Goal: Task Accomplishment & Management: Manage account settings

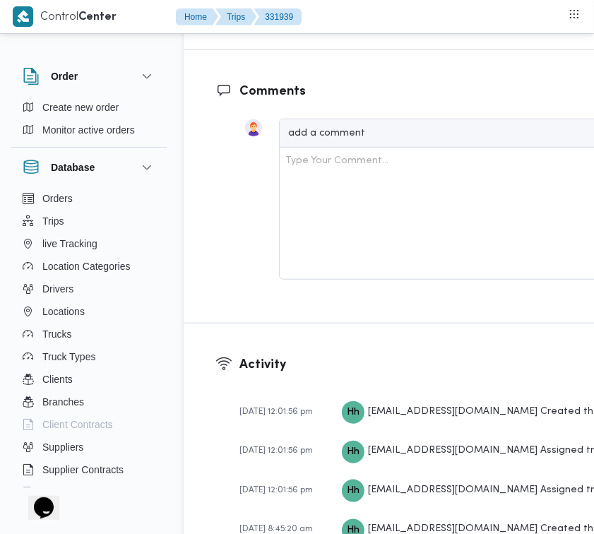
scroll to position [2527, 0]
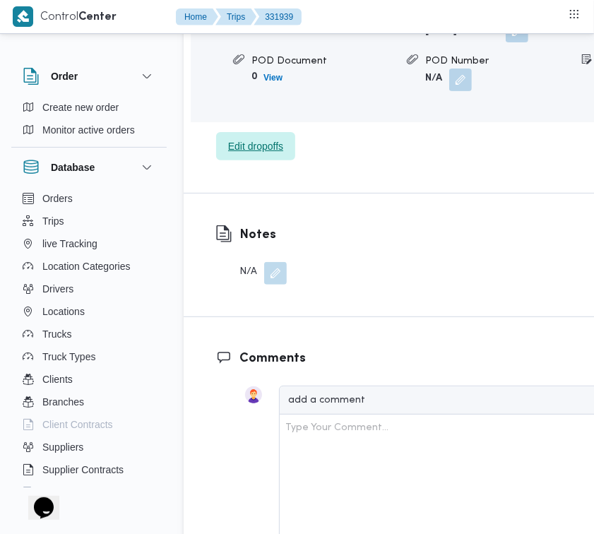
click at [259, 160] on span "Edit dropoffs" at bounding box center [255, 146] width 79 height 28
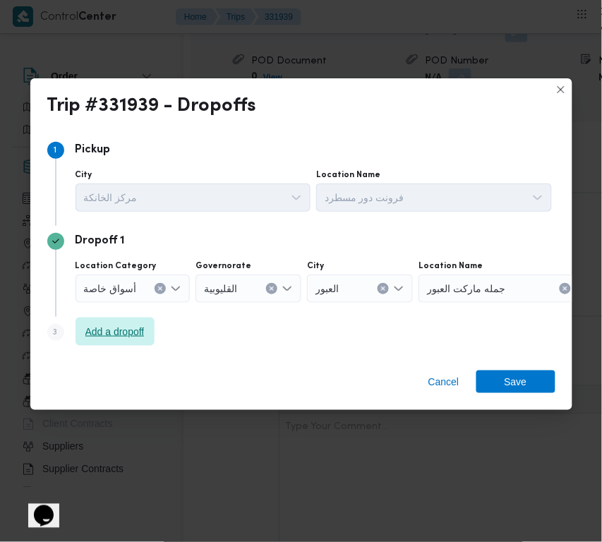
click at [134, 336] on span "Add a dropoff" at bounding box center [114, 331] width 59 height 17
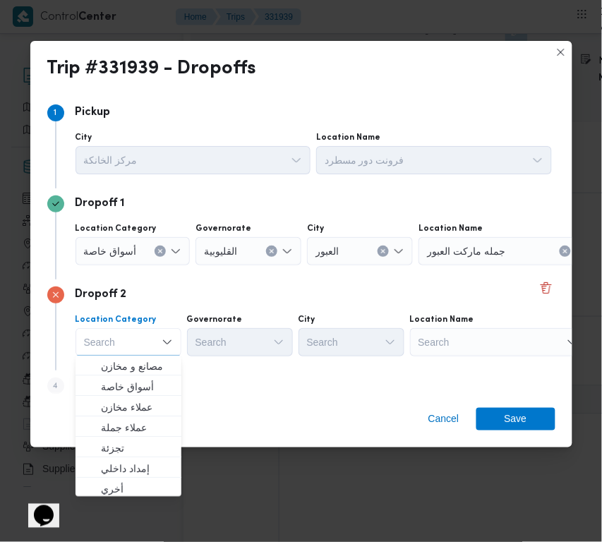
click at [498, 344] on div "Search" at bounding box center [498, 342] width 176 height 28
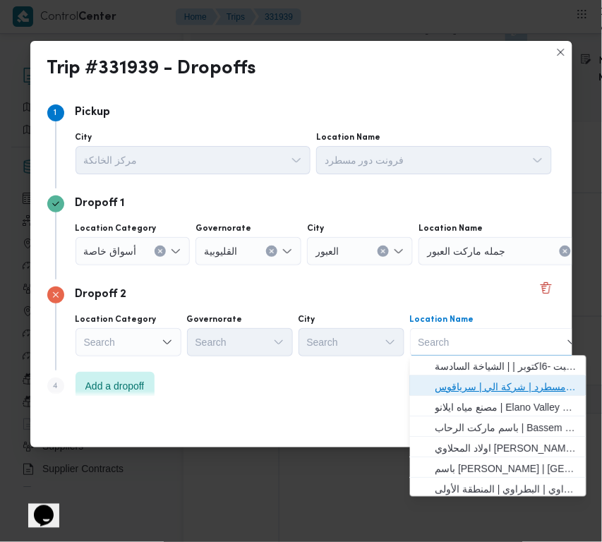
click at [510, 382] on span "فرونت دور مسطرد | شركة الي | سرياقوس" at bounding box center [507, 387] width 143 height 17
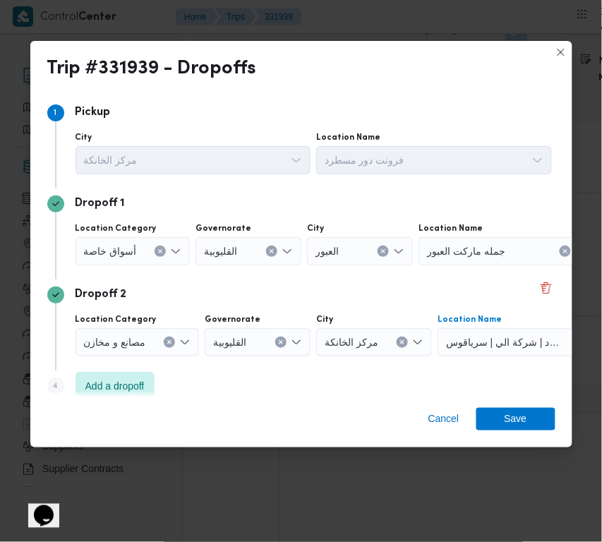
click at [93, 234] on label "Location Category" at bounding box center [116, 228] width 81 height 11
click at [142, 243] on input "Location Category" at bounding box center [142, 251] width 1 height 17
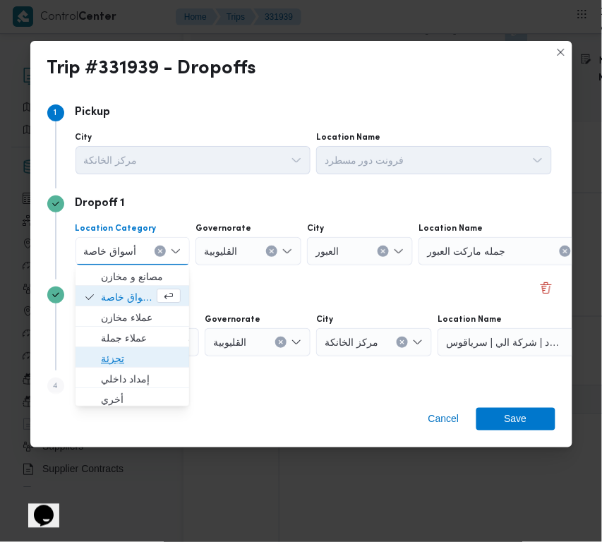
click at [152, 364] on span "تجزئة" at bounding box center [141, 358] width 80 height 17
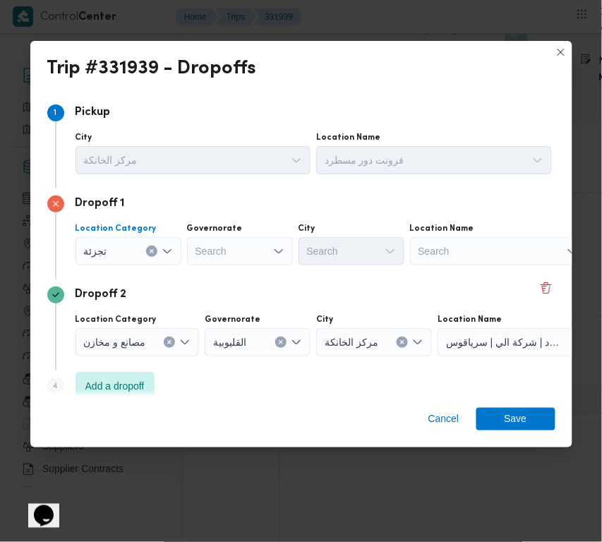
click at [241, 245] on div "Search" at bounding box center [240, 251] width 106 height 28
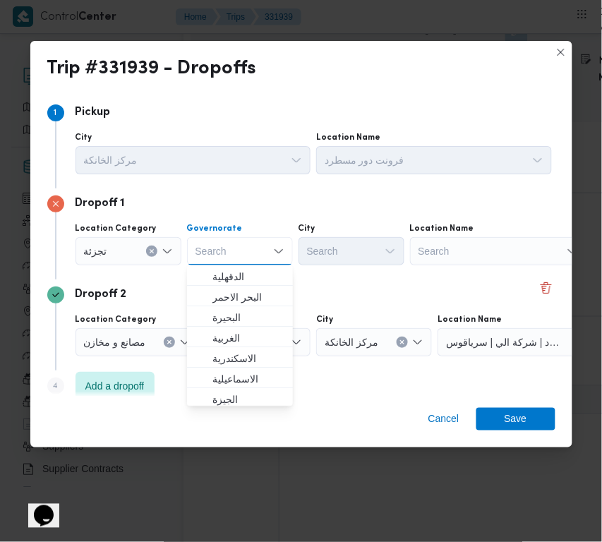
paste input "جيزة"
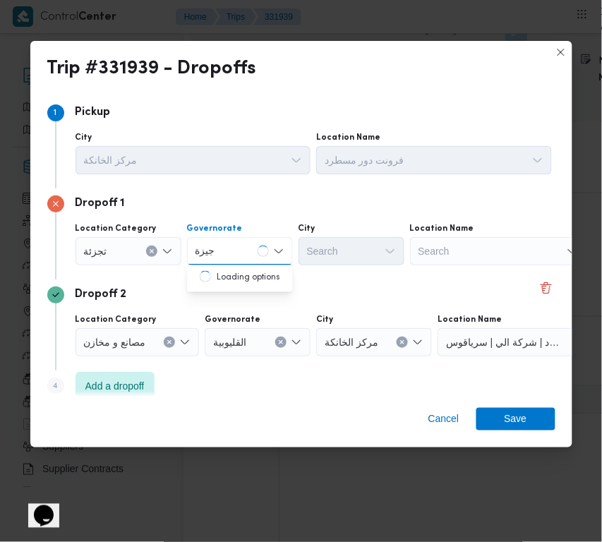
type input "جيزة"
click at [229, 242] on div "جيزة جيزة" at bounding box center [240, 251] width 106 height 28
click at [236, 244] on div "جيزة جيزة" at bounding box center [240, 251] width 106 height 28
click at [224, 254] on div "جيزة جيزة" at bounding box center [240, 251] width 106 height 28
click at [224, 272] on mark "جيزة" at bounding box center [222, 276] width 20 height 11
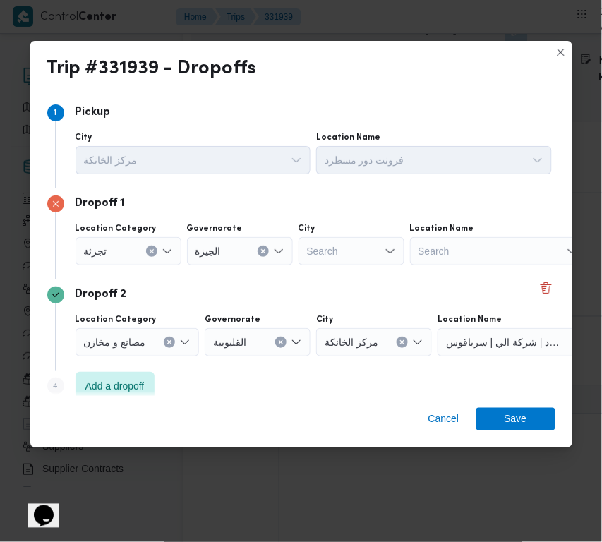
click at [316, 261] on div "Search" at bounding box center [352, 251] width 106 height 28
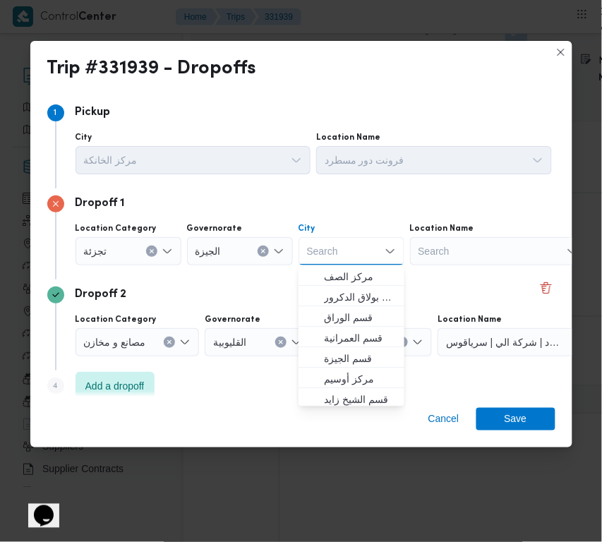
click at [332, 258] on div "Search" at bounding box center [352, 251] width 106 height 28
paste input "زايد"
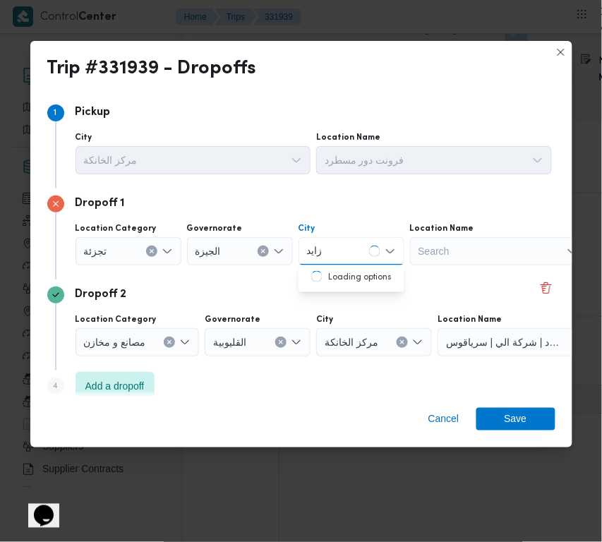
type input "زايد"
click at [324, 273] on span "قسم الشيخ زايد" at bounding box center [360, 276] width 72 height 17
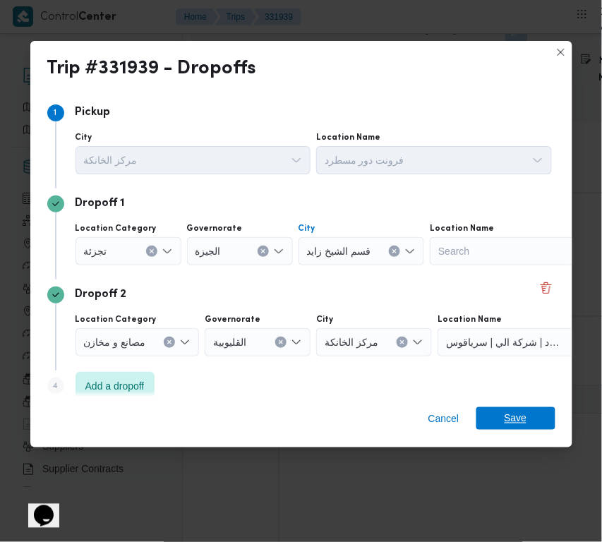
click at [520, 424] on span "Save" at bounding box center [516, 418] width 23 height 23
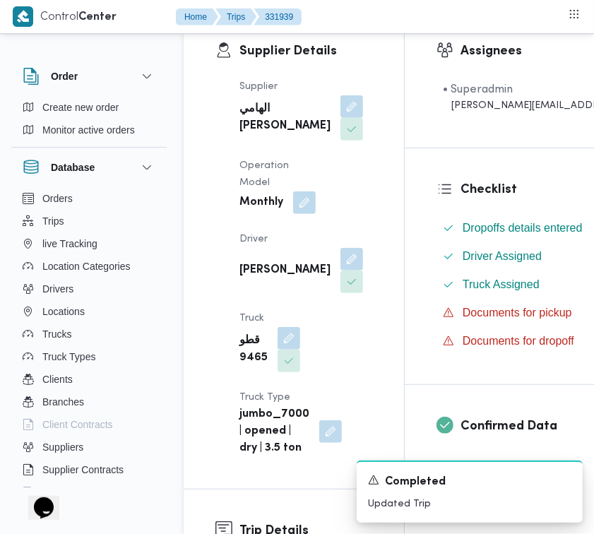
scroll to position [0, 0]
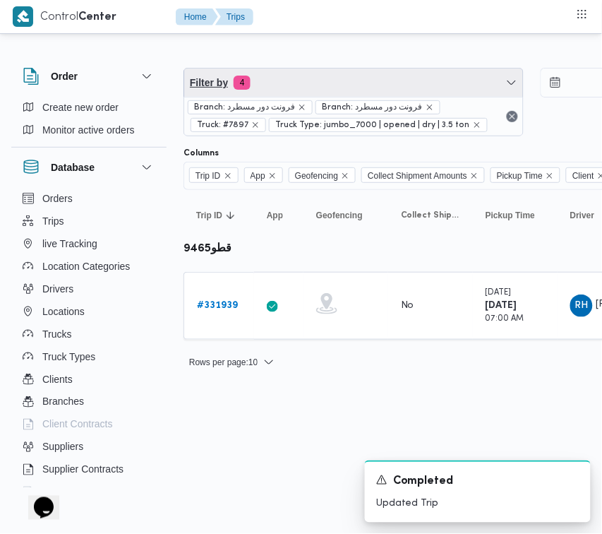
drag, startPoint x: 325, startPoint y: 83, endPoint x: 320, endPoint y: 118, distance: 35.7
click at [325, 83] on span "Filter by 4" at bounding box center [353, 82] width 339 height 28
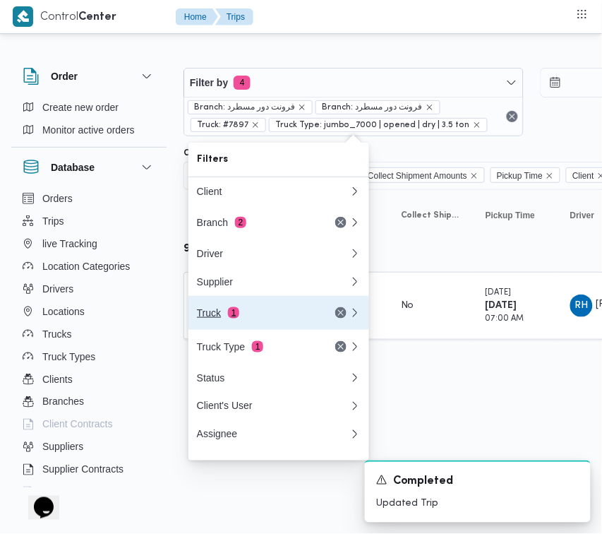
click at [270, 316] on div "Truck 1" at bounding box center [256, 312] width 119 height 11
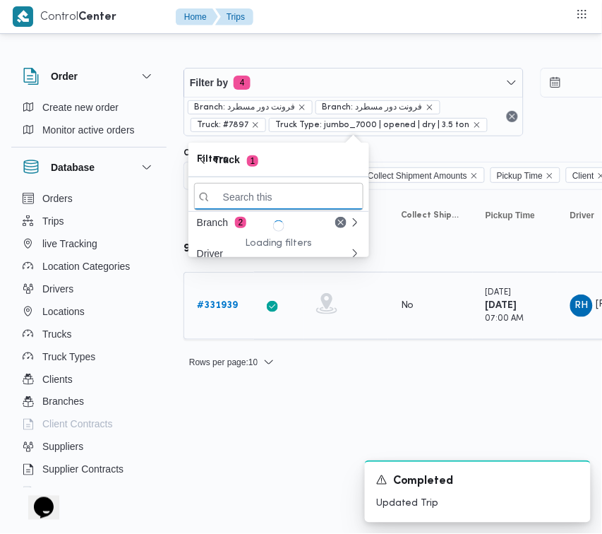
paste input "6849"
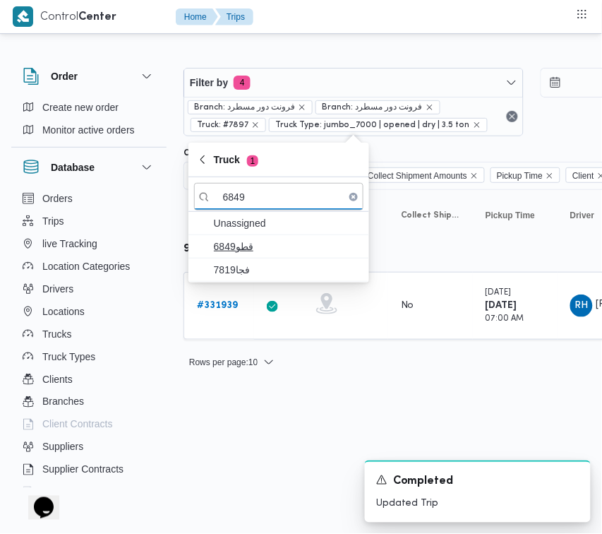
type input "6849"
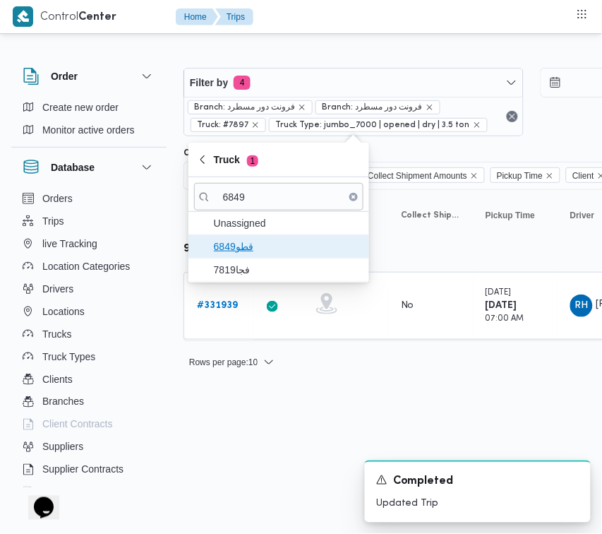
click at [258, 252] on span "قطو6849" at bounding box center [287, 246] width 147 height 17
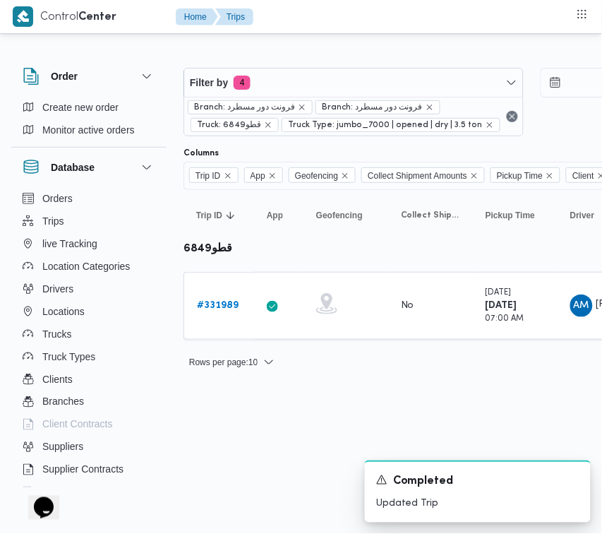
click at [231, 400] on html "Control Center Home Trips Order Create new order Monitor active orders Database…" at bounding box center [301, 267] width 602 height 534
click at [227, 306] on b "# 331989" at bounding box center [218, 305] width 42 height 9
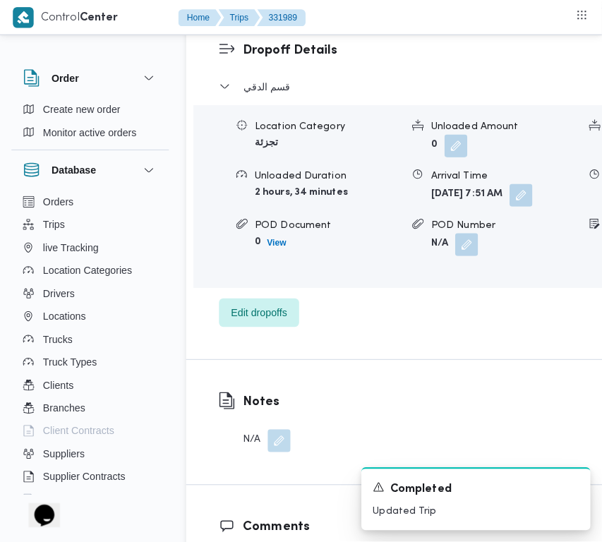
scroll to position [2380, 0]
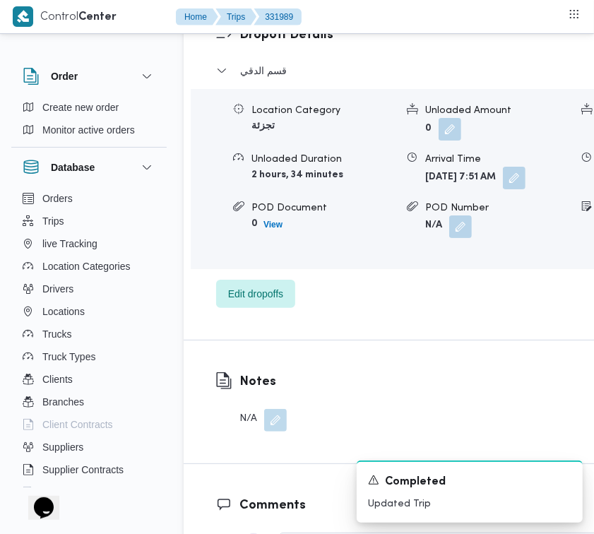
click at [269, 308] on div "قسم الدقي Location Category تجزئة Unloaded Amount 0 Unloaded Unit Cases Unloade…" at bounding box center [467, 185] width 503 height 246
click at [265, 307] on span "Edit dropoffs" at bounding box center [255, 293] width 79 height 28
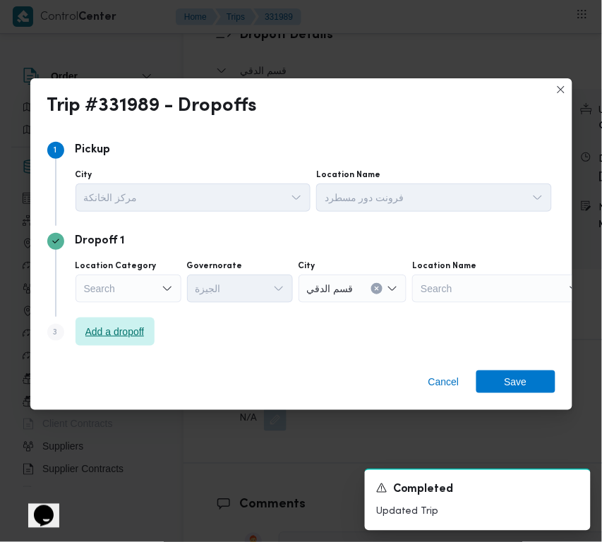
click at [121, 336] on span "Add a dropoff" at bounding box center [114, 331] width 59 height 17
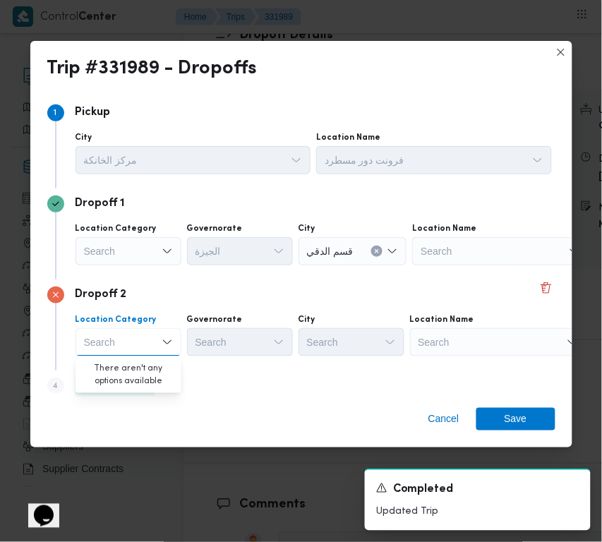
click at [394, 390] on div "Step 4 is disabled 4 Add a dropoff" at bounding box center [301, 389] width 508 height 37
click at [74, 392] on div "Step 4 is disabled 4" at bounding box center [61, 389] width 28 height 23
click at [114, 386] on span "Add a dropoff" at bounding box center [114, 385] width 59 height 17
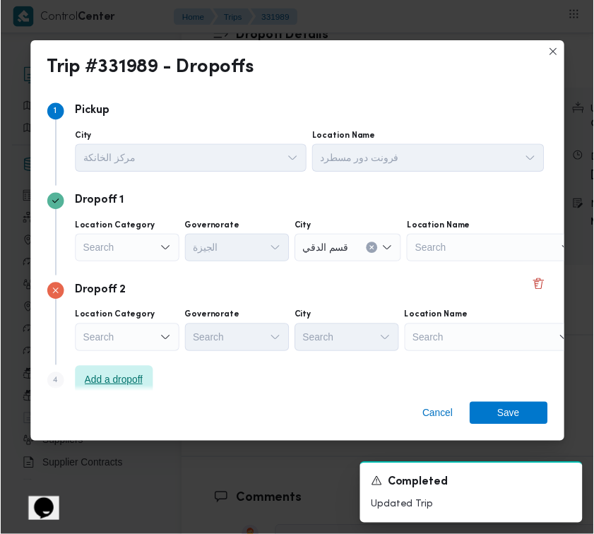
scroll to position [107, 0]
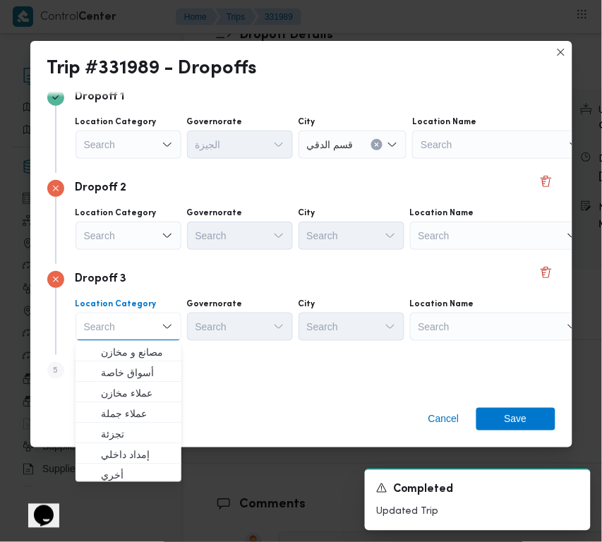
click at [512, 323] on div "Search" at bounding box center [498, 327] width 176 height 28
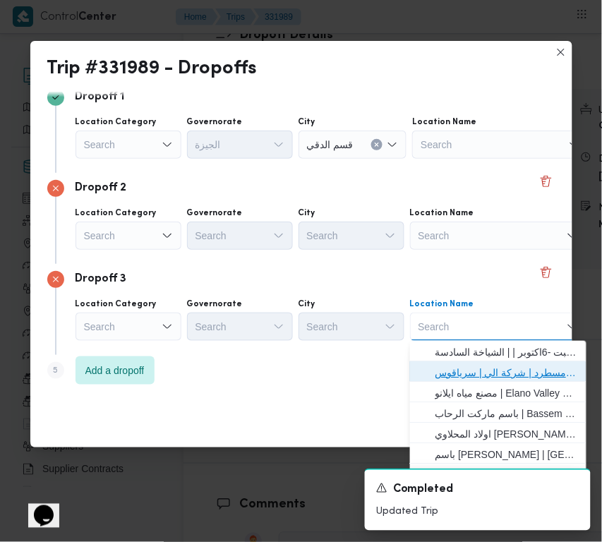
click at [513, 372] on span "فرونت دور مسطرد | شركة الي | سرياقوس" at bounding box center [507, 372] width 143 height 17
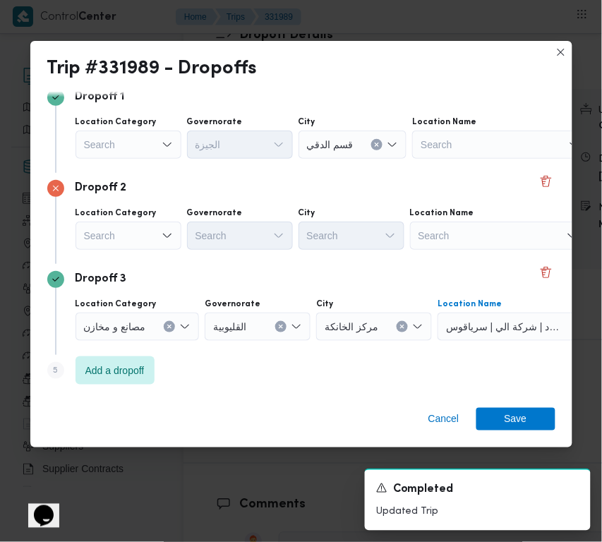
click at [127, 234] on div "Search" at bounding box center [129, 236] width 106 height 28
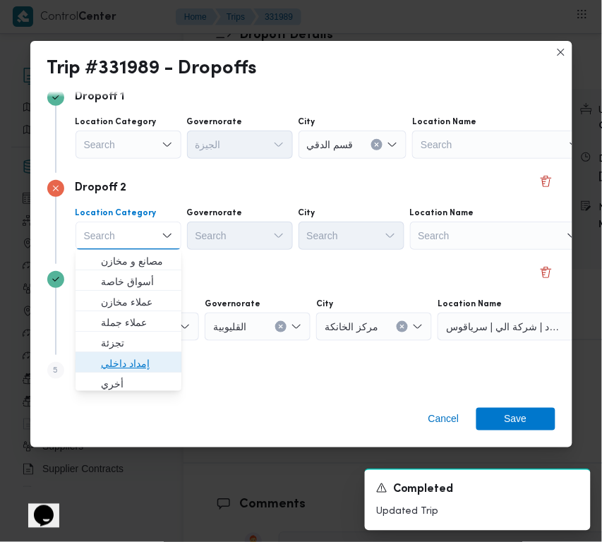
click at [121, 353] on span "إمداد داخلي" at bounding box center [128, 363] width 95 height 23
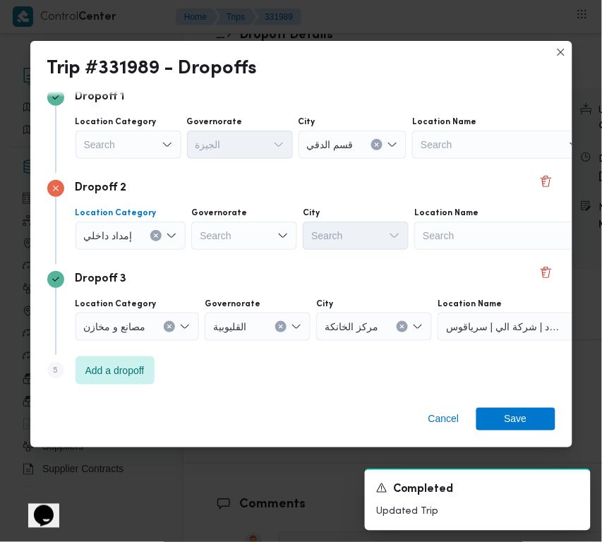
click at [125, 227] on span "إمداد داخلي" at bounding box center [108, 235] width 49 height 16
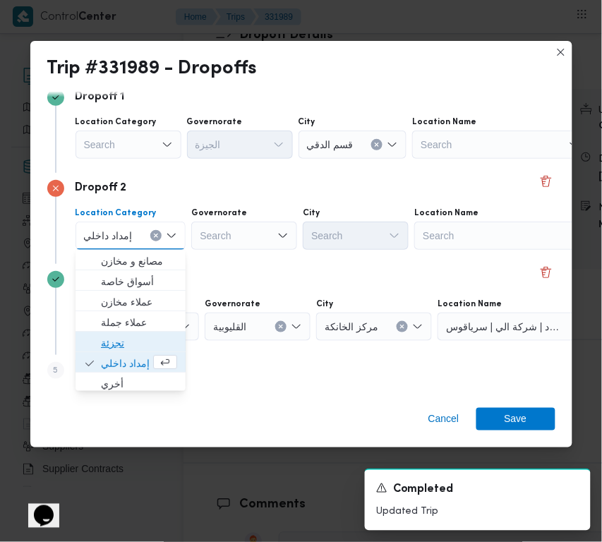
click at [124, 341] on span "تجزئة" at bounding box center [139, 343] width 76 height 17
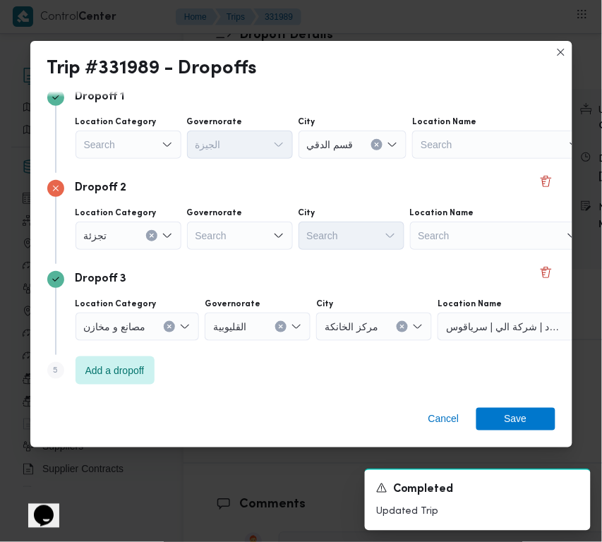
click at [238, 241] on div "Search" at bounding box center [240, 236] width 106 height 28
paste input "جيزة"
type input "جيزة"
click at [251, 235] on div "جيزة جيزة" at bounding box center [240, 236] width 106 height 28
click at [248, 253] on span "ال جيزة" at bounding box center [248, 261] width 72 height 17
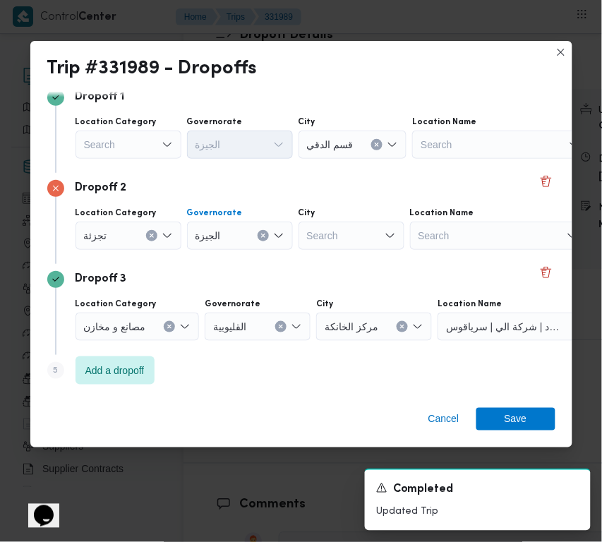
click at [336, 236] on div "Search" at bounding box center [352, 236] width 106 height 28
paste input "عجوز"
type input "عجوز"
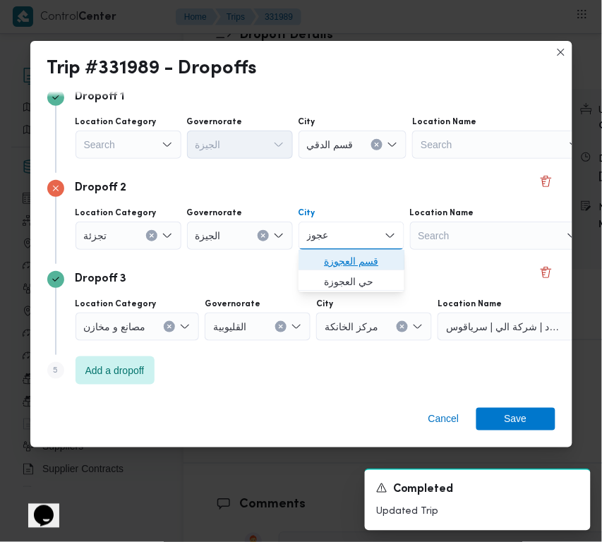
drag, startPoint x: 337, startPoint y: 233, endPoint x: 307, endPoint y: 265, distance: 43.9
click at [307, 265] on icon "button" at bounding box center [312, 261] width 11 height 11
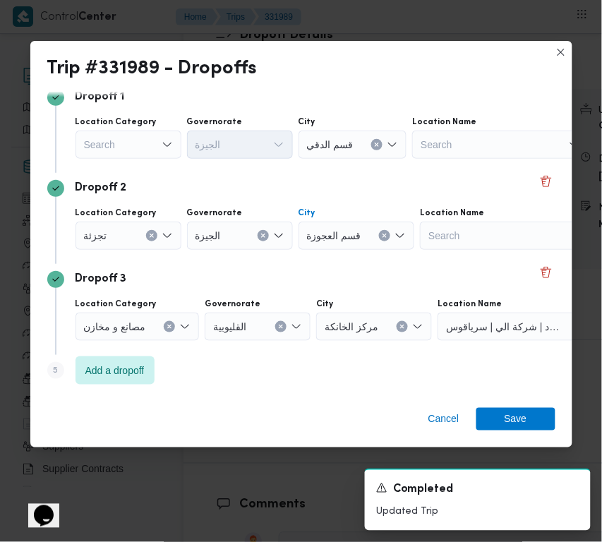
drag, startPoint x: 517, startPoint y: 450, endPoint x: 519, endPoint y: 419, distance: 31.1
click at [517, 449] on div "Trip #331989 - Dropoffs Step 1 1 Pickup City مركز الخانكة Location Name فرونت د…" at bounding box center [301, 271] width 602 height 542
click at [519, 419] on span "Save" at bounding box center [516, 418] width 23 height 23
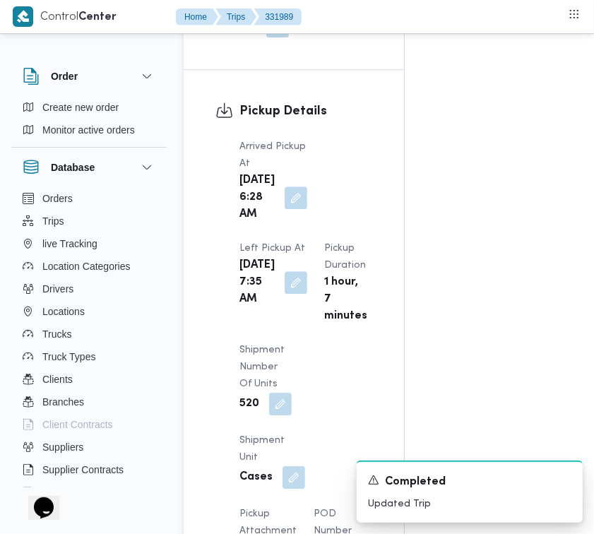
scroll to position [0, 0]
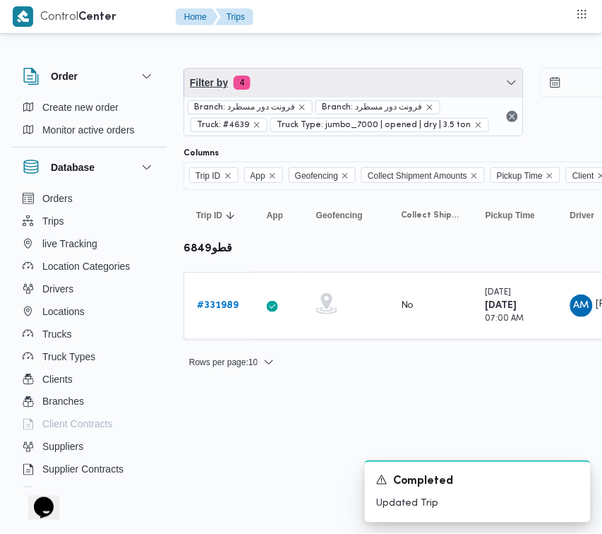
click at [333, 88] on span "Filter by 4" at bounding box center [353, 82] width 339 height 28
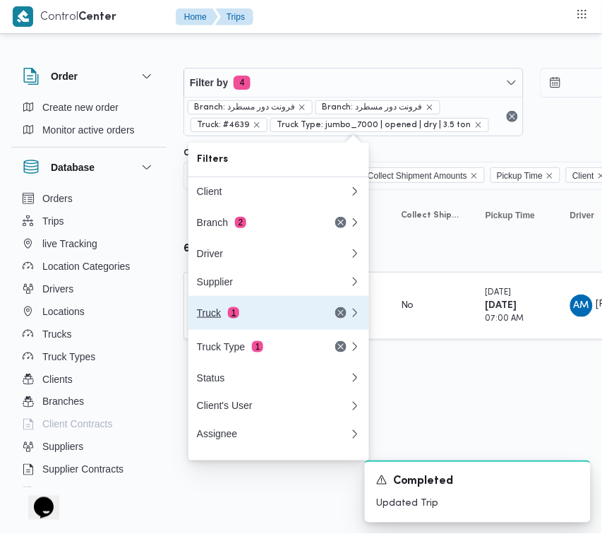
click at [265, 329] on button "Truck 1" at bounding box center [278, 313] width 181 height 34
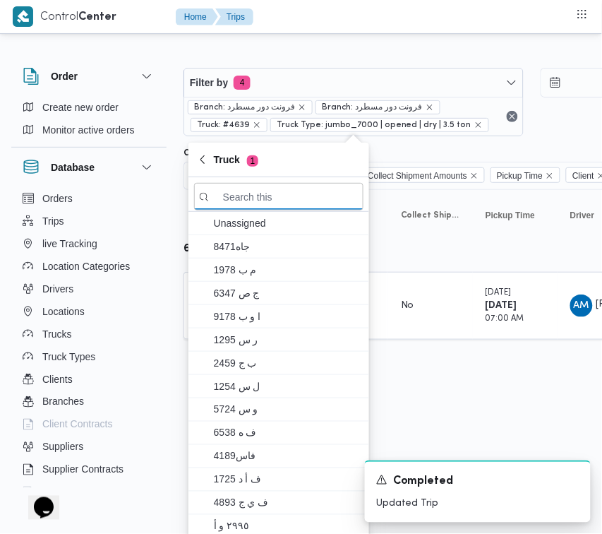
paste input "3287"
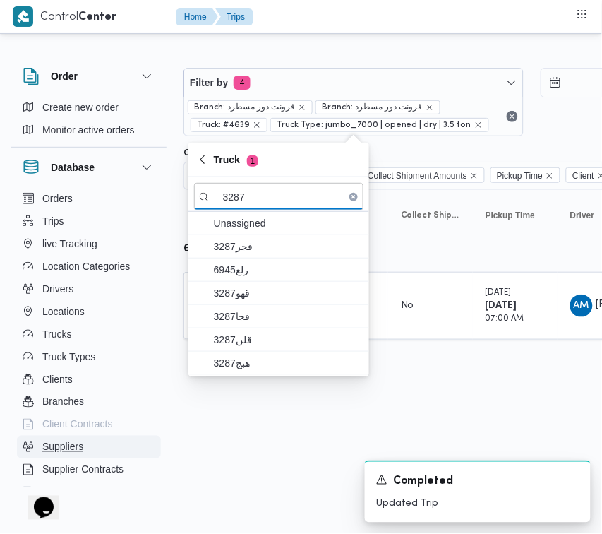
type input "3287"
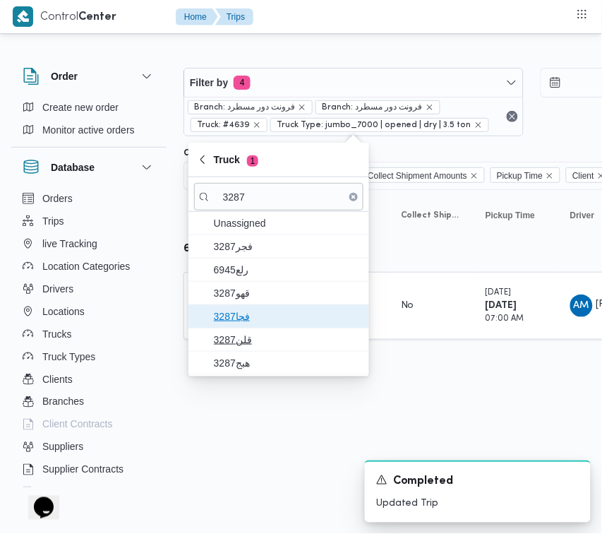
drag, startPoint x: 251, startPoint y: 321, endPoint x: 252, endPoint y: 340, distance: 18.4
click at [251, 321] on span "فجا3287" at bounding box center [287, 316] width 147 height 17
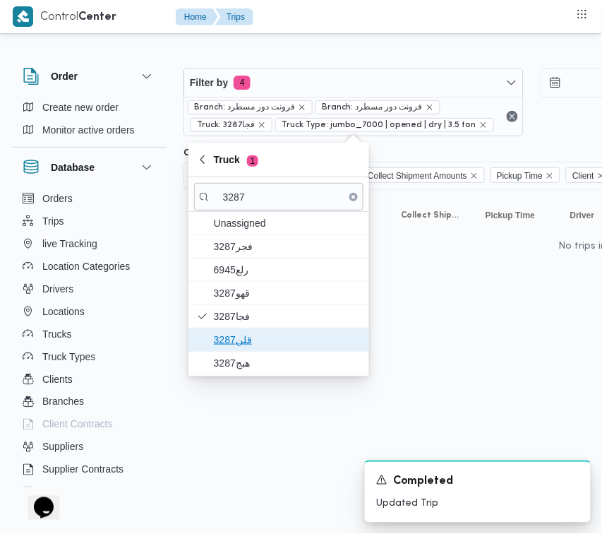
click at [252, 341] on span "قلن3287" at bounding box center [287, 339] width 147 height 17
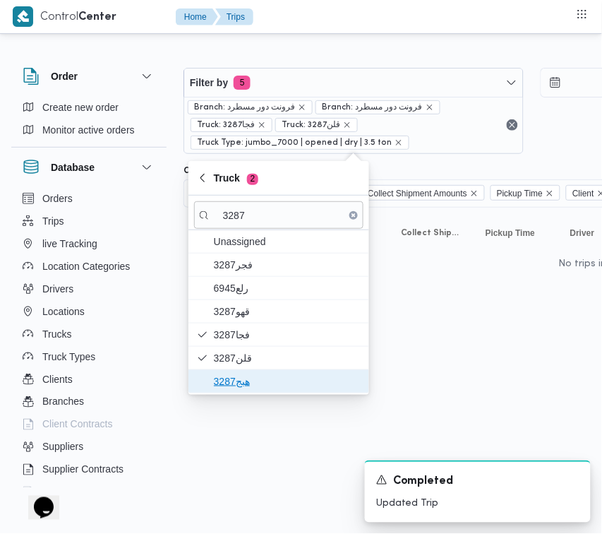
click at [241, 381] on span "هبج3287" at bounding box center [287, 381] width 147 height 17
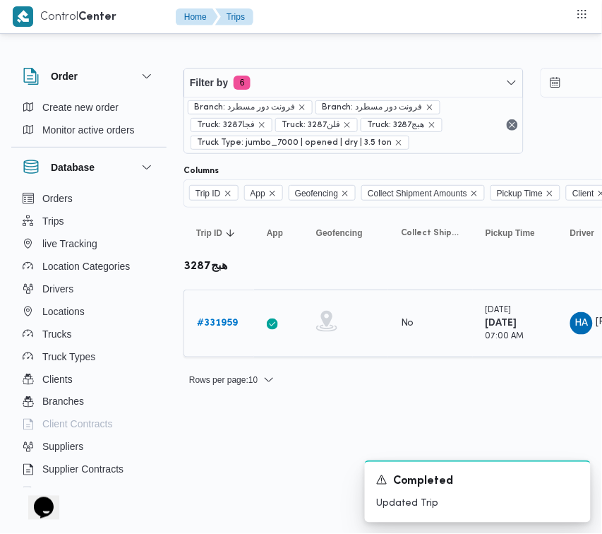
click at [238, 325] on b "# 331959" at bounding box center [217, 322] width 41 height 9
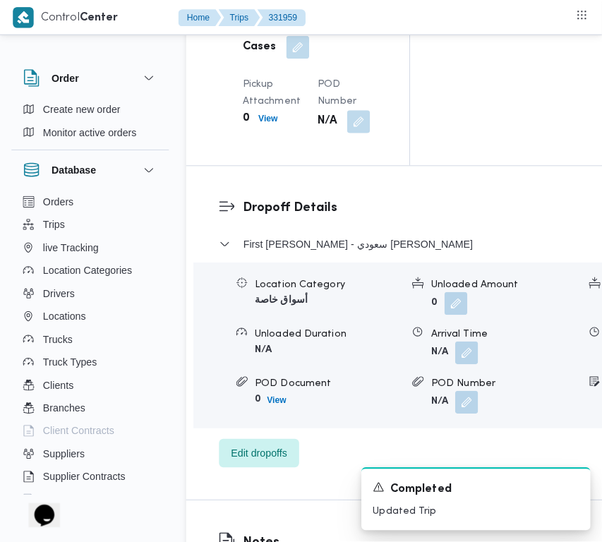
scroll to position [2235, 0]
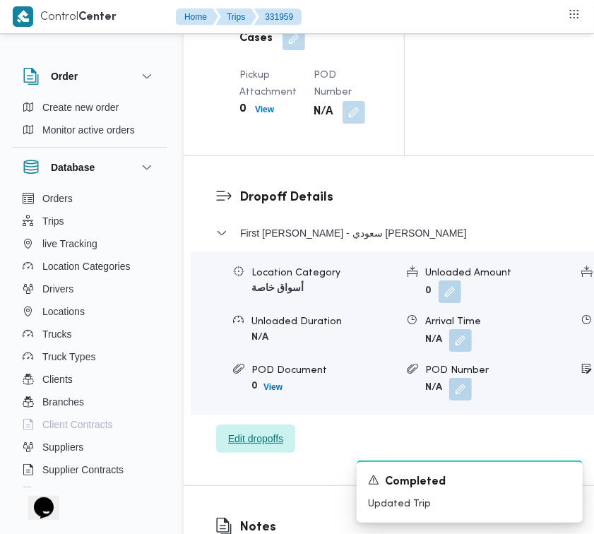
click at [263, 445] on span "Edit dropoffs" at bounding box center [255, 438] width 55 height 17
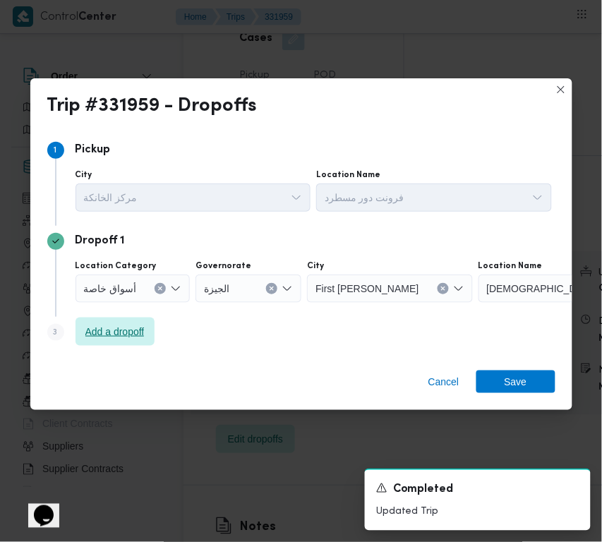
click at [107, 330] on span "Add a dropoff" at bounding box center [114, 331] width 59 height 17
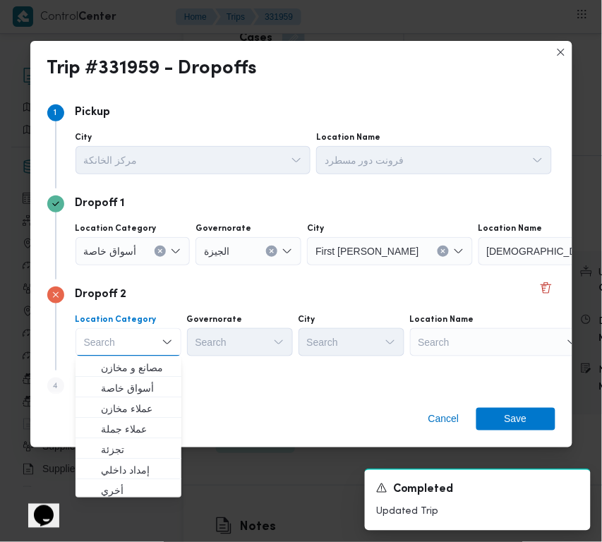
click at [314, 381] on div "Step 4 is disabled 4 Add a dropoff" at bounding box center [301, 389] width 508 height 37
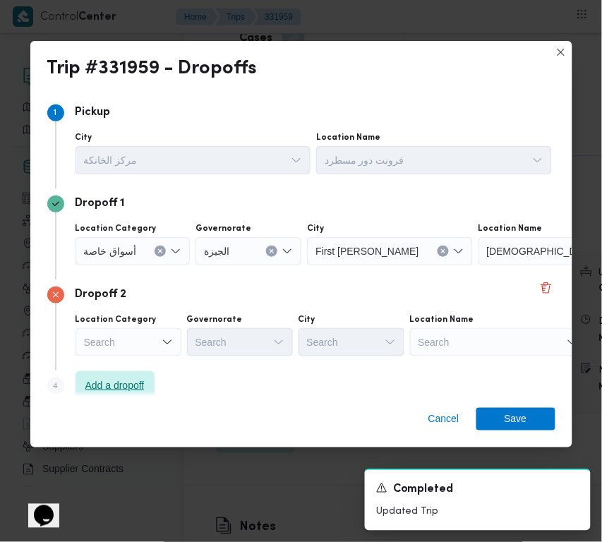
click at [127, 379] on span "Add a dropoff" at bounding box center [114, 385] width 59 height 17
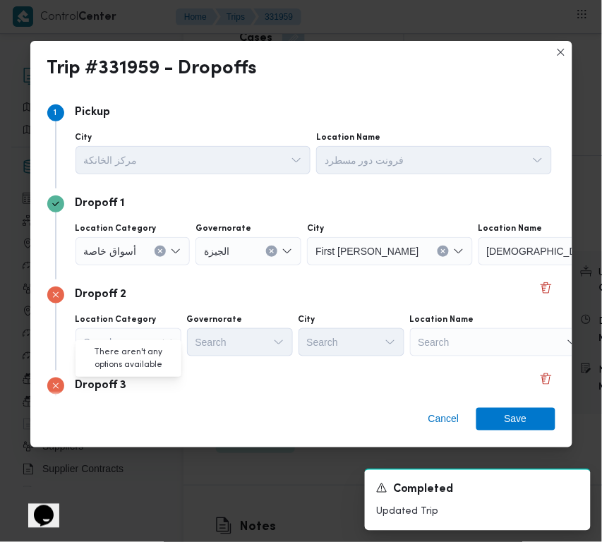
scroll to position [107, 0]
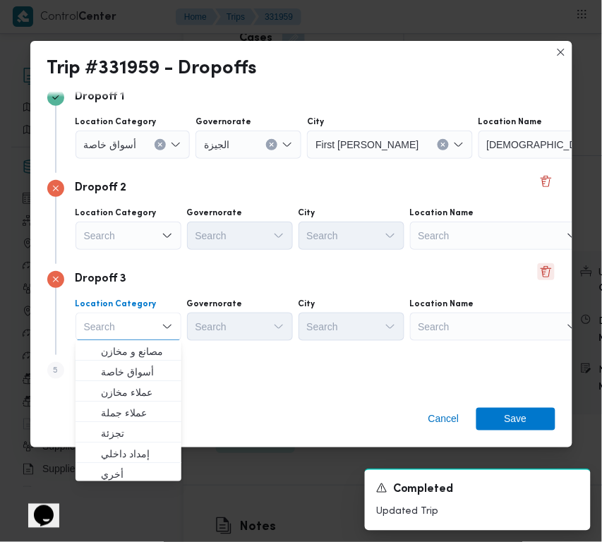
click at [538, 270] on button "Delete" at bounding box center [546, 271] width 17 height 17
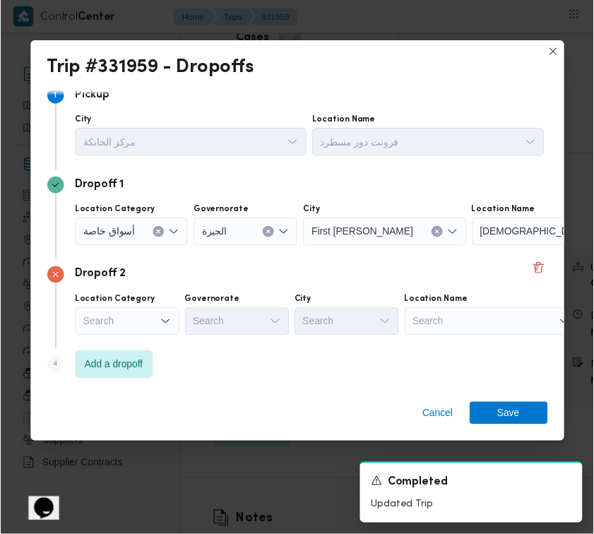
scroll to position [16, 0]
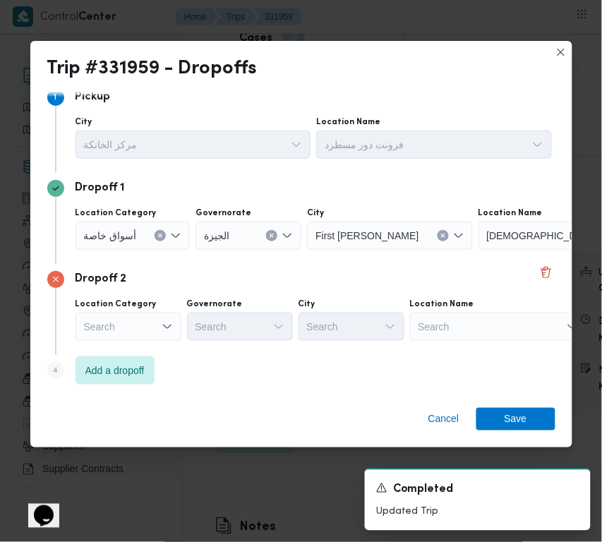
click at [492, 329] on div "Search" at bounding box center [498, 327] width 176 height 28
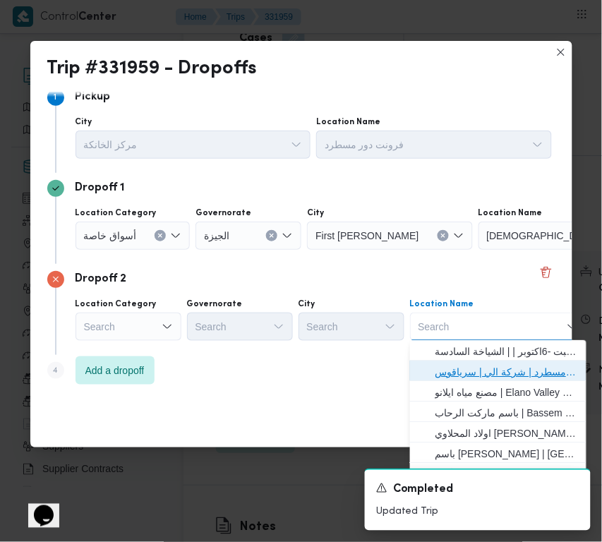
click at [487, 368] on span "فرونت دور مسطرد | شركة الي | سرياقوس" at bounding box center [507, 372] width 143 height 17
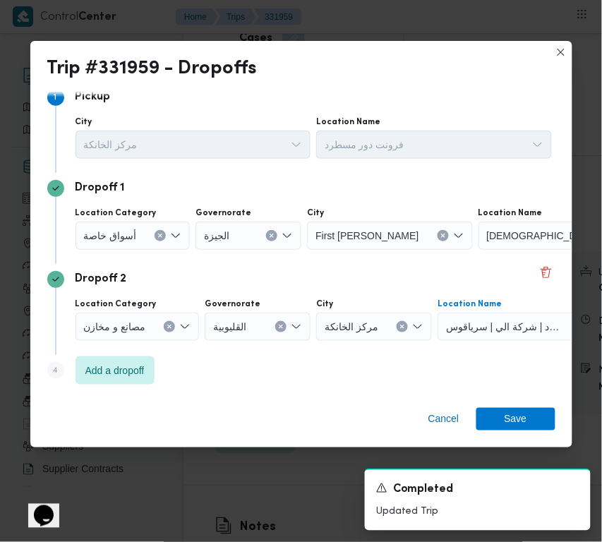
click at [272, 234] on icon "Clear input" at bounding box center [272, 236] width 4 height 4
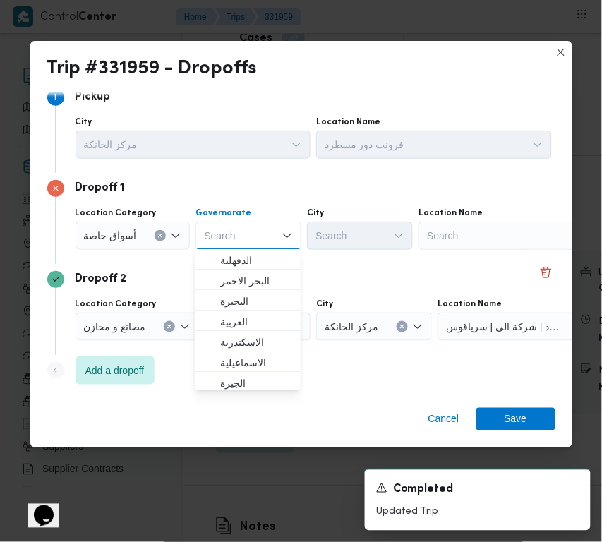
click at [535, 242] on div "Search" at bounding box center [507, 236] width 176 height 28
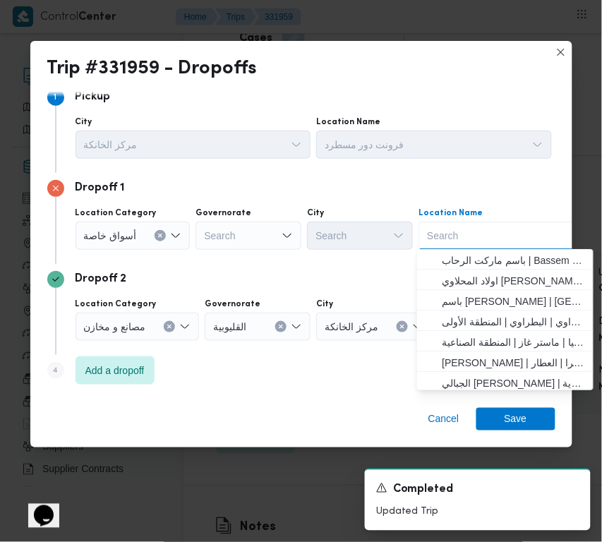
paste input "كارفور"
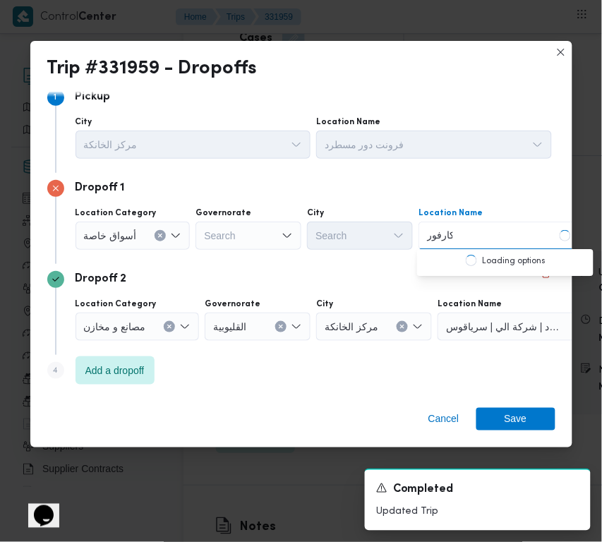
type input "كارفور العا"
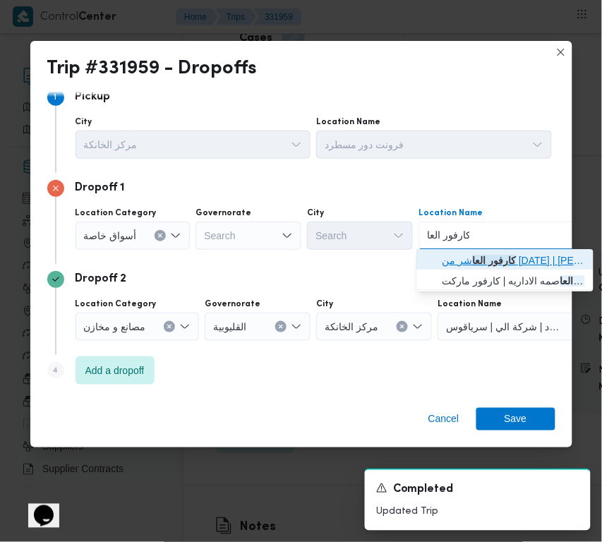
click at [484, 259] on span "كارفور العا شر من [DATE] | كارفور هايبر ماركت العاشر من [DATE] | null" at bounding box center [514, 260] width 143 height 17
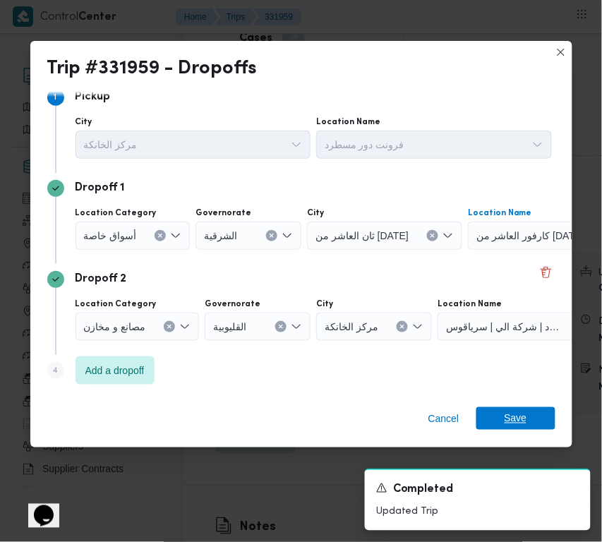
click at [535, 418] on span "Save" at bounding box center [515, 418] width 79 height 23
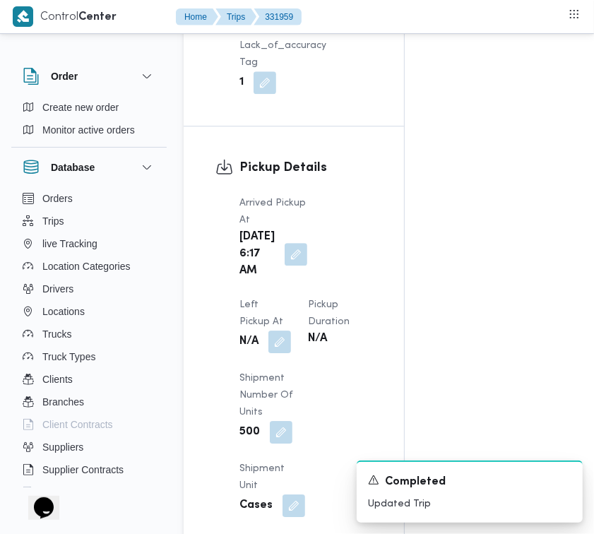
scroll to position [1784, 0]
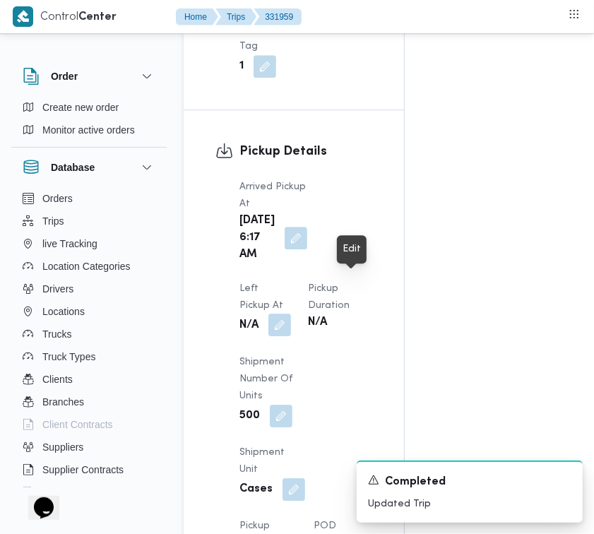
click at [291, 313] on button "button" at bounding box center [279, 324] width 23 height 23
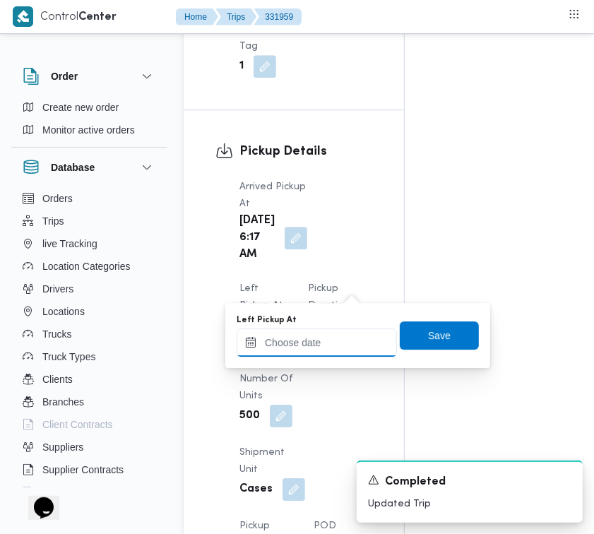
click at [343, 339] on input "Left Pickup At" at bounding box center [316, 342] width 160 height 28
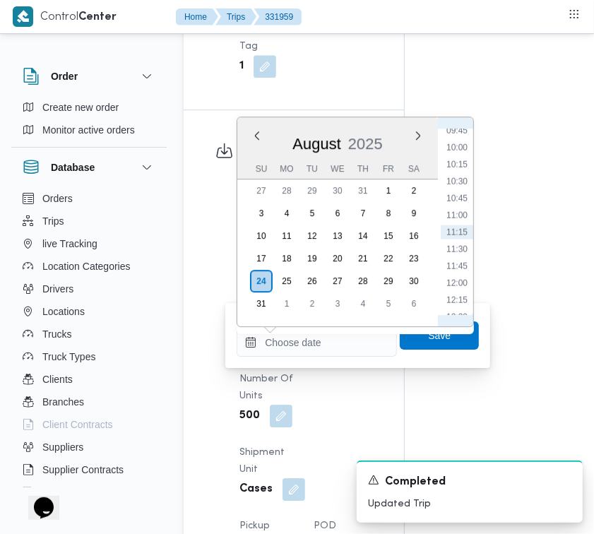
scroll to position [508, 0]
click at [457, 128] on li "07:30" at bounding box center [456, 135] width 32 height 14
type input "[DATE] 07:30"
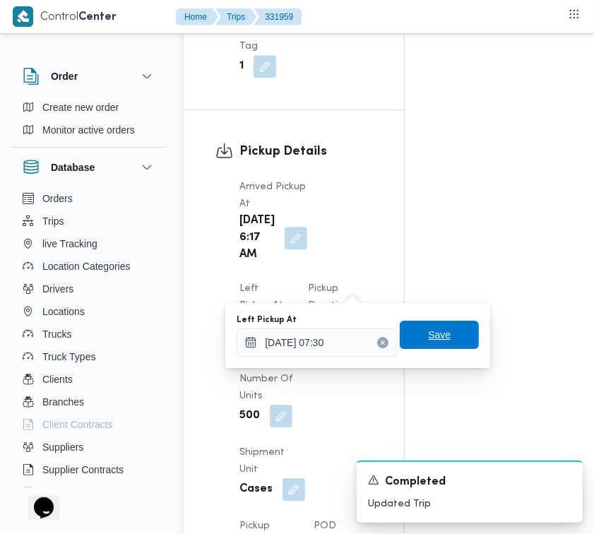
click at [428, 333] on span "Save" at bounding box center [439, 334] width 23 height 17
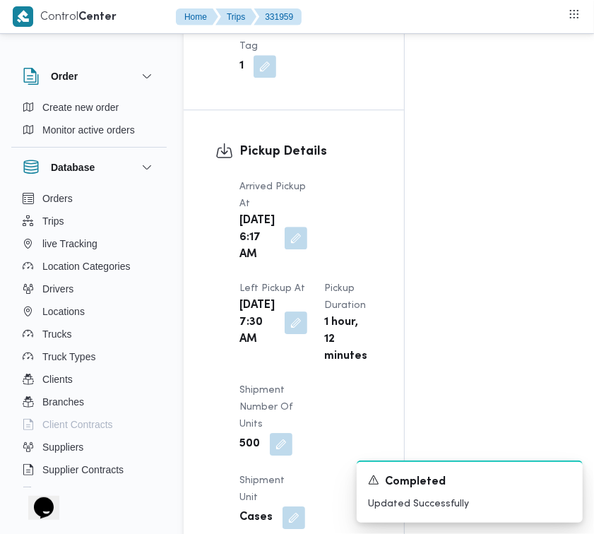
scroll to position [2252, 0]
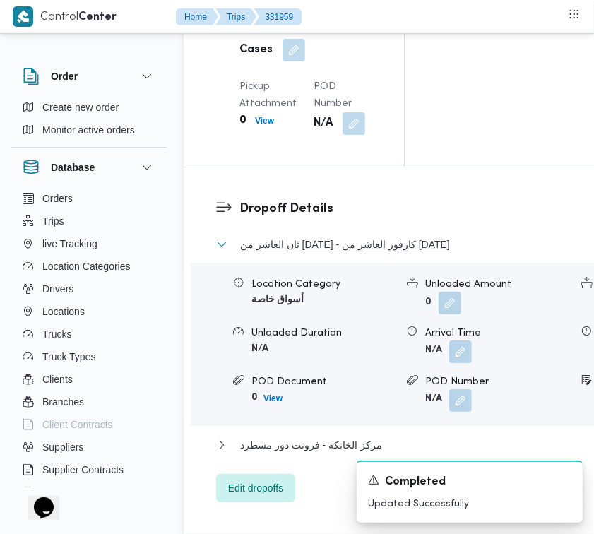
click at [431, 253] on span "ثان العاشر من [DATE] - كارفور العاشر من [DATE]" at bounding box center [345, 244] width 210 height 17
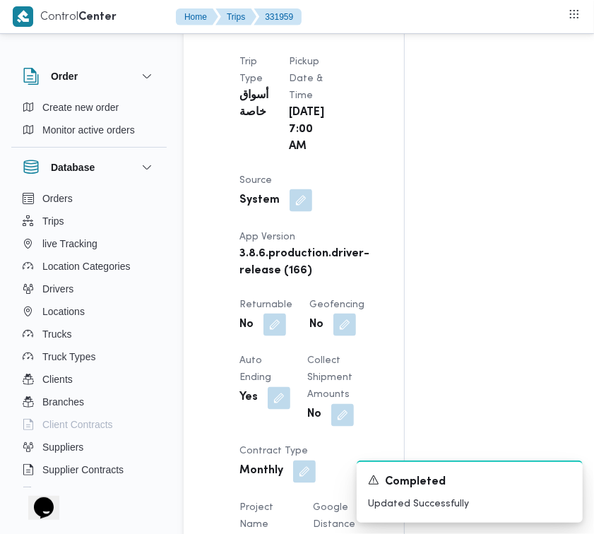
scroll to position [1117, 0]
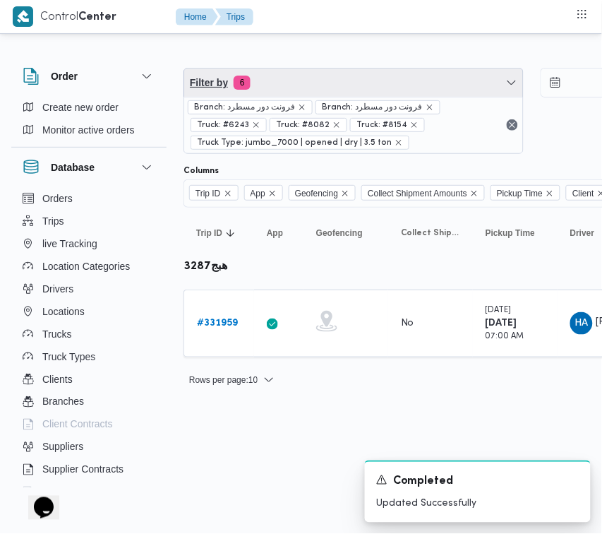
click at [327, 79] on span "Filter by 6" at bounding box center [353, 82] width 339 height 28
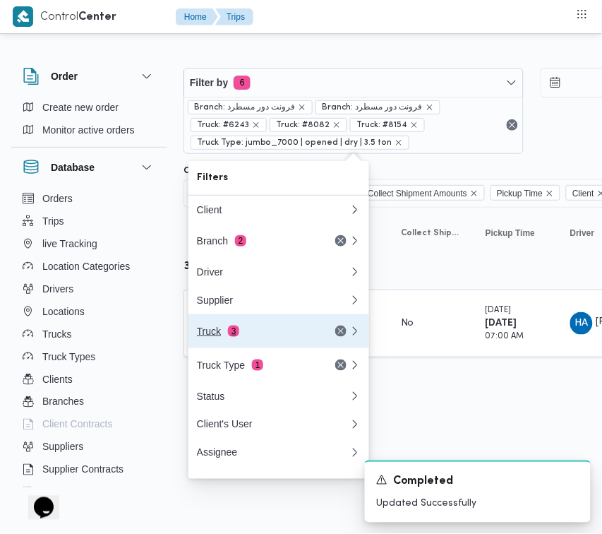
click at [280, 335] on div "Truck 3" at bounding box center [256, 330] width 119 height 11
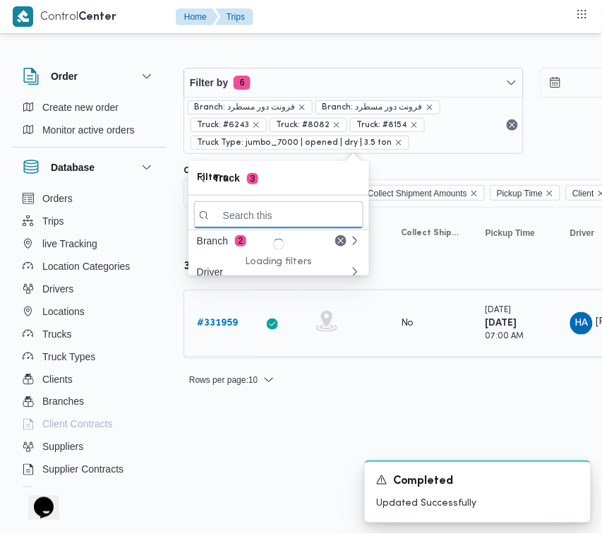
paste input "1492"
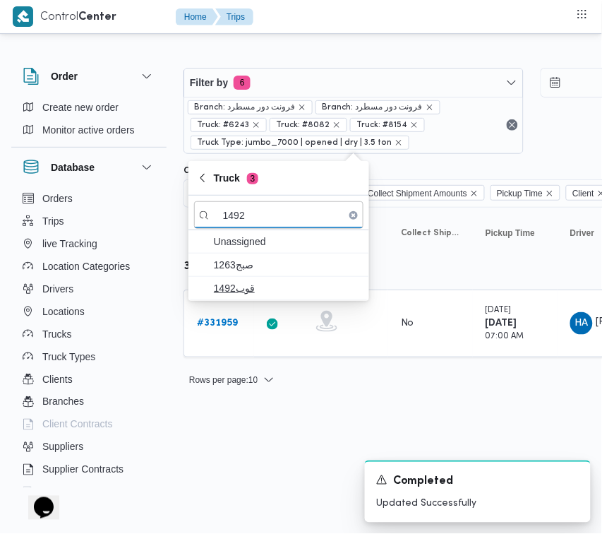
type input "1492"
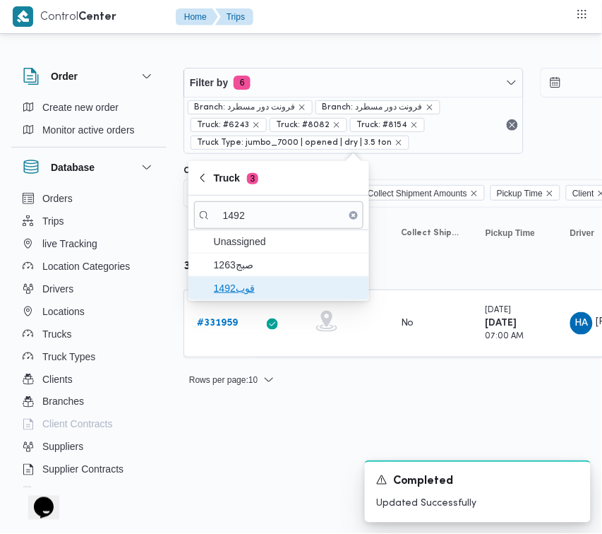
click at [220, 287] on span "قوب1492" at bounding box center [287, 288] width 147 height 17
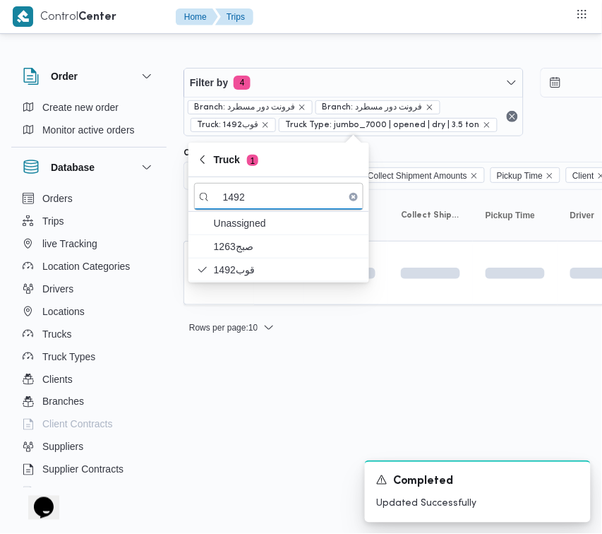
click at [217, 389] on html "Control Center Home Trips Order Create new order Monitor active orders Database…" at bounding box center [301, 267] width 602 height 534
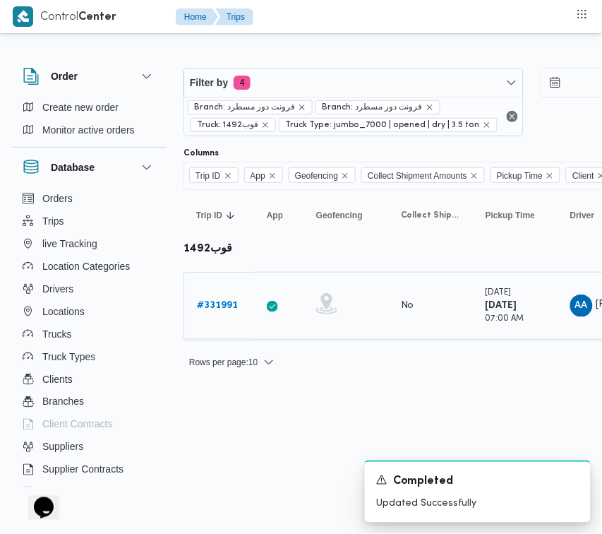
click at [213, 298] on link "# 331991" at bounding box center [217, 305] width 41 height 17
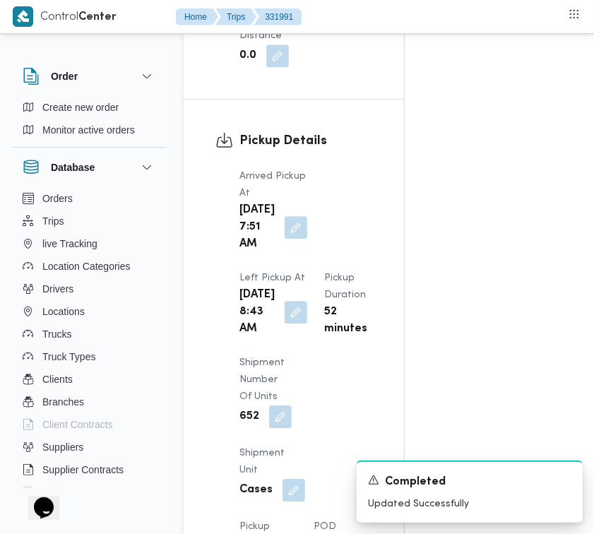
scroll to position [2143, 0]
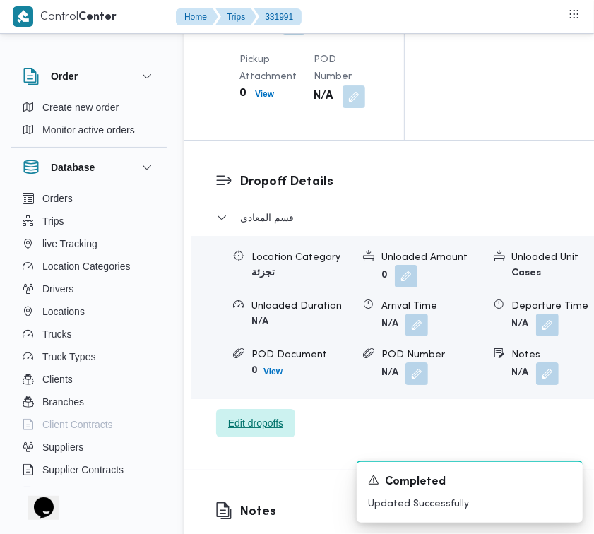
click at [251, 437] on span "Edit dropoffs" at bounding box center [255, 423] width 79 height 28
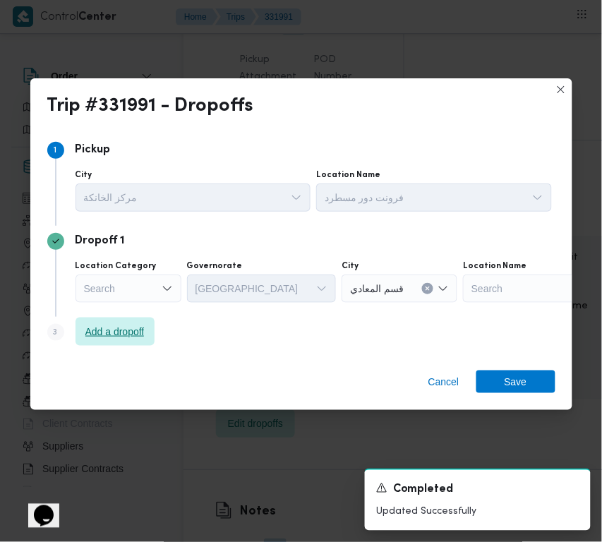
click at [85, 337] on span "Add a dropoff" at bounding box center [114, 331] width 59 height 17
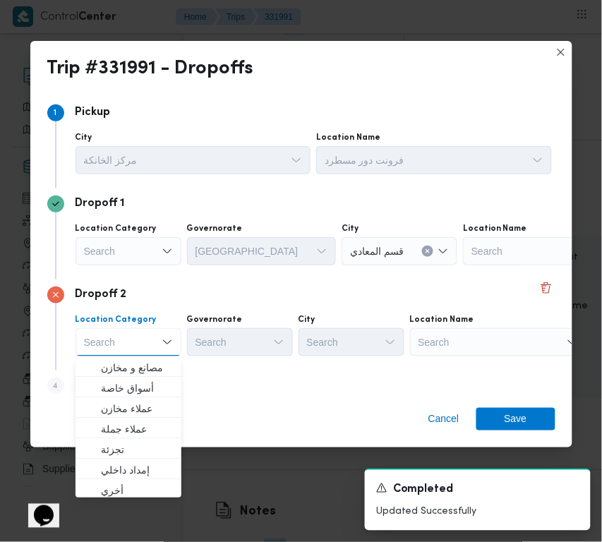
click at [452, 344] on div "Search" at bounding box center [498, 342] width 176 height 28
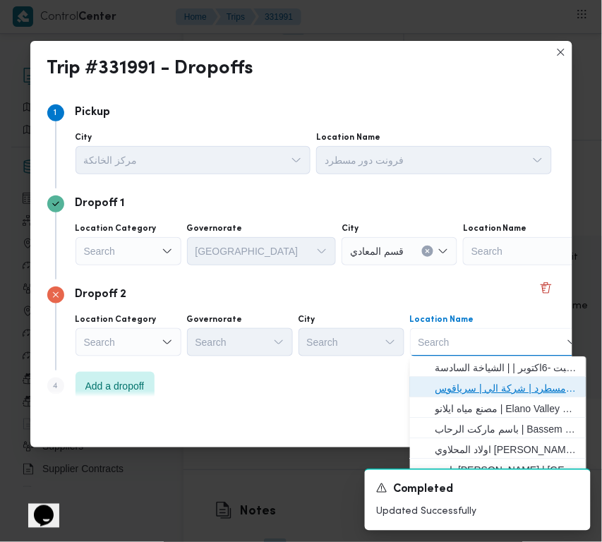
click at [501, 386] on span "فرونت دور مسطرد | شركة الي | سرياقوس" at bounding box center [507, 388] width 143 height 17
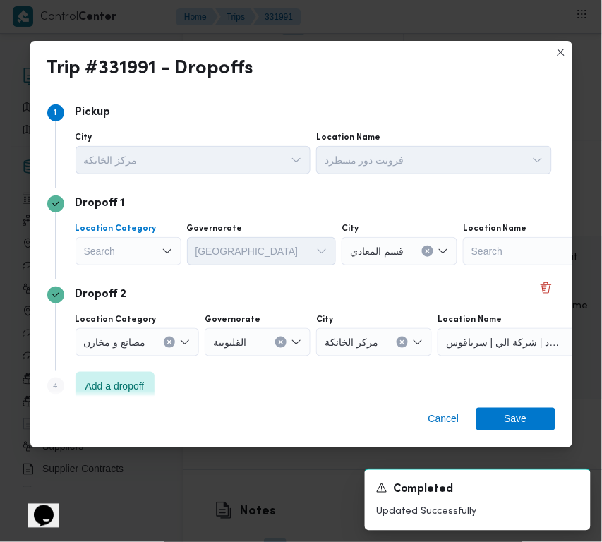
click at [132, 247] on div "Search" at bounding box center [129, 251] width 106 height 28
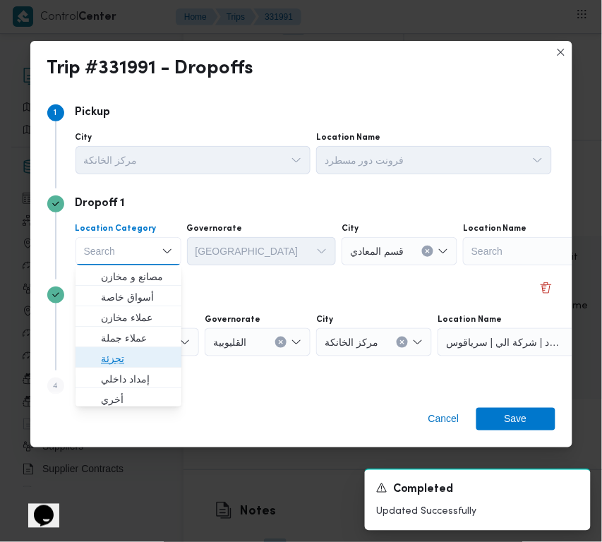
click at [138, 350] on span "تجزئة" at bounding box center [137, 358] width 72 height 17
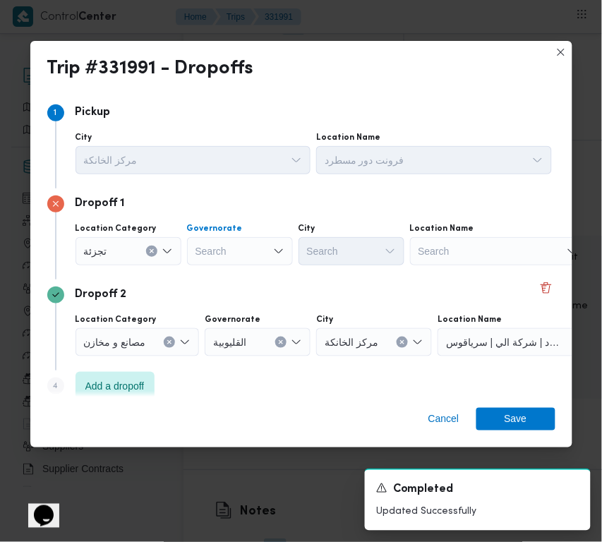
click at [216, 252] on div "Search" at bounding box center [240, 251] width 106 height 28
paste input "جيزة"
type input "جيزة"
click at [245, 239] on div "جيزة جيزة" at bounding box center [240, 251] width 106 height 28
click at [238, 268] on span "ال جيزة" at bounding box center [248, 276] width 72 height 17
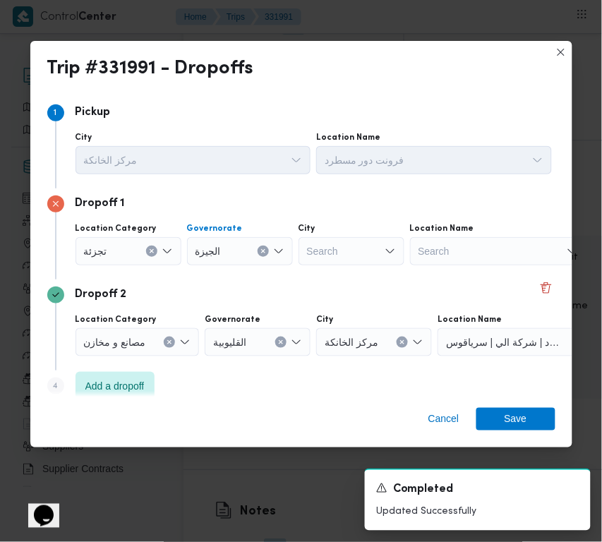
click at [340, 255] on div "Search" at bounding box center [352, 251] width 106 height 28
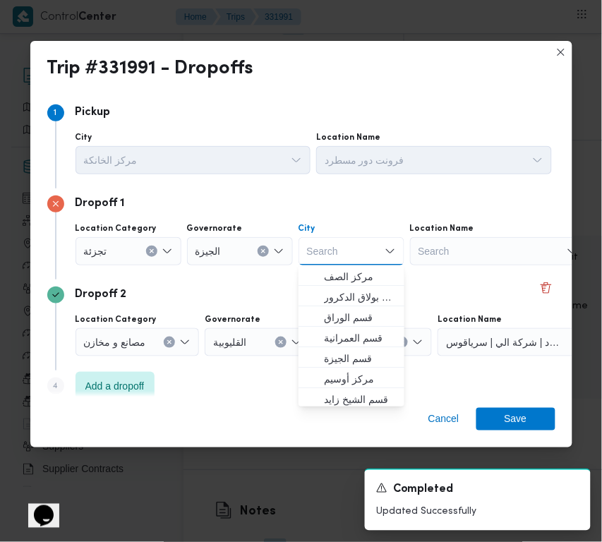
paste input "زايد"
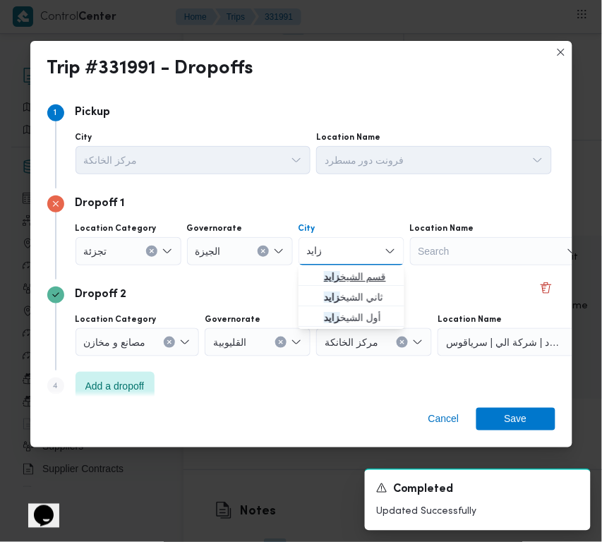
type input "زايد"
click at [312, 268] on span "قسم الشيخ زايد" at bounding box center [351, 276] width 95 height 23
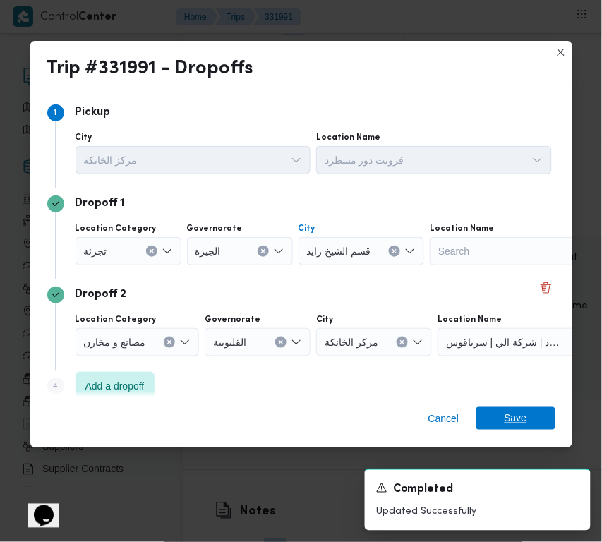
click at [507, 430] on span "Save" at bounding box center [516, 418] width 23 height 23
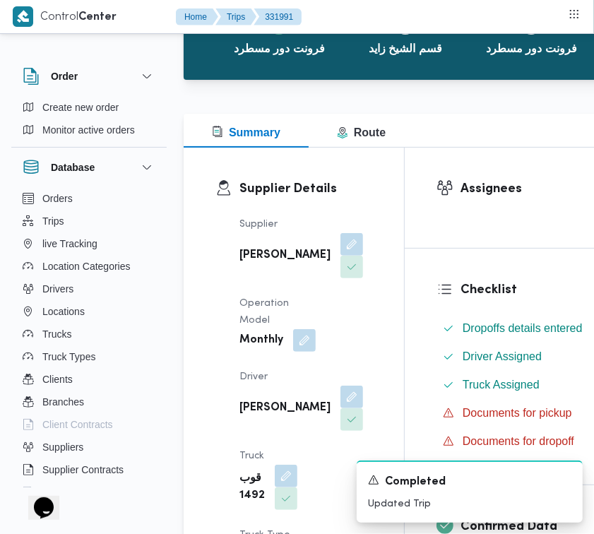
scroll to position [0, 0]
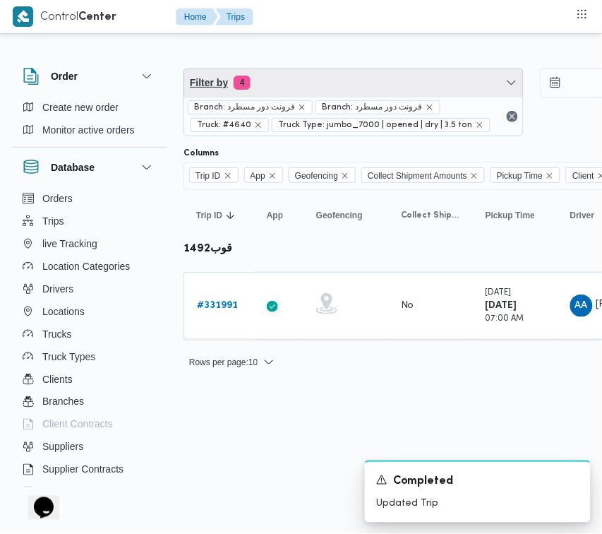
click at [397, 95] on span "Filter by 4" at bounding box center [353, 82] width 339 height 28
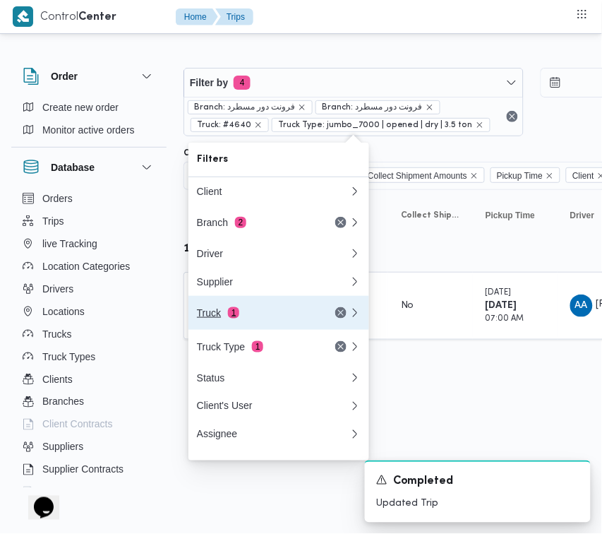
click at [253, 311] on div "Truck 1" at bounding box center [272, 313] width 169 height 34
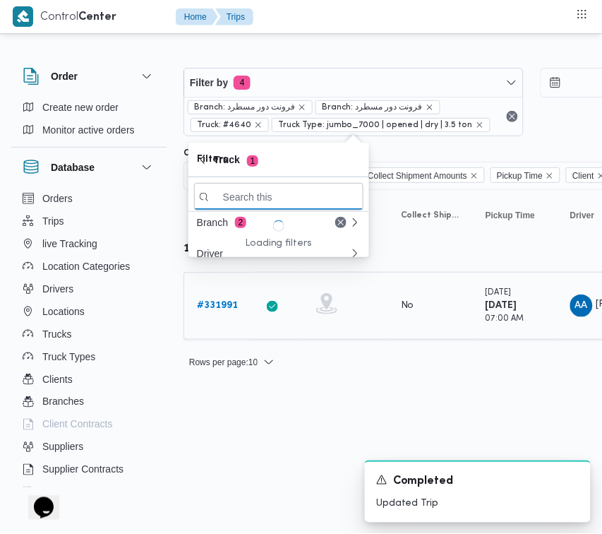
paste input "1234"
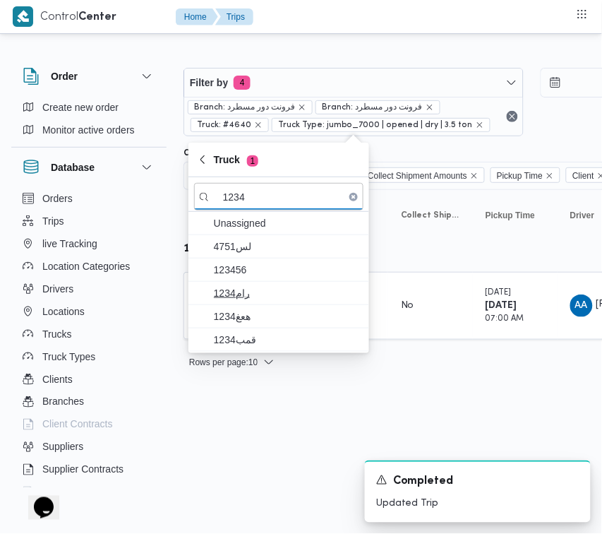
type input "1234"
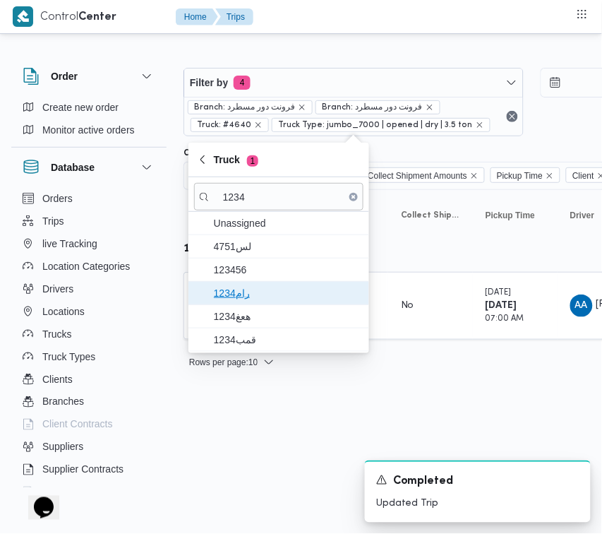
click at [244, 295] on span "رام1234" at bounding box center [287, 292] width 147 height 17
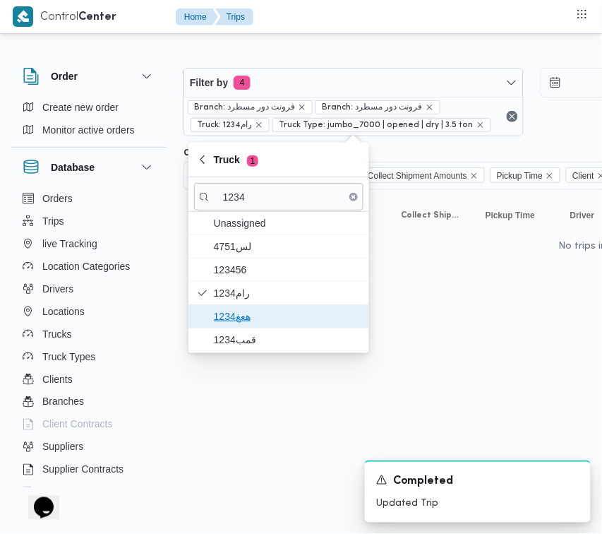
click at [246, 327] on span "هعغ1234" at bounding box center [278, 316] width 169 height 23
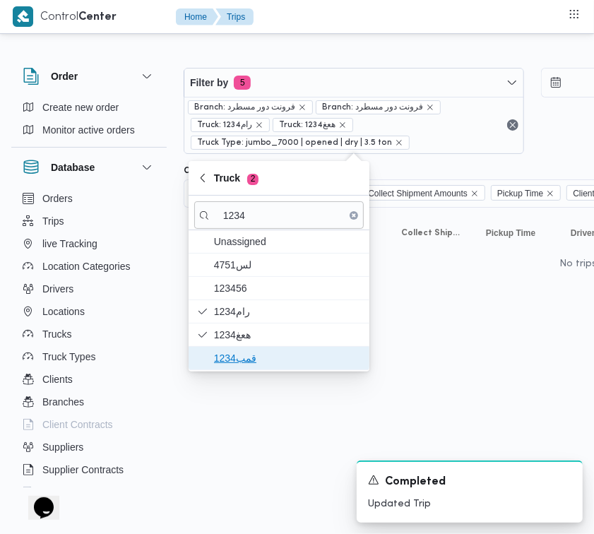
click at [244, 347] on span "قمب1234" at bounding box center [278, 358] width 169 height 23
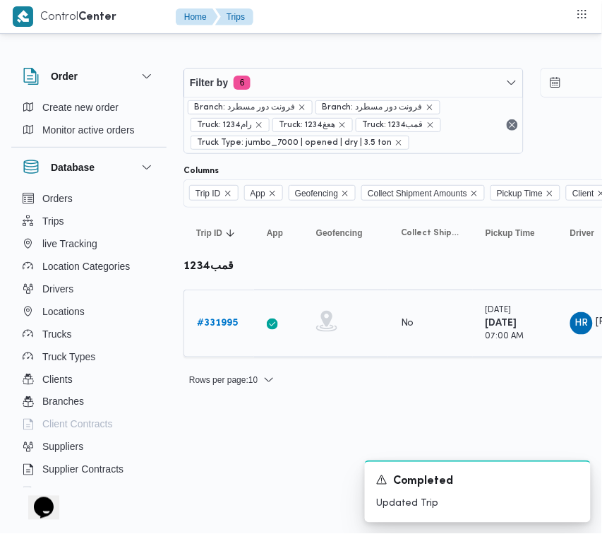
click at [221, 309] on div "# 331995" at bounding box center [219, 323] width 56 height 28
click at [221, 320] on b "# 331995" at bounding box center [217, 322] width 41 height 9
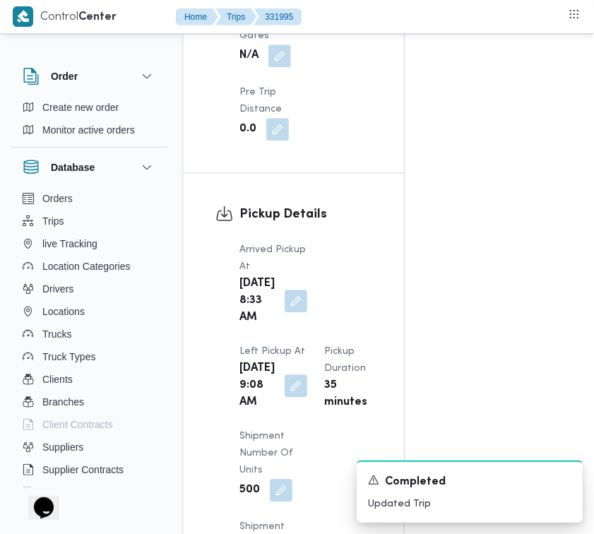
scroll to position [2235, 0]
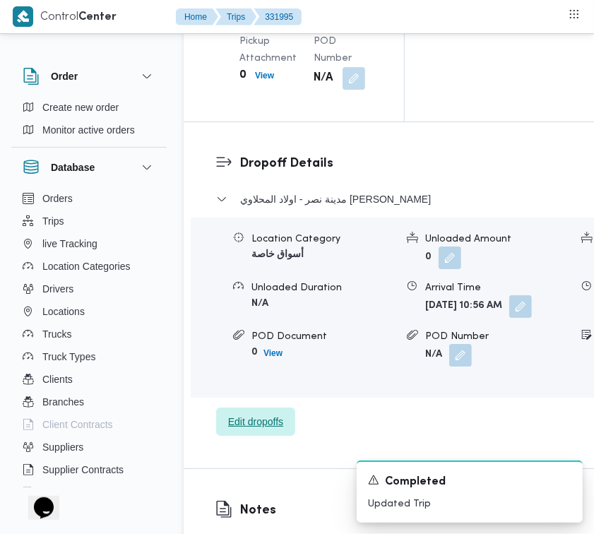
click at [274, 430] on span "Edit dropoffs" at bounding box center [255, 421] width 55 height 17
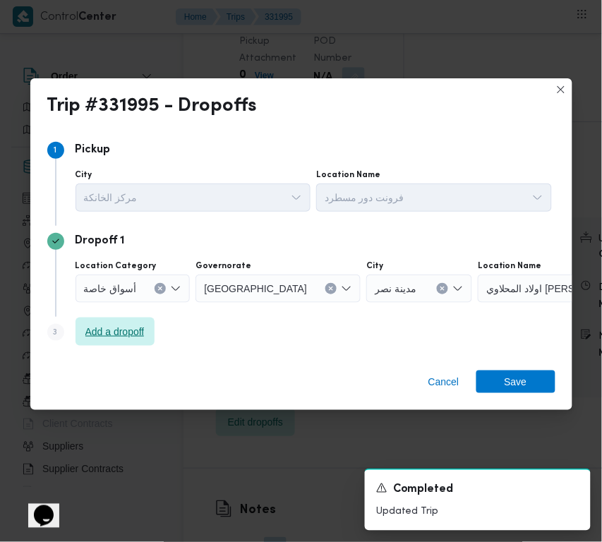
click at [140, 318] on div "Step 3 is disabled 3 Add a dropoff" at bounding box center [301, 335] width 508 height 37
click at [103, 329] on span "Add a dropoff" at bounding box center [114, 331] width 59 height 17
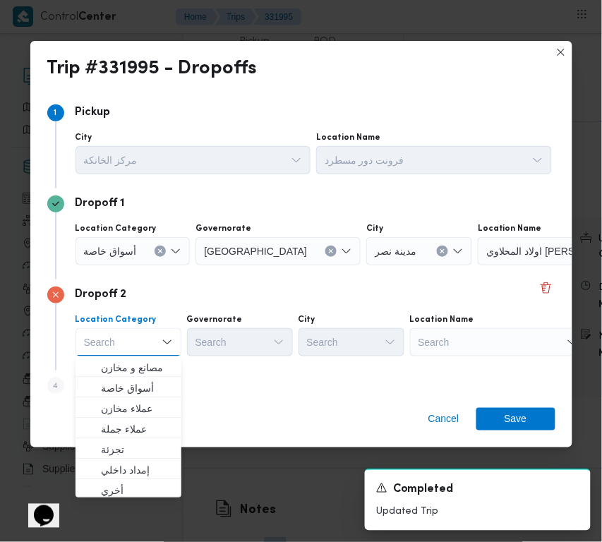
click at [470, 342] on div "Search" at bounding box center [498, 342] width 176 height 28
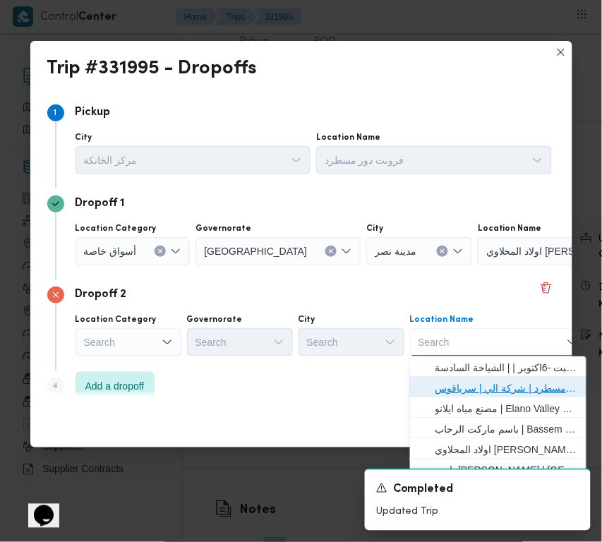
click at [492, 386] on span "فرونت دور مسطرد | شركة الي | سرياقوس" at bounding box center [507, 388] width 143 height 17
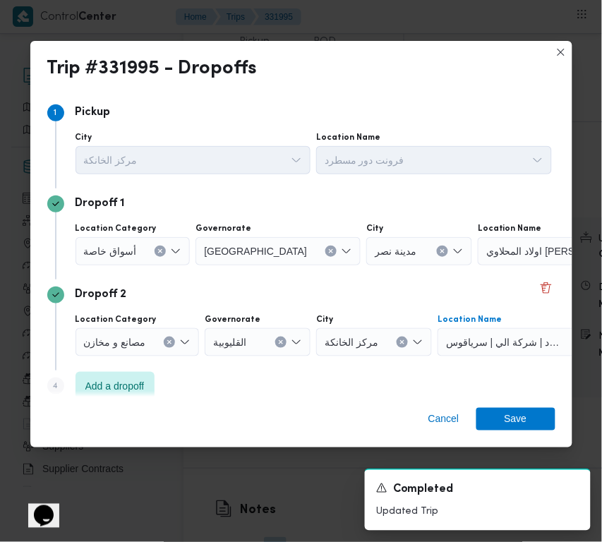
click at [120, 256] on span "أسواق خاصة" at bounding box center [110, 251] width 53 height 16
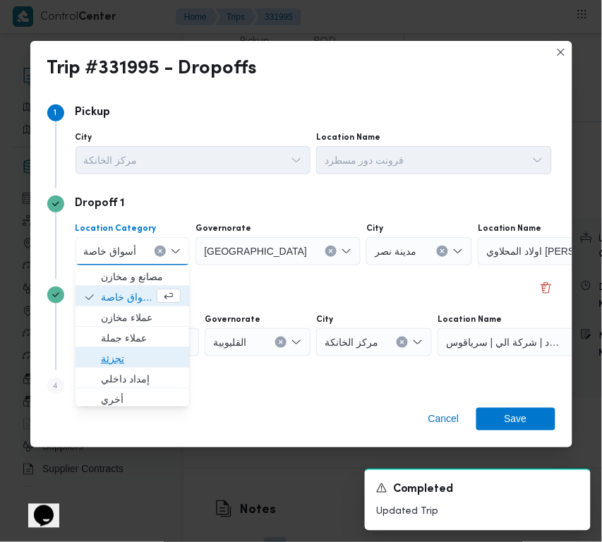
click at [152, 350] on span "تجزئة" at bounding box center [141, 358] width 80 height 17
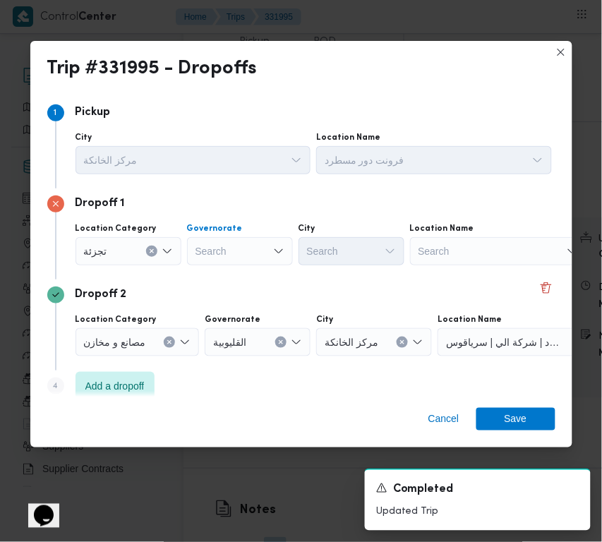
click at [241, 244] on div "Search" at bounding box center [240, 251] width 106 height 28
paste input "جيزة"
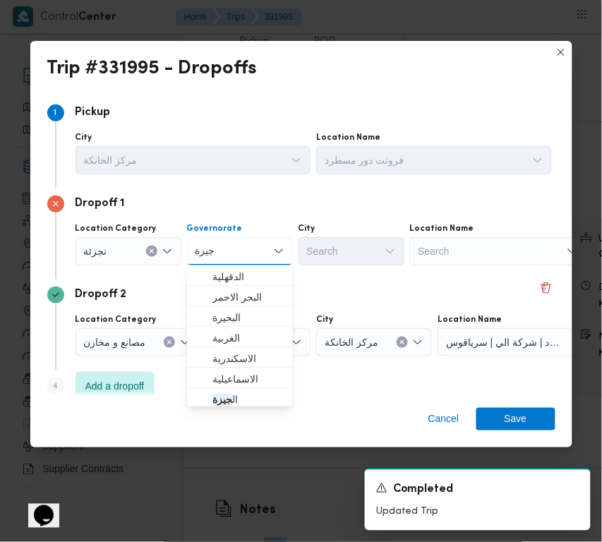
type input "جيزة"
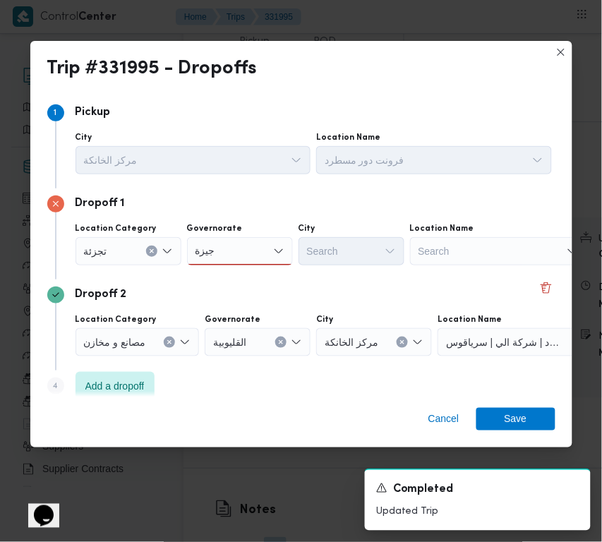
click at [256, 259] on div "جيزة جيزة" at bounding box center [240, 251] width 106 height 28
click at [252, 269] on span "ال جيزة" at bounding box center [248, 276] width 72 height 17
click at [334, 246] on div "Search" at bounding box center [352, 251] width 106 height 28
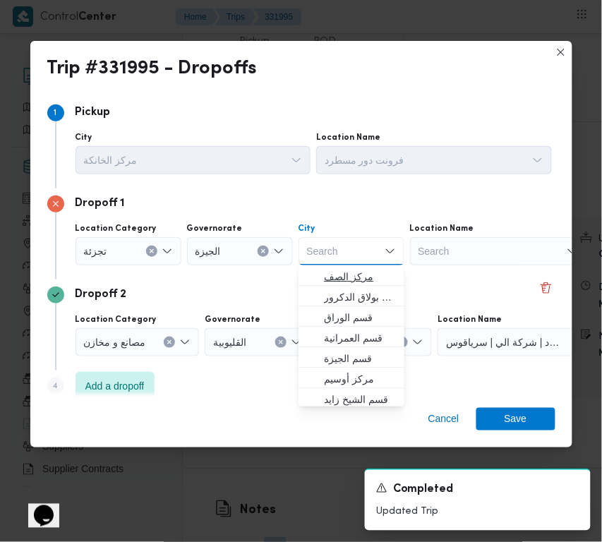
paste input "أكتوبر"
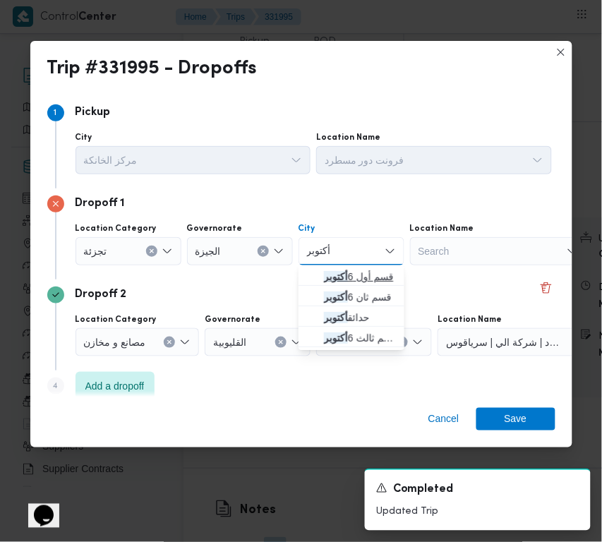
type input "أكتوبر"
click at [322, 282] on span "قسم أول 6 أكتوبر" at bounding box center [351, 276] width 95 height 23
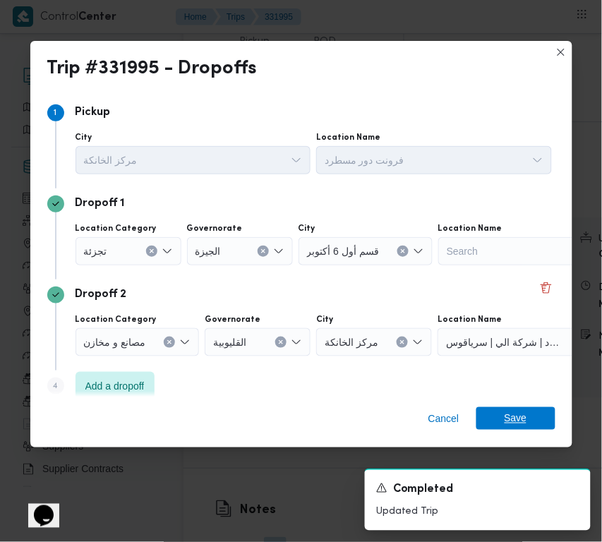
click at [509, 420] on span "Save" at bounding box center [516, 418] width 23 height 23
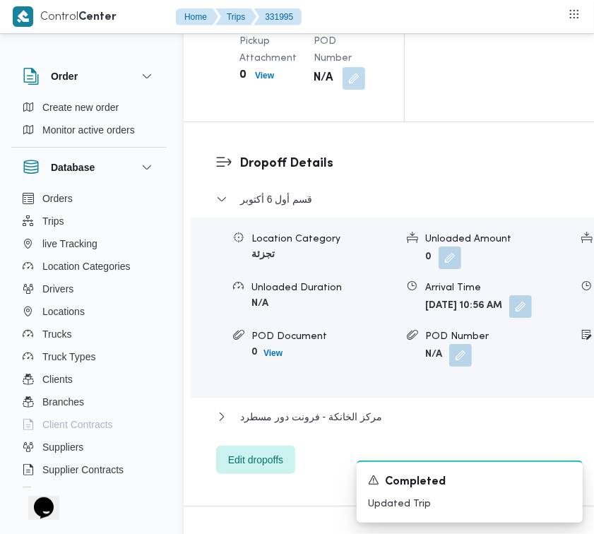
click at [280, 217] on div "قسم أول 6 أكتوبر" at bounding box center [467, 204] width 503 height 27
click at [284, 217] on div "قسم أول 6 أكتوبر" at bounding box center [467, 204] width 503 height 27
drag, startPoint x: 272, startPoint y: 262, endPoint x: 282, endPoint y: 261, distance: 9.9
click at [269, 208] on span "قسم أول 6 أكتوبر" at bounding box center [276, 199] width 72 height 17
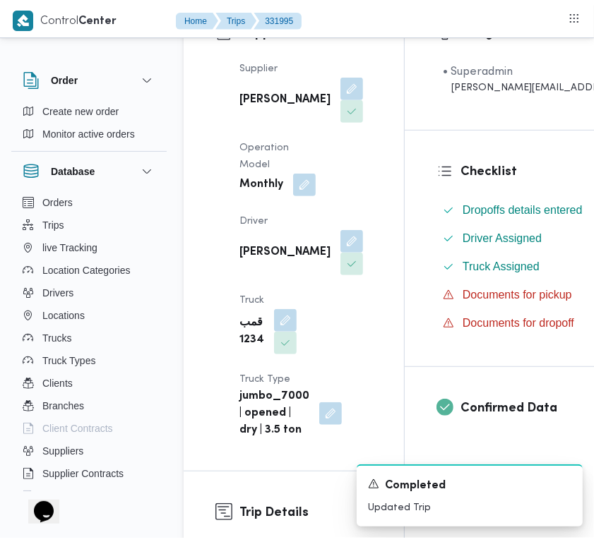
scroll to position [0, 0]
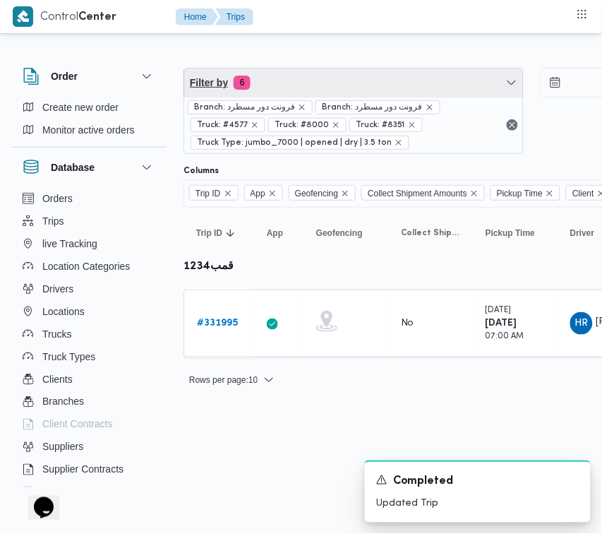
click at [294, 87] on span "Filter by 6" at bounding box center [353, 82] width 339 height 28
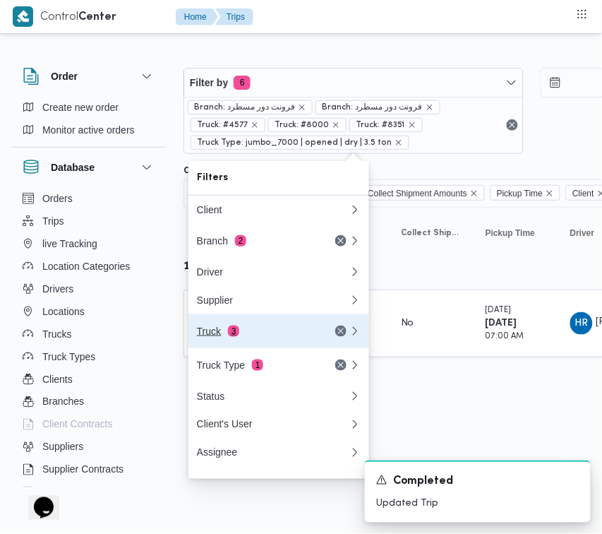
click at [220, 332] on div "Truck 3" at bounding box center [256, 330] width 119 height 11
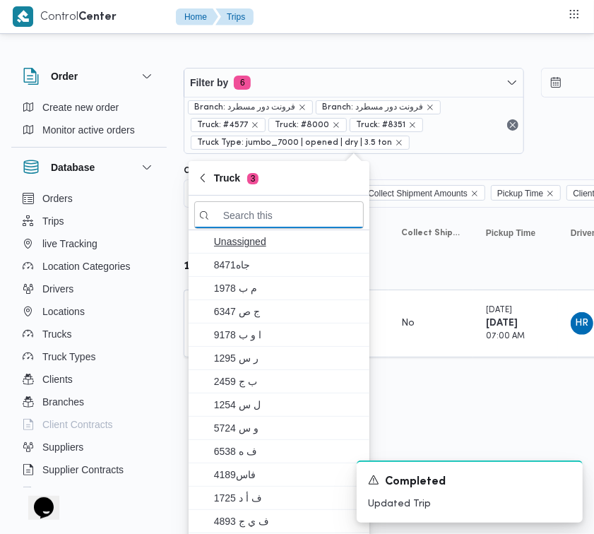
paste input "6369"
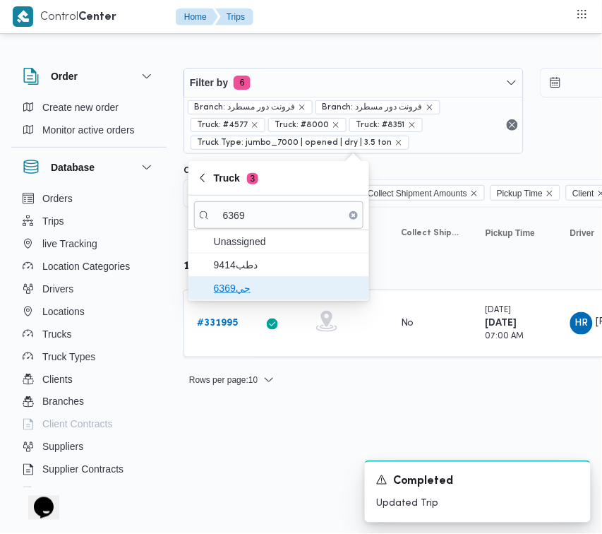
click at [232, 294] on span "جي6369" at bounding box center [287, 288] width 147 height 17
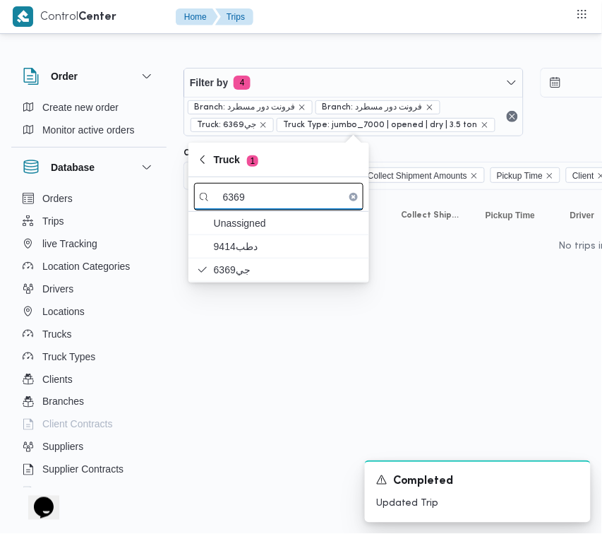
click at [263, 210] on input "6369" at bounding box center [278, 197] width 169 height 28
paste input "ومب628"
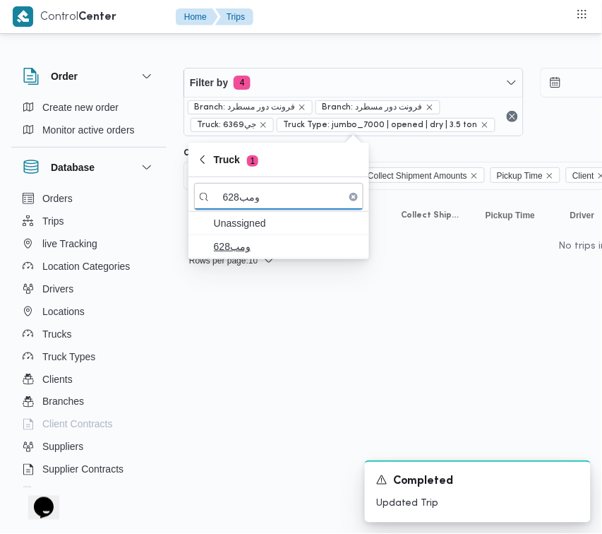
type input "ومب628"
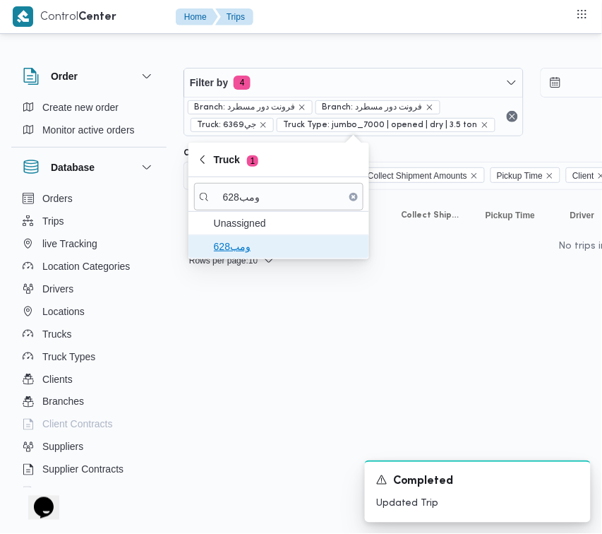
click at [244, 247] on span "ومب628" at bounding box center [287, 246] width 147 height 17
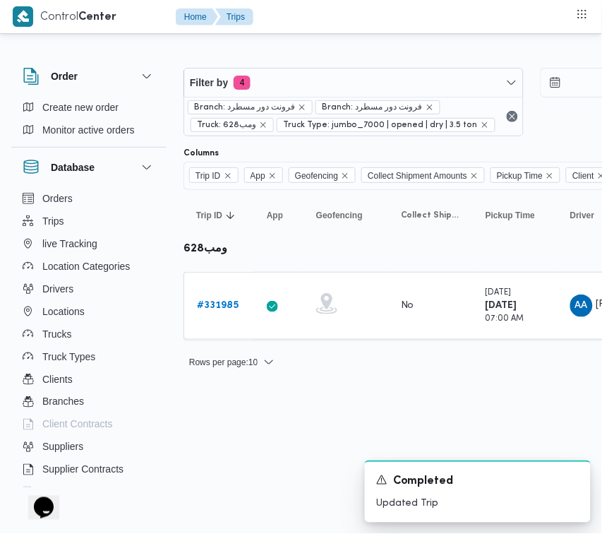
click at [234, 339] on td "Trip ID # 331985" at bounding box center [219, 306] width 71 height 68
click at [230, 297] on link "# 331985" at bounding box center [218, 305] width 42 height 17
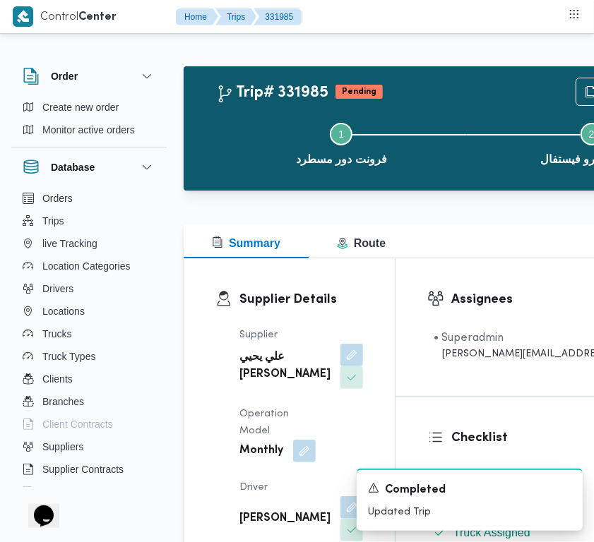
click at [302, 344] on div "Supplier [PERSON_NAME] [PERSON_NAME] Operation Model Monthly Driver [PERSON_NAM…" at bounding box center [301, 515] width 140 height 395
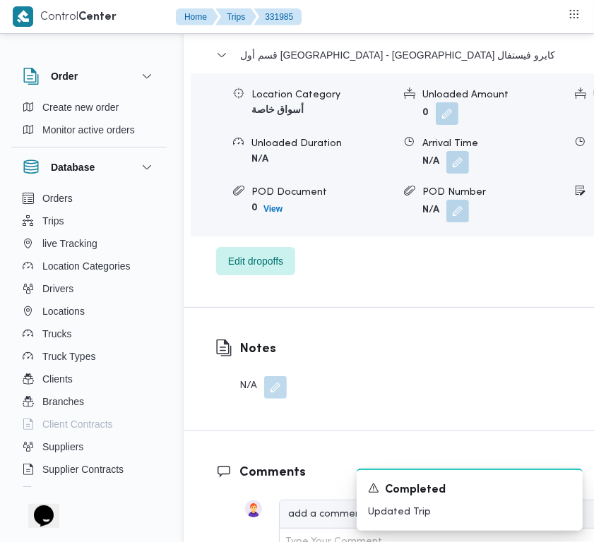
scroll to position [2848, 0]
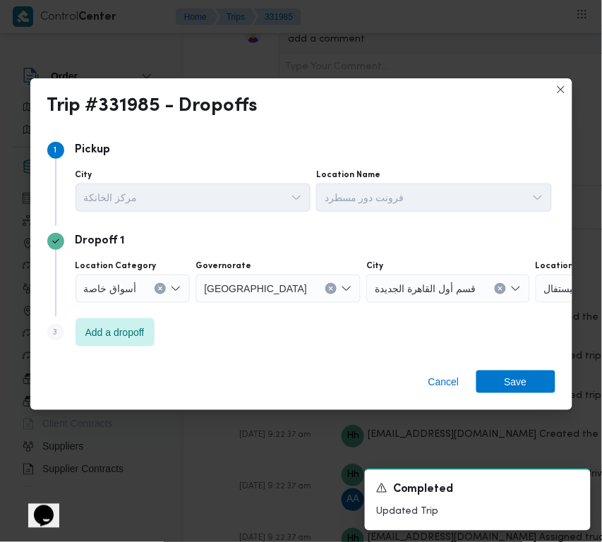
click at [125, 347] on div "Step 3 is disabled 3 Add a dropoff" at bounding box center [301, 335] width 508 height 37
click at [121, 333] on span "Add a dropoff" at bounding box center [114, 331] width 59 height 17
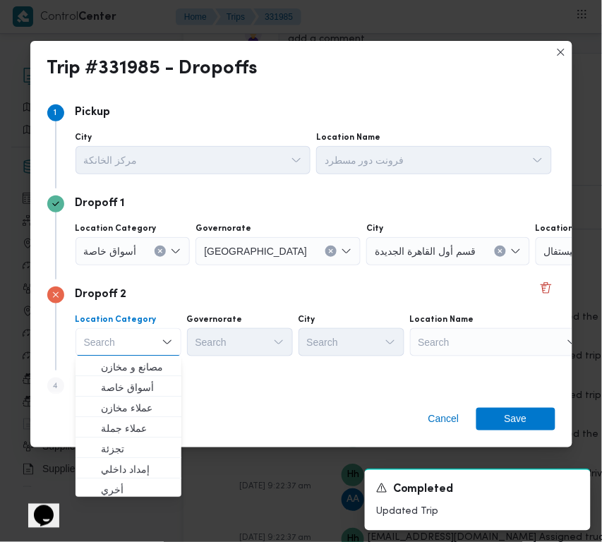
click at [476, 340] on div "Search" at bounding box center [498, 342] width 176 height 28
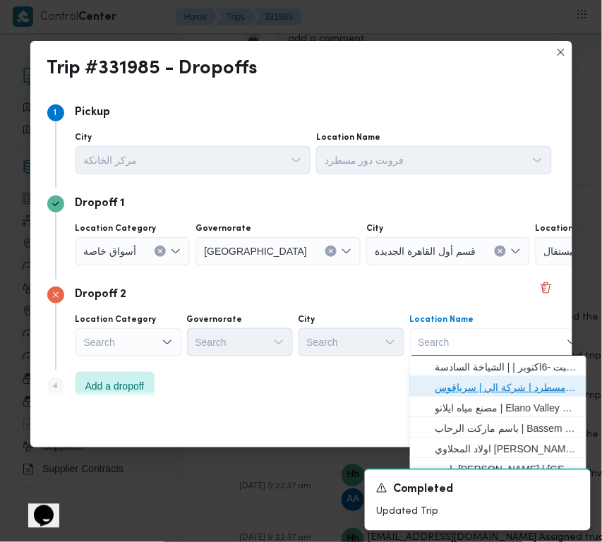
click at [503, 385] on span "فرونت دور مسطرد | شركة الي | سرياقوس" at bounding box center [507, 387] width 143 height 17
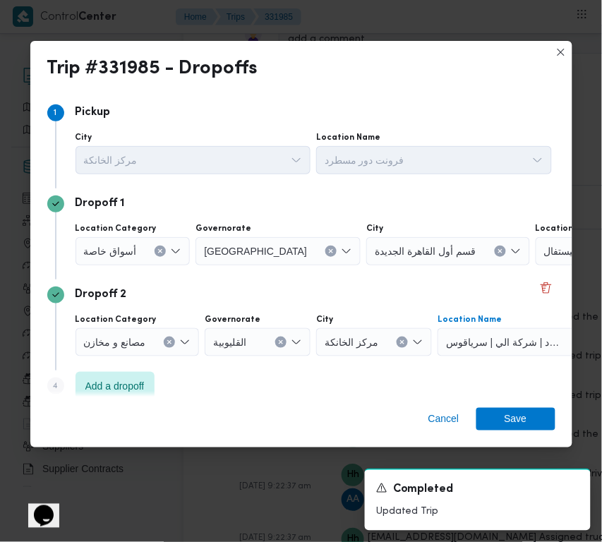
click at [116, 245] on span "أسواق خاصة" at bounding box center [110, 251] width 53 height 16
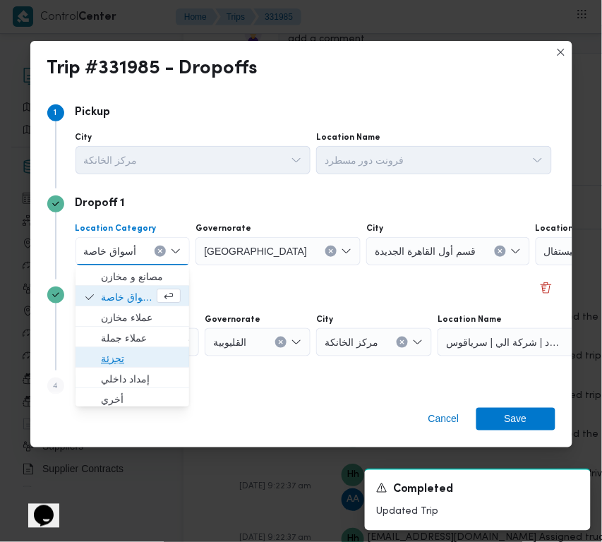
click at [131, 354] on span "تجزئة" at bounding box center [141, 358] width 80 height 17
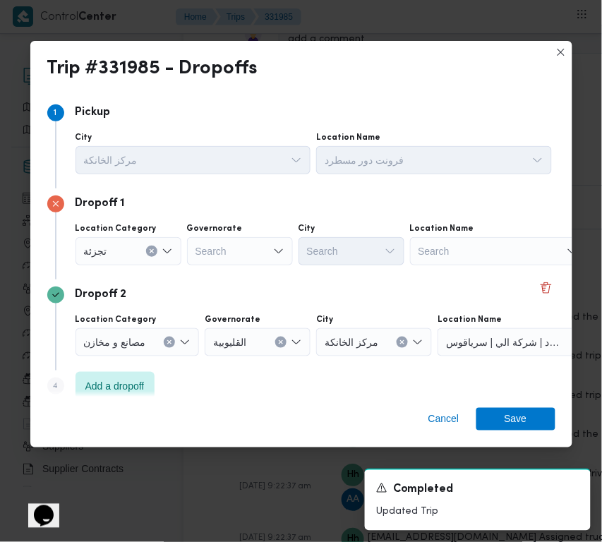
click at [229, 256] on div "Search" at bounding box center [240, 251] width 106 height 28
paste input "[GEOGRAPHIC_DATA]"
type input "[GEOGRAPHIC_DATA]"
click at [256, 254] on div "[GEOGRAPHIC_DATA] [GEOGRAPHIC_DATA]" at bounding box center [240, 251] width 106 height 28
click at [245, 279] on span "[GEOGRAPHIC_DATA]" at bounding box center [248, 276] width 72 height 17
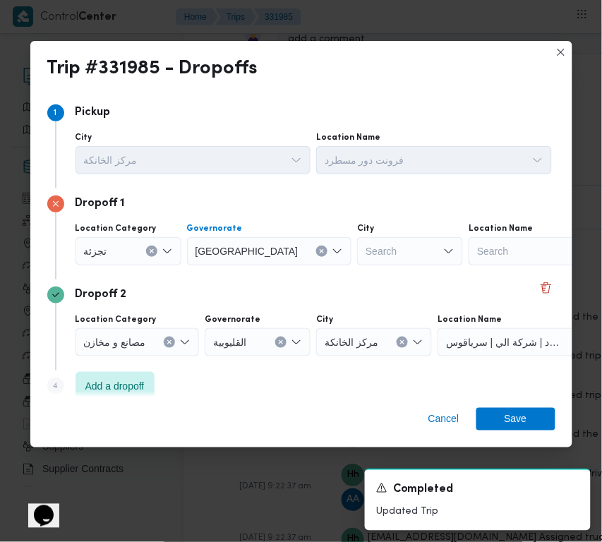
click at [357, 247] on div "Search" at bounding box center [410, 251] width 106 height 28
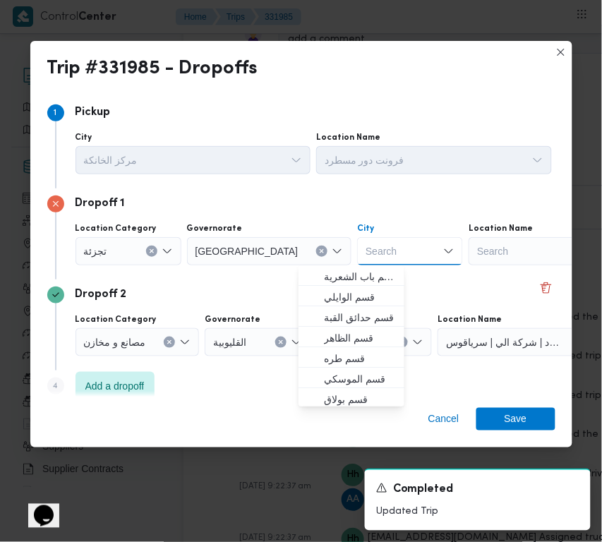
paste input "[PERSON_NAME]"
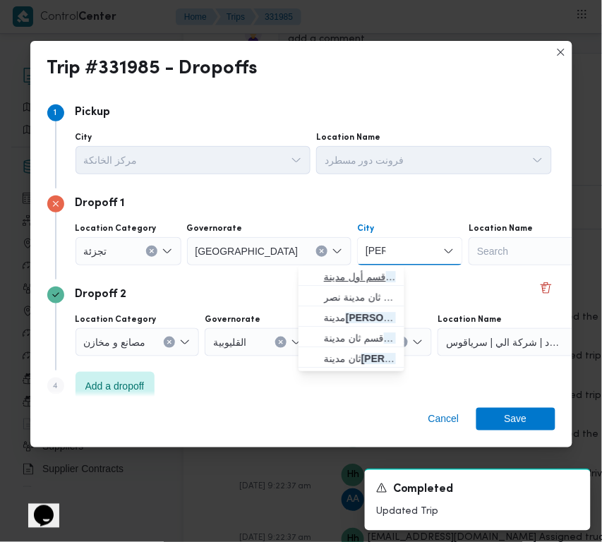
type input "[PERSON_NAME]"
click at [313, 280] on icon "button" at bounding box center [312, 276] width 11 height 11
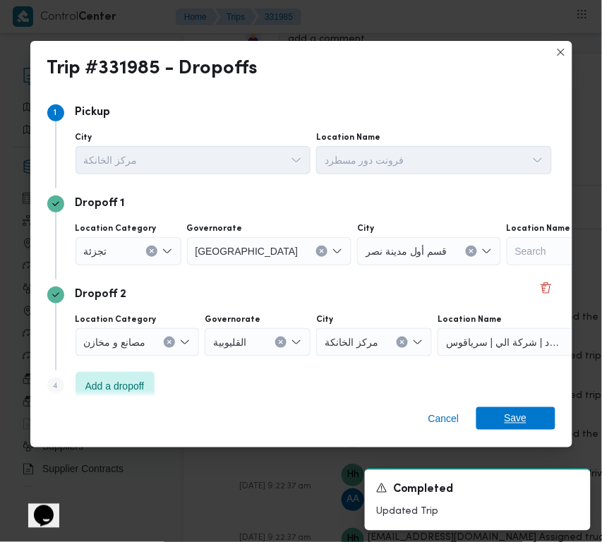
click at [521, 424] on span "Save" at bounding box center [516, 418] width 23 height 23
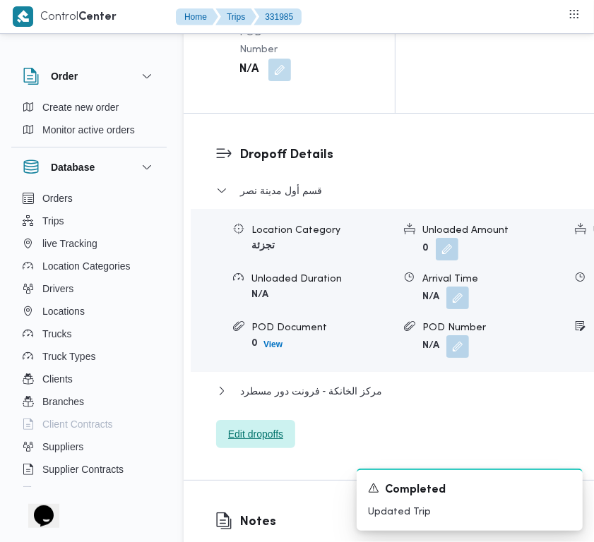
scroll to position [2174, 0]
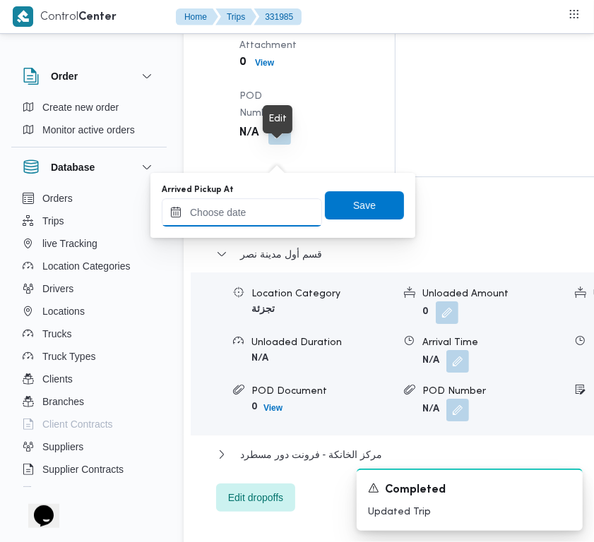
click at [266, 213] on input "Arrived Pickup At" at bounding box center [242, 212] width 160 height 28
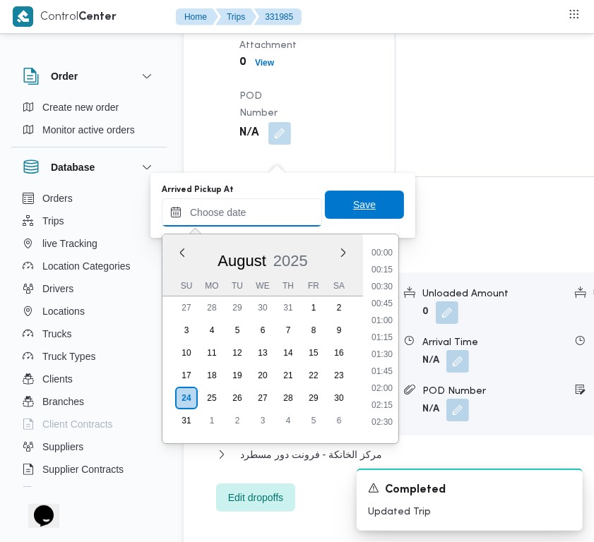
paste input "[DATE] 7:00:00 AM"
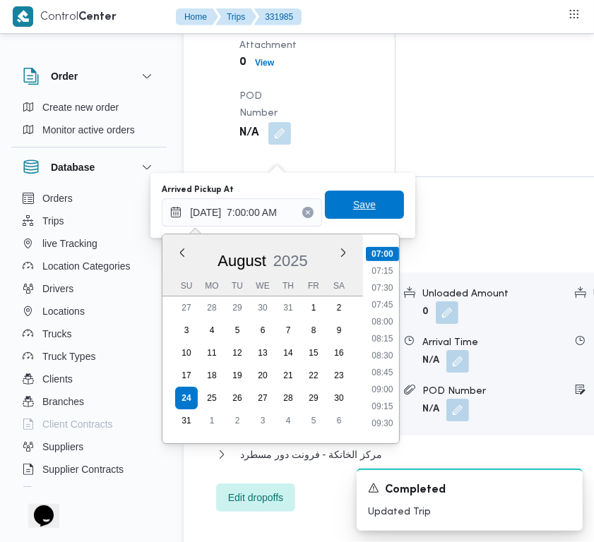
type input "[DATE] 07:00"
click at [341, 205] on span "Save" at bounding box center [364, 205] width 79 height 28
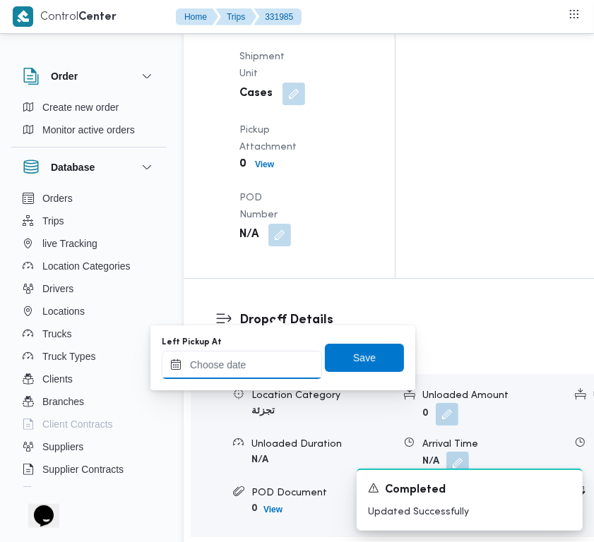
click at [253, 359] on input "Left Pickup At" at bounding box center [242, 365] width 160 height 28
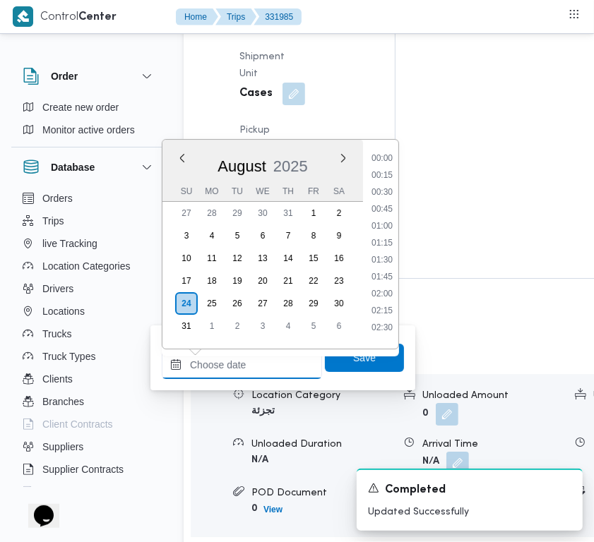
paste input "[DATE] 7:00:00 AM"
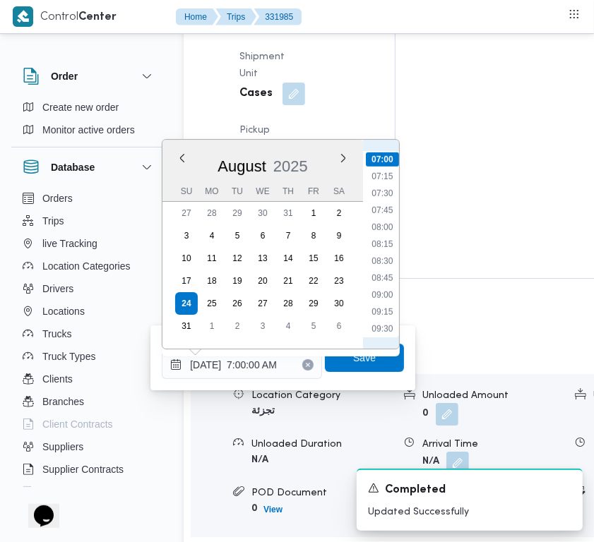
click at [392, 217] on ul "00:00 00:15 00:30 00:45 01:00 01:15 01:30 01:45 02:00 02:15 02:30 02:45 03:00 0…" at bounding box center [382, 244] width 33 height 186
click at [392, 222] on li "08:00" at bounding box center [382, 227] width 32 height 14
type input "[DATE] 08:00"
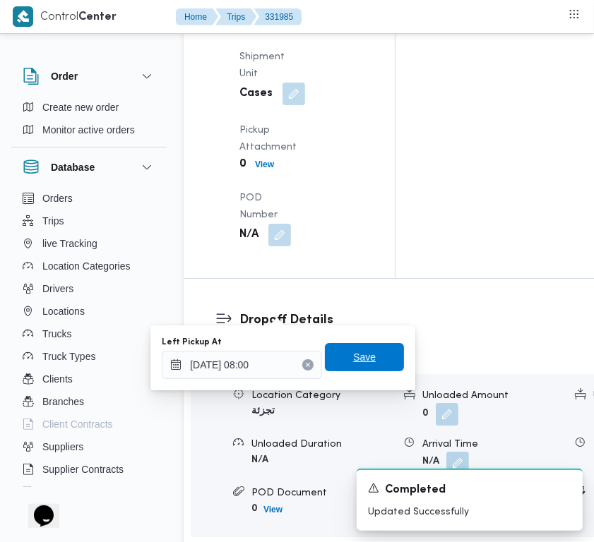
click at [354, 364] on span "Save" at bounding box center [364, 357] width 23 height 17
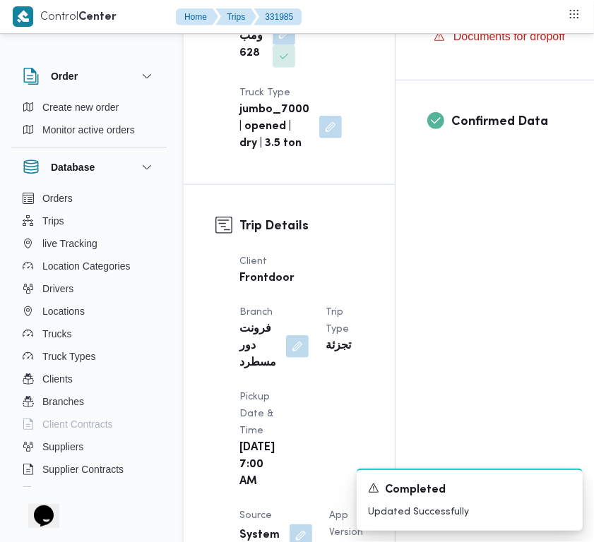
scroll to position [0, 0]
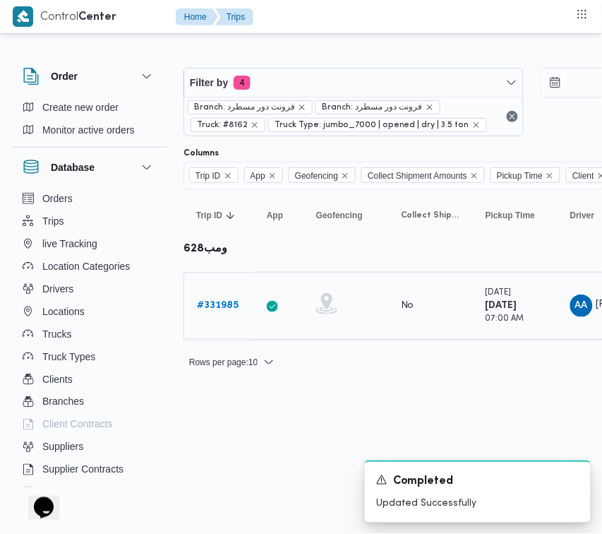
click at [234, 304] on b "# 331985" at bounding box center [218, 305] width 42 height 9
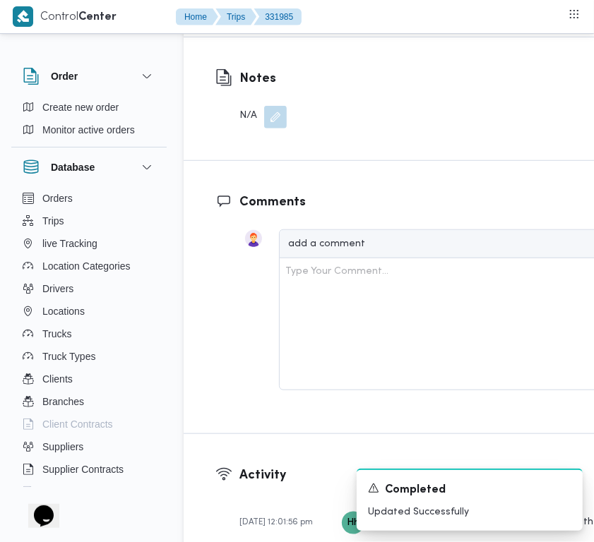
scroll to position [2235, 0]
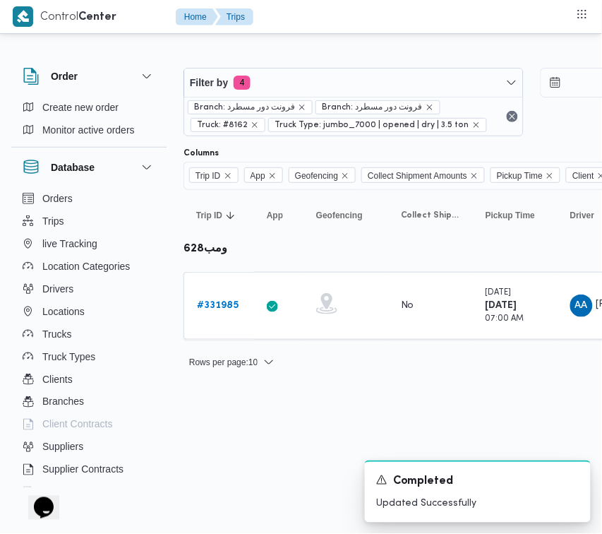
click at [297, 54] on div at bounding box center [607, 56] width 847 height 23
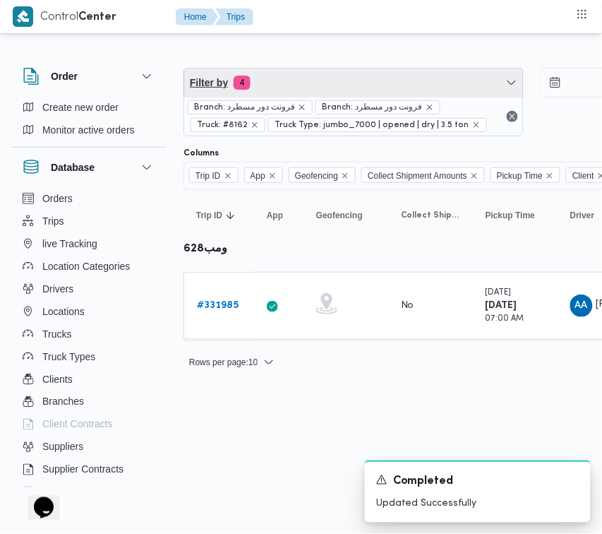
click at [304, 75] on span "Filter by 4" at bounding box center [353, 82] width 339 height 28
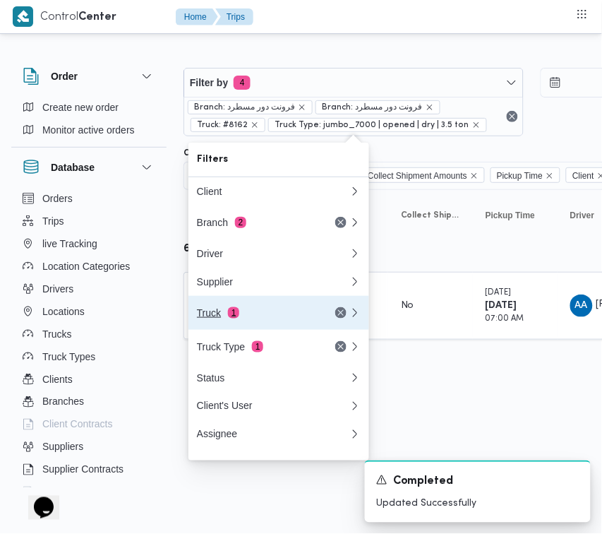
click at [274, 318] on div "Truck 1" at bounding box center [256, 312] width 119 height 11
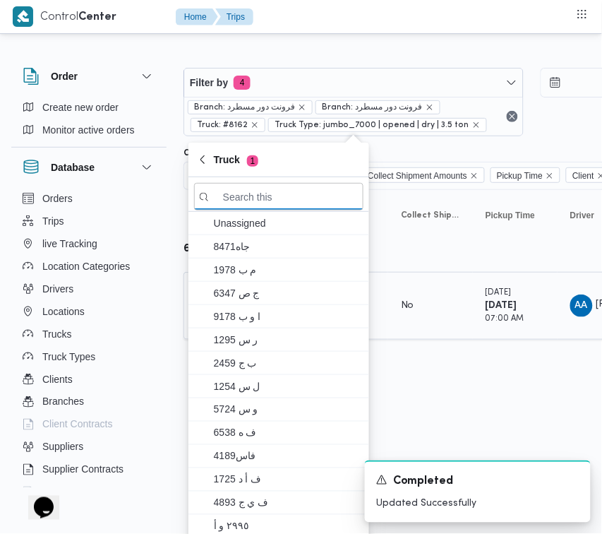
paste input "3976"
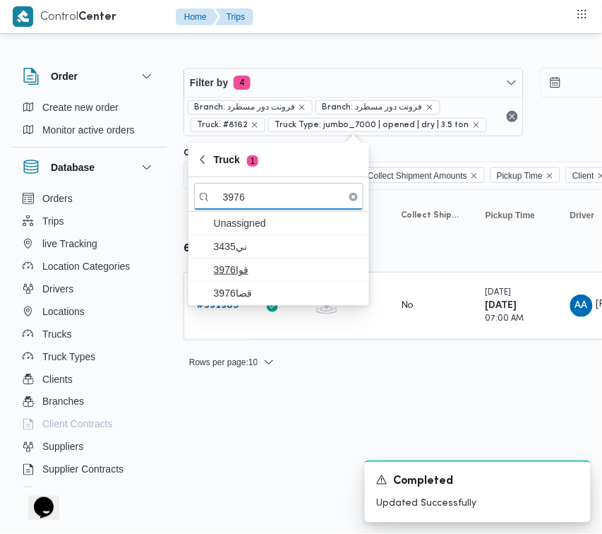
type input "3976"
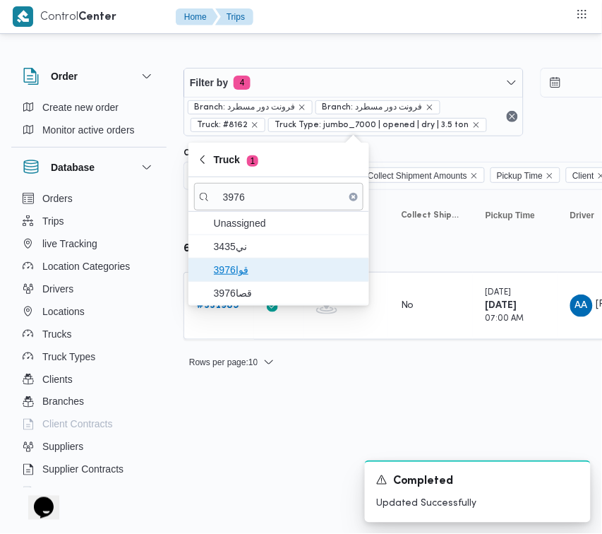
click at [259, 272] on span "3976قوا" at bounding box center [287, 269] width 147 height 17
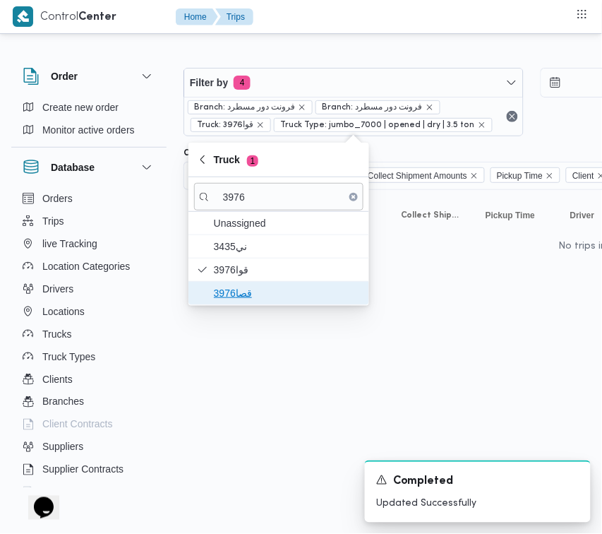
click at [255, 294] on span "قصا3976" at bounding box center [287, 292] width 147 height 17
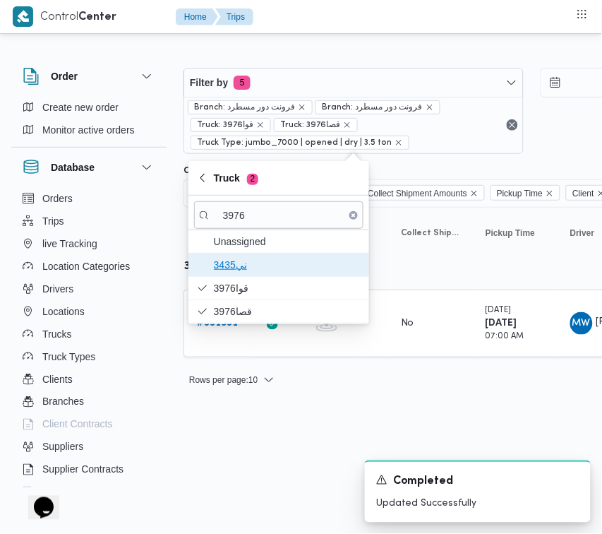
click at [248, 260] on span "3435ني" at bounding box center [287, 264] width 147 height 17
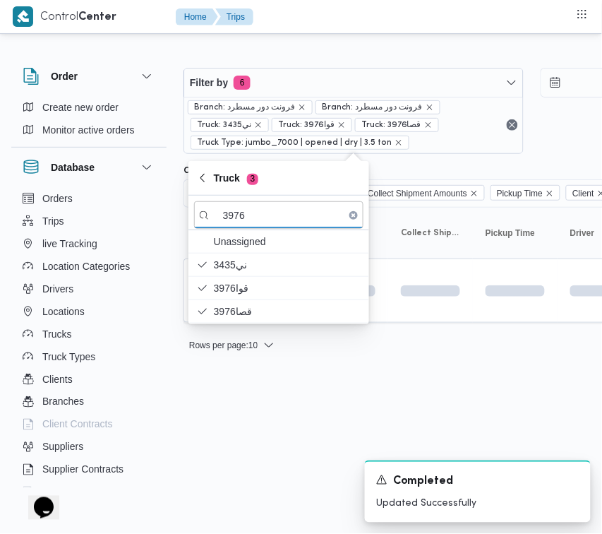
click at [263, 407] on html "Control Center Home Trips Order Create new order Monitor active orders Database…" at bounding box center [301, 267] width 602 height 534
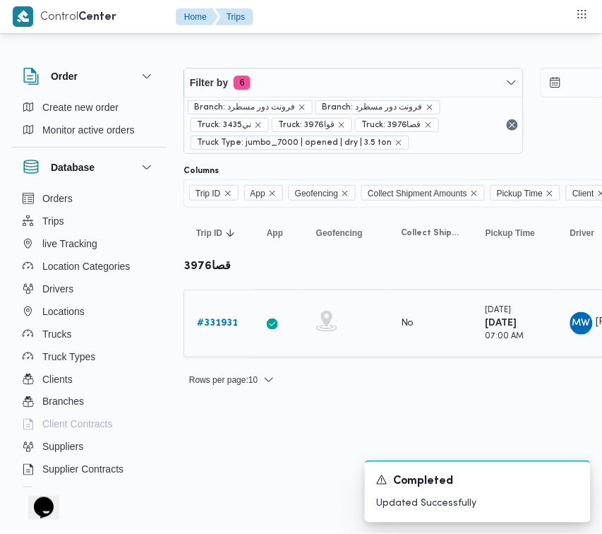
click at [213, 313] on div "# 331931" at bounding box center [219, 323] width 56 height 28
click at [228, 320] on b "# 331931" at bounding box center [217, 322] width 41 height 9
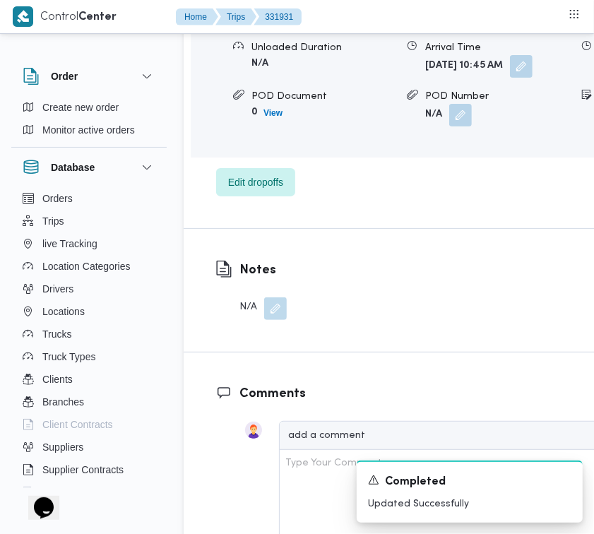
scroll to position [2517, 0]
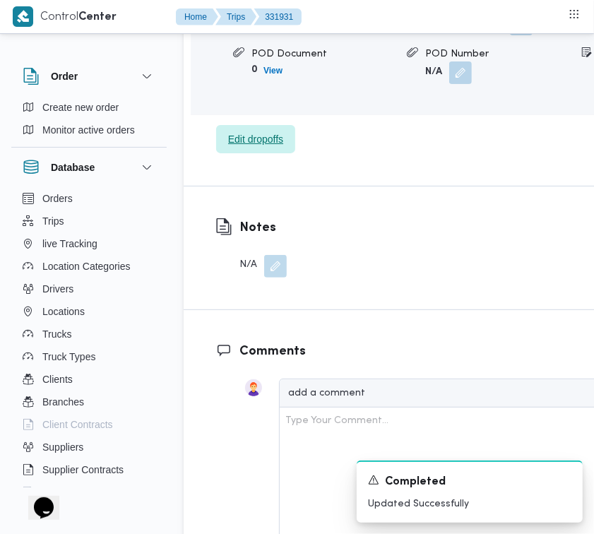
click at [256, 148] on span "Edit dropoffs" at bounding box center [255, 139] width 55 height 17
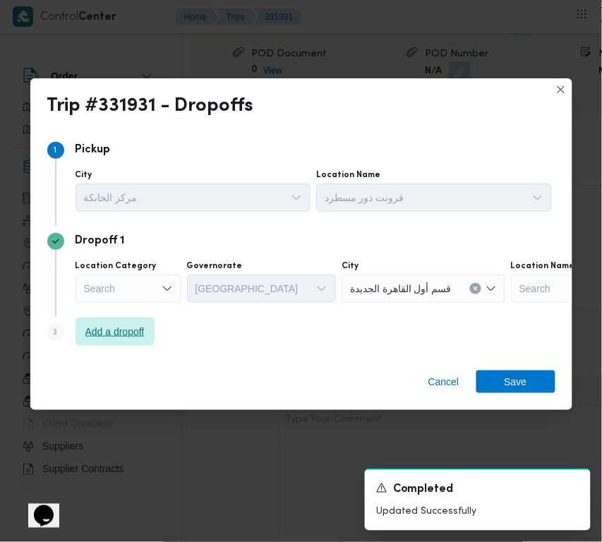
click at [143, 335] on span "Add a dropoff" at bounding box center [114, 331] width 59 height 17
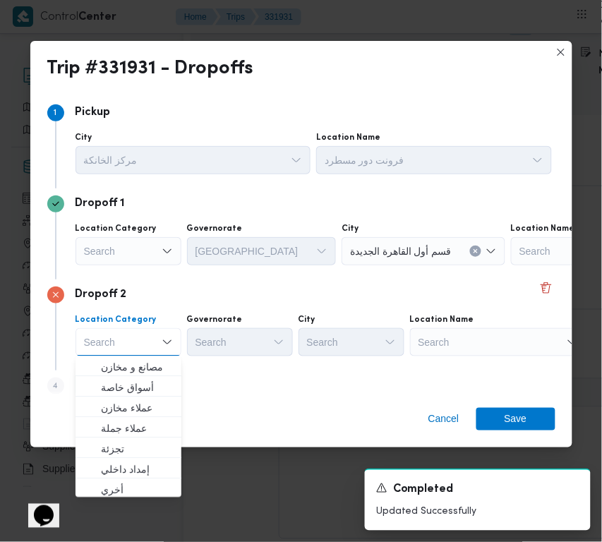
click at [479, 351] on div "Search" at bounding box center [498, 342] width 176 height 28
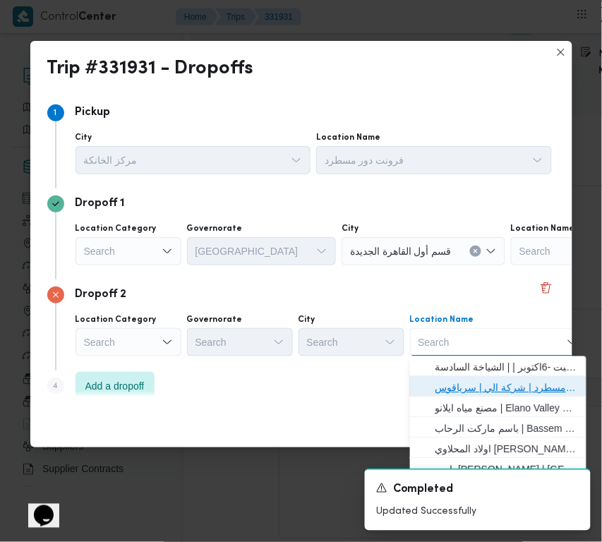
click at [489, 390] on span "فرونت دور مسطرد | شركة الي | سرياقوس" at bounding box center [507, 388] width 143 height 17
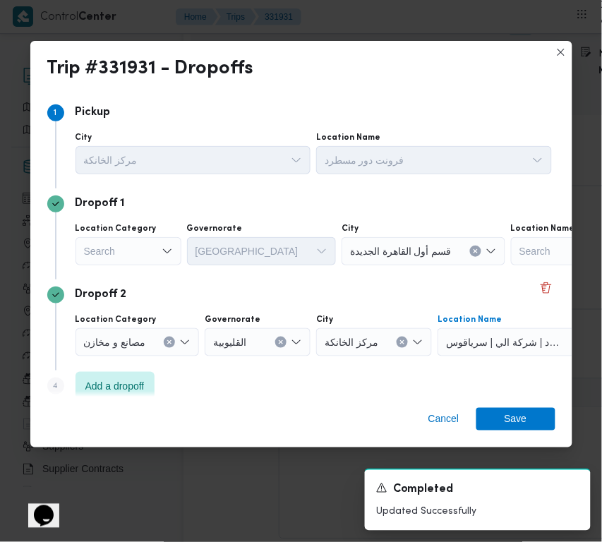
click at [125, 248] on div "Search" at bounding box center [129, 251] width 106 height 28
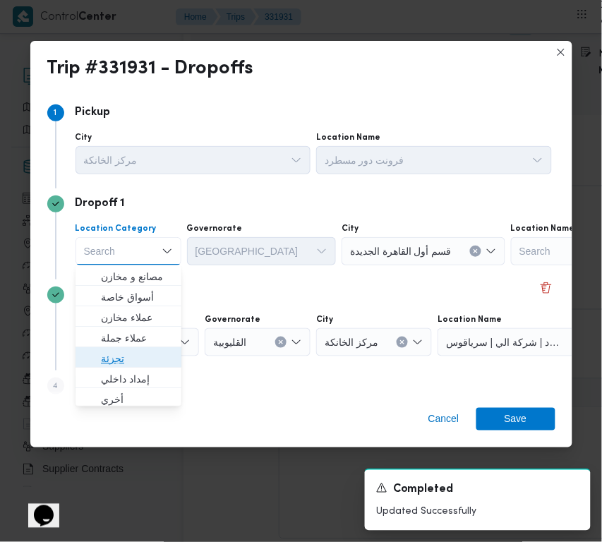
click at [138, 356] on span "تجزئة" at bounding box center [137, 358] width 72 height 17
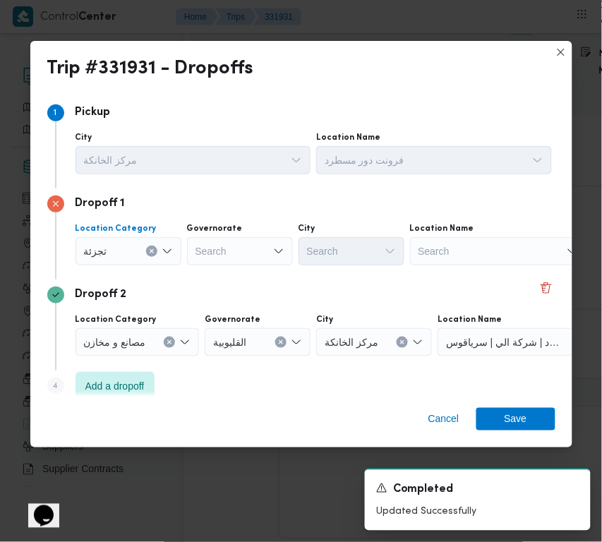
click at [224, 251] on div "Search" at bounding box center [240, 251] width 106 height 28
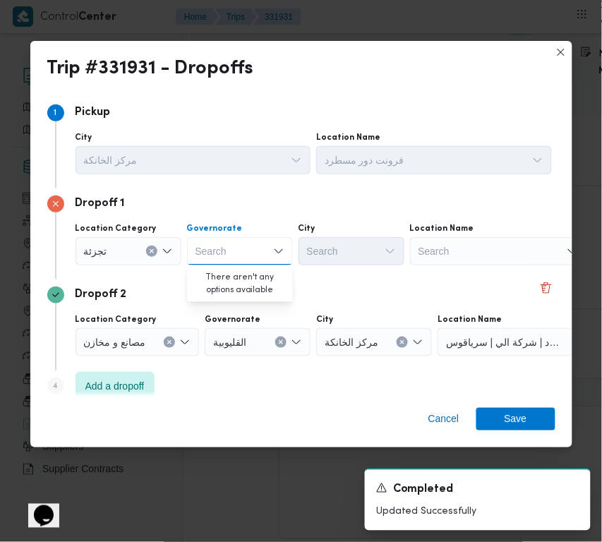
paste input "جيزة"
type input "جيزة"
click at [274, 251] on icon "Open list of options" at bounding box center [278, 251] width 11 height 11
click at [227, 241] on div "جيزة جيزة" at bounding box center [240, 251] width 106 height 28
click at [235, 280] on span "ال جيزة" at bounding box center [248, 276] width 72 height 17
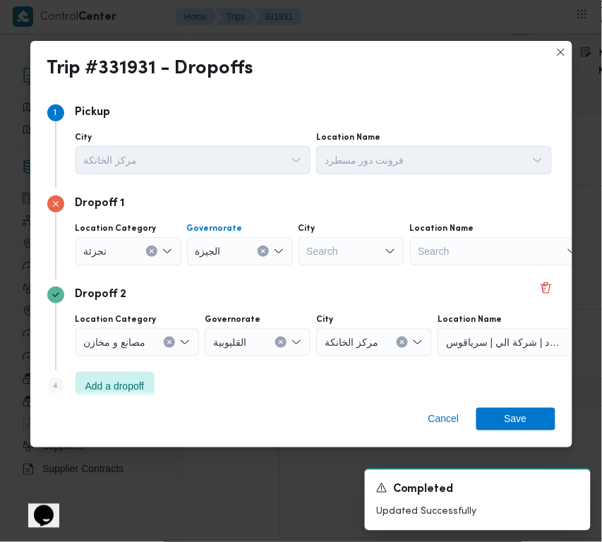
click at [315, 256] on div "Search" at bounding box center [352, 251] width 106 height 28
paste input "أكتوبر"
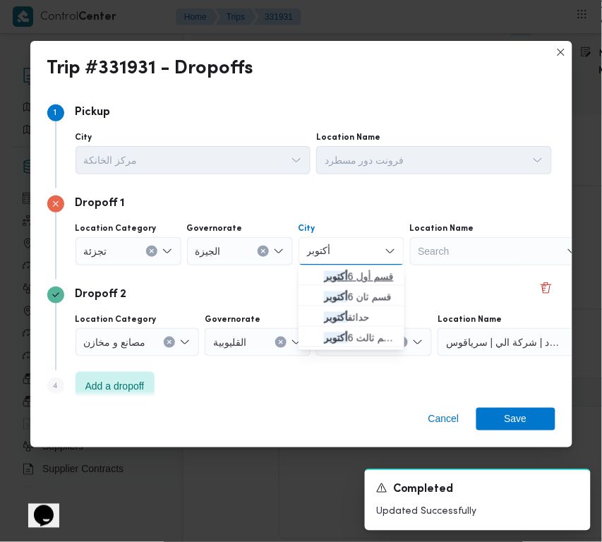
type input "أكتوبر"
click at [327, 276] on mark "أكتوبر" at bounding box center [336, 276] width 24 height 11
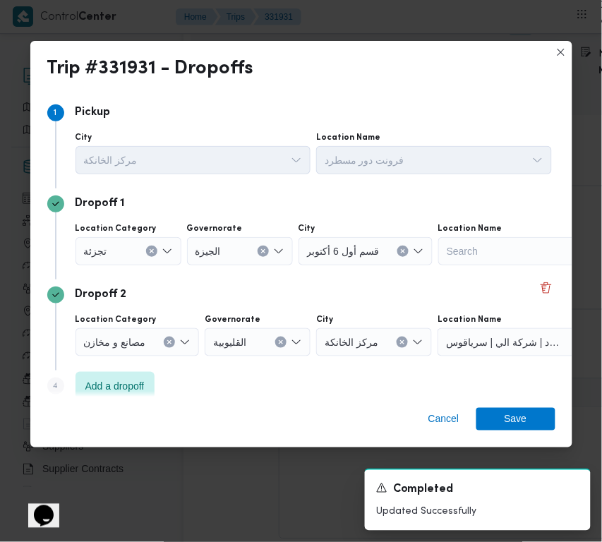
click at [522, 404] on div "Cancel Save" at bounding box center [301, 422] width 542 height 51
click at [527, 410] on div "Cancel Save" at bounding box center [301, 422] width 542 height 51
click at [528, 411] on span "Save" at bounding box center [515, 418] width 79 height 23
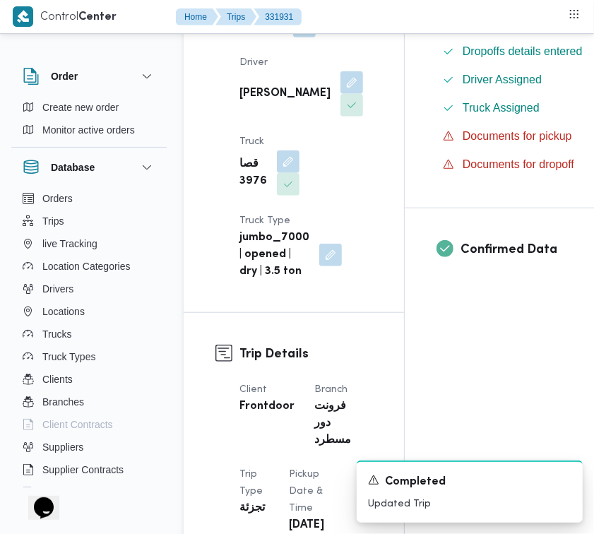
scroll to position [0, 0]
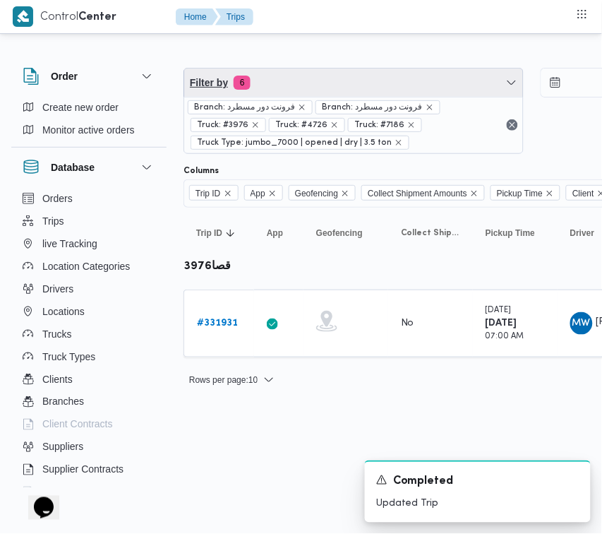
click at [347, 72] on span "Filter by 6" at bounding box center [353, 82] width 339 height 28
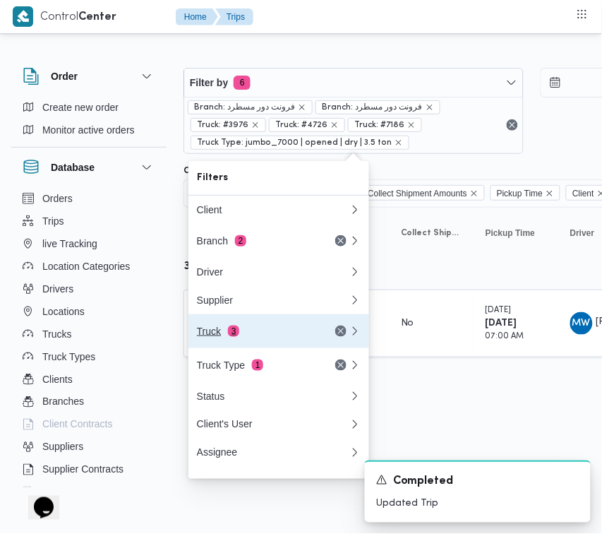
click at [237, 337] on div "Truck 3" at bounding box center [256, 330] width 119 height 11
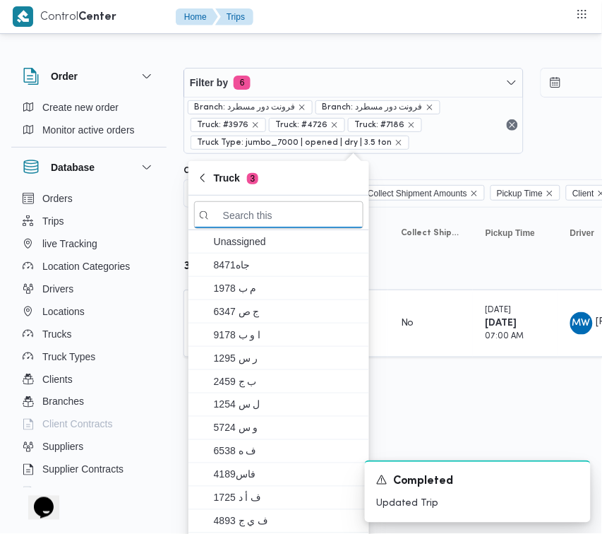
paste input "2879"
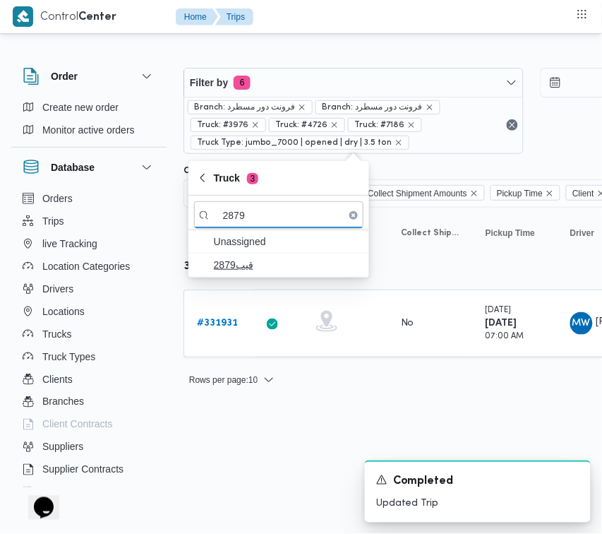
type input "2879"
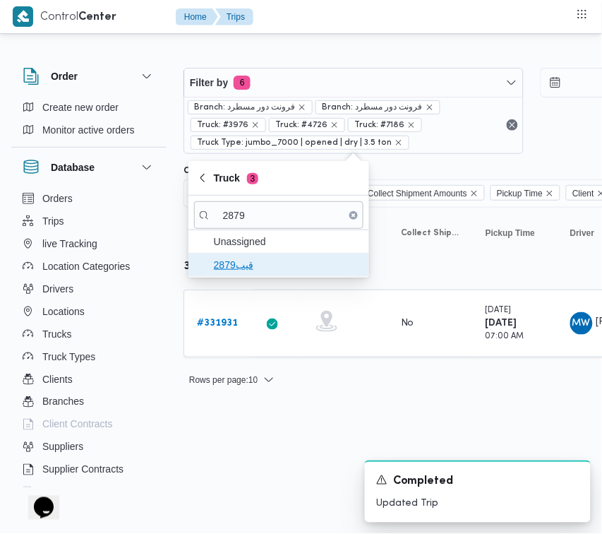
click at [244, 258] on span "قيب2879" at bounding box center [287, 264] width 147 height 17
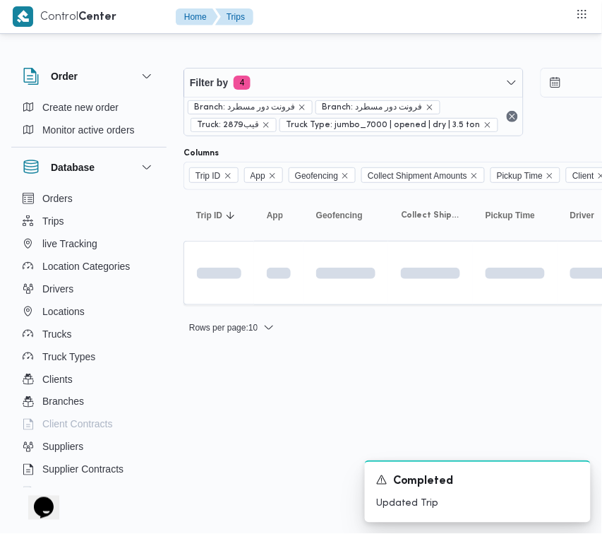
click at [258, 433] on html "Control Center Home Trips Order Create new order Monitor active orders Database…" at bounding box center [301, 267] width 602 height 534
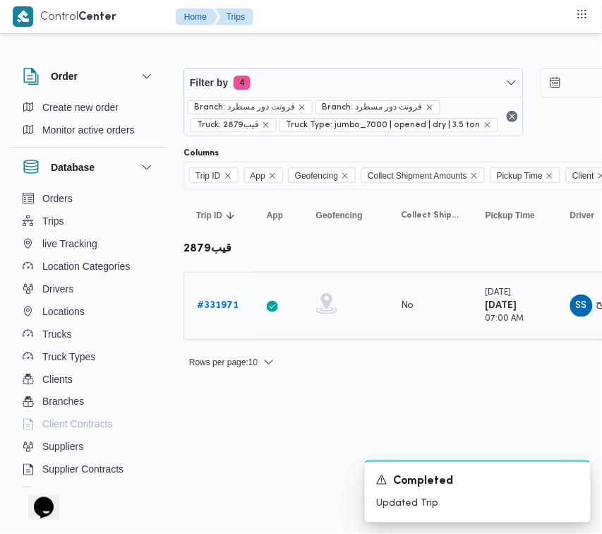
click at [221, 312] on link "# 331971" at bounding box center [218, 305] width 42 height 17
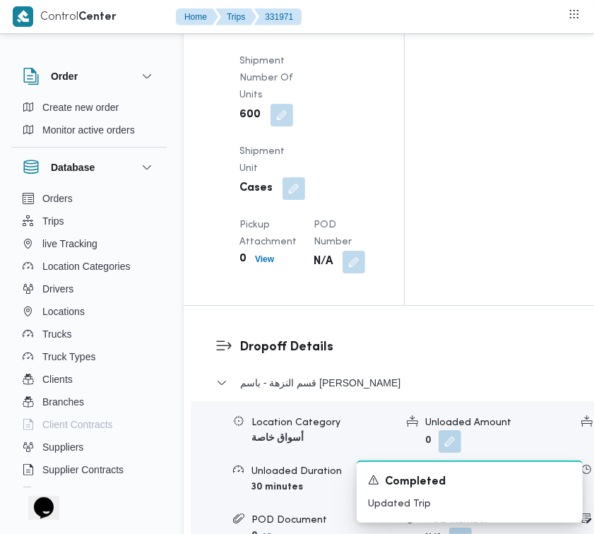
scroll to position [2610, 0]
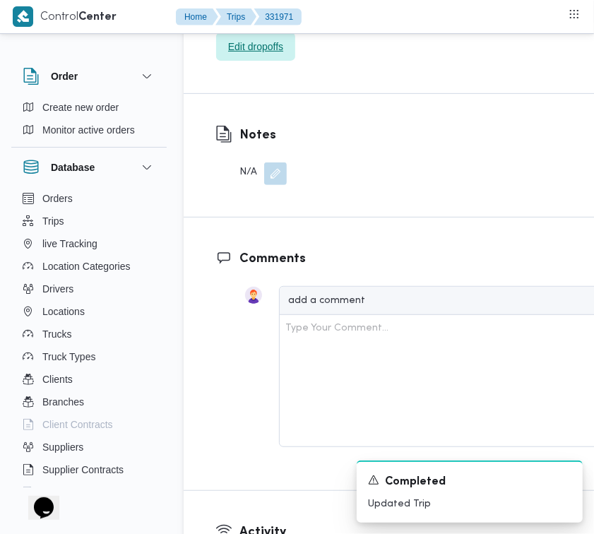
click at [263, 61] on span "Edit dropoffs" at bounding box center [255, 46] width 79 height 28
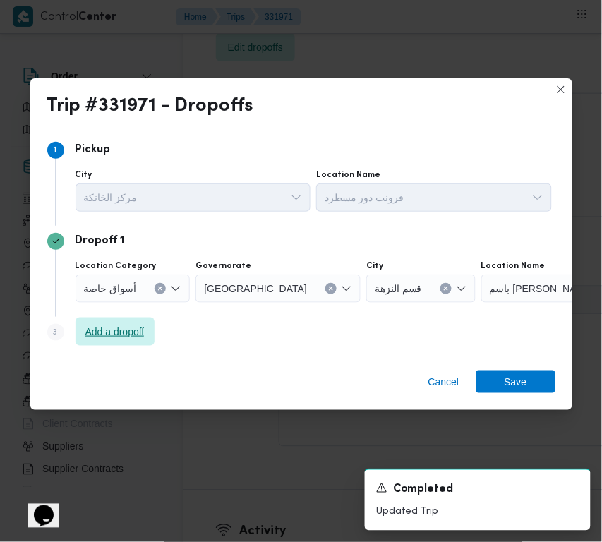
click at [129, 337] on span "Add a dropoff" at bounding box center [114, 331] width 59 height 17
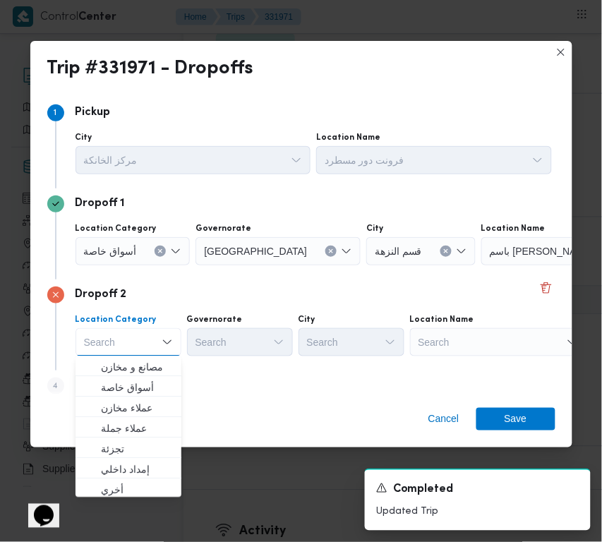
click at [464, 350] on div "Search" at bounding box center [498, 342] width 176 height 28
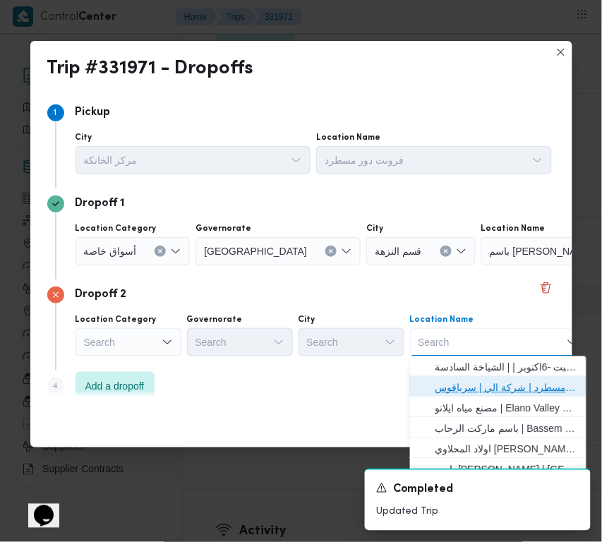
click at [478, 381] on span "فرونت دور مسطرد | شركة الي | سرياقوس" at bounding box center [507, 388] width 143 height 17
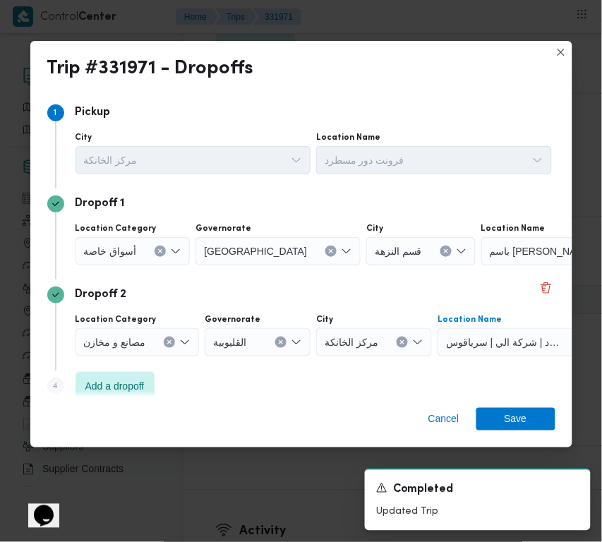
click at [139, 241] on div at bounding box center [142, 251] width 7 height 23
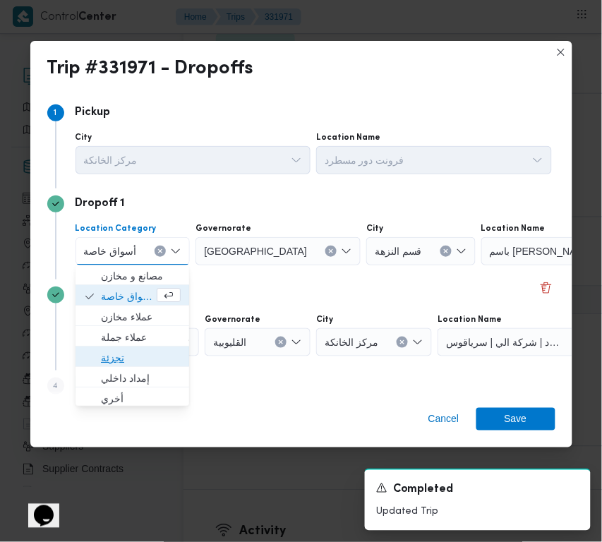
click at [128, 357] on span "تجزئة" at bounding box center [141, 358] width 80 height 17
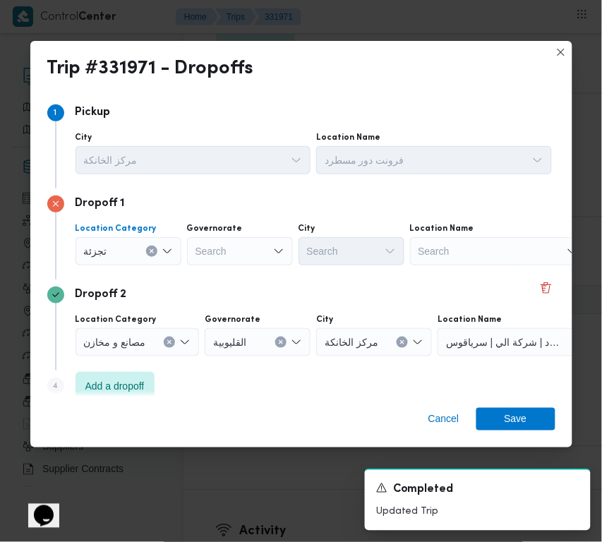
click at [230, 248] on div "Search" at bounding box center [240, 251] width 106 height 28
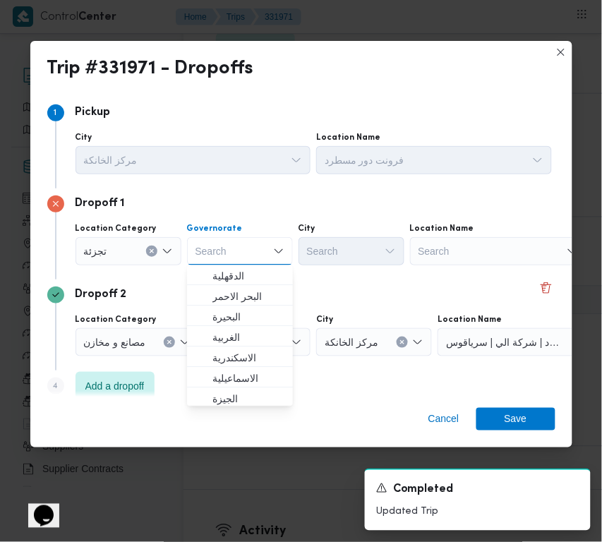
paste input "جيزة"
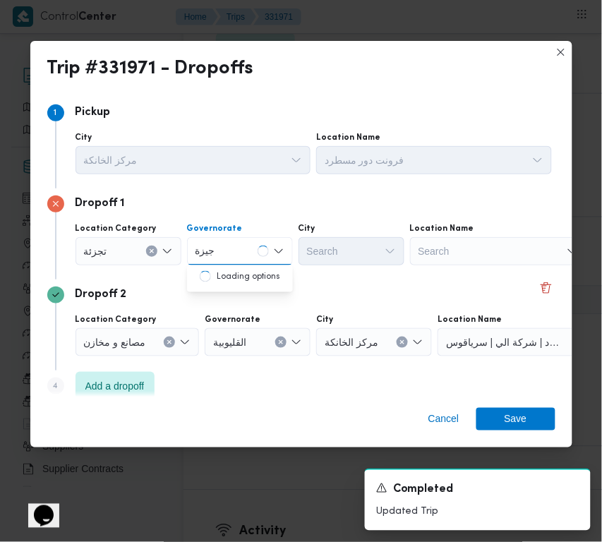
type input "جيزة"
drag, startPoint x: 270, startPoint y: 241, endPoint x: 270, endPoint y: 256, distance: 14.1
click at [270, 242] on div "جيزة جيزة" at bounding box center [240, 251] width 106 height 28
click at [259, 277] on span "ال جيزة" at bounding box center [248, 276] width 72 height 17
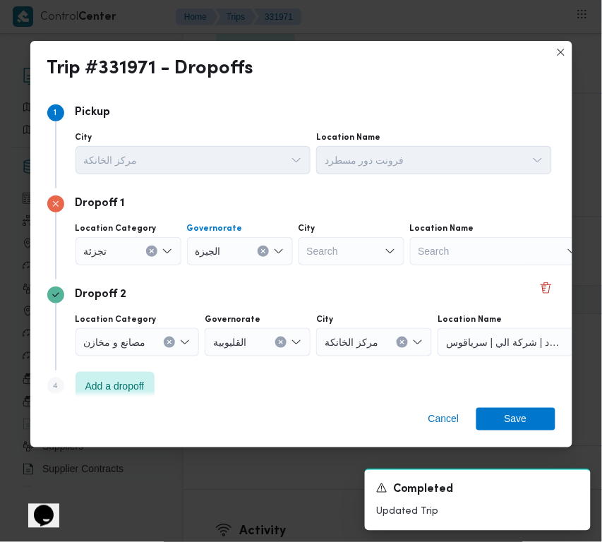
click at [340, 253] on div "Search" at bounding box center [352, 251] width 106 height 28
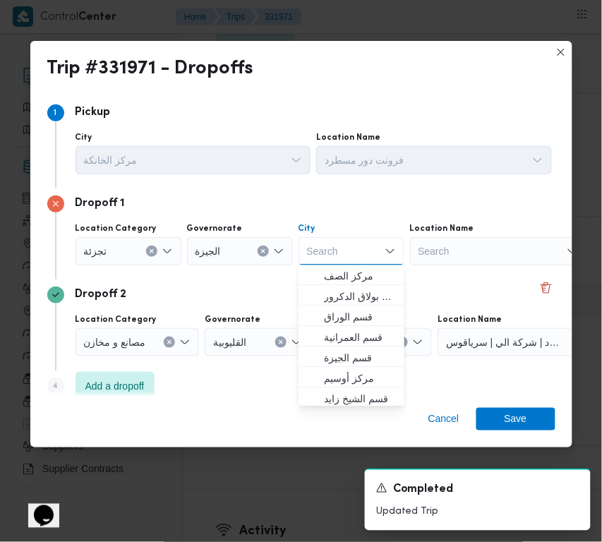
paste input "عجوز"
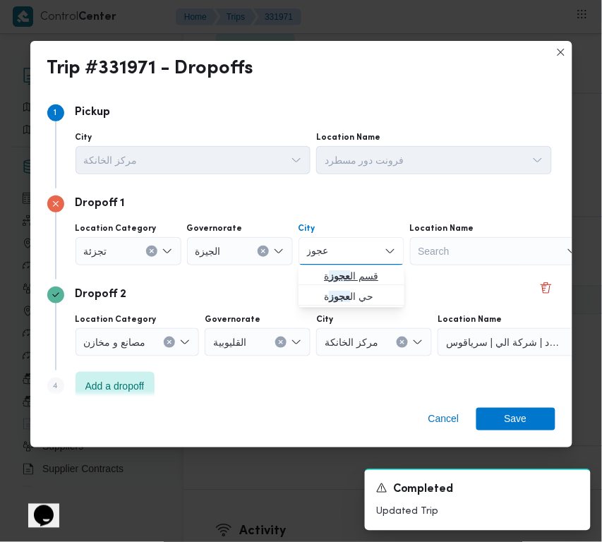
type input "عجوز"
click at [302, 277] on button "قسم ال عجوز ة" at bounding box center [352, 275] width 106 height 20
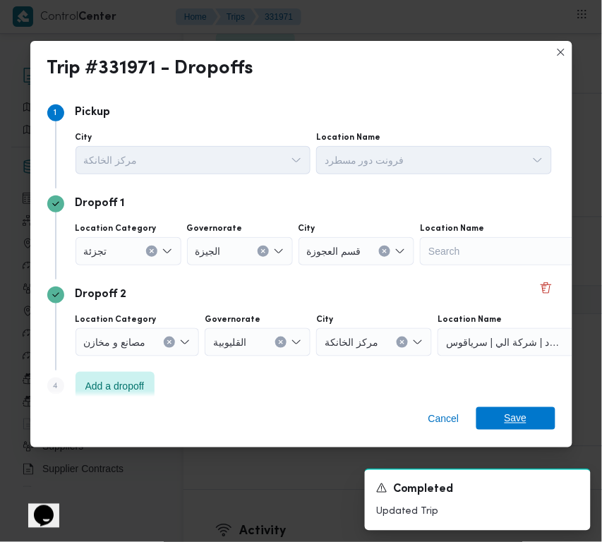
click at [544, 424] on span "Save" at bounding box center [515, 418] width 79 height 23
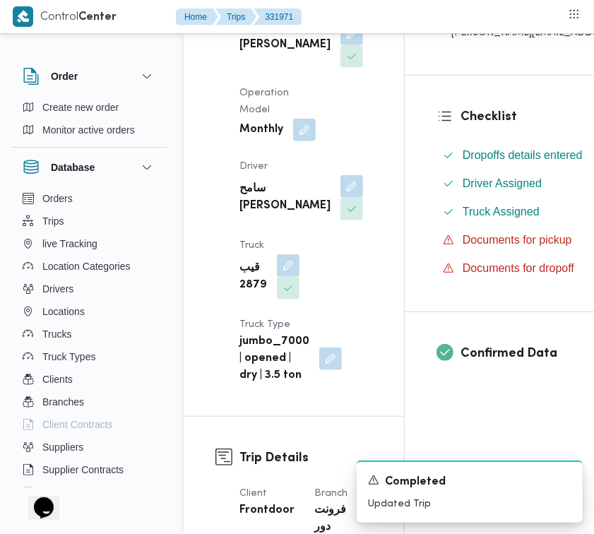
scroll to position [0, 0]
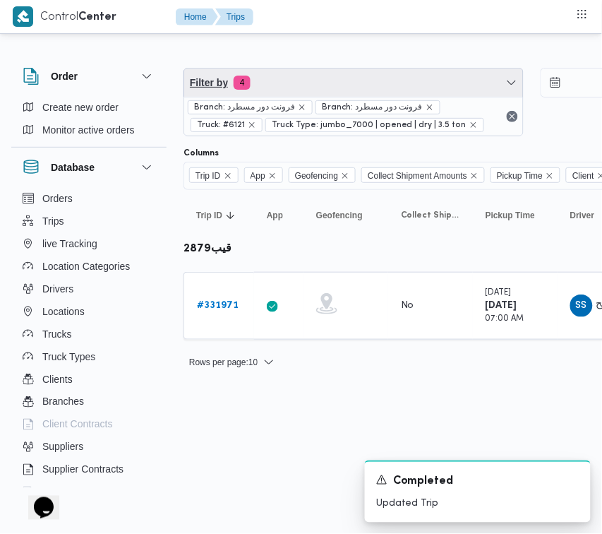
click at [283, 92] on span "Filter by 4" at bounding box center [353, 82] width 339 height 28
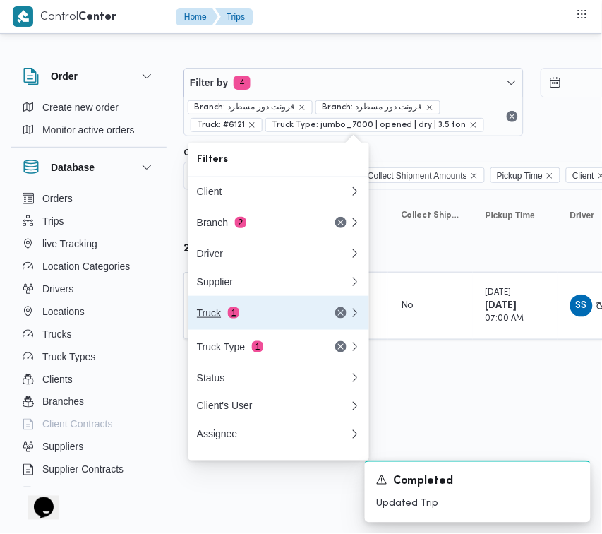
click at [227, 326] on div "Truck 1" at bounding box center [272, 313] width 169 height 34
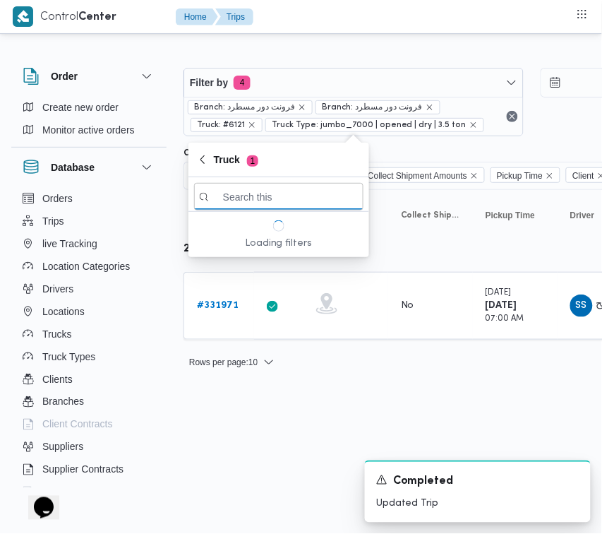
paste input "3981"
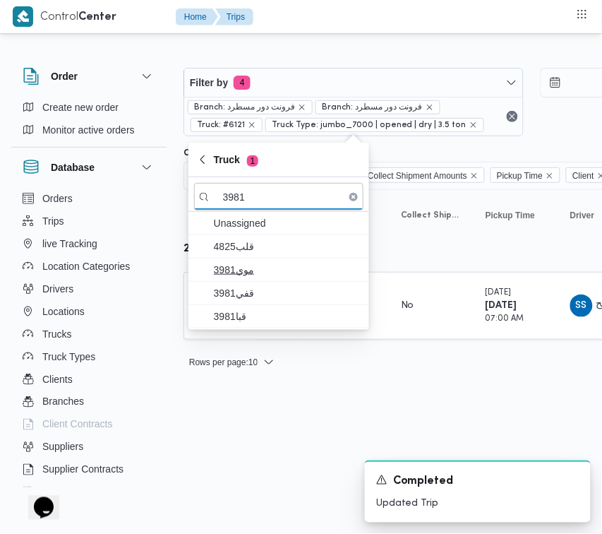
type input "3981"
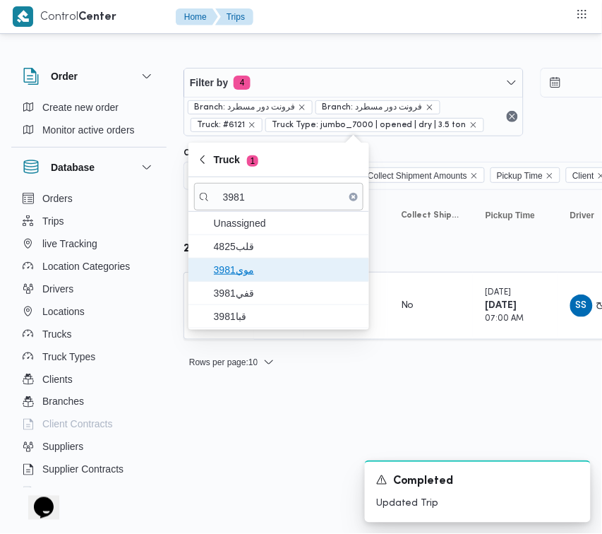
click at [295, 269] on span "موي3981" at bounding box center [287, 269] width 147 height 17
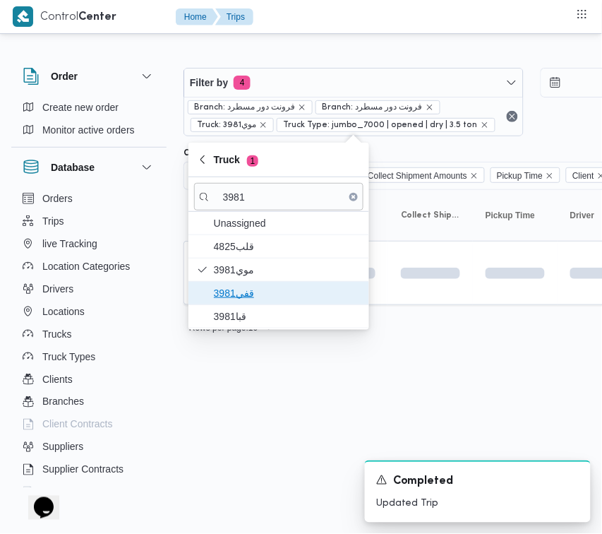
click at [272, 295] on span "قفي3981" at bounding box center [287, 292] width 147 height 17
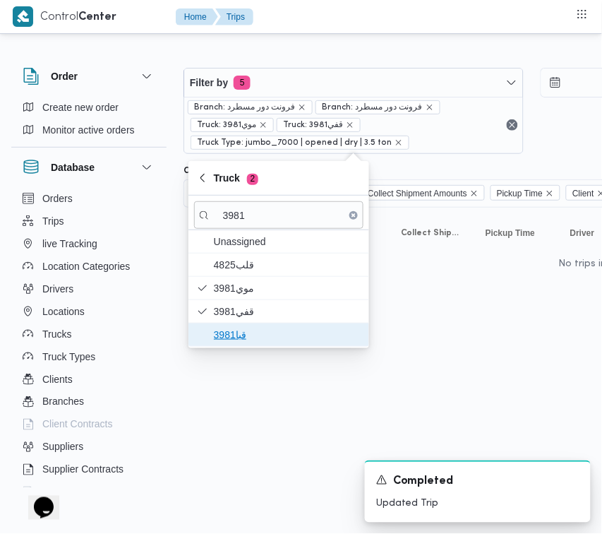
click at [242, 325] on span "قبا3981" at bounding box center [278, 334] width 169 height 23
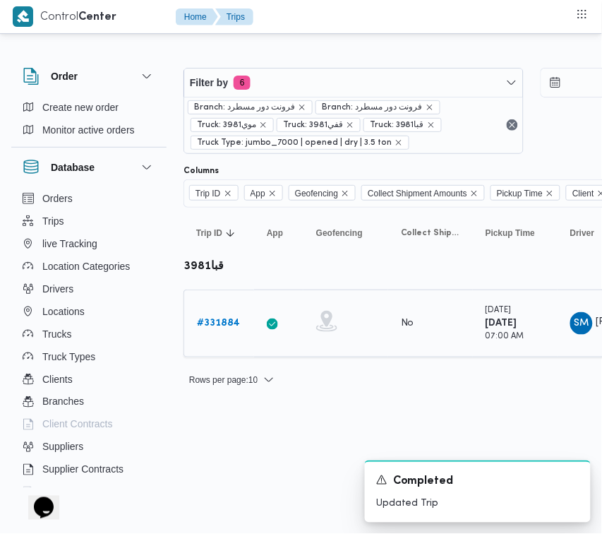
click at [232, 323] on b "# 331884" at bounding box center [218, 322] width 43 height 9
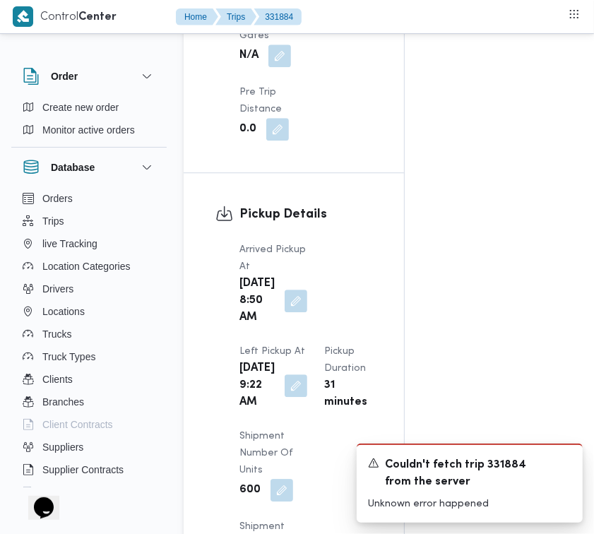
scroll to position [2143, 0]
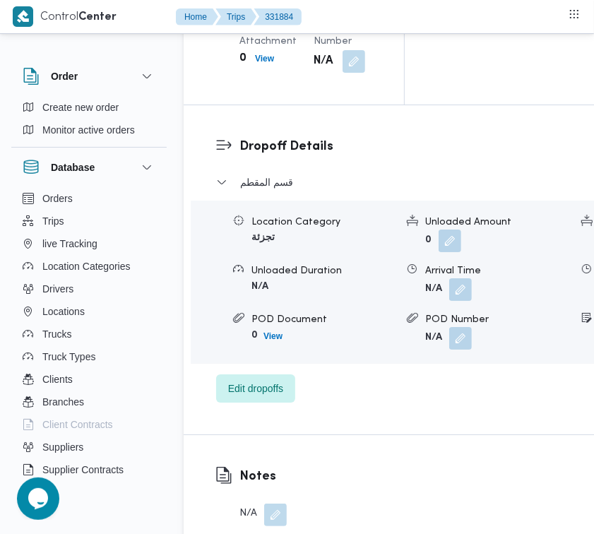
scroll to position [2306, 0]
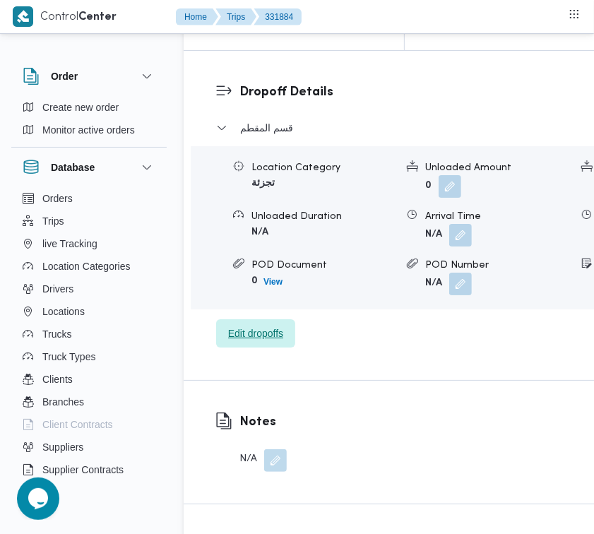
click at [270, 342] on span "Edit dropoffs" at bounding box center [255, 333] width 55 height 17
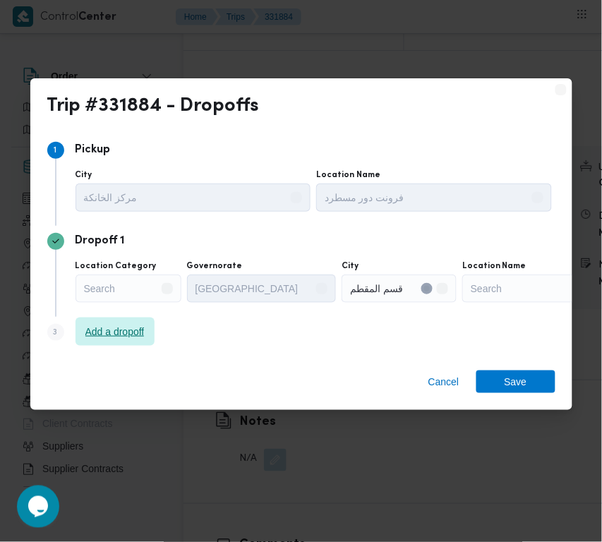
click at [132, 340] on span "Add a dropoff" at bounding box center [114, 331] width 59 height 17
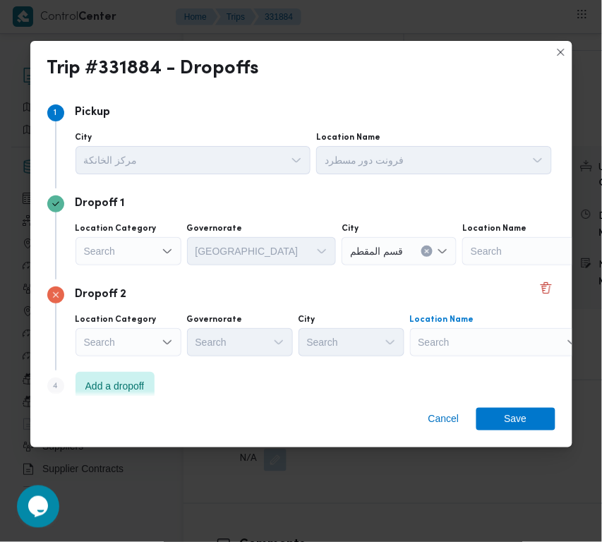
click at [445, 337] on div "Search" at bounding box center [498, 342] width 176 height 28
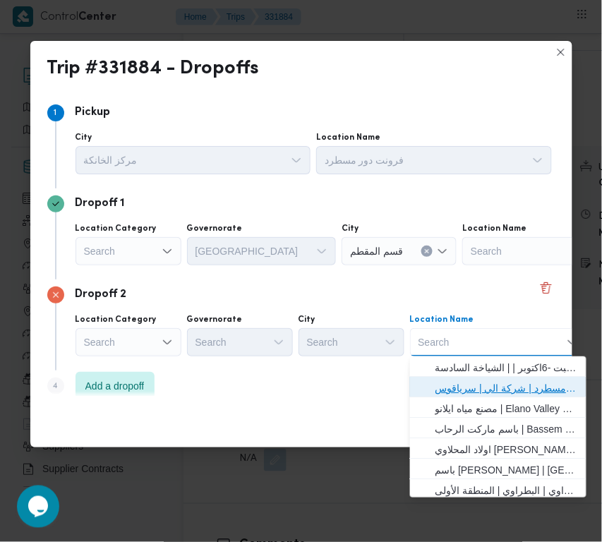
click at [474, 386] on span "فرونت دور مسطرد | شركة الي | سرياقوس" at bounding box center [507, 388] width 143 height 17
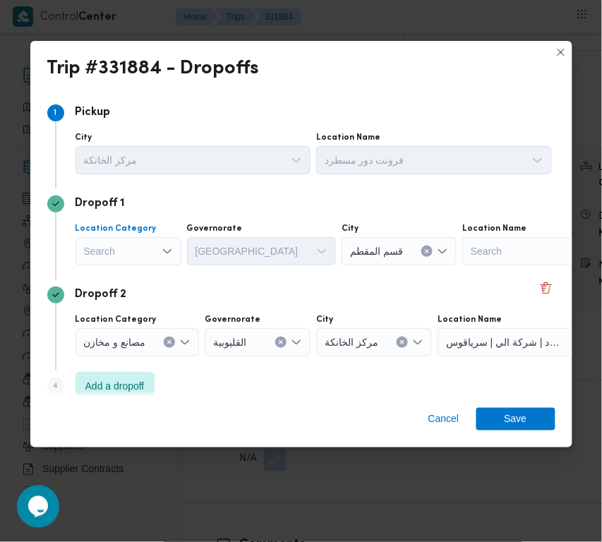
click at [109, 251] on div "Search" at bounding box center [129, 251] width 106 height 28
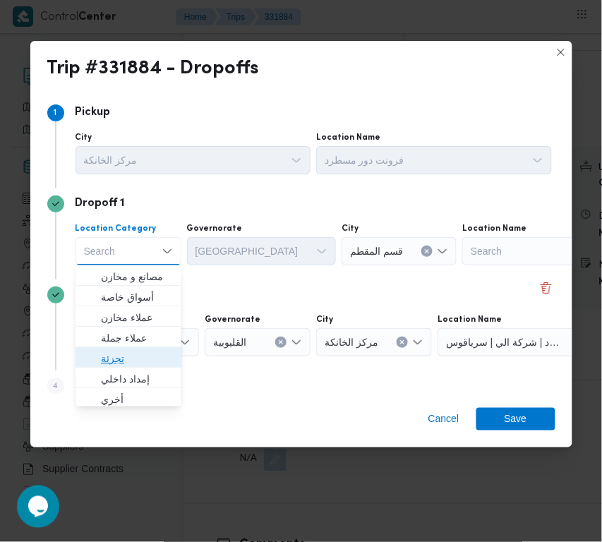
click at [135, 353] on span "تجزئة" at bounding box center [137, 358] width 72 height 17
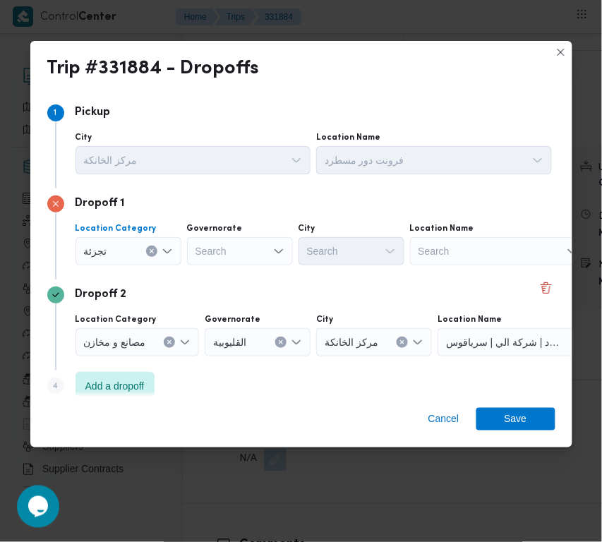
click at [196, 260] on div at bounding box center [196, 251] width 7 height 23
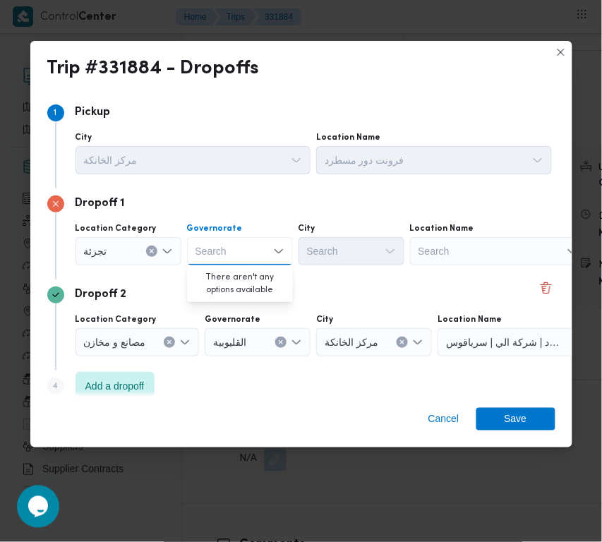
paste input "جيزة"
type input "جيزة"
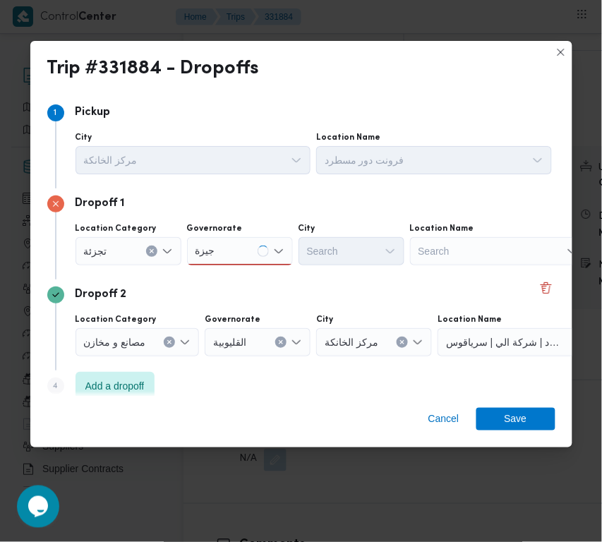
click at [251, 256] on div "جيزة جيزة" at bounding box center [240, 251] width 106 height 28
click at [244, 280] on span "ال جيزة" at bounding box center [248, 276] width 72 height 17
click at [371, 249] on div "Search" at bounding box center [352, 251] width 106 height 28
paste input "أكتوبر"
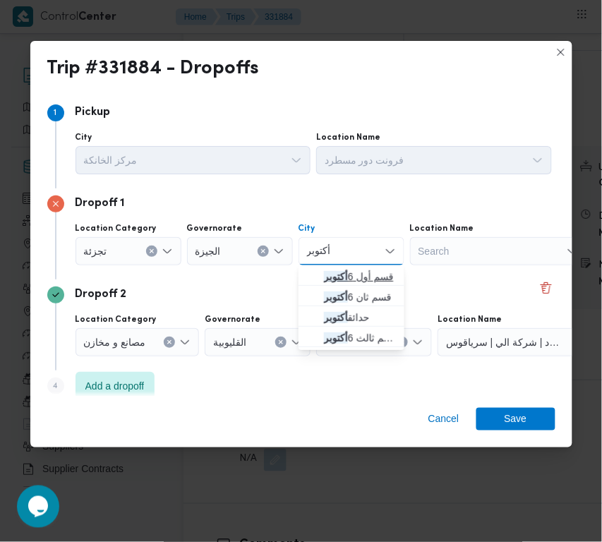
type input "أكتوبر"
click at [358, 273] on span "قسم أول 6 أكتوبر" at bounding box center [360, 276] width 72 height 17
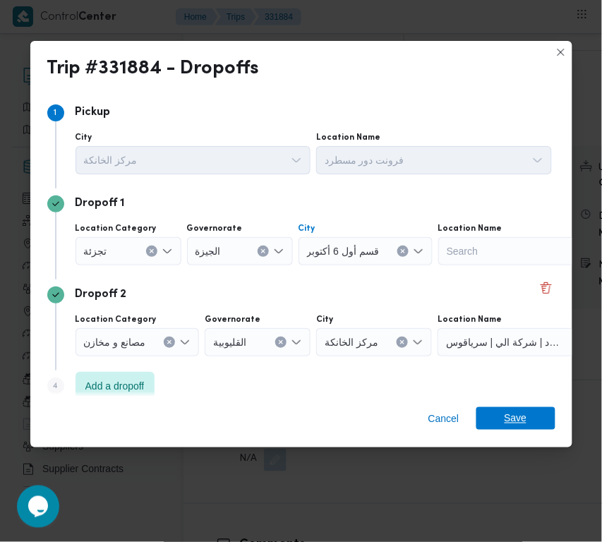
click at [521, 419] on span "Save" at bounding box center [516, 418] width 23 height 23
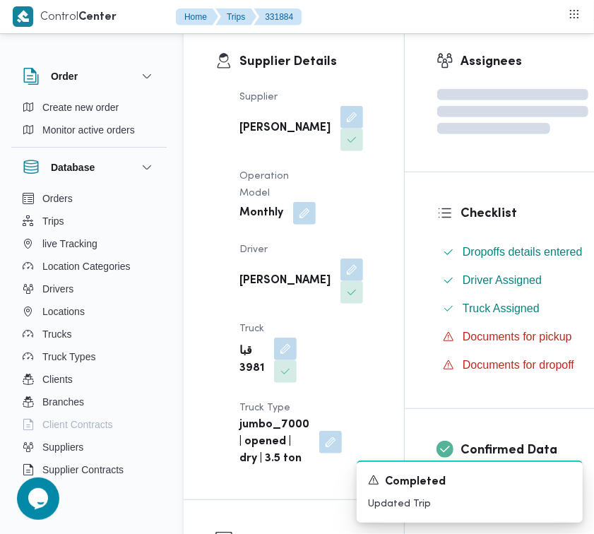
scroll to position [0, 0]
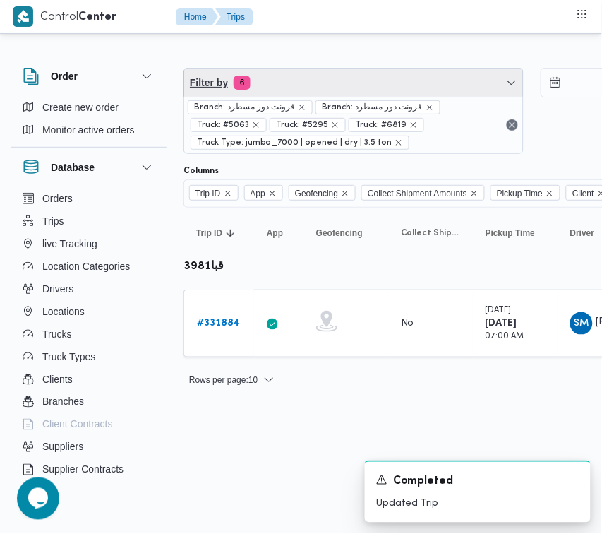
click at [297, 82] on span "Filter by 6" at bounding box center [353, 82] width 339 height 28
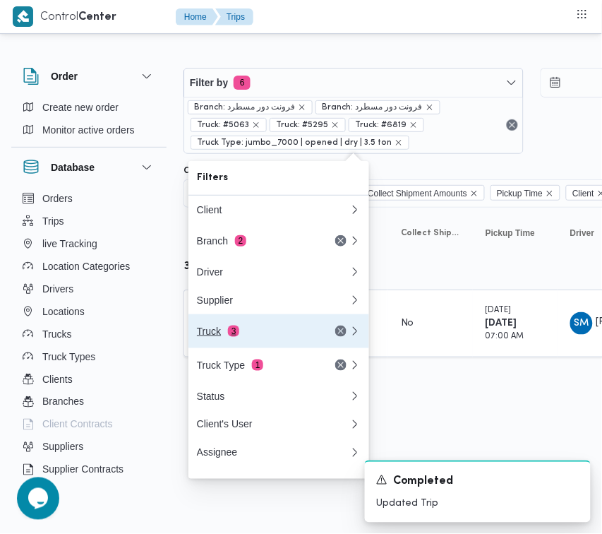
click at [245, 337] on div "Truck 3" at bounding box center [256, 330] width 119 height 11
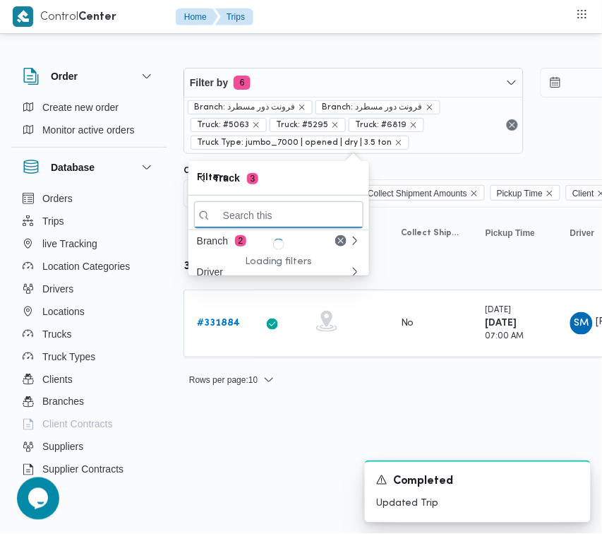
paste input "4361"
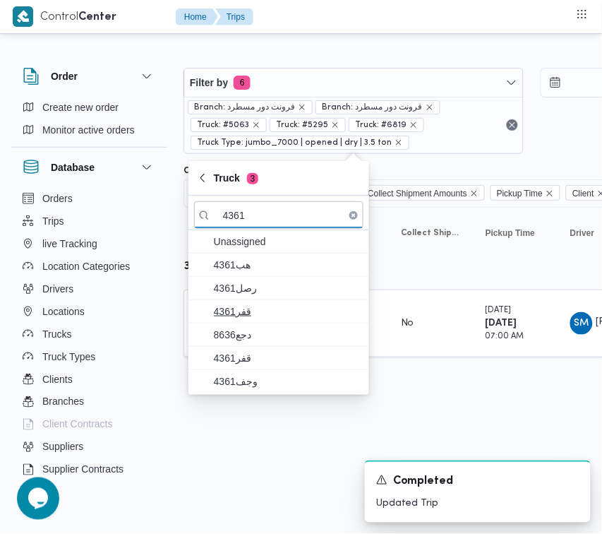
type input "4361"
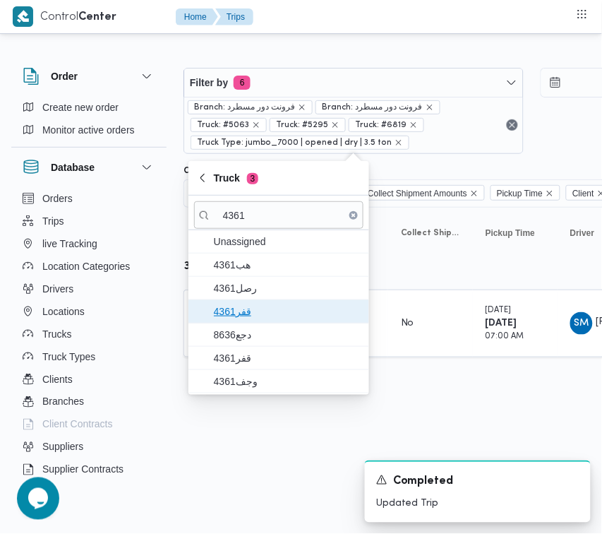
click at [254, 314] on span "4361قفر" at bounding box center [287, 311] width 147 height 17
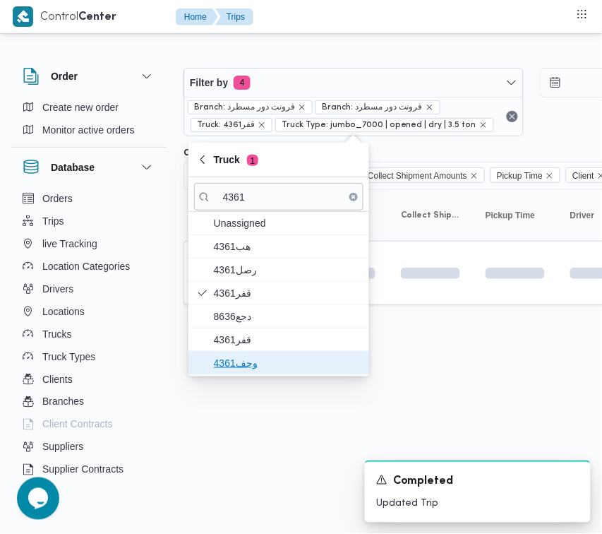
click at [256, 354] on span "وجف4361" at bounding box center [278, 363] width 169 height 23
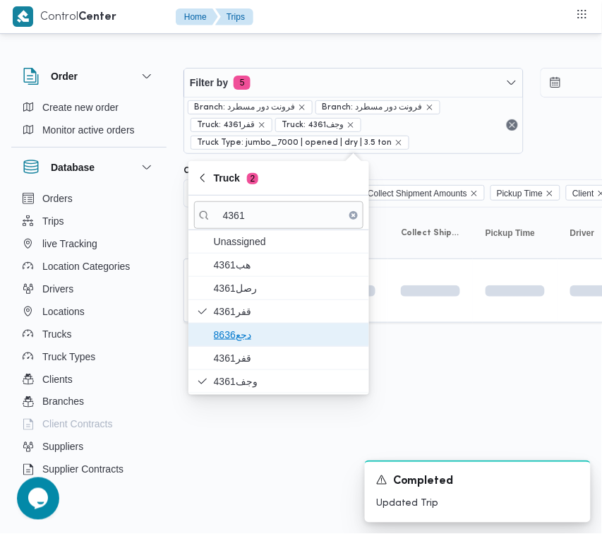
click at [253, 346] on span "دجع8636" at bounding box center [278, 334] width 169 height 23
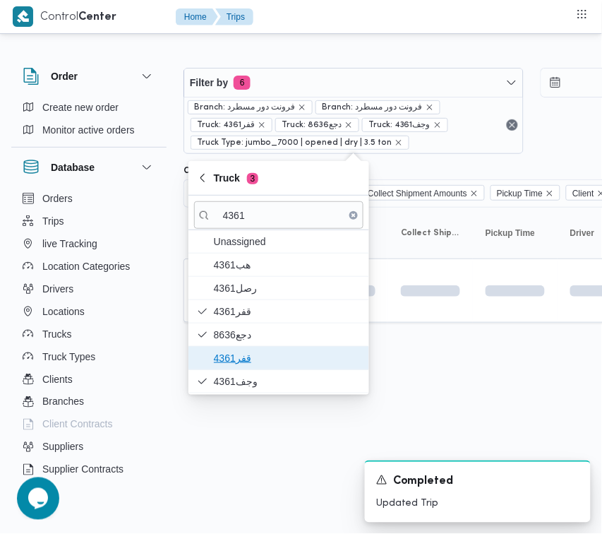
click at [244, 355] on span "قفر4361" at bounding box center [287, 357] width 147 height 17
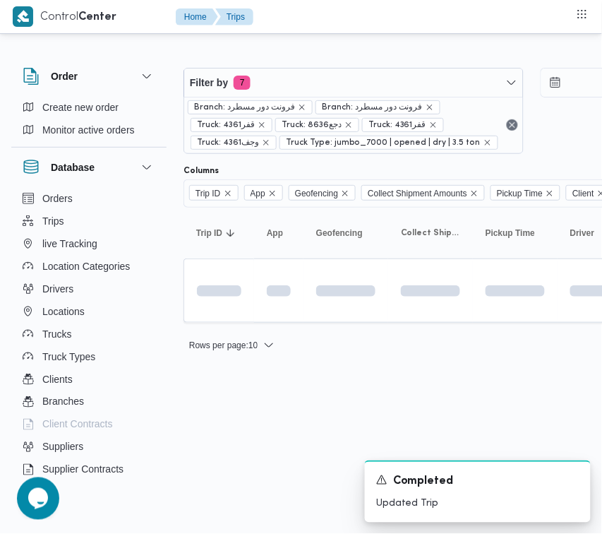
click at [254, 446] on html "Control Center Home Trips Order Create new order Monitor active orders Database…" at bounding box center [301, 267] width 602 height 534
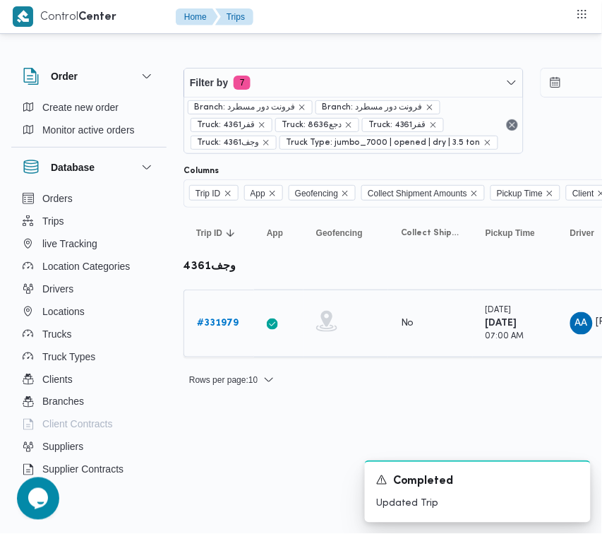
click at [227, 323] on b "# 331979" at bounding box center [218, 322] width 42 height 9
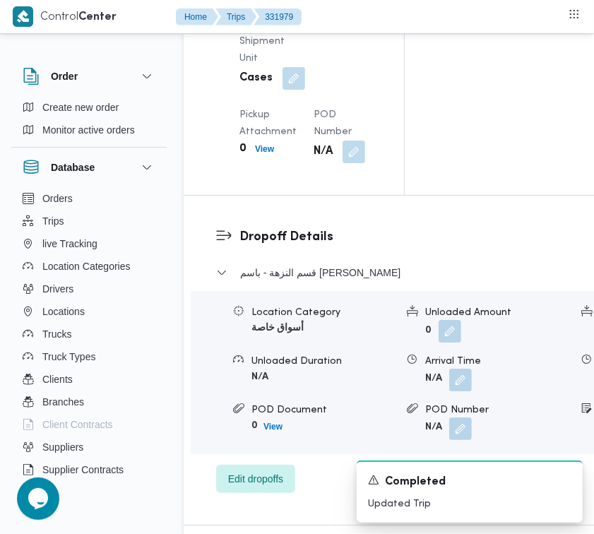
scroll to position [2794, 0]
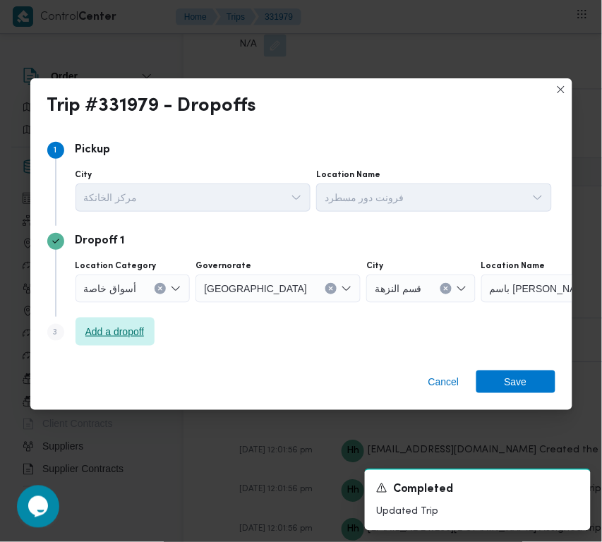
click at [134, 318] on span "Add a dropoff" at bounding box center [115, 332] width 79 height 28
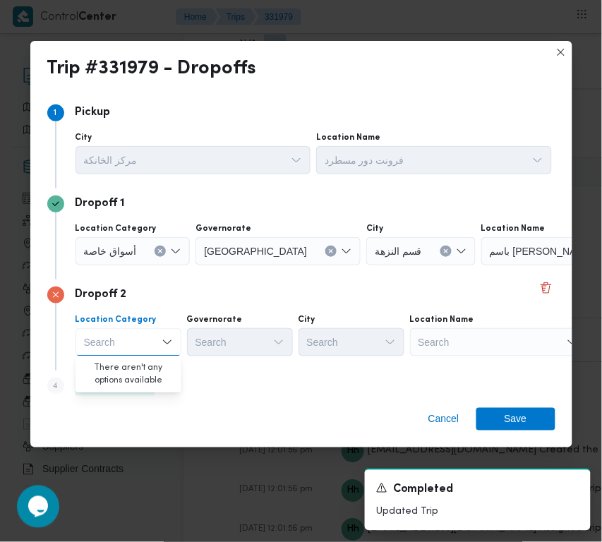
click at [456, 330] on div "Search" at bounding box center [498, 342] width 176 height 28
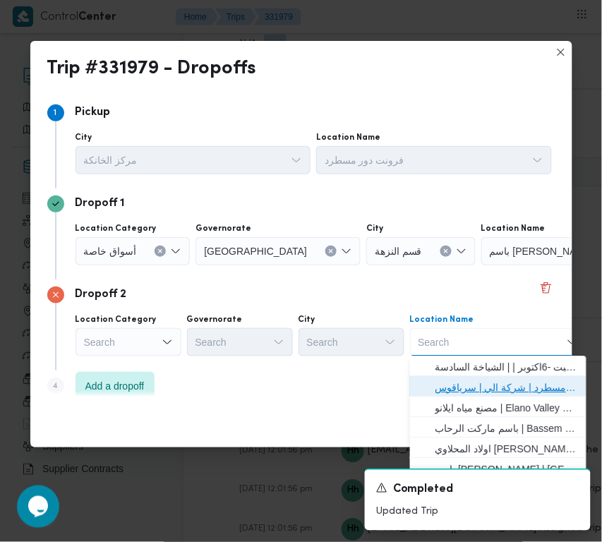
click at [474, 392] on span "فرونت دور مسطرد | شركة الي | سرياقوس" at bounding box center [507, 388] width 143 height 17
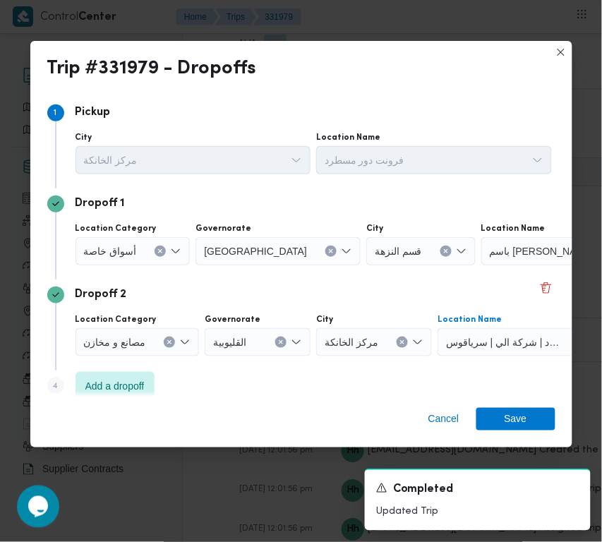
click at [104, 260] on div "أسواق خاصة" at bounding box center [133, 251] width 115 height 28
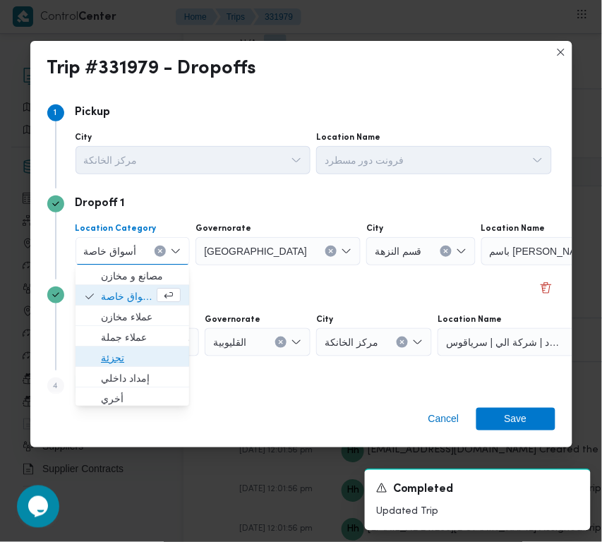
click at [117, 358] on span "تجزئة" at bounding box center [141, 358] width 80 height 17
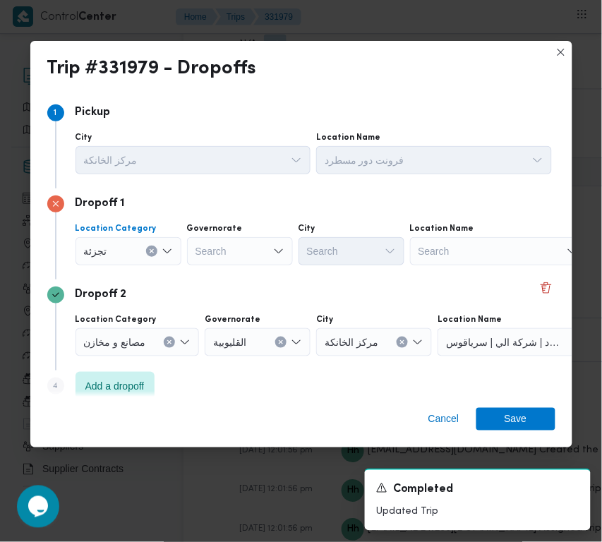
click at [217, 251] on div "Search" at bounding box center [240, 251] width 106 height 28
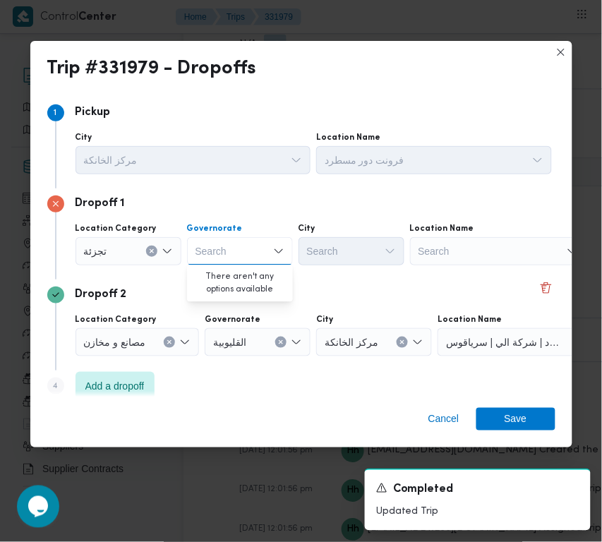
paste input "جيزة"
click at [198, 253] on input "جيزة" at bounding box center [205, 251] width 19 height 17
paste input "[GEOGRAPHIC_DATA]"
type input "[GEOGRAPHIC_DATA]"
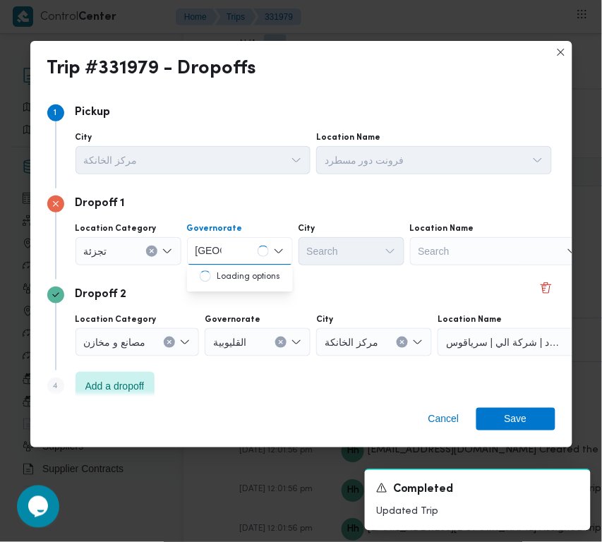
click at [234, 259] on div "[GEOGRAPHIC_DATA] [GEOGRAPHIC_DATA]" at bounding box center [240, 251] width 106 height 28
click at [232, 258] on div "[GEOGRAPHIC_DATA] [GEOGRAPHIC_DATA]" at bounding box center [240, 251] width 106 height 28
click at [232, 273] on span "[GEOGRAPHIC_DATA]" at bounding box center [248, 276] width 72 height 17
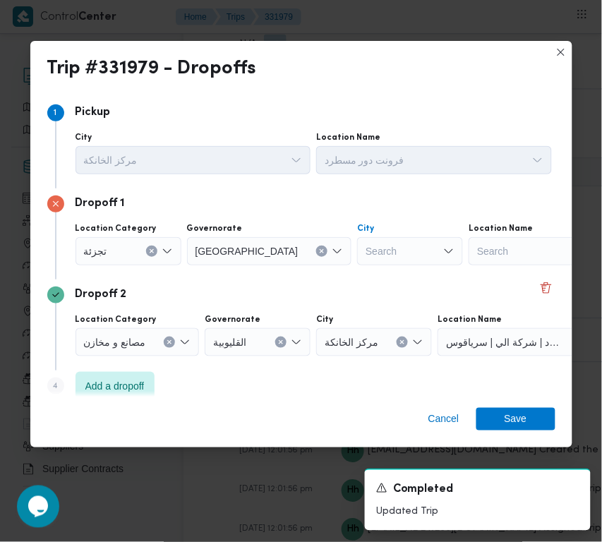
click at [357, 256] on div "Search" at bounding box center [410, 251] width 106 height 28
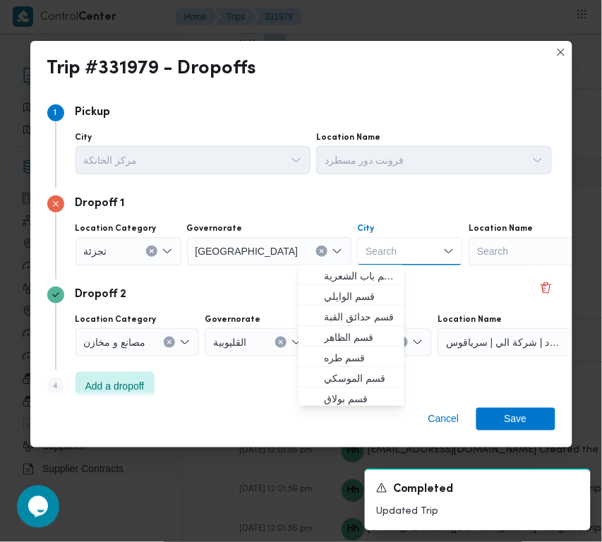
paste input "[GEOGRAPHIC_DATA]"
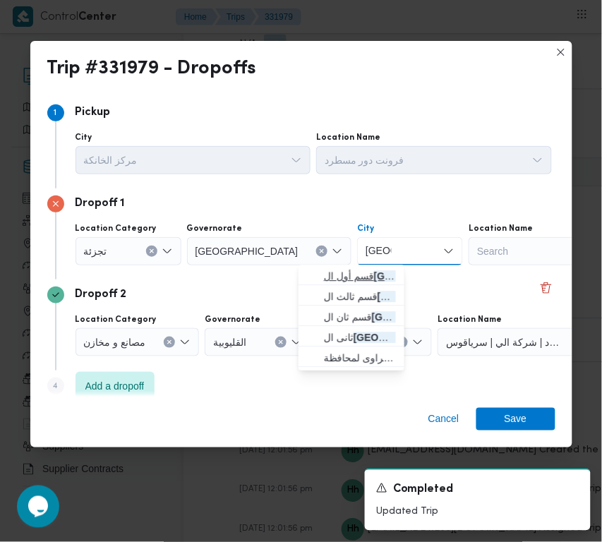
type input "[GEOGRAPHIC_DATA]"
click at [374, 279] on mark "[GEOGRAPHIC_DATA]" at bounding box center [427, 276] width 106 height 11
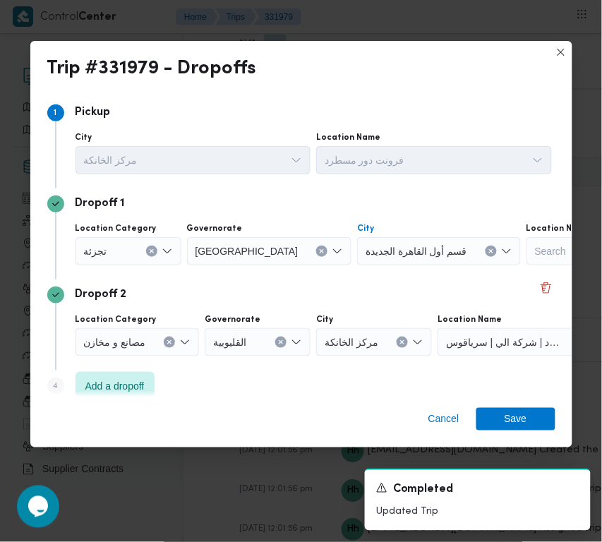
click at [442, 300] on div "Dropoff 2" at bounding box center [301, 295] width 508 height 17
click at [537, 421] on span "Save" at bounding box center [515, 418] width 79 height 23
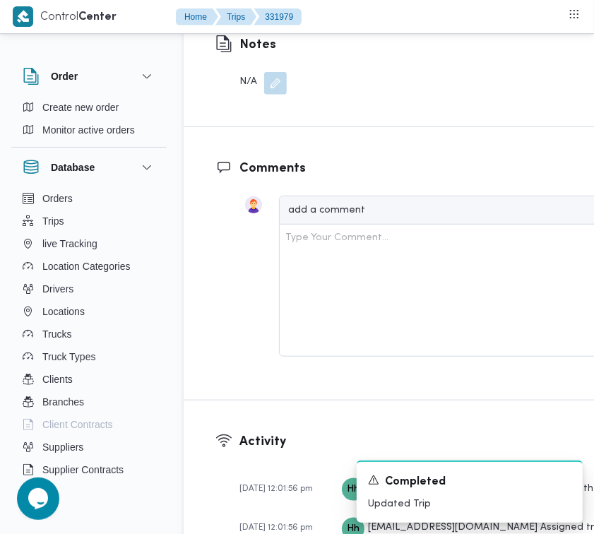
scroll to position [2811, 0]
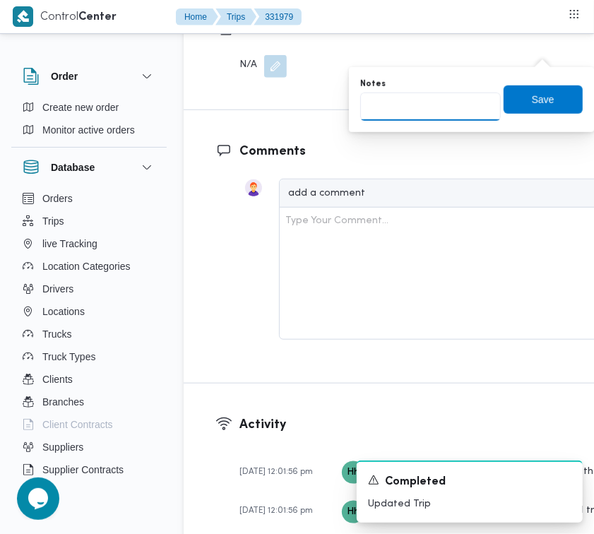
click at [476, 94] on input "Notes" at bounding box center [430, 106] width 140 height 28
paste input "تجمع"
type input "تجمع"
click at [551, 107] on span "Save" at bounding box center [542, 99] width 79 height 28
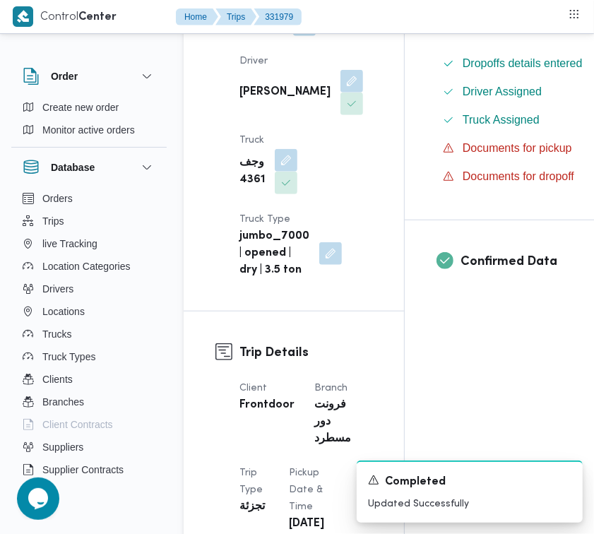
scroll to position [0, 0]
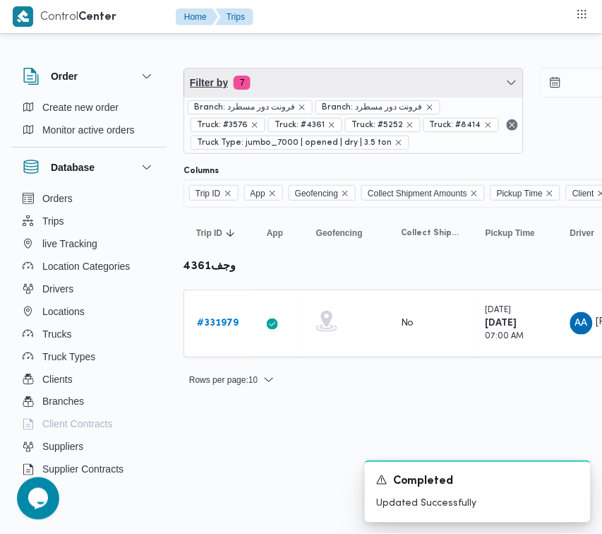
drag, startPoint x: 294, startPoint y: 68, endPoint x: 301, endPoint y: 94, distance: 27.1
click at [294, 68] on span "Filter by 7" at bounding box center [353, 82] width 339 height 28
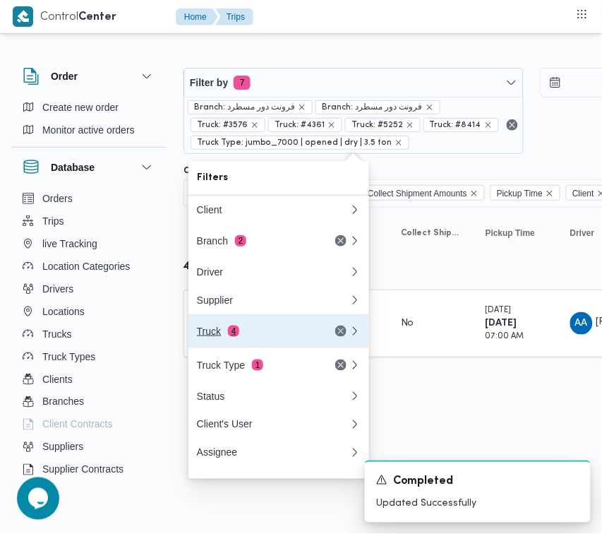
click at [254, 330] on div "Truck 4" at bounding box center [256, 330] width 119 height 11
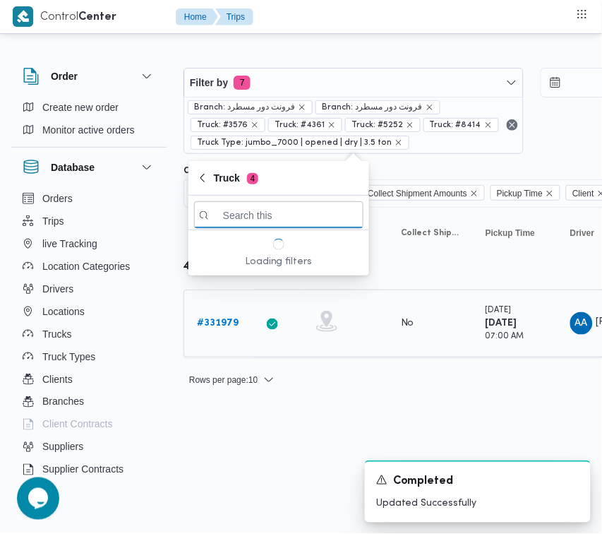
paste input "7952"
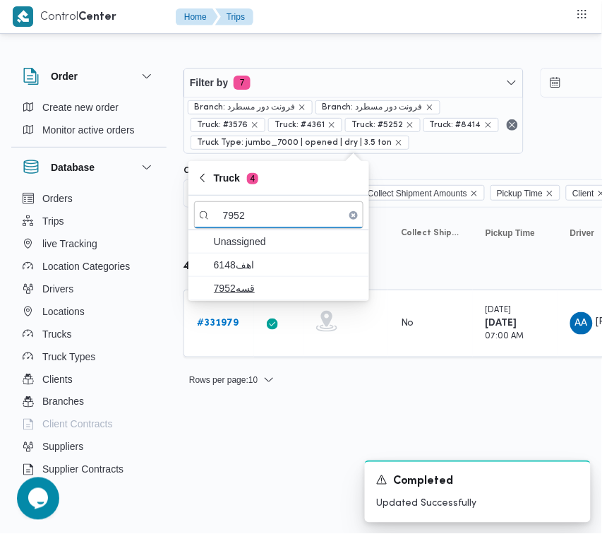
type input "7952"
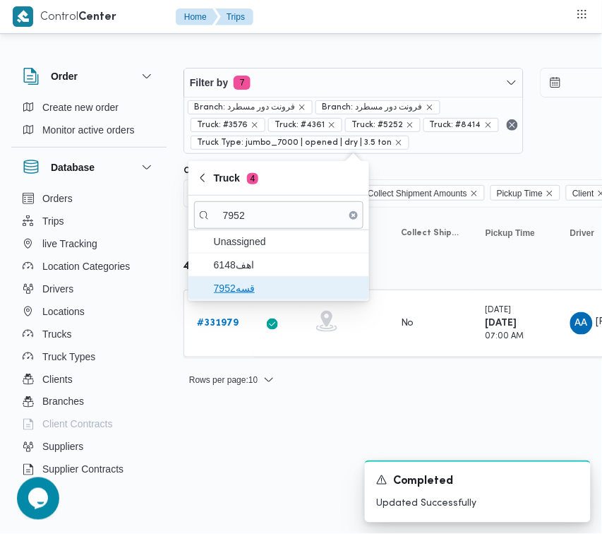
click at [227, 290] on span "قسه7952" at bounding box center [287, 288] width 147 height 17
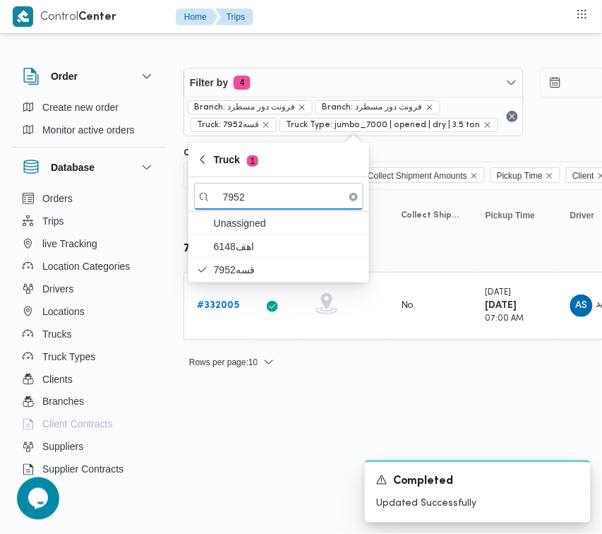
click at [241, 387] on div "Filter by 4 Branch: فرونت دور مسطرد Branch: فرونت دور مسطرد Truck: قسه7952 Truc…" at bounding box center [293, 213] width 602 height 352
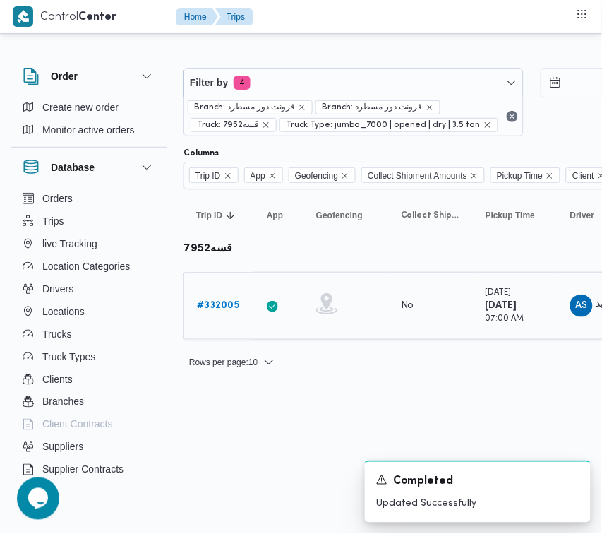
click at [228, 296] on div "# 332005" at bounding box center [219, 306] width 56 height 28
click at [226, 304] on b "# 332005" at bounding box center [218, 305] width 42 height 9
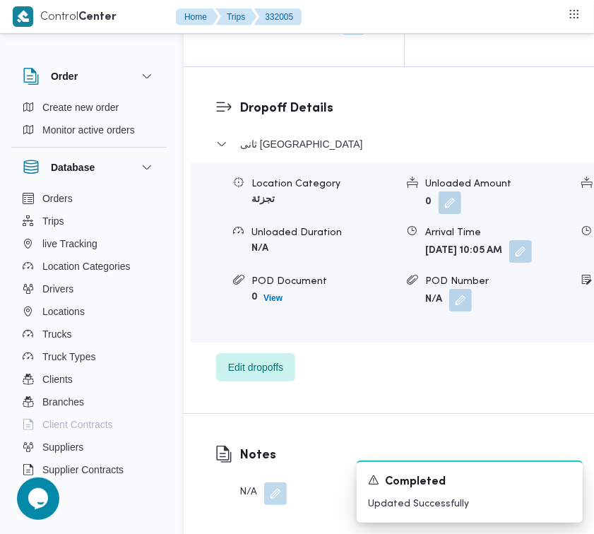
scroll to position [2461, 0]
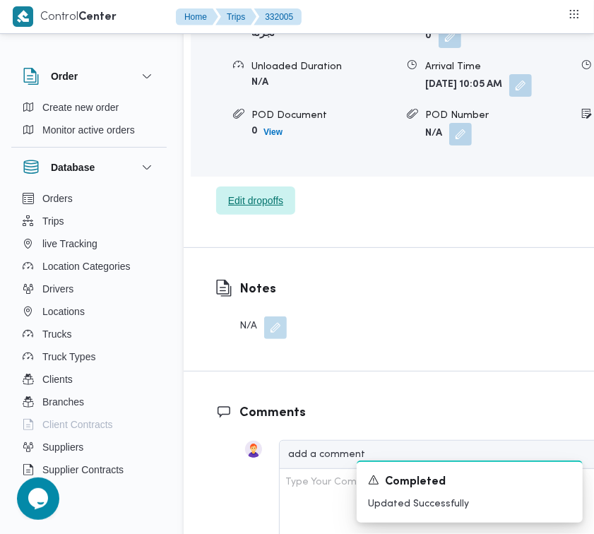
click at [259, 209] on span "Edit dropoffs" at bounding box center [255, 200] width 55 height 17
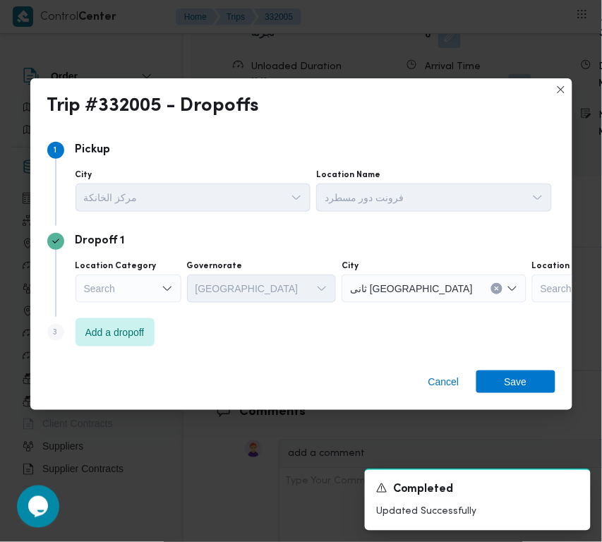
click at [72, 324] on div "Step 3 is disabled 3" at bounding box center [61, 335] width 28 height 23
click at [92, 325] on span "Add a dropoff" at bounding box center [114, 331] width 59 height 17
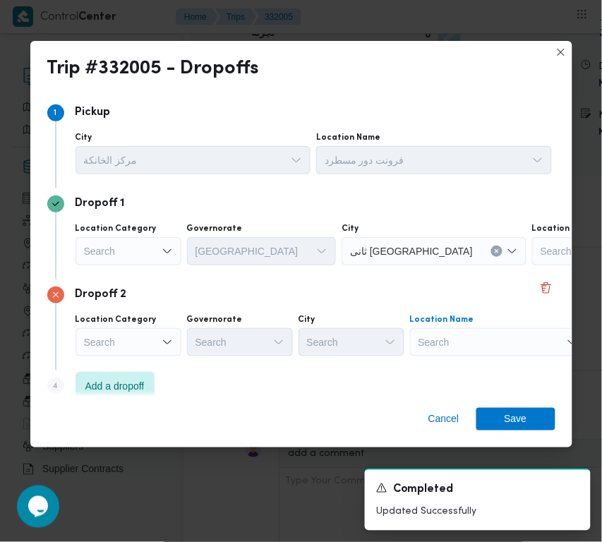
click at [496, 335] on div "Search" at bounding box center [498, 342] width 176 height 28
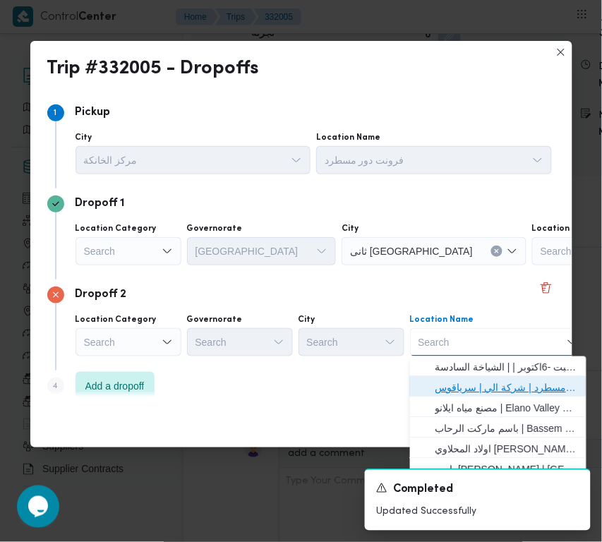
click at [499, 383] on span "فرونت دور مسطرد | شركة الي | سرياقوس" at bounding box center [507, 388] width 143 height 17
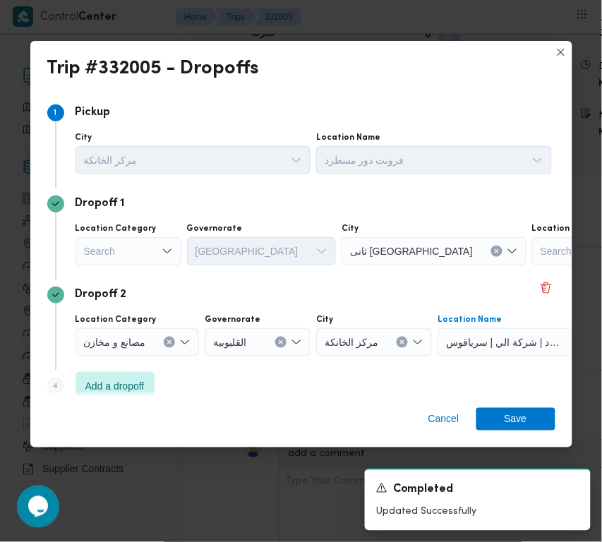
click at [114, 241] on div "Search" at bounding box center [129, 251] width 106 height 28
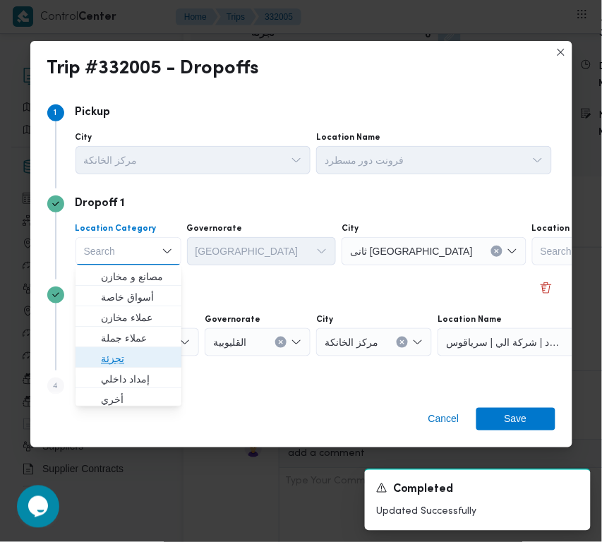
drag, startPoint x: 150, startPoint y: 349, endPoint x: 196, endPoint y: 322, distance: 53.5
click at [153, 354] on span "تجزئة" at bounding box center [137, 358] width 72 height 17
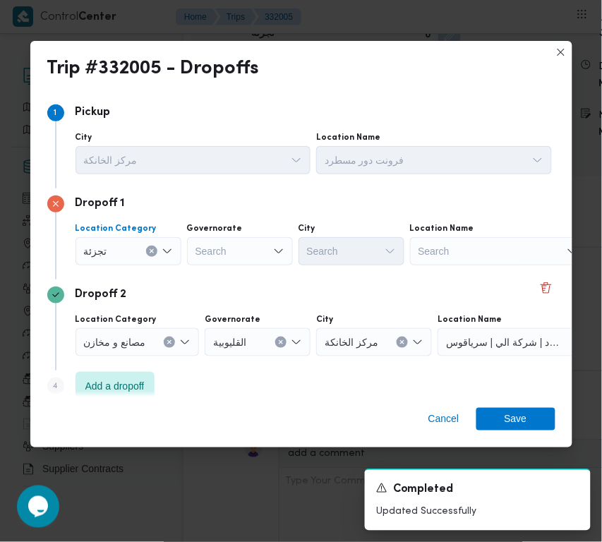
click at [251, 237] on div "Search" at bounding box center [240, 251] width 106 height 28
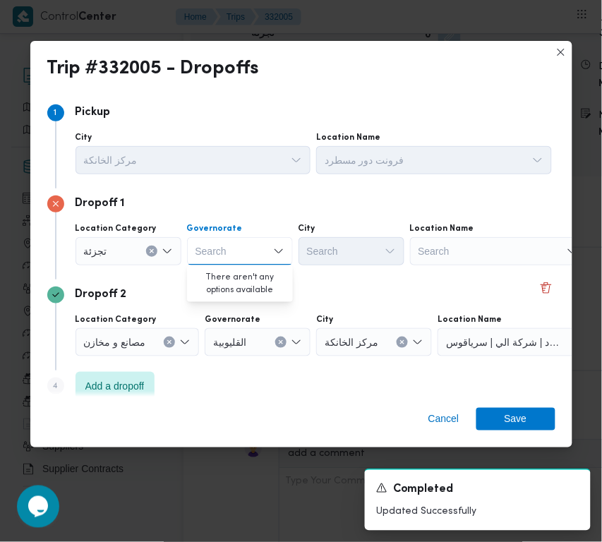
click at [249, 244] on div "Search Combo box. Selected. Combo box input. Search. Type some text or, to disp…" at bounding box center [240, 251] width 106 height 28
paste input "القليوبية"
type input "القليوبية"
click at [262, 258] on div "القليوبية القليوبية" at bounding box center [240, 251] width 106 height 28
click at [256, 280] on span "القليوبية" at bounding box center [248, 276] width 72 height 17
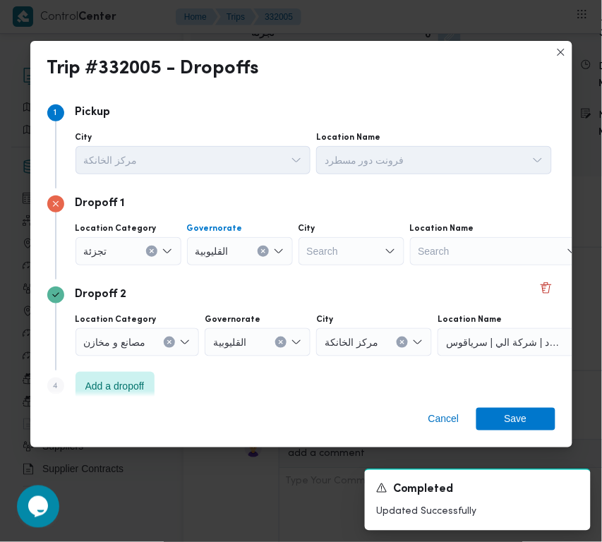
click at [336, 241] on div "Search" at bounding box center [352, 251] width 106 height 28
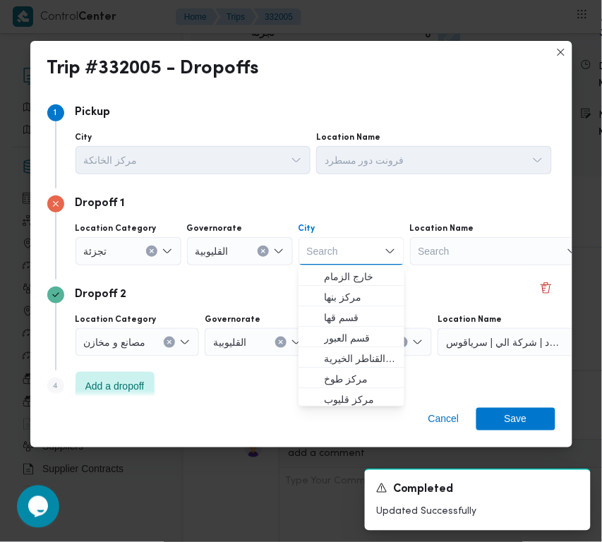
paste input "العبور"
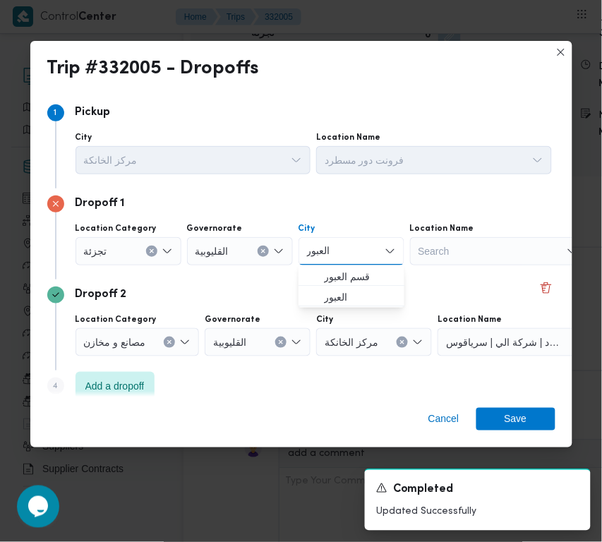
type input "العبور"
click at [324, 289] on span "العبور" at bounding box center [360, 297] width 72 height 17
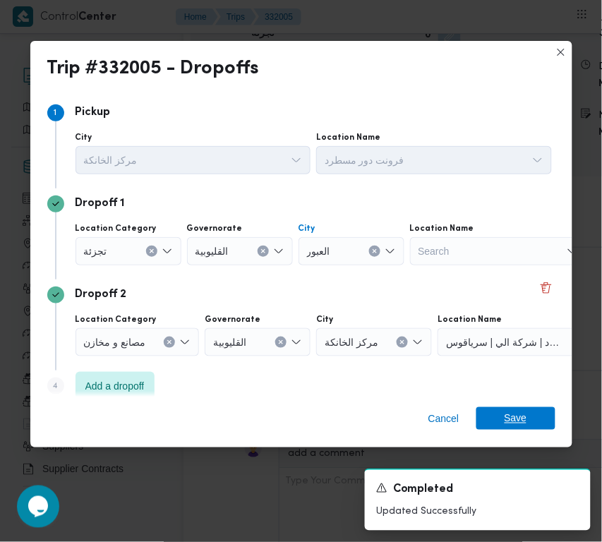
click at [527, 411] on span "Save" at bounding box center [515, 418] width 79 height 23
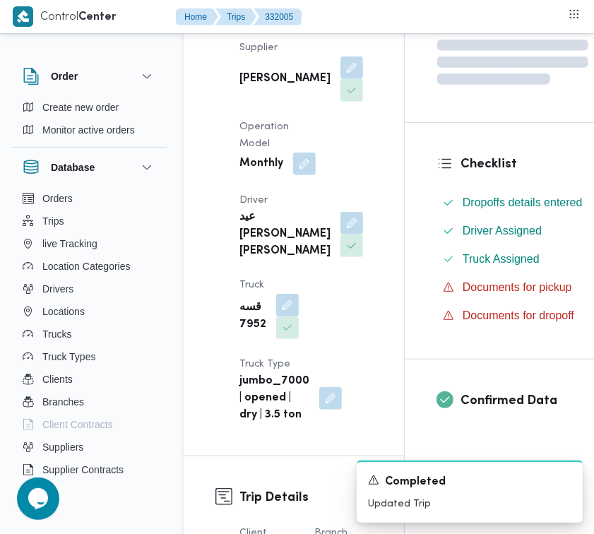
scroll to position [0, 0]
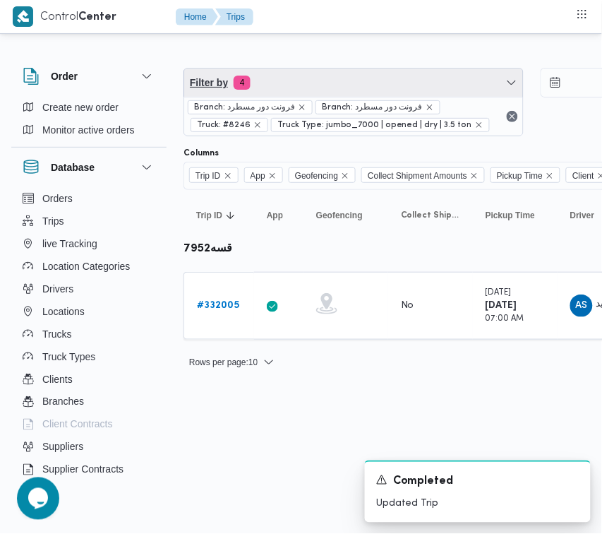
click at [393, 80] on span "Filter by 4" at bounding box center [353, 82] width 339 height 28
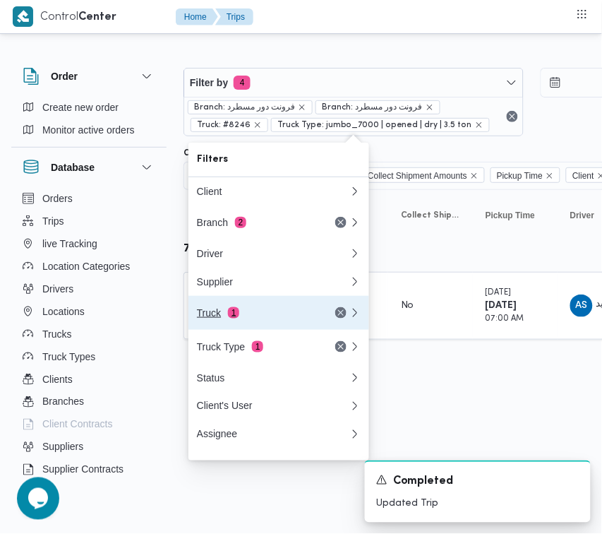
click at [304, 318] on div "Truck 1" at bounding box center [256, 312] width 119 height 11
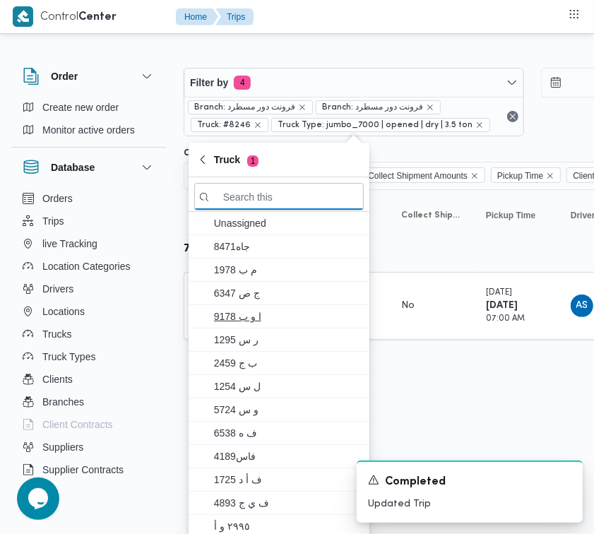
paste input "8382"
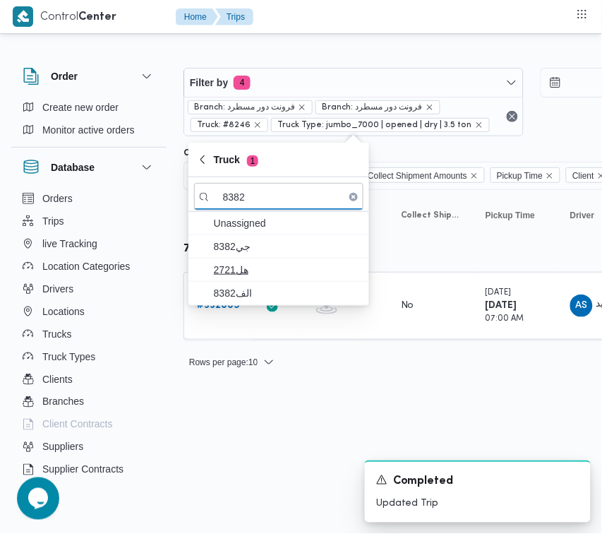
type input "8382"
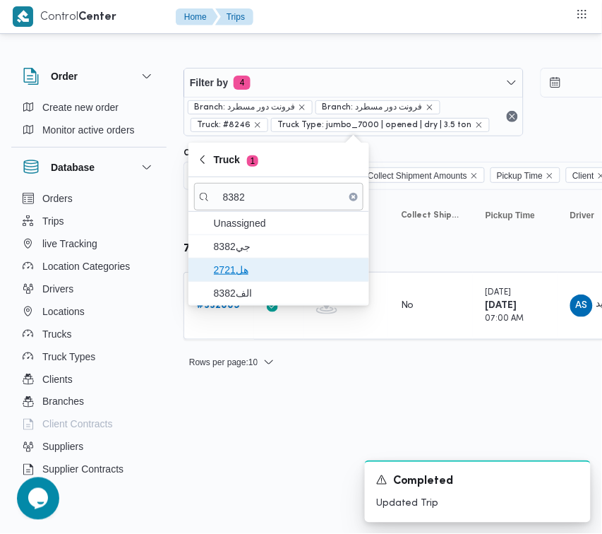
click at [252, 267] on span "هل2721" at bounding box center [287, 269] width 147 height 17
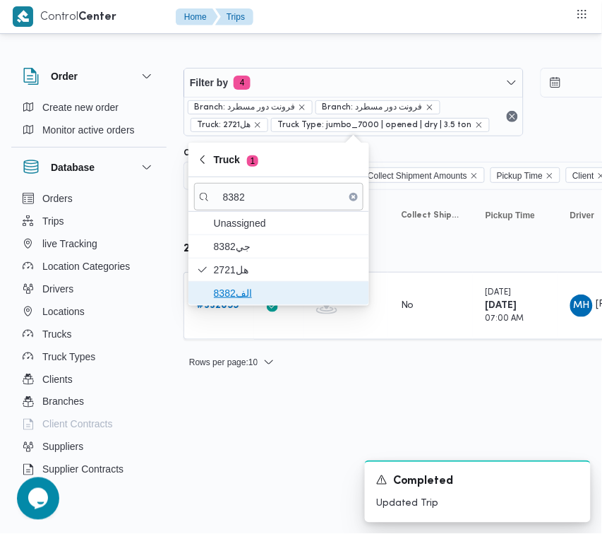
click at [251, 294] on span "الف8382" at bounding box center [287, 292] width 147 height 17
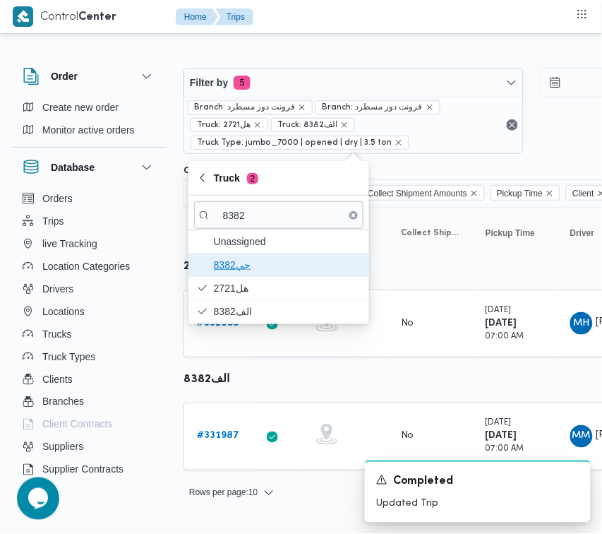
click at [251, 265] on span "جي8382" at bounding box center [287, 264] width 147 height 17
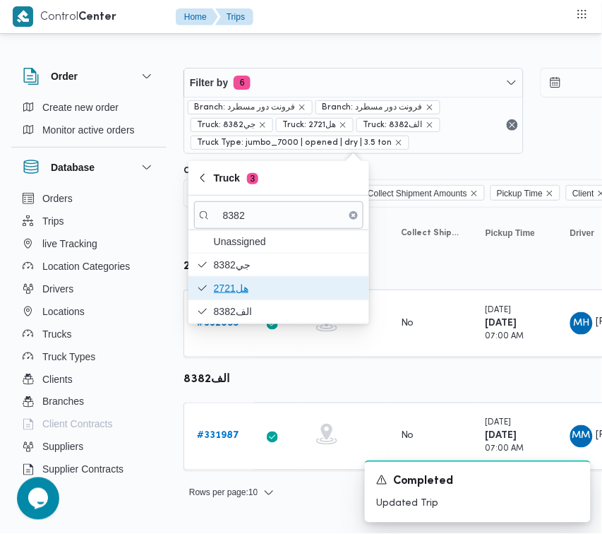
click at [244, 287] on span "هل2721" at bounding box center [287, 288] width 147 height 17
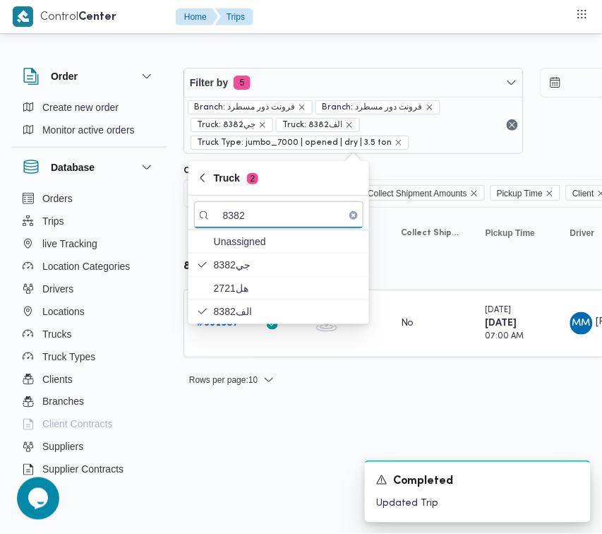
click at [270, 449] on html "Control Center Home Trips Order Create new order Monitor active orders Database…" at bounding box center [301, 267] width 602 height 534
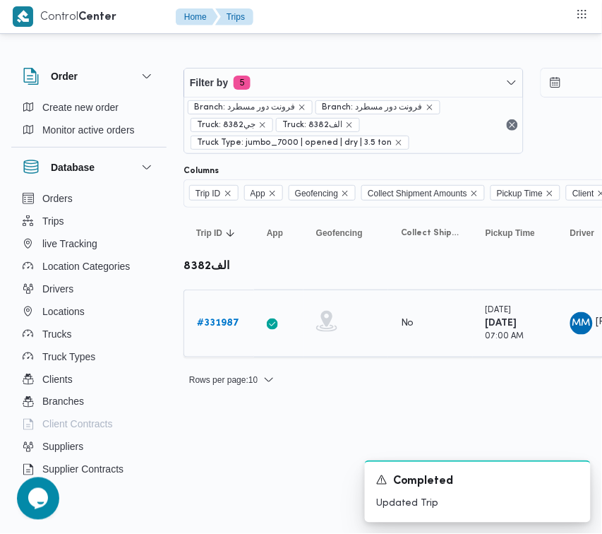
click at [214, 326] on b "# 331987" at bounding box center [218, 322] width 42 height 9
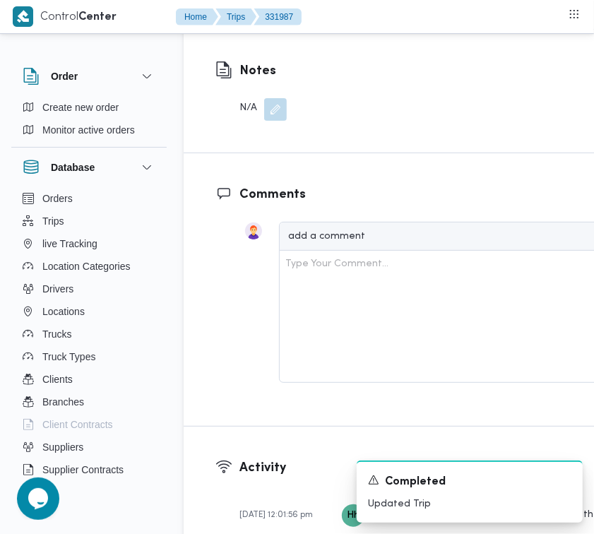
scroll to position [2235, 0]
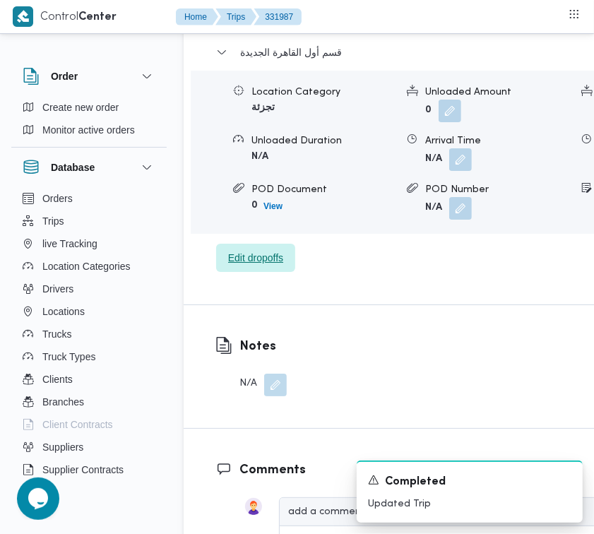
click at [265, 266] on span "Edit dropoffs" at bounding box center [255, 257] width 55 height 17
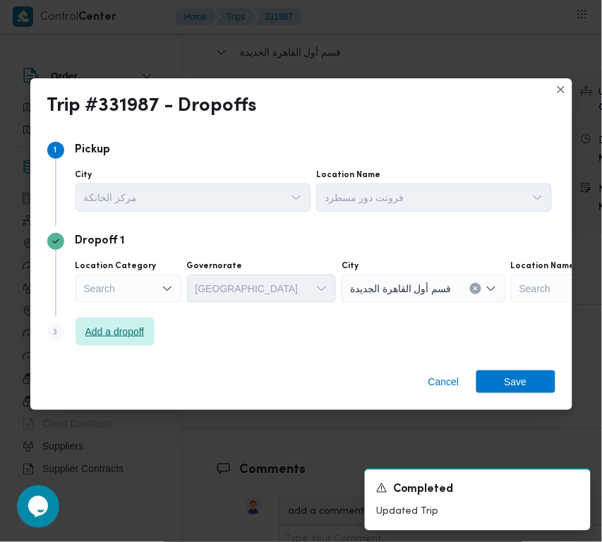
click at [111, 332] on span "Add a dropoff" at bounding box center [114, 331] width 59 height 17
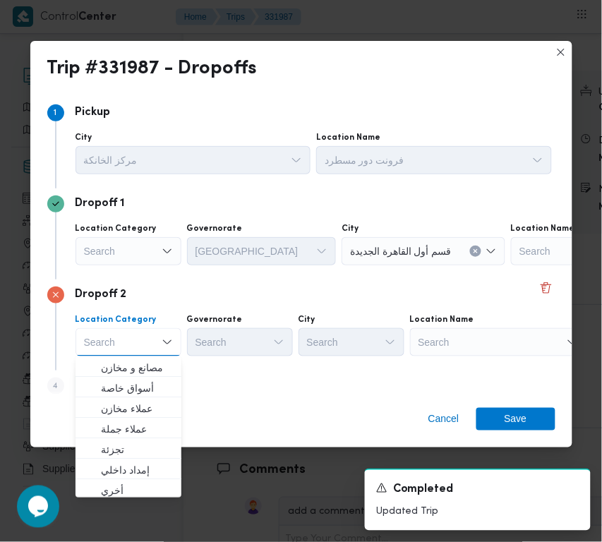
click at [467, 334] on div "Search" at bounding box center [498, 342] width 176 height 28
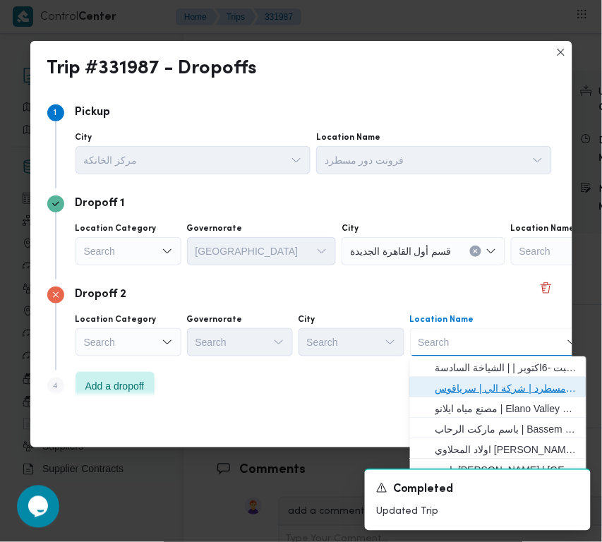
click at [499, 388] on span "فرونت دور مسطرد | شركة الي | سرياقوس" at bounding box center [507, 388] width 143 height 17
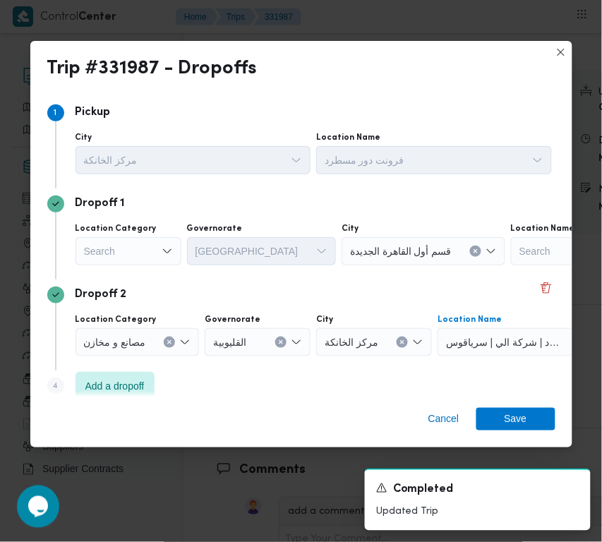
click at [138, 245] on div "Search" at bounding box center [129, 251] width 106 height 28
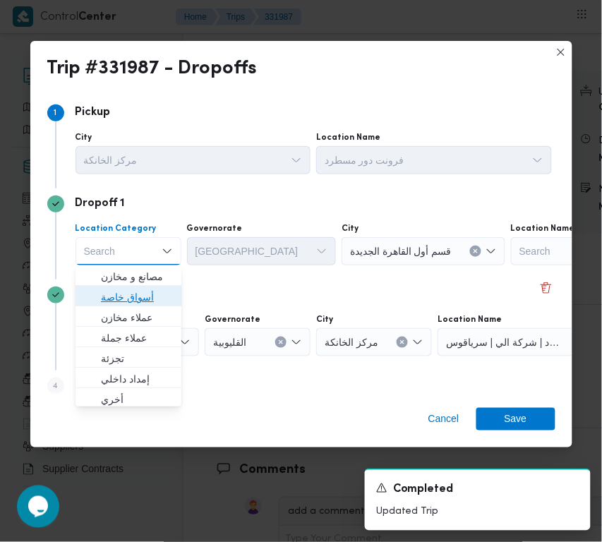
click at [136, 293] on span "أسواق خاصة" at bounding box center [137, 297] width 72 height 17
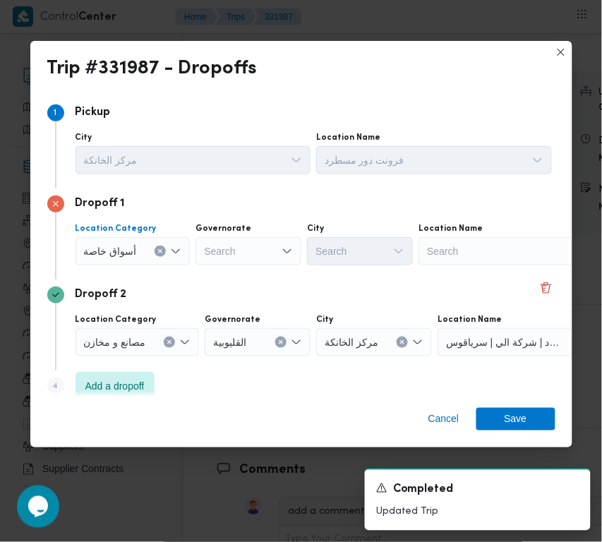
click at [509, 255] on div "Search" at bounding box center [507, 251] width 176 height 28
paste input "كارفور"
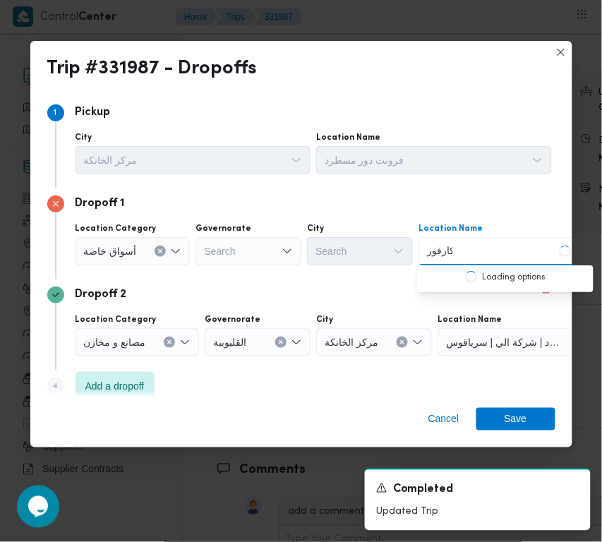
type input "كارفور مد"
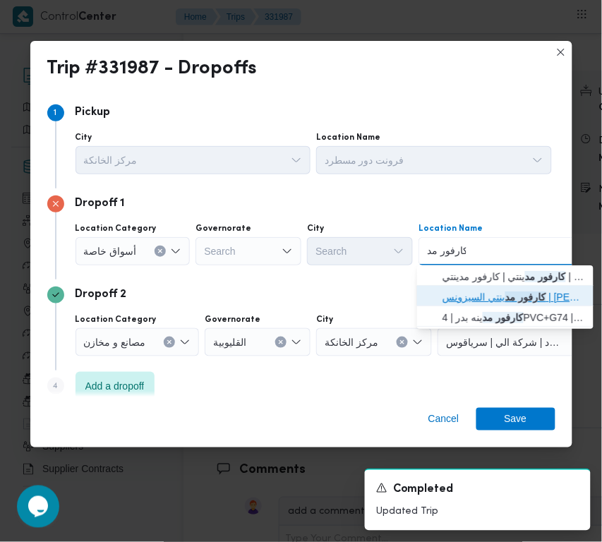
click at [514, 298] on mark "كارفور مد" at bounding box center [525, 297] width 41 height 11
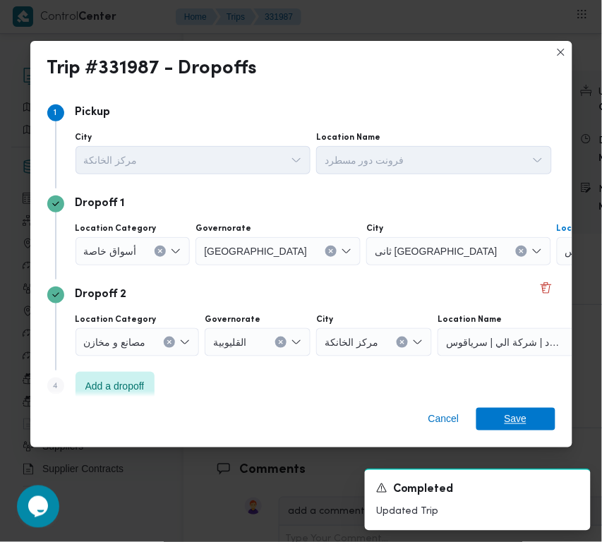
click at [520, 418] on span "Save" at bounding box center [516, 419] width 23 height 23
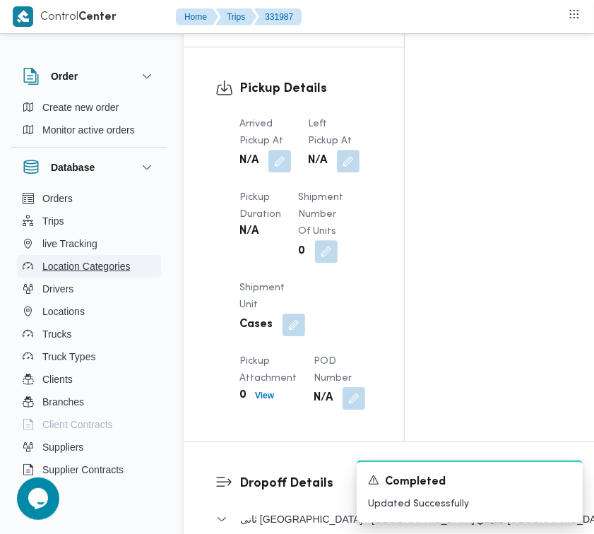
scroll to position [1786, 0]
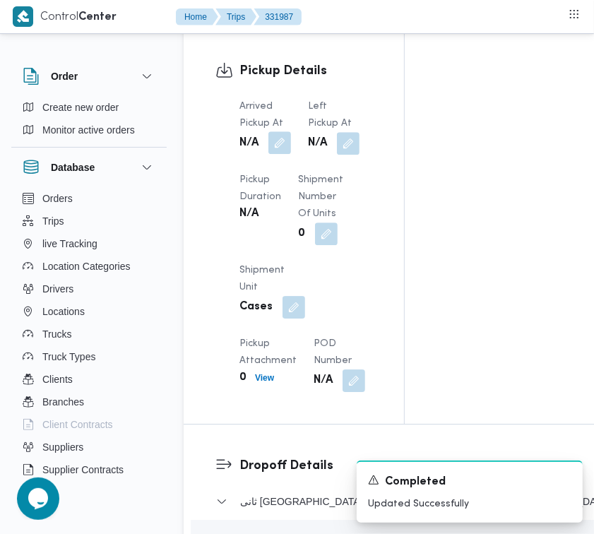
click at [284, 154] on button "button" at bounding box center [279, 142] width 23 height 23
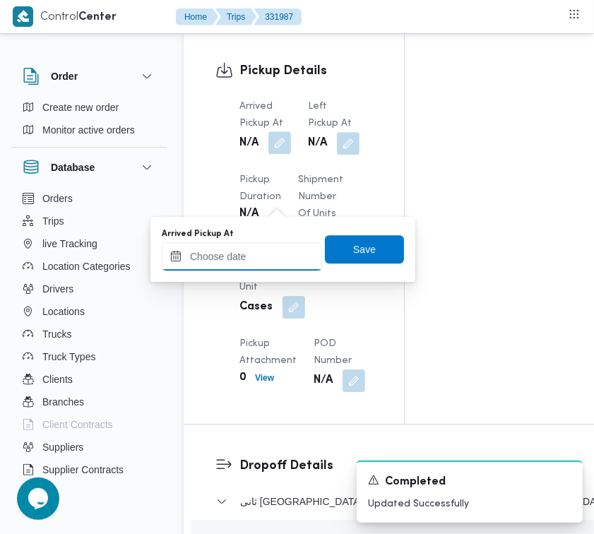
drag, startPoint x: 281, startPoint y: 205, endPoint x: 291, endPoint y: 260, distance: 55.9
click at [251, 256] on input "Arrived Pickup At" at bounding box center [242, 256] width 160 height 28
paste input "[DATE] 7:00:00 AM"
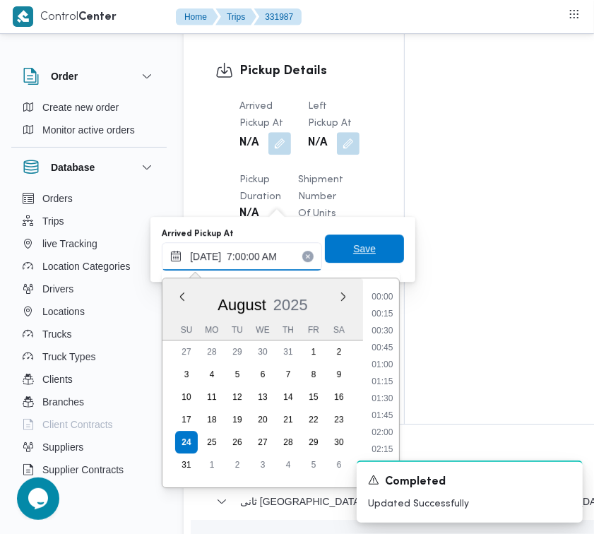
scroll to position [473, 0]
type input "[DATE] 07:00"
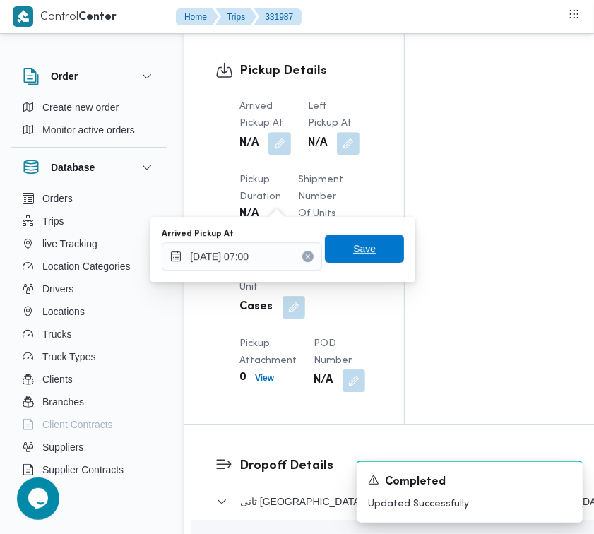
click at [353, 249] on span "Save" at bounding box center [364, 248] width 23 height 17
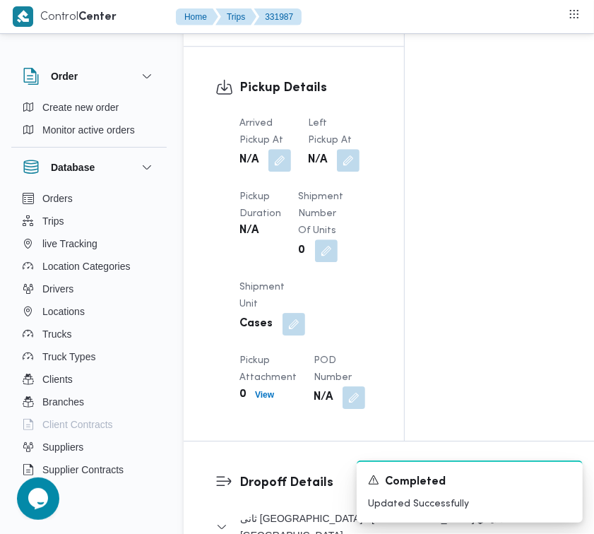
click at [337, 172] on span at bounding box center [345, 160] width 30 height 23
click at [342, 171] on button "button" at bounding box center [348, 159] width 23 height 23
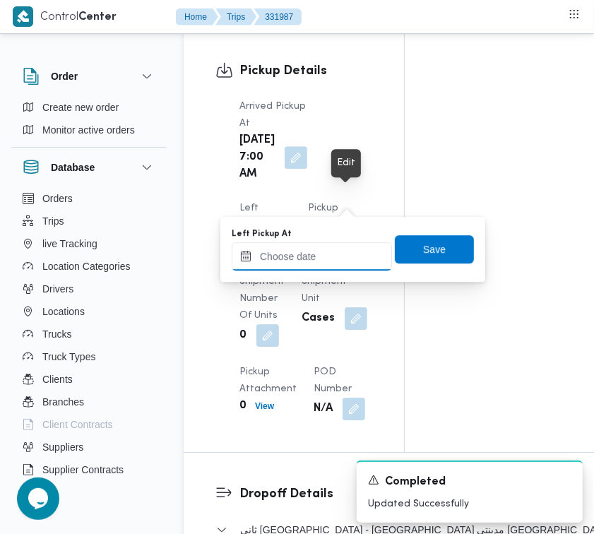
click at [335, 254] on input "Left Pickup At" at bounding box center [312, 256] width 160 height 28
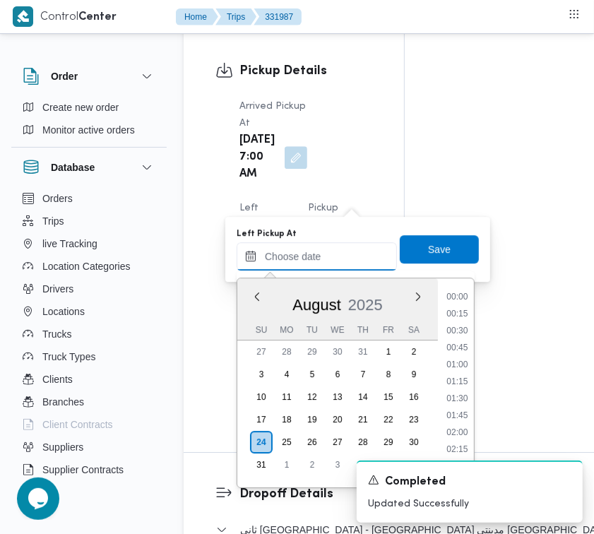
paste input "[DATE] 7:00:00 AM"
click at [473, 348] on ul "00:00 00:15 00:30 00:45 01:00 01:15 01:30 01:45 02:00 02:15 02:30 02:45 03:00 0…" at bounding box center [456, 382] width 33 height 186
drag, startPoint x: 467, startPoint y: 349, endPoint x: 447, endPoint y: 306, distance: 48.3
click at [467, 349] on li "07:45" at bounding box center [457, 349] width 32 height 14
type input "24/08/2025 07:45"
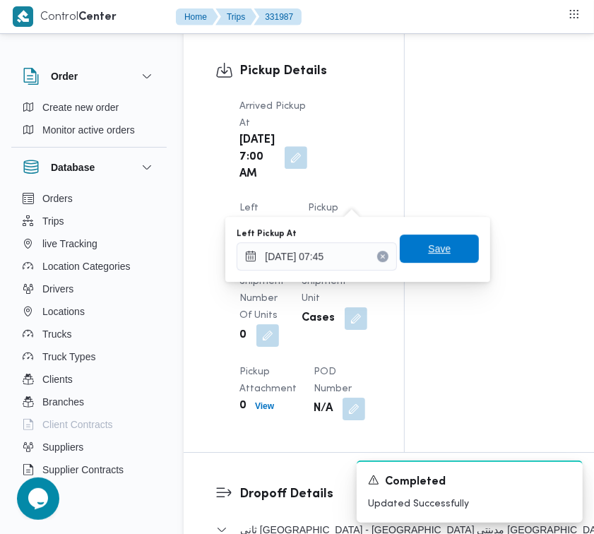
click at [434, 256] on span "Save" at bounding box center [439, 248] width 23 height 17
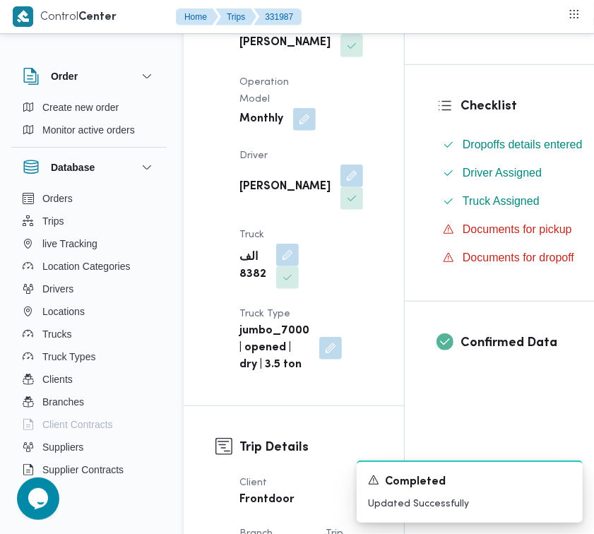
scroll to position [0, 0]
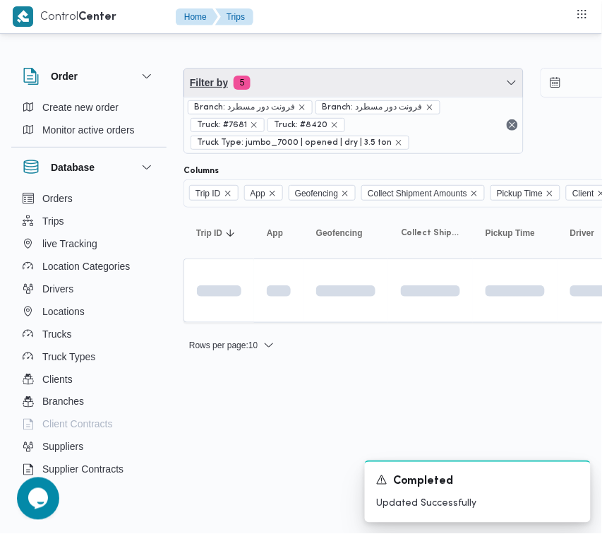
click at [320, 93] on span "Filter by 5" at bounding box center [353, 82] width 339 height 28
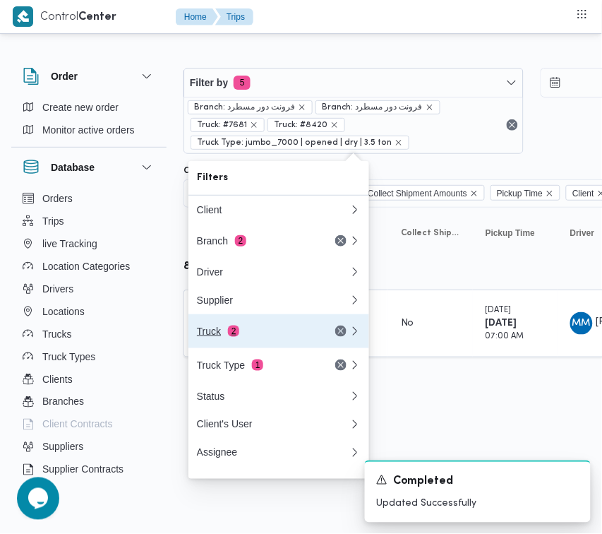
click at [281, 337] on div "Truck 2" at bounding box center [256, 330] width 119 height 11
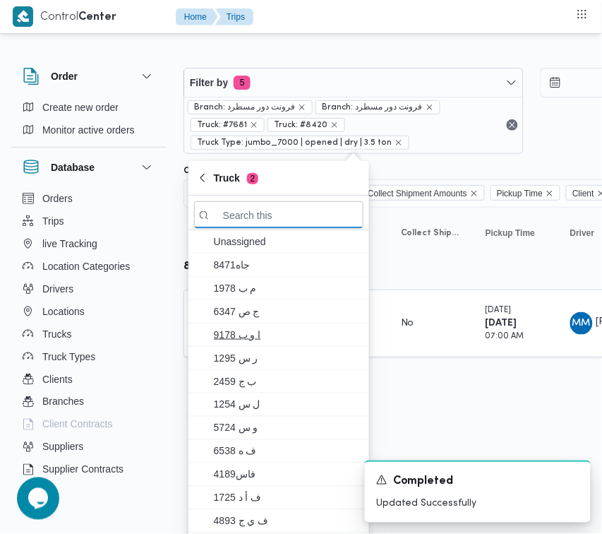
paste input "6574"
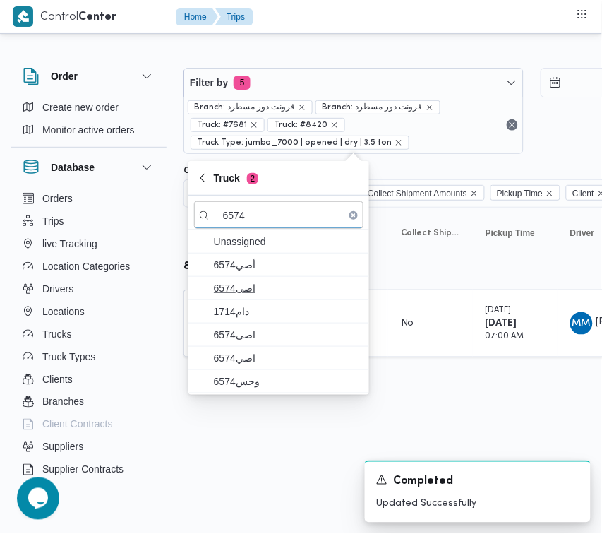
type input "6574"
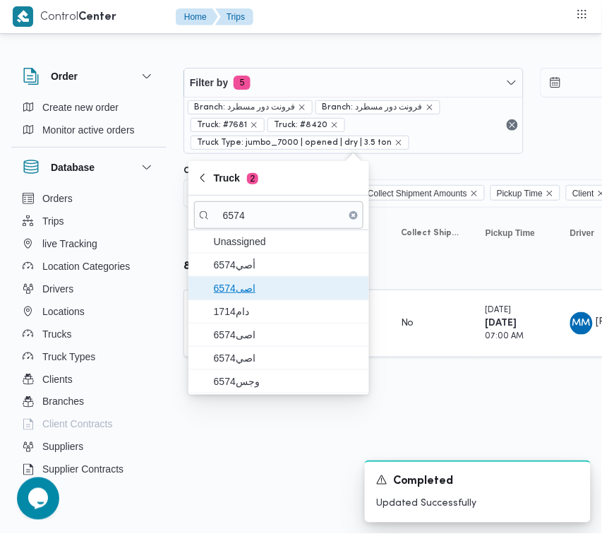
click at [244, 293] on span "6574اصى" at bounding box center [287, 288] width 147 height 17
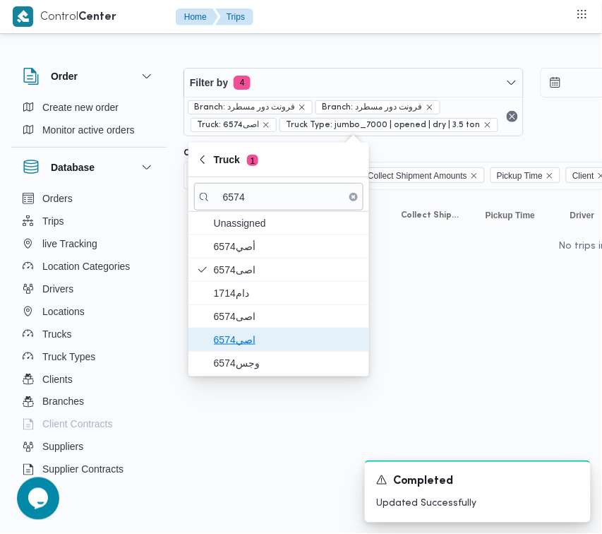
click at [255, 339] on span "اصي6574" at bounding box center [287, 339] width 147 height 17
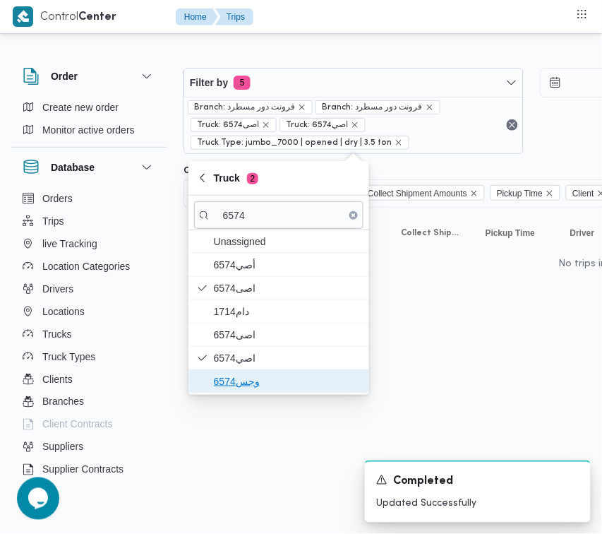
click at [249, 375] on span "وجس6574" at bounding box center [287, 381] width 147 height 17
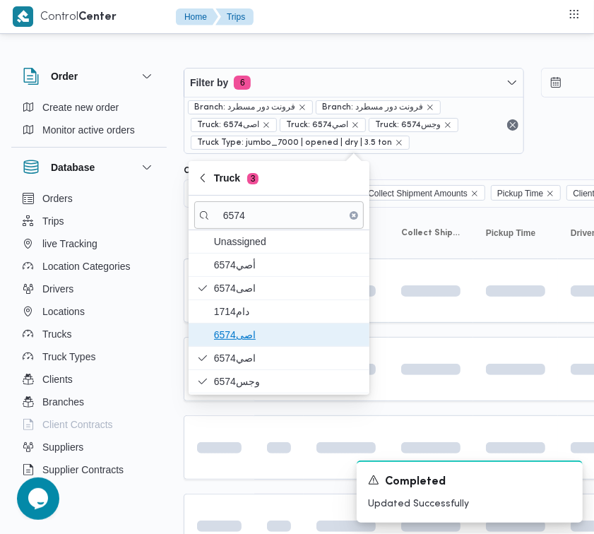
click at [256, 337] on span "اصى6574" at bounding box center [287, 334] width 147 height 17
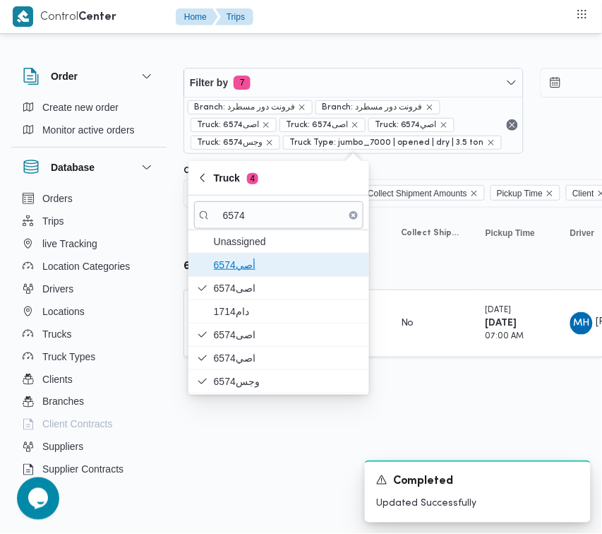
click at [249, 263] on span "أصي6574" at bounding box center [287, 264] width 147 height 17
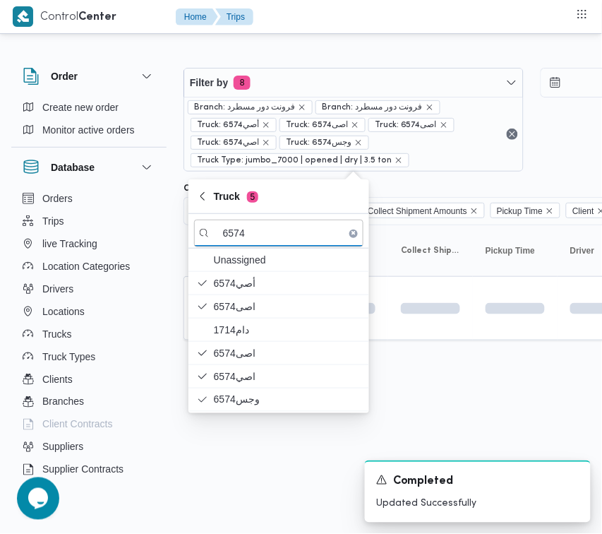
click at [321, 454] on div "A new notification appears Completed Updated Successfully" at bounding box center [461, 491] width 282 height 85
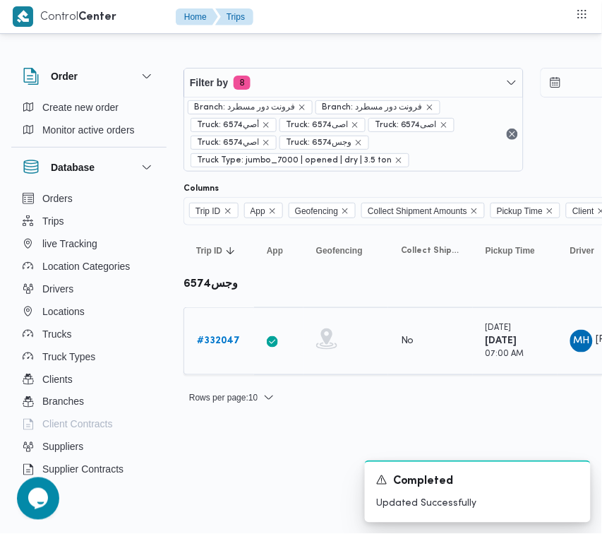
click at [213, 334] on link "# 332047" at bounding box center [218, 340] width 43 height 17
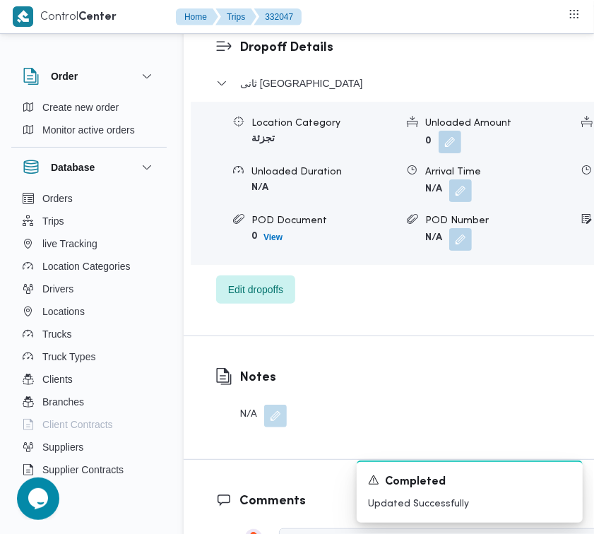
scroll to position [2489, 0]
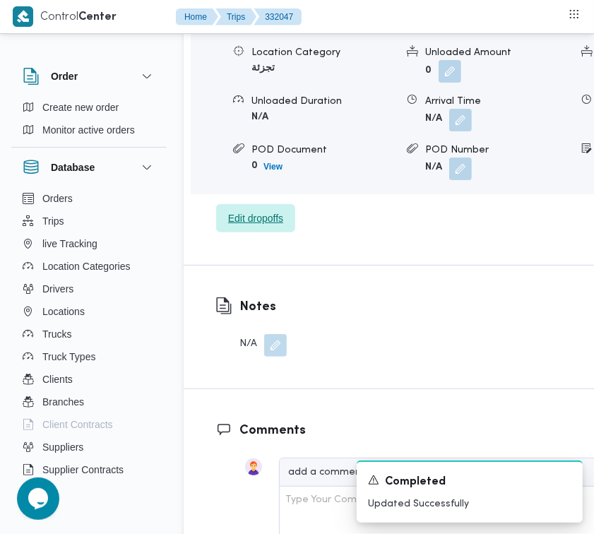
click at [272, 227] on span "Edit dropoffs" at bounding box center [255, 218] width 55 height 17
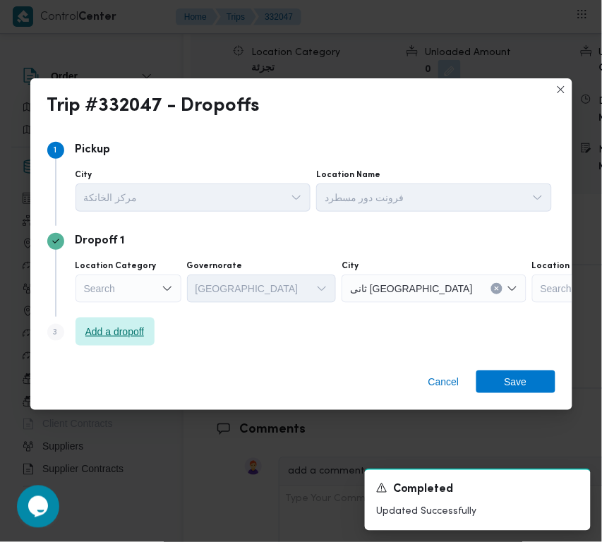
click at [113, 340] on span "Add a dropoff" at bounding box center [114, 331] width 59 height 17
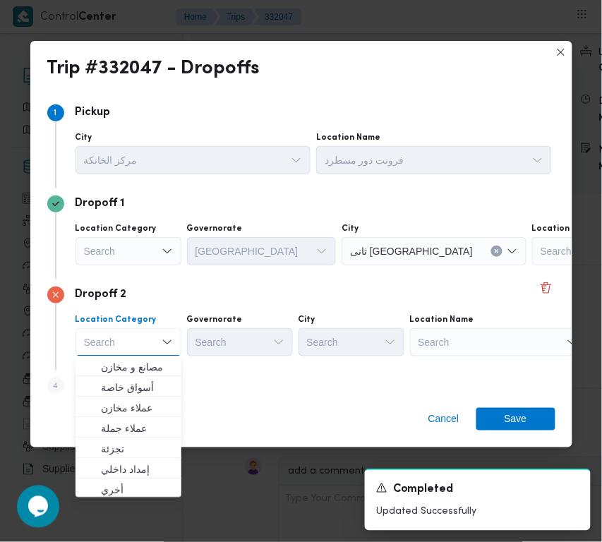
click at [507, 334] on div "Search" at bounding box center [498, 342] width 176 height 28
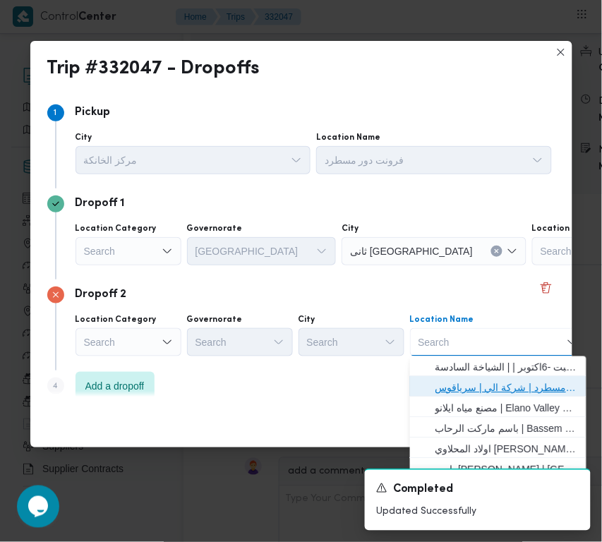
click at [513, 387] on span "فرونت دور مسطرد | شركة الي | سرياقوس" at bounding box center [507, 388] width 143 height 17
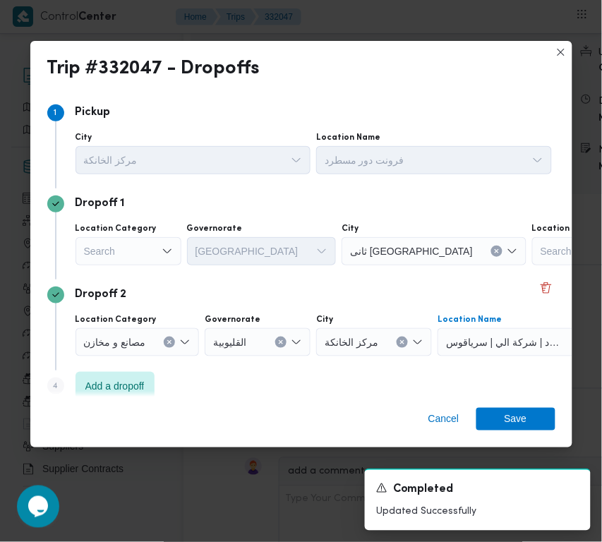
click at [93, 251] on div "Search" at bounding box center [129, 251] width 106 height 28
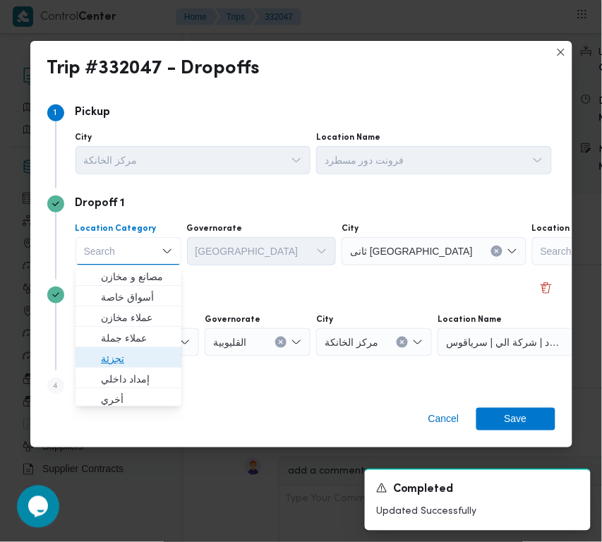
click at [131, 357] on span "تجزئة" at bounding box center [137, 358] width 72 height 17
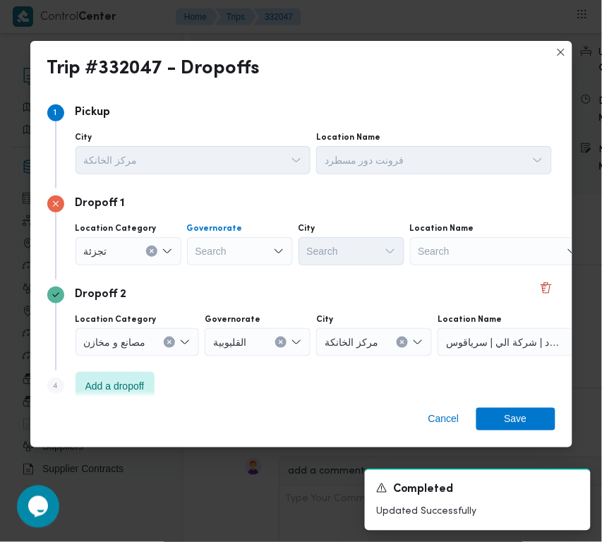
click at [228, 258] on div "Search" at bounding box center [240, 251] width 106 height 28
paste input "[GEOGRAPHIC_DATA]"
type input "[GEOGRAPHIC_DATA]"
click at [308, 292] on div "Dropoff 2" at bounding box center [301, 295] width 508 height 17
drag, startPoint x: 277, startPoint y: 253, endPoint x: 272, endPoint y: 261, distance: 9.8
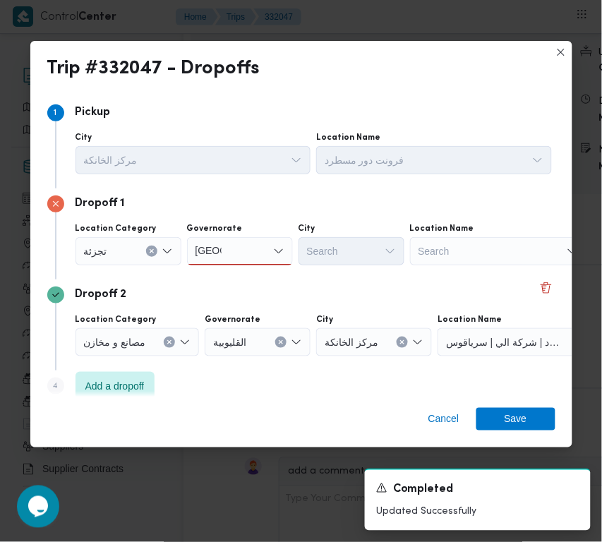
click at [277, 253] on icon "Open list of options" at bounding box center [278, 251] width 11 height 11
click at [258, 277] on span "[GEOGRAPHIC_DATA]" at bounding box center [248, 276] width 72 height 17
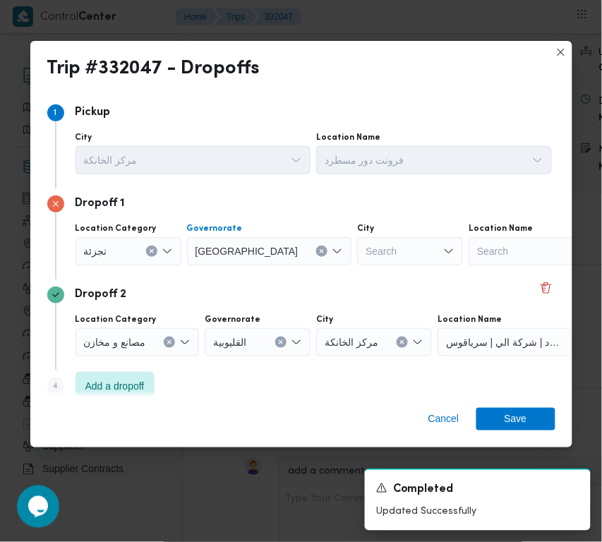
click at [357, 247] on div "Search" at bounding box center [410, 251] width 106 height 28
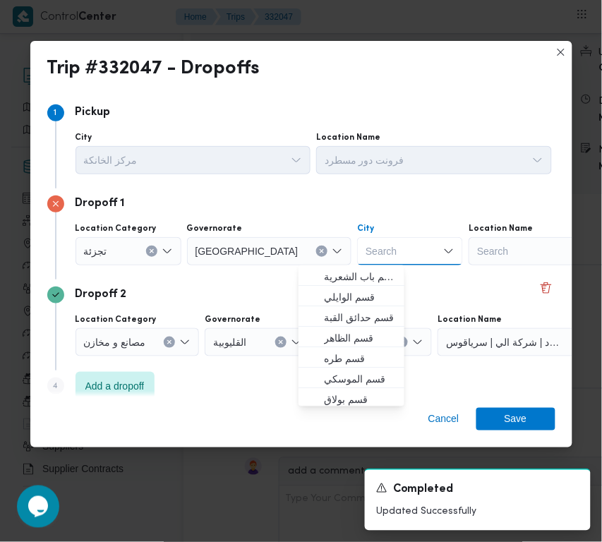
paste input "المعادي"
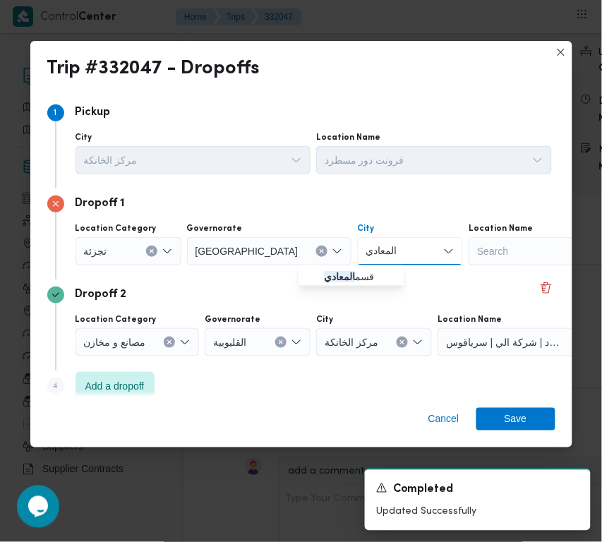
type input "المعادي"
drag, startPoint x: 386, startPoint y: 260, endPoint x: 325, endPoint y: 281, distance: 64.3
click at [325, 281] on mark "المعادي" at bounding box center [339, 276] width 31 height 11
click at [514, 401] on div "Cancel Save" at bounding box center [301, 422] width 542 height 51
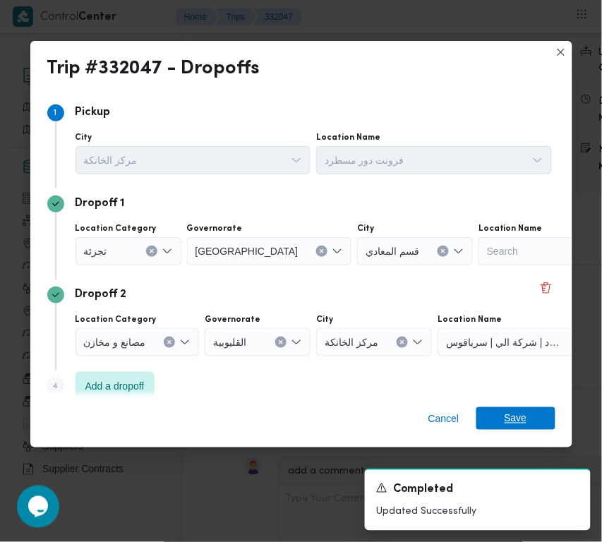
click at [517, 411] on span "Save" at bounding box center [516, 418] width 23 height 23
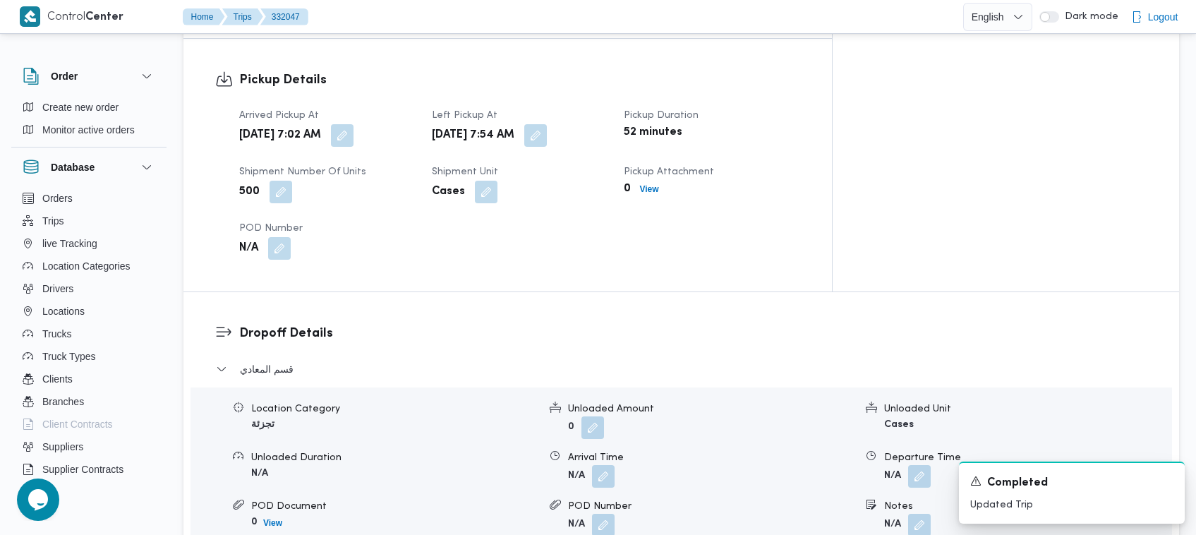
scroll to position [780, 0]
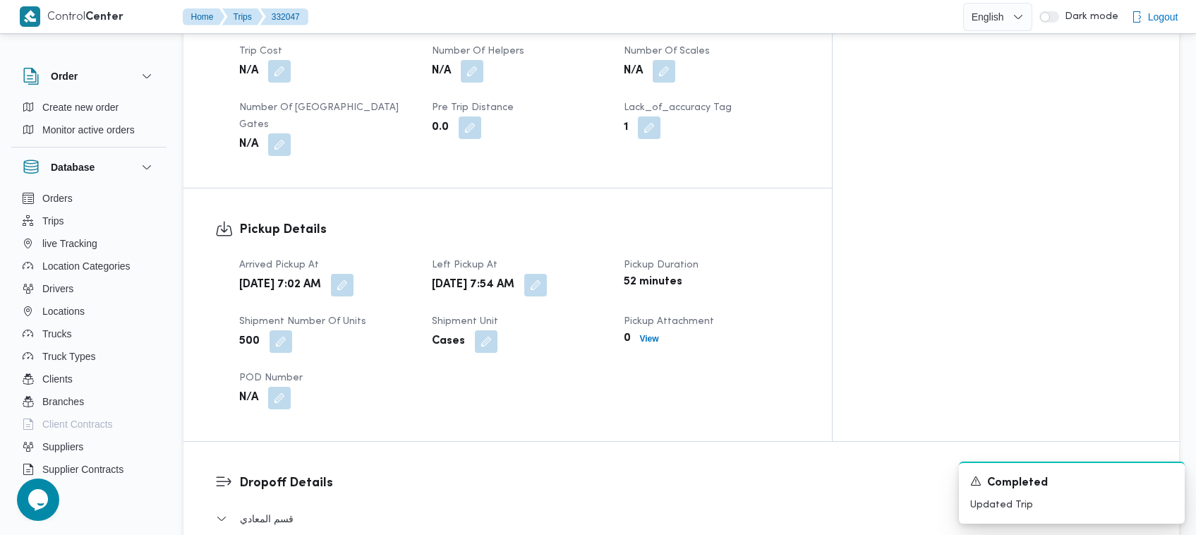
drag, startPoint x: 1170, startPoint y: 125, endPoint x: 1163, endPoint y: 80, distance: 45.7
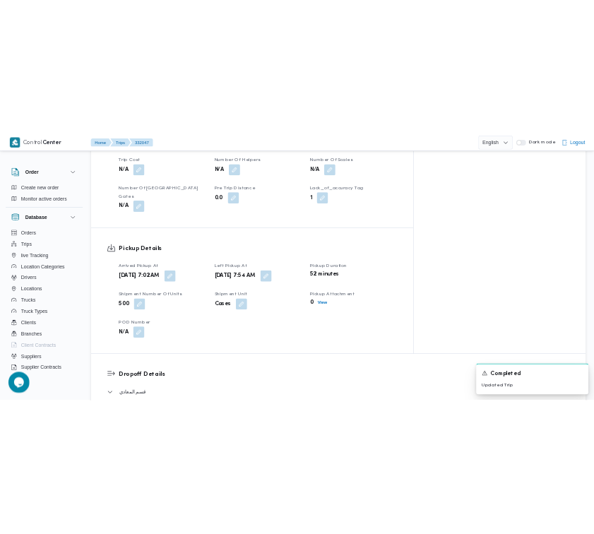
scroll to position [0, 0]
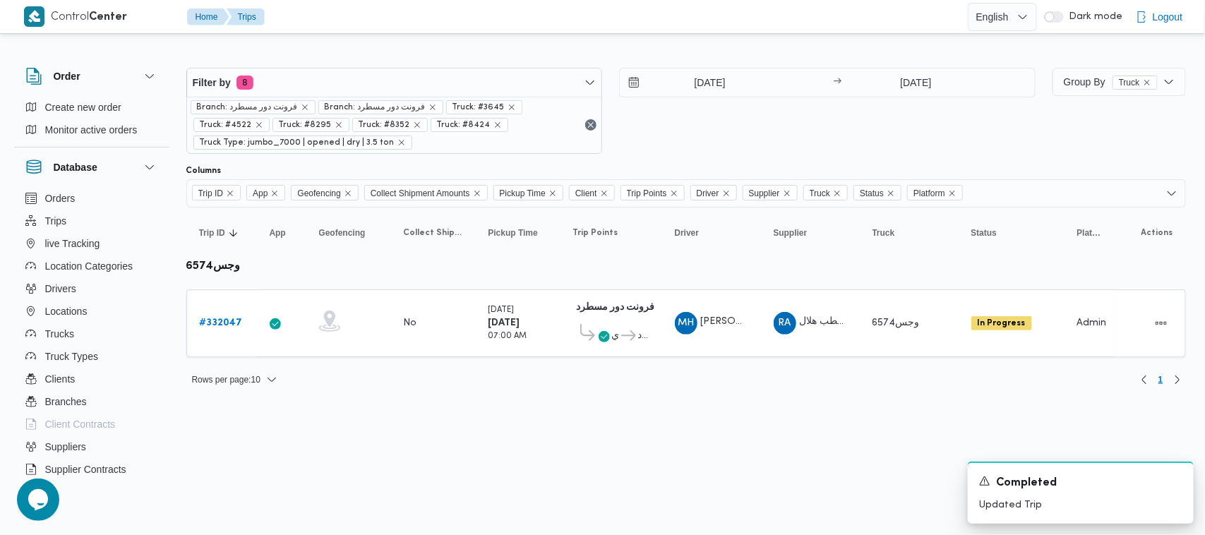
click at [529, 397] on div "Filter by 8 Branch: فرونت دور مسطرد Branch: فرونت دور مسطرد Truck: #3645 Truck:…" at bounding box center [594, 221] width 1200 height 369
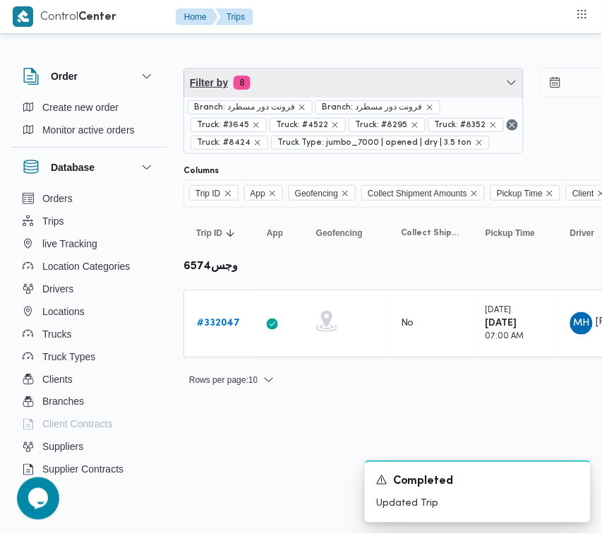
click at [316, 92] on span "Filter by 8" at bounding box center [353, 82] width 339 height 28
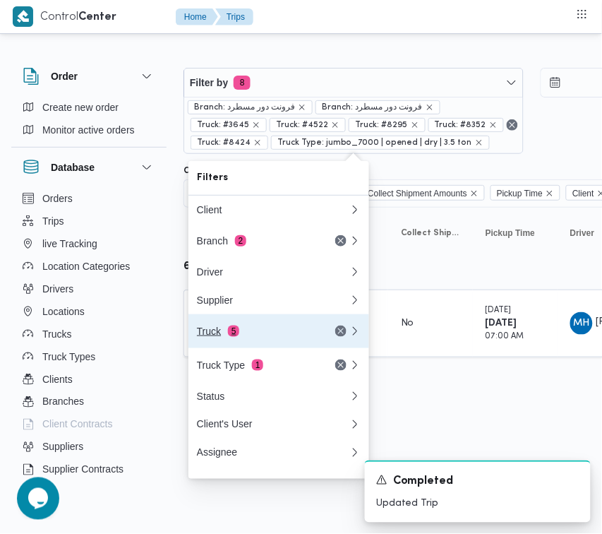
click at [256, 330] on div "Truck 5" at bounding box center [256, 330] width 119 height 11
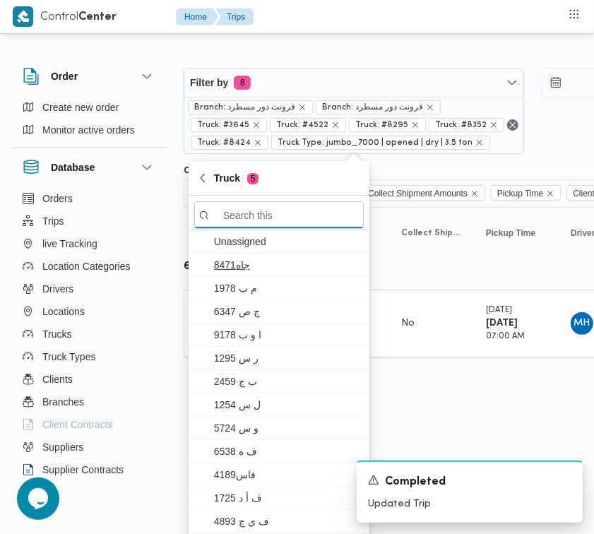
paste input "1527"
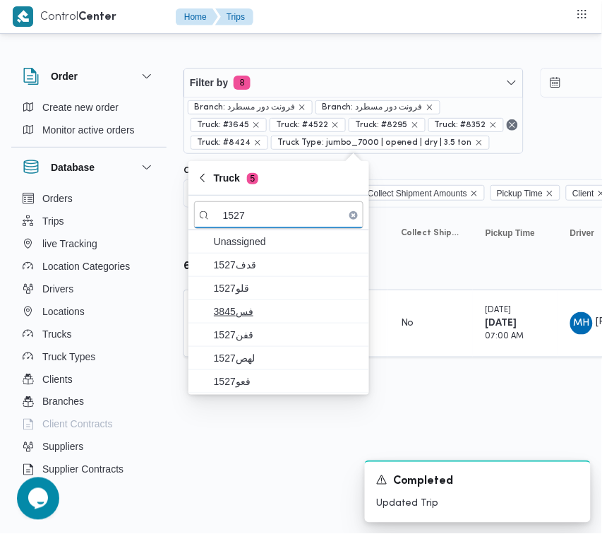
type input "1527"
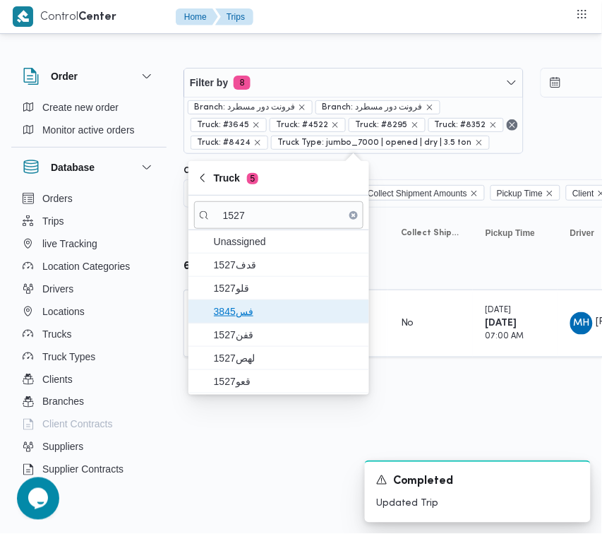
click at [270, 311] on span "3845فس" at bounding box center [287, 311] width 147 height 17
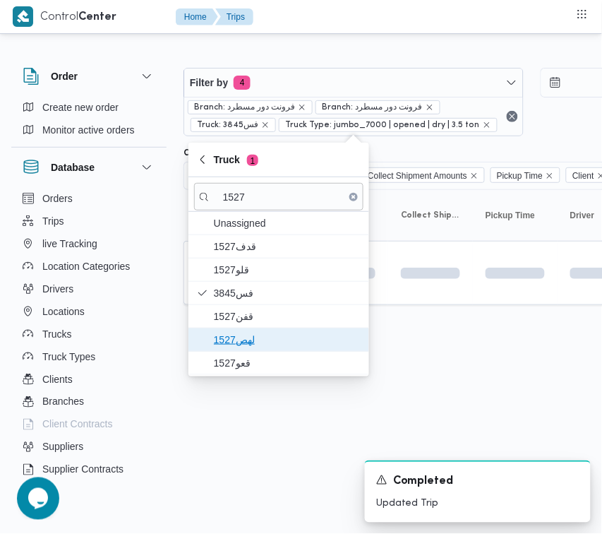
click at [272, 340] on span "1527لهص" at bounding box center [287, 339] width 147 height 17
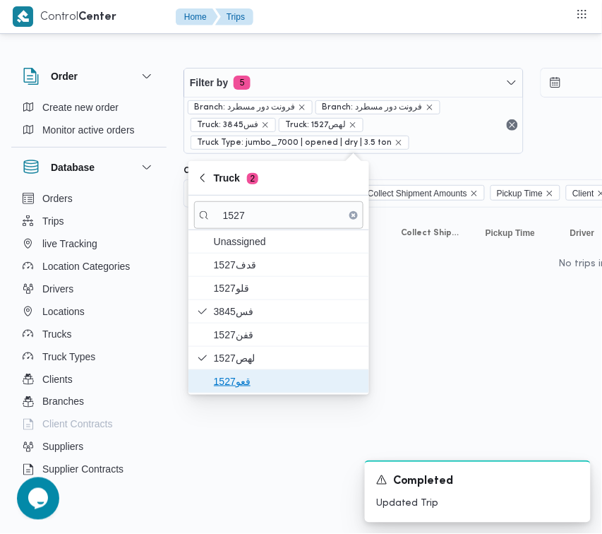
click at [260, 383] on span "قعو1527" at bounding box center [287, 381] width 147 height 17
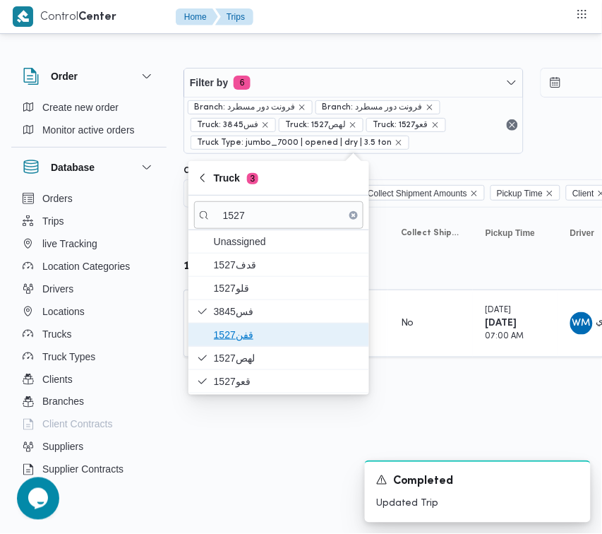
click at [277, 333] on span "1527قفن" at bounding box center [287, 334] width 147 height 17
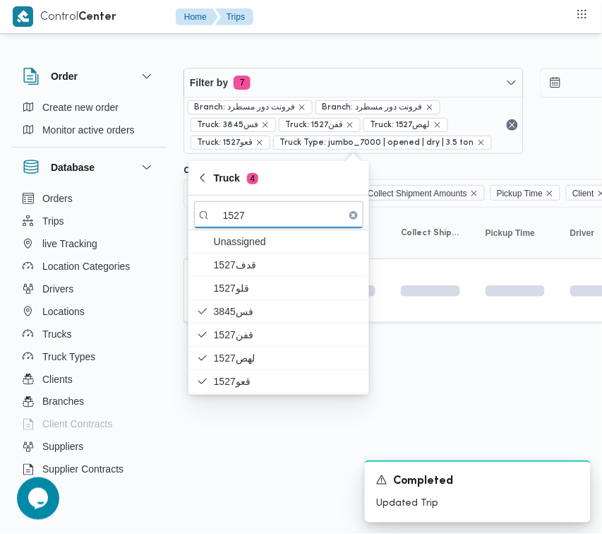
click at [262, 421] on html "Control Center Home Trips Order Create new order Monitor active orders Database…" at bounding box center [301, 267] width 602 height 534
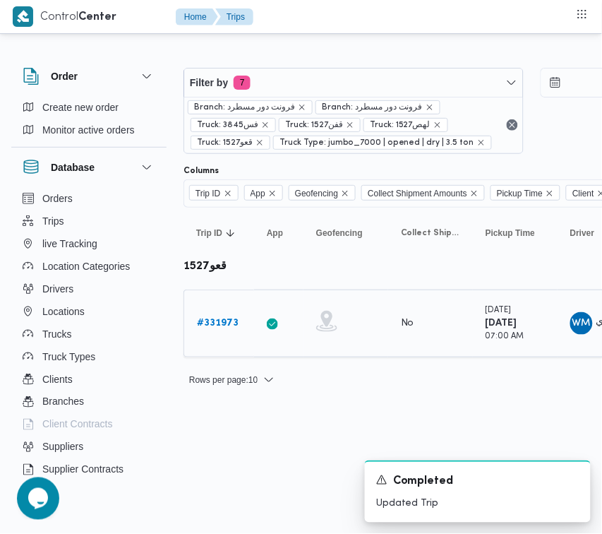
click at [223, 332] on div "# 331973" at bounding box center [219, 323] width 56 height 28
click at [222, 321] on b "# 331973" at bounding box center [218, 322] width 42 height 9
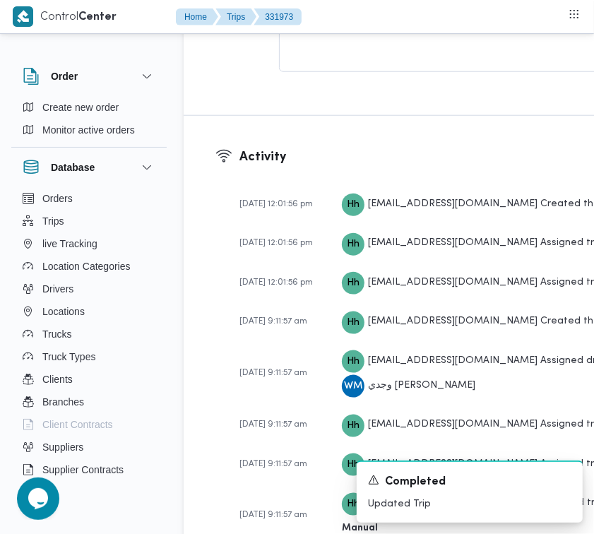
scroll to position [2425, 0]
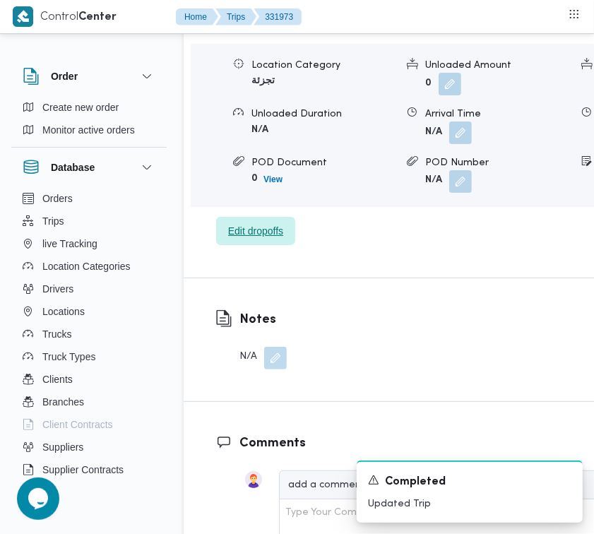
drag, startPoint x: 272, startPoint y: 426, endPoint x: 266, endPoint y: 408, distance: 18.8
click at [272, 277] on div "Dropoff Details قسم المقطم Location Category تجزئة Unloaded Amount 0 Unloaded U…" at bounding box center [468, 112] width 568 height 329
click at [260, 239] on span "Edit dropoffs" at bounding box center [255, 230] width 55 height 17
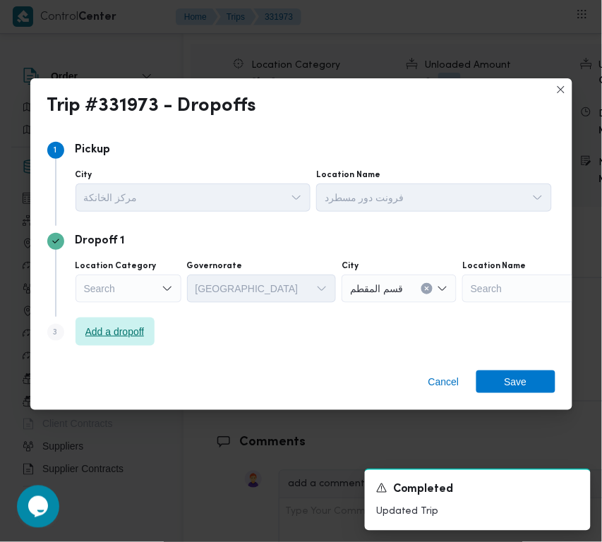
click at [107, 334] on span "Add a dropoff" at bounding box center [114, 331] width 59 height 17
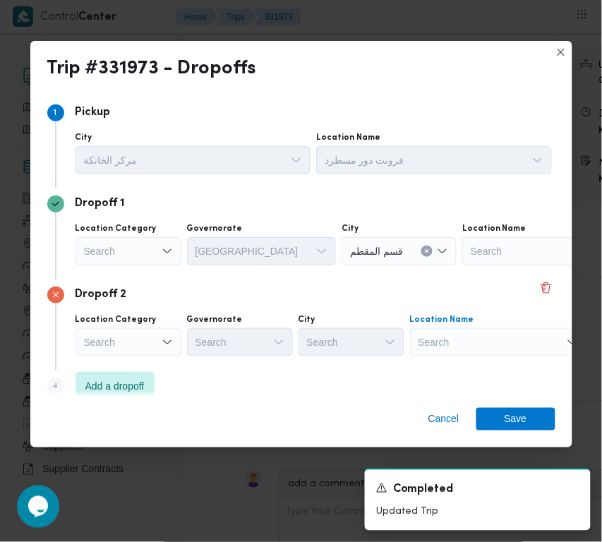
click at [431, 335] on div "Search" at bounding box center [498, 342] width 176 height 28
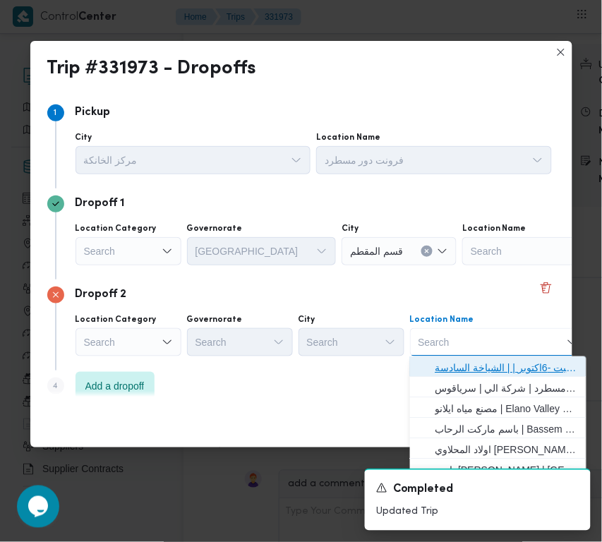
click at [460, 374] on span "حياه ايجيبت -6اكتوبر | | الشياخة السادسة" at bounding box center [507, 367] width 143 height 17
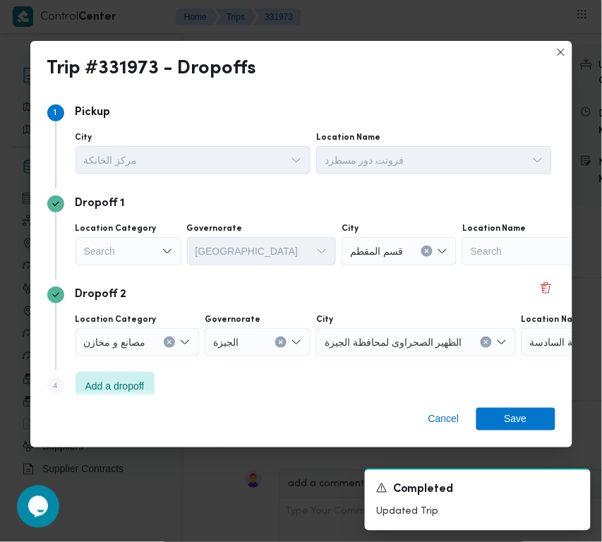
click at [460, 376] on div "Step 4 is disabled 4 Add a dropoff" at bounding box center [301, 389] width 508 height 37
click at [172, 347] on button "Clear input" at bounding box center [169, 342] width 11 height 11
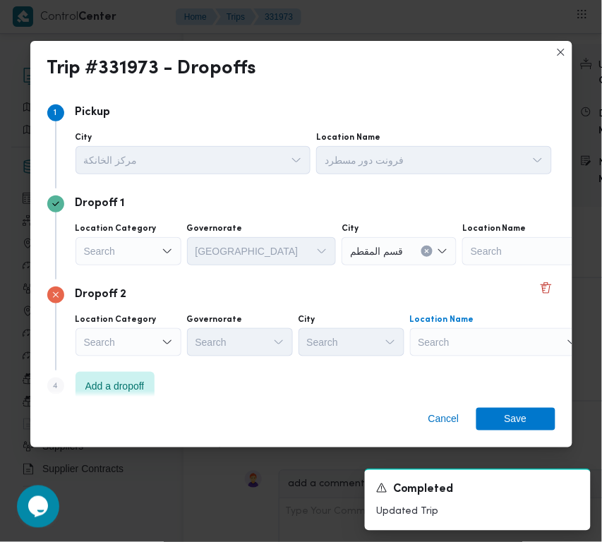
click at [481, 336] on div "Search" at bounding box center [498, 342] width 176 height 28
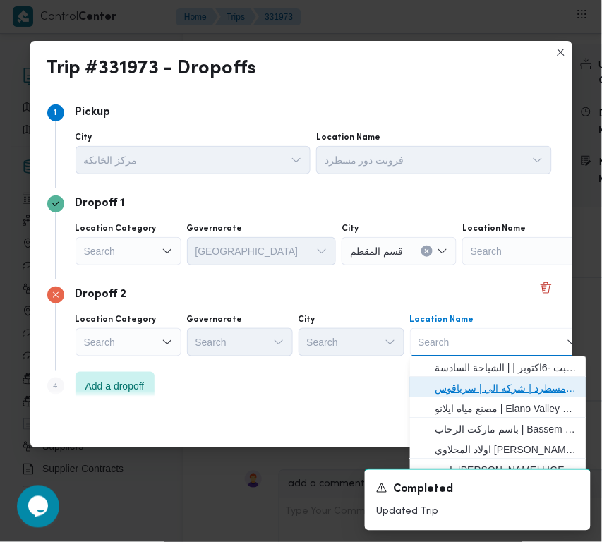
click at [484, 382] on span "فرونت دور مسطرد | شركة الي | سرياقوس" at bounding box center [507, 388] width 143 height 17
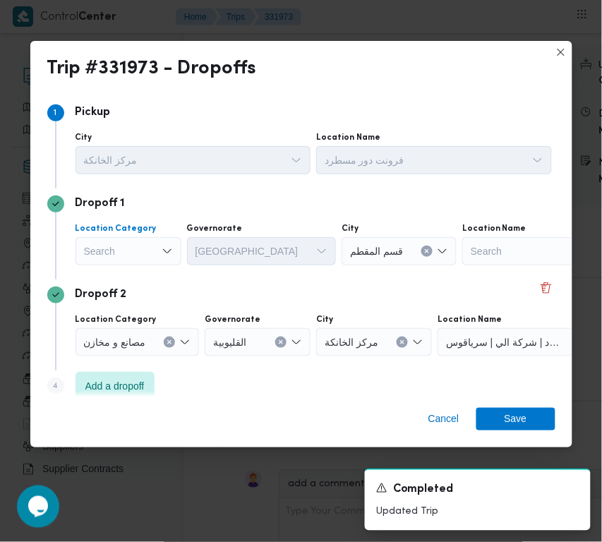
click at [116, 259] on div "Search" at bounding box center [129, 251] width 106 height 28
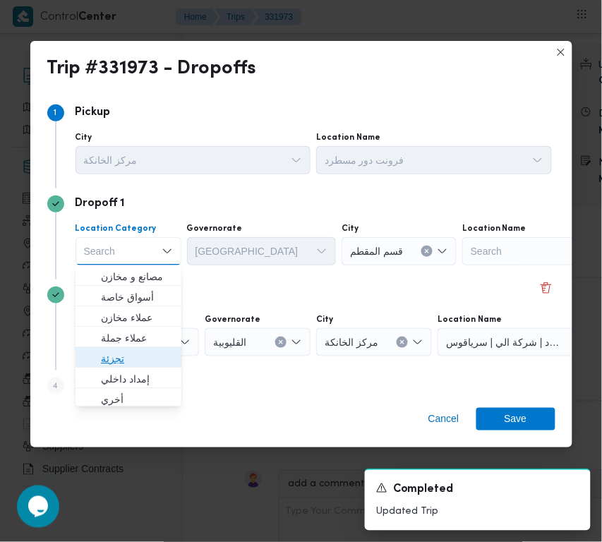
click at [135, 361] on span "تجزئة" at bounding box center [137, 358] width 72 height 17
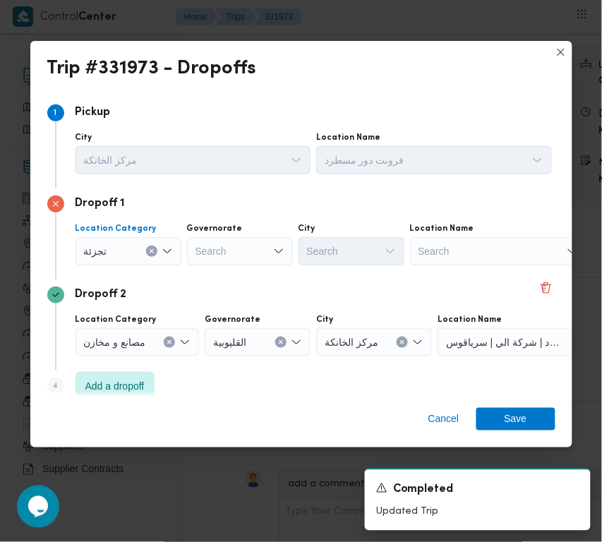
click at [251, 251] on div "Search" at bounding box center [240, 251] width 106 height 28
paste input "جيزة"
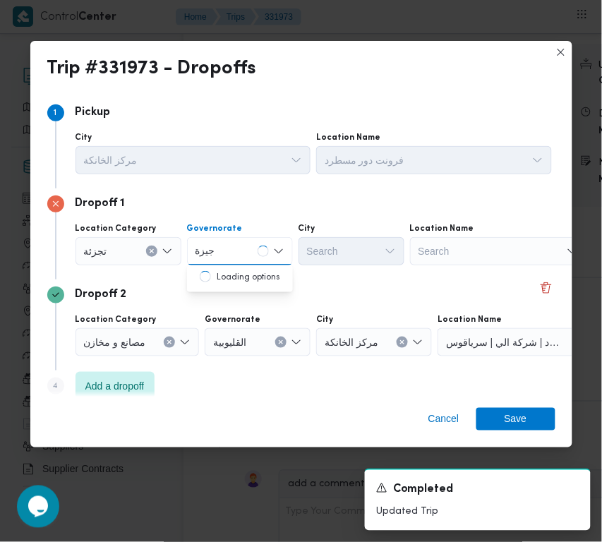
type input "جيزة"
click at [251, 248] on div "جيزة جيزة" at bounding box center [240, 251] width 106 height 28
click at [248, 274] on span "ال جيزة" at bounding box center [248, 276] width 72 height 17
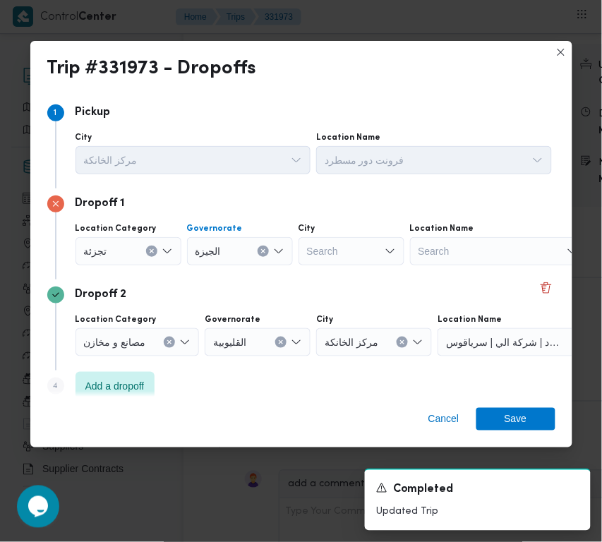
click at [360, 238] on div "Search" at bounding box center [352, 251] width 106 height 28
paste input "اكتوبر"
type input "اكتوبر"
click at [328, 282] on span "ثالث ٦ اكتوبر" at bounding box center [360, 276] width 72 height 17
click at [519, 428] on span "Save" at bounding box center [516, 418] width 23 height 23
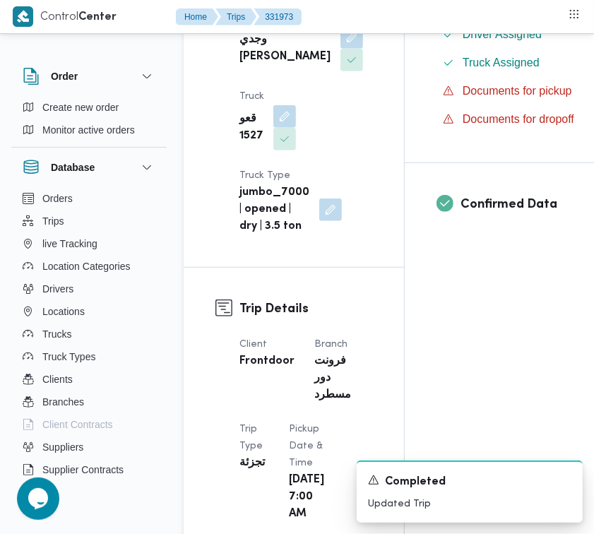
scroll to position [0, 0]
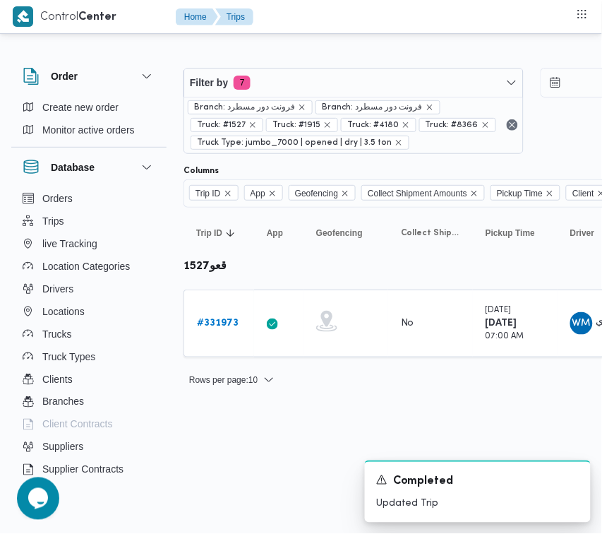
click at [336, 97] on div "Branch: فرونت دور مسطرد Branch: فرونت دور مسطرد Truck: #1527 Truck: #1915 Truck…" at bounding box center [353, 125] width 339 height 56
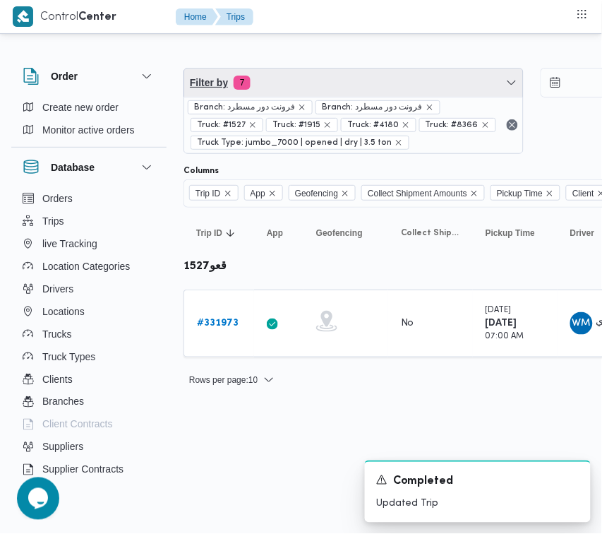
click at [322, 83] on span "Filter by 7" at bounding box center [353, 82] width 339 height 28
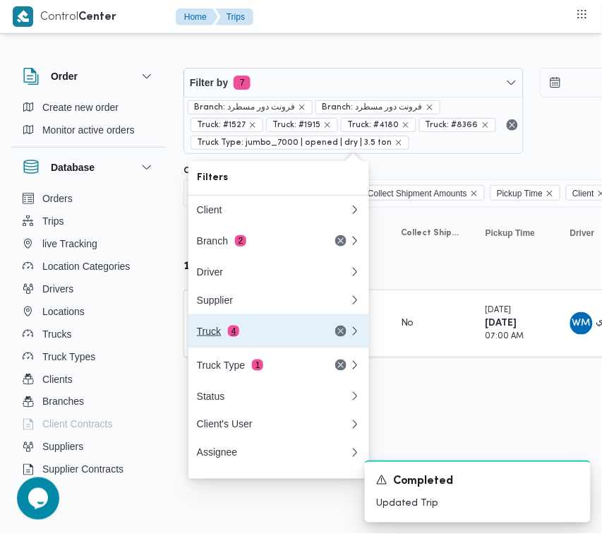
click at [274, 337] on div "Truck 4" at bounding box center [256, 330] width 119 height 11
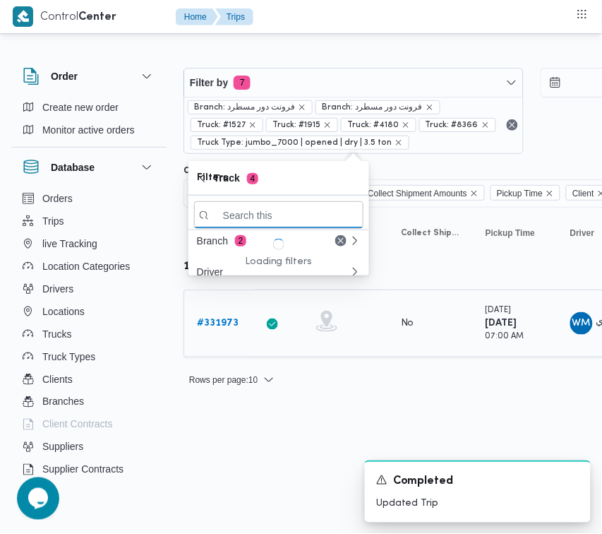
paste input "4931"
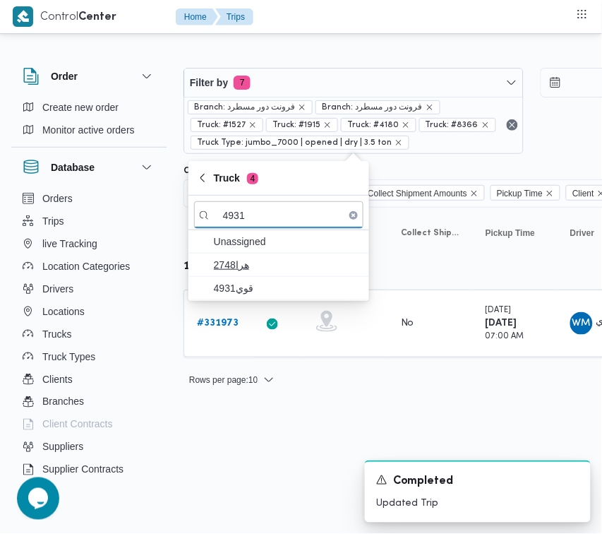
type input "4931"
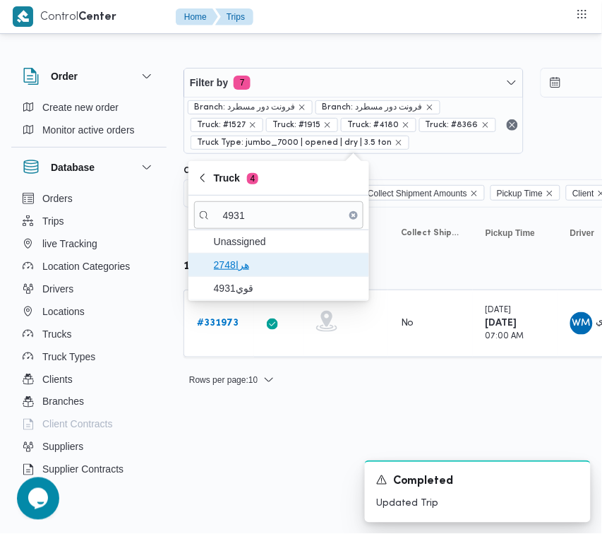
click at [240, 274] on span "هرا2748" at bounding box center [278, 264] width 169 height 23
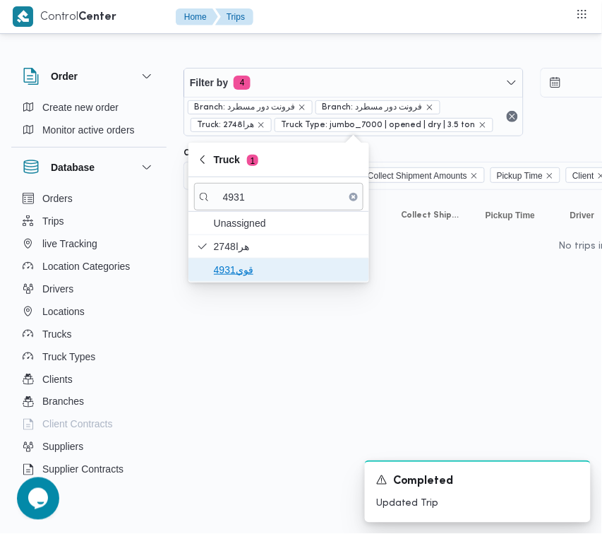
click at [239, 278] on span "قوي4931" at bounding box center [287, 269] width 147 height 17
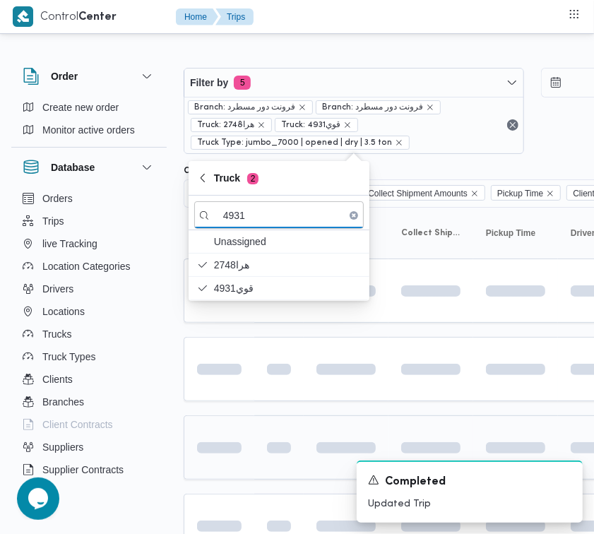
click at [229, 429] on td at bounding box center [219, 447] width 71 height 64
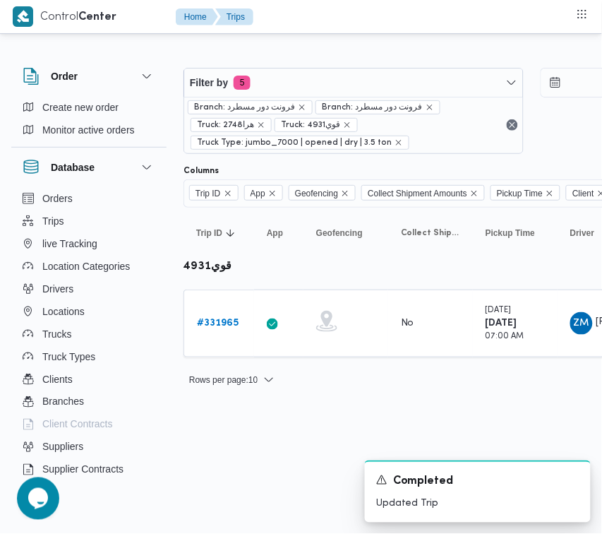
click at [239, 299] on td "Trip ID # 331965" at bounding box center [219, 323] width 71 height 68
click at [220, 328] on b "# 331965" at bounding box center [218, 322] width 42 height 9
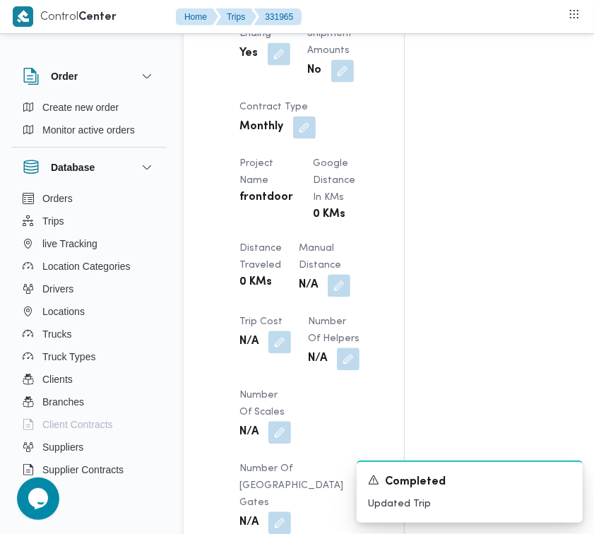
scroll to position [1676, 0]
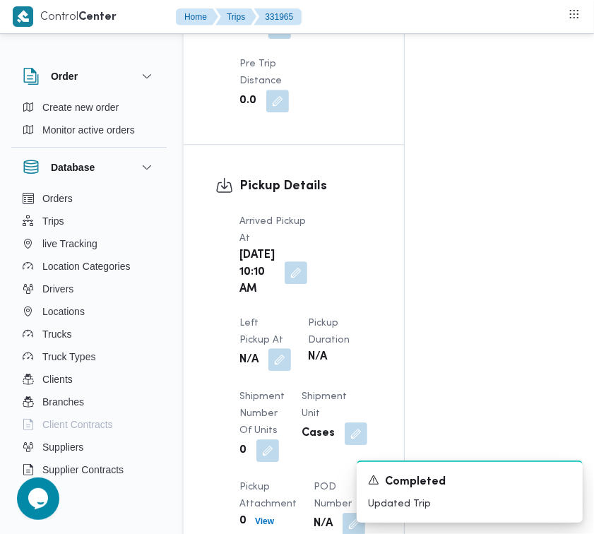
click at [291, 348] on button "button" at bounding box center [279, 359] width 23 height 23
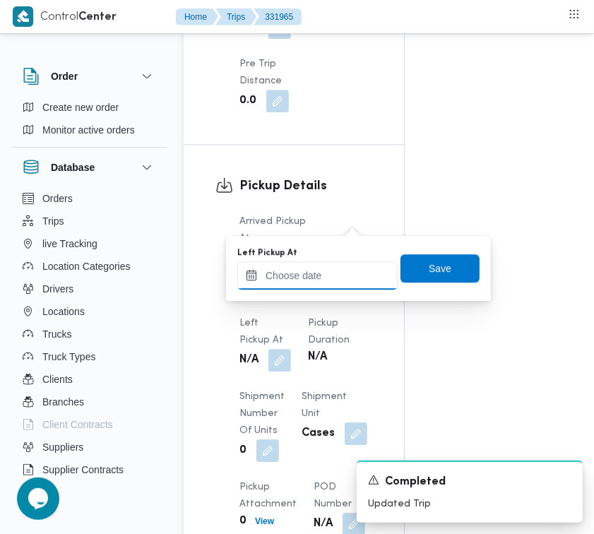
click at [340, 270] on input "Left Pickup At" at bounding box center [317, 275] width 160 height 28
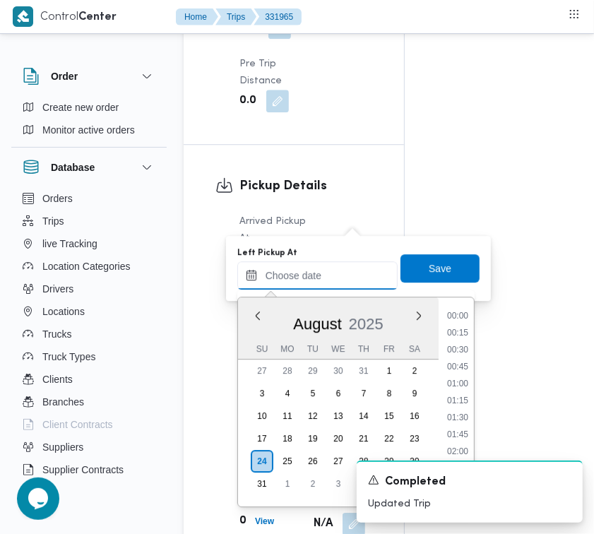
scroll to position [683, 0]
click at [466, 362] on li "10:45" at bounding box center [457, 361] width 32 height 14
type input "24/08/2025 10:45"
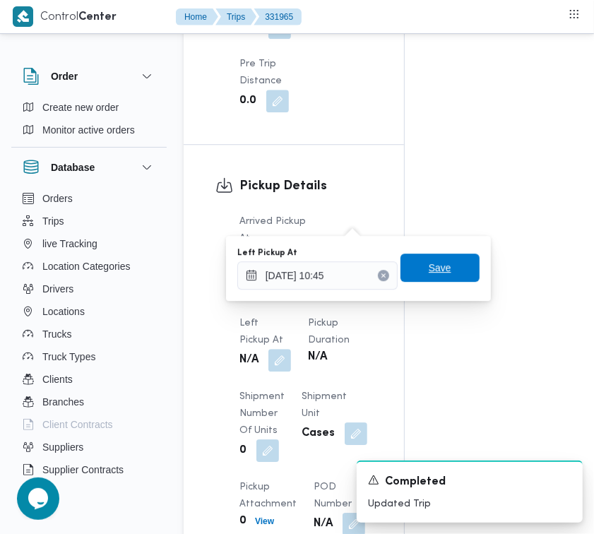
click at [443, 265] on span "Save" at bounding box center [439, 267] width 79 height 28
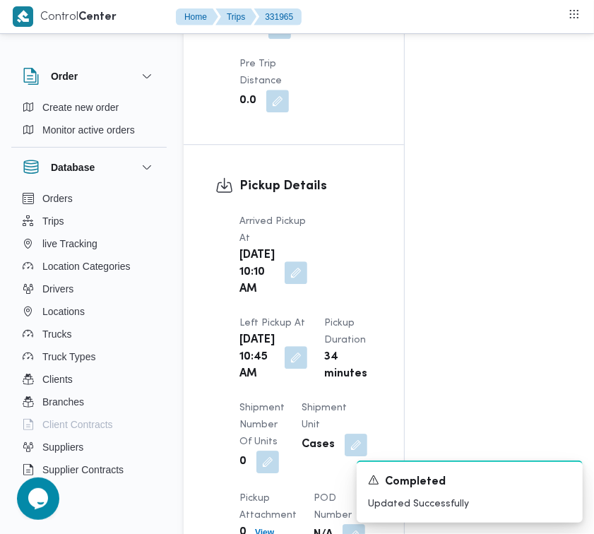
scroll to position [2143, 0]
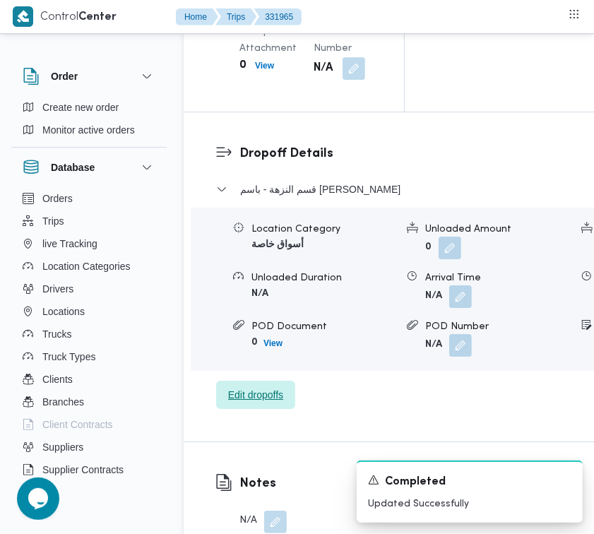
click at [265, 403] on span "Edit dropoffs" at bounding box center [255, 394] width 55 height 17
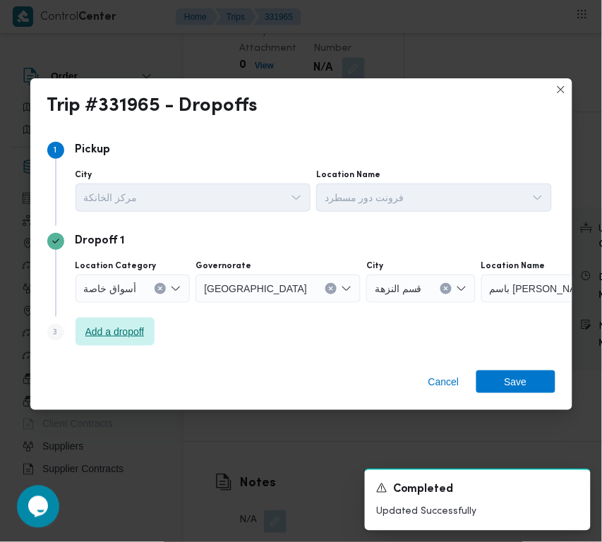
click at [117, 340] on span "Add a dropoff" at bounding box center [114, 331] width 59 height 17
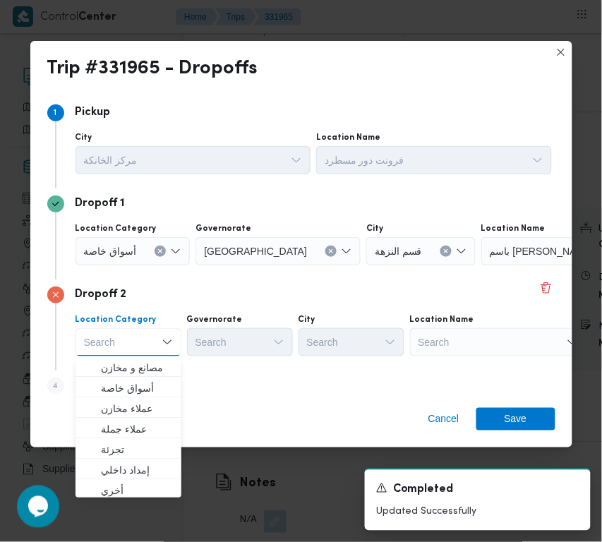
click at [429, 351] on div "Search" at bounding box center [498, 342] width 176 height 28
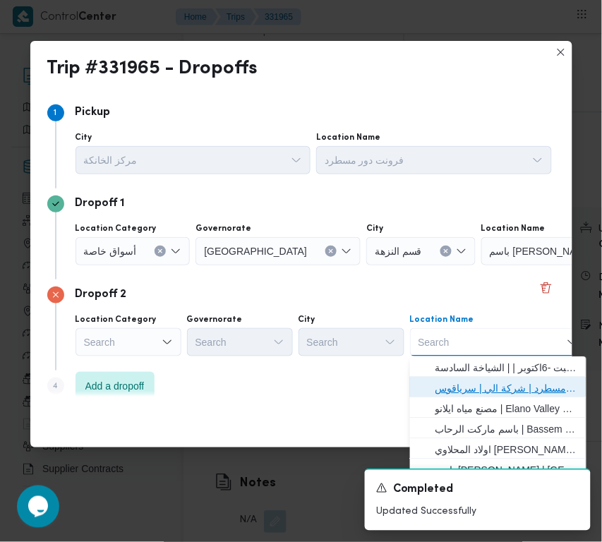
click at [472, 392] on span "فرونت دور مسطرد | شركة الي | سرياقوس" at bounding box center [507, 388] width 143 height 17
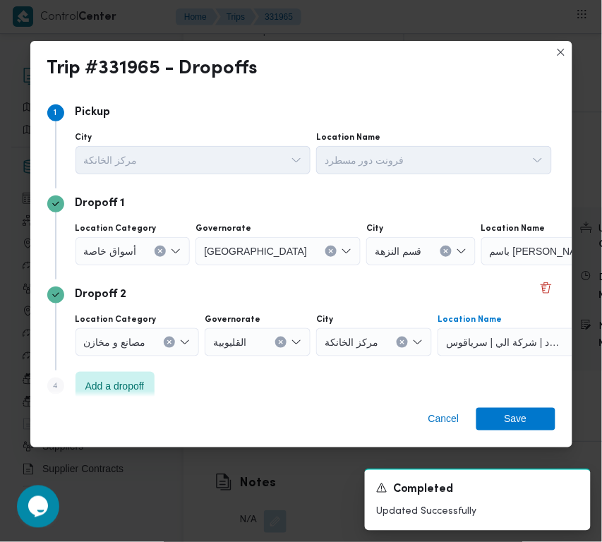
click at [131, 243] on span "أسواق خاصة" at bounding box center [110, 251] width 53 height 16
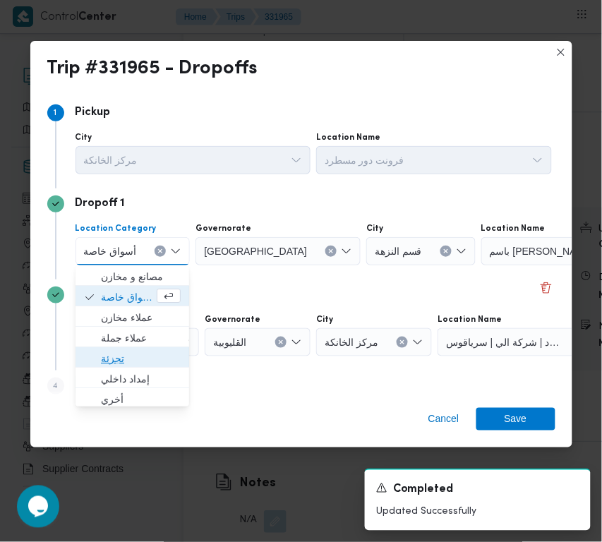
click at [141, 357] on span "تجزئة" at bounding box center [141, 358] width 80 height 17
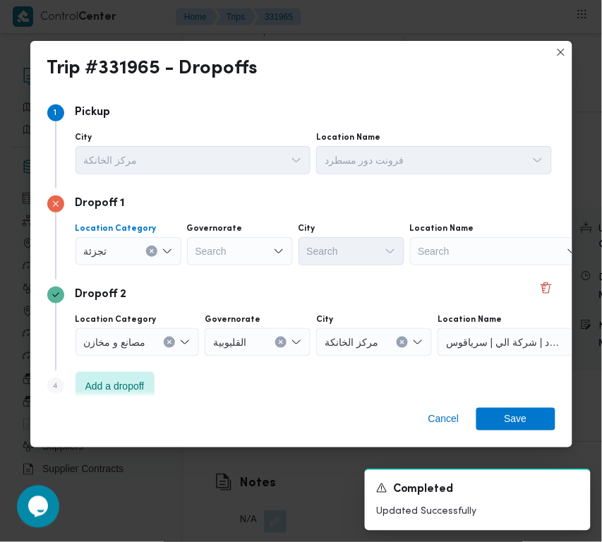
click at [228, 224] on label "Governorate" at bounding box center [215, 228] width 56 height 11
click at [197, 243] on input "Governorate" at bounding box center [196, 251] width 1 height 17
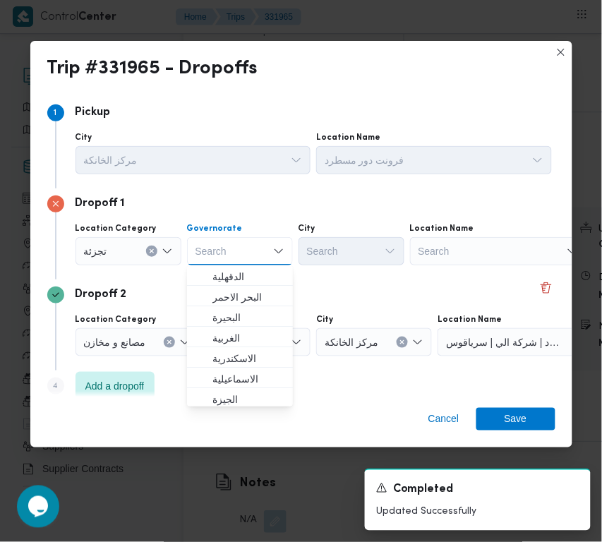
paste input "[GEOGRAPHIC_DATA]"
type input "[GEOGRAPHIC_DATA]"
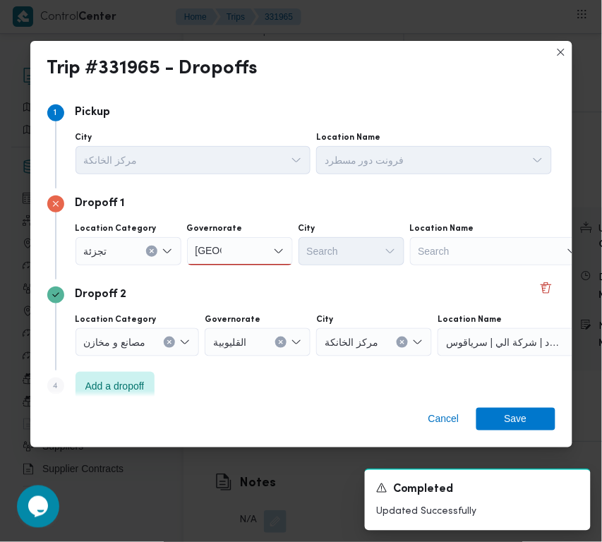
click at [237, 252] on div "[GEOGRAPHIC_DATA] [GEOGRAPHIC_DATA]" at bounding box center [240, 251] width 106 height 28
click at [230, 276] on span "[GEOGRAPHIC_DATA]" at bounding box center [248, 276] width 72 height 17
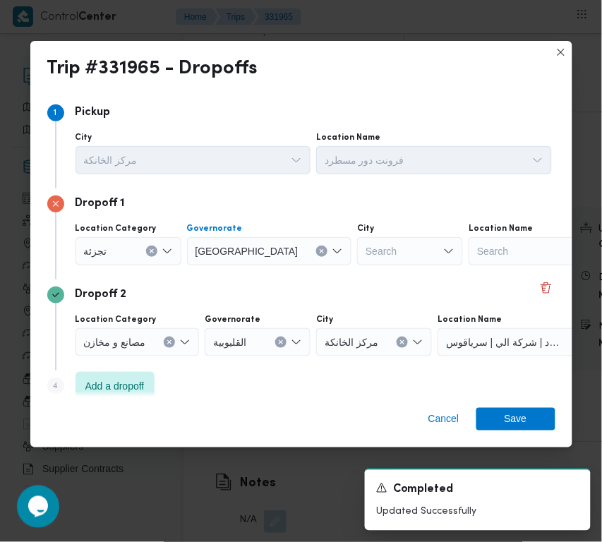
click at [357, 259] on div "Search" at bounding box center [410, 251] width 106 height 28
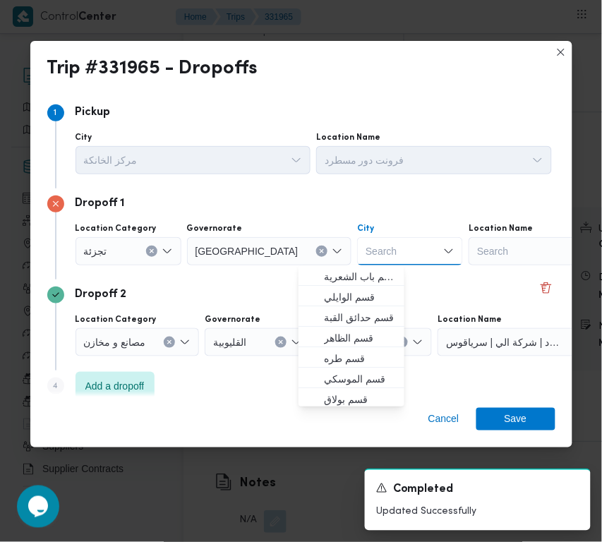
paste input "[GEOGRAPHIC_DATA]"
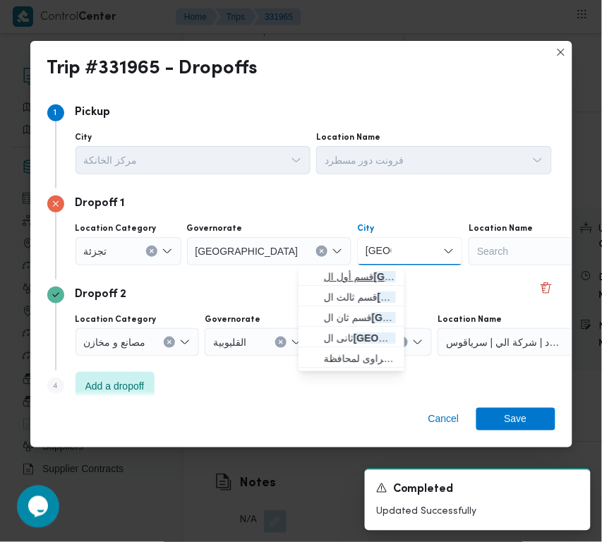
type input "[GEOGRAPHIC_DATA]"
click at [374, 279] on mark "[GEOGRAPHIC_DATA]" at bounding box center [427, 276] width 106 height 11
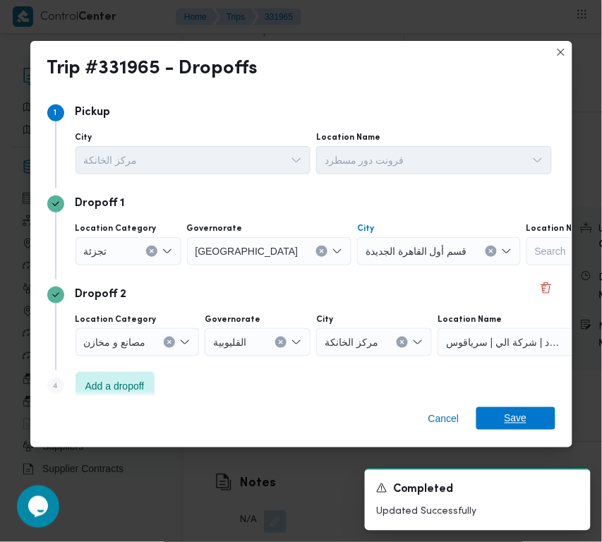
click at [520, 424] on span "Save" at bounding box center [516, 418] width 23 height 23
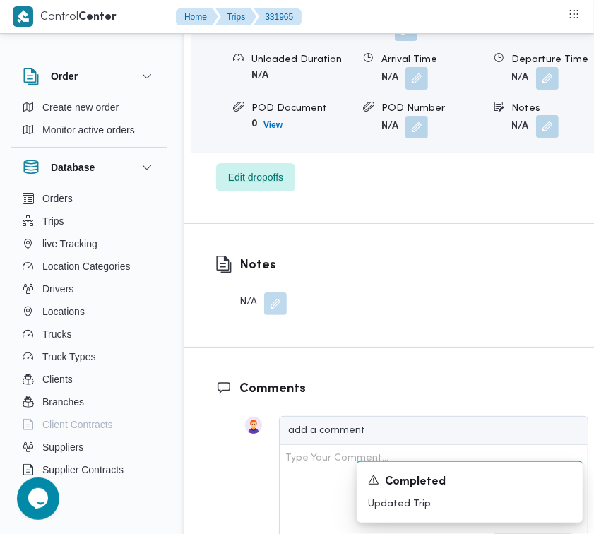
scroll to position [2379, 0]
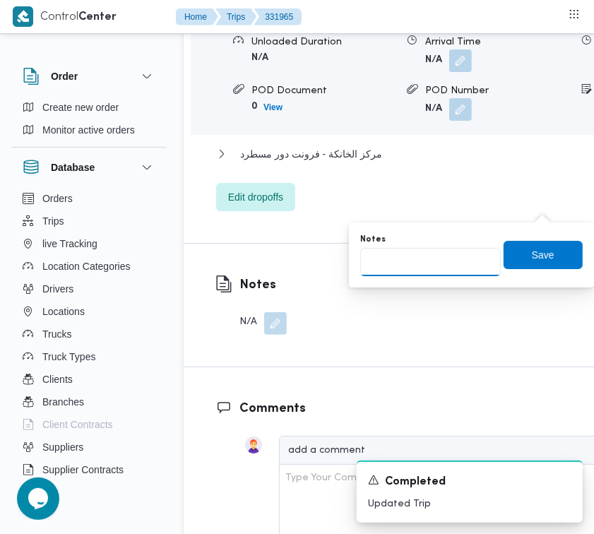
click at [472, 263] on input "Notes" at bounding box center [430, 262] width 140 height 28
paste input "تجمع"
type input "تجمع"
click at [541, 259] on span "Save" at bounding box center [543, 254] width 23 height 17
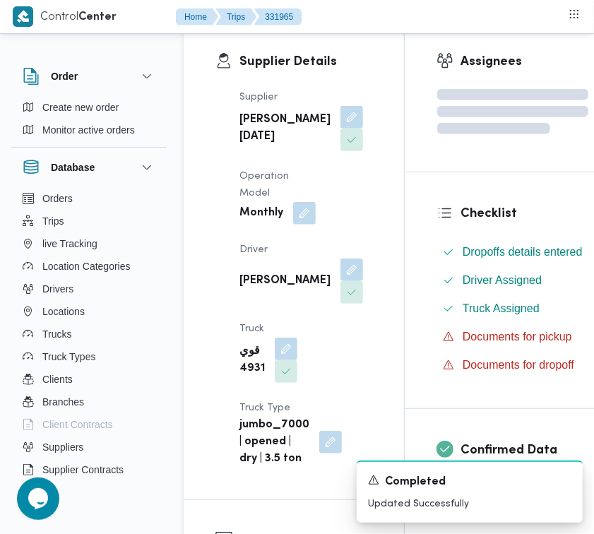
scroll to position [0, 0]
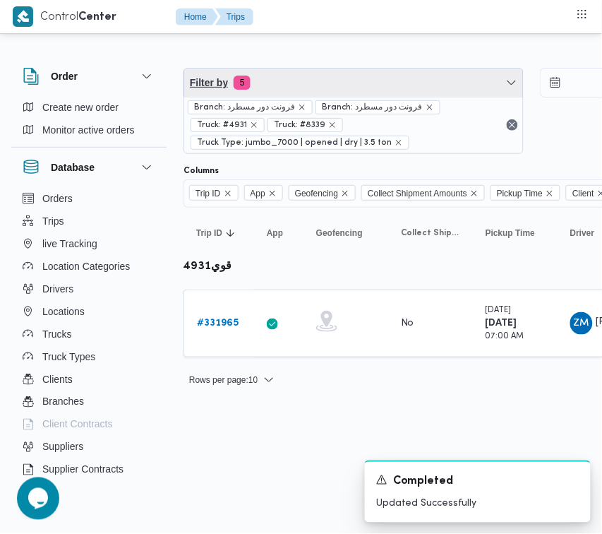
drag, startPoint x: 416, startPoint y: 80, endPoint x: 381, endPoint y: 140, distance: 69.6
click at [415, 82] on span "Filter by 5" at bounding box center [353, 82] width 339 height 28
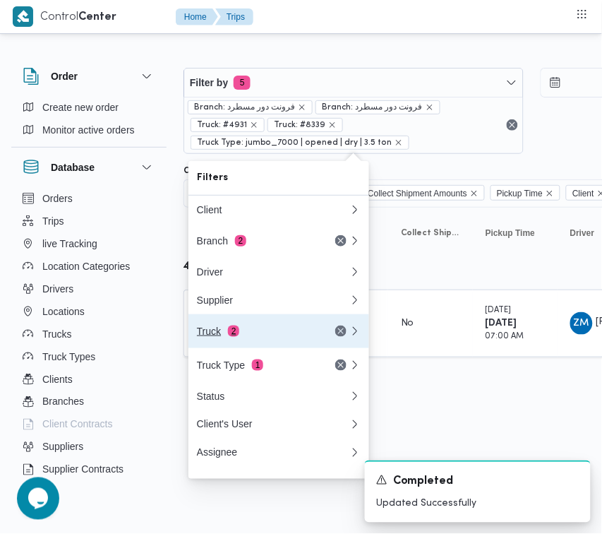
click at [267, 333] on div "Truck 2" at bounding box center [256, 330] width 119 height 11
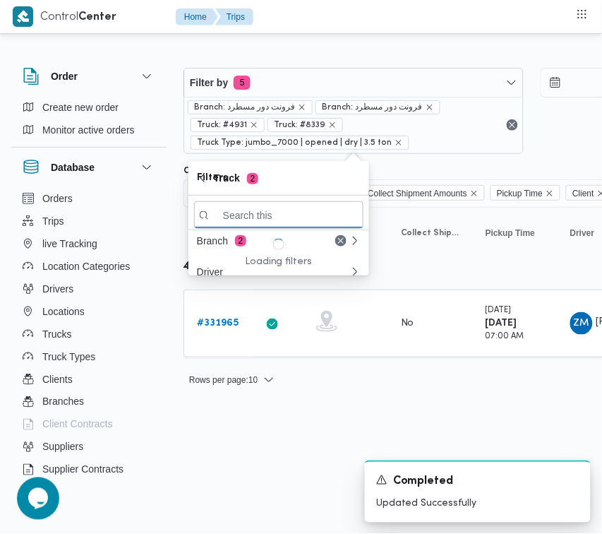
paste input "9412"
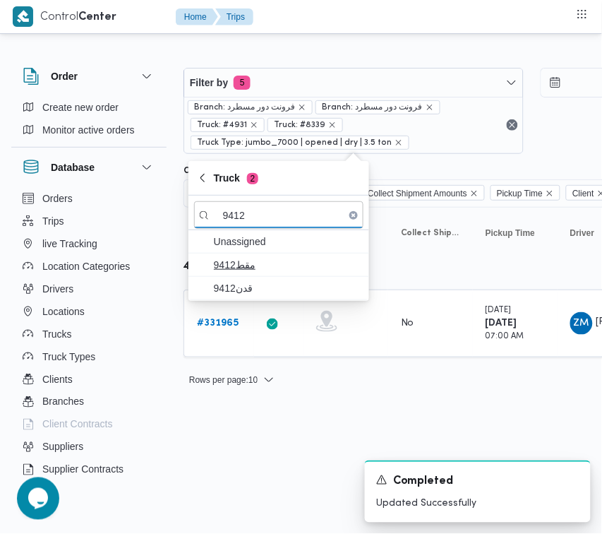
type input "9412"
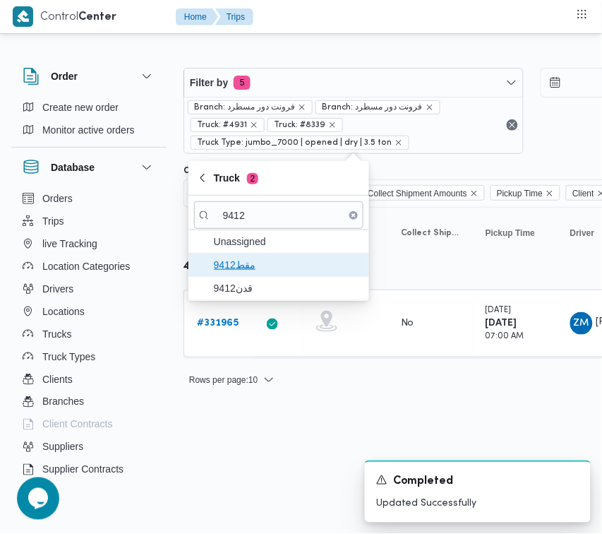
click at [249, 273] on span "مقط9412" at bounding box center [287, 264] width 147 height 17
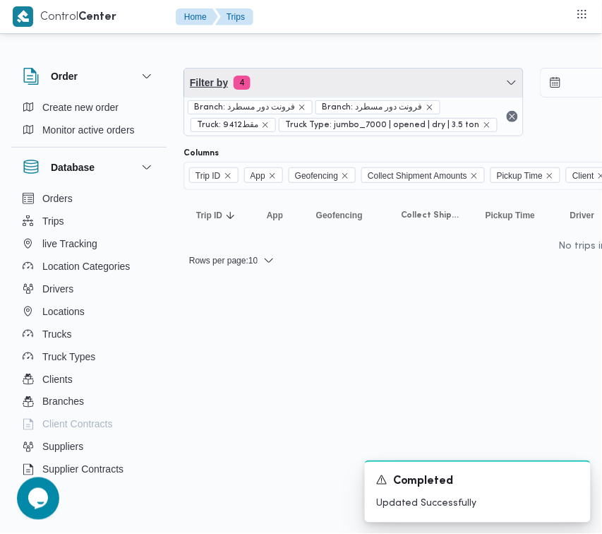
click at [286, 95] on span "Filter by 4" at bounding box center [353, 82] width 339 height 28
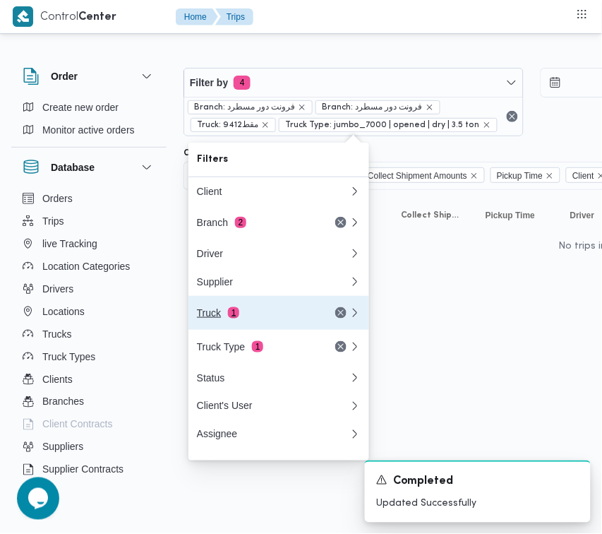
click at [234, 329] on button "Truck 1" at bounding box center [278, 313] width 181 height 34
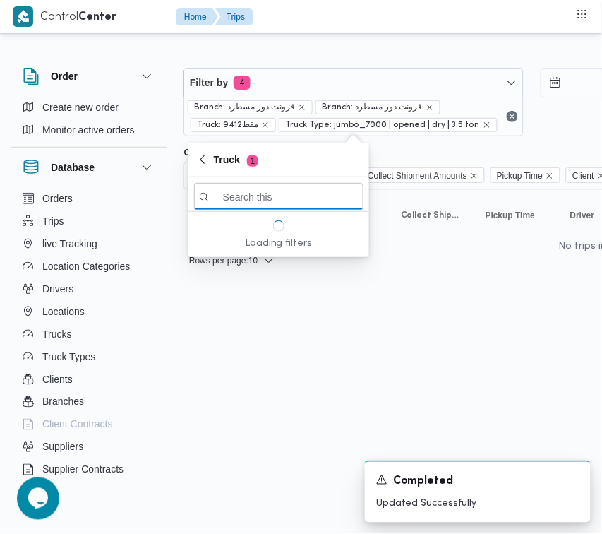
paste input "9412"
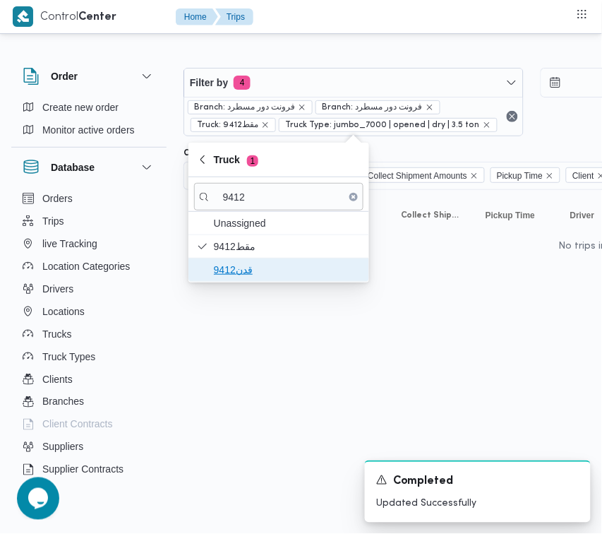
click at [239, 272] on span "قدن9412" at bounding box center [287, 269] width 147 height 17
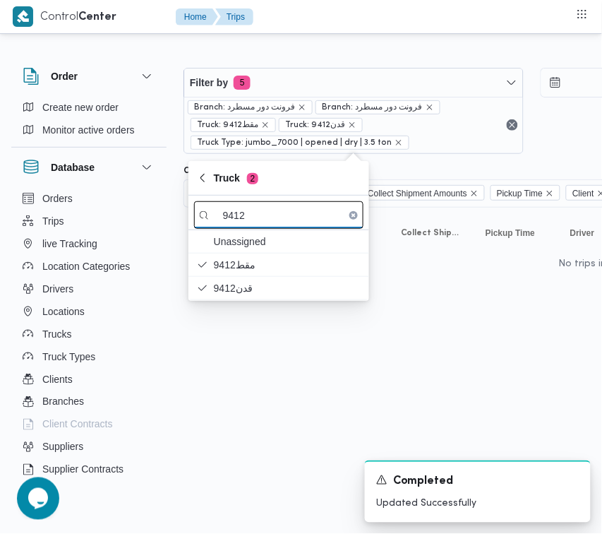
click at [302, 210] on input "9412" at bounding box center [278, 215] width 169 height 28
click at [301, 212] on input "9412" at bounding box center [278, 215] width 169 height 28
paste input "6435"
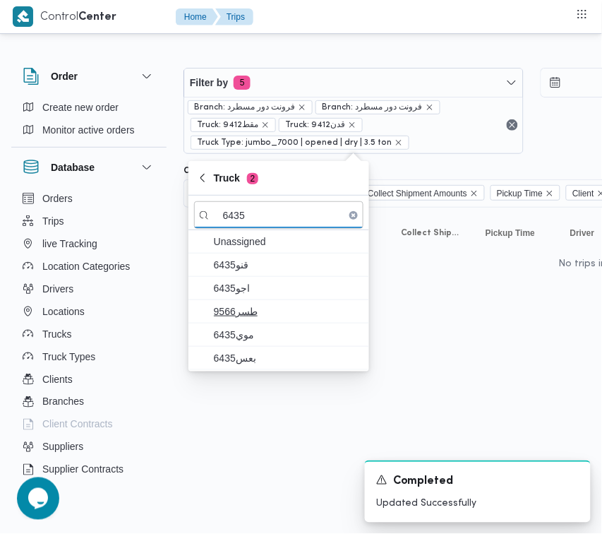
type input "6435"
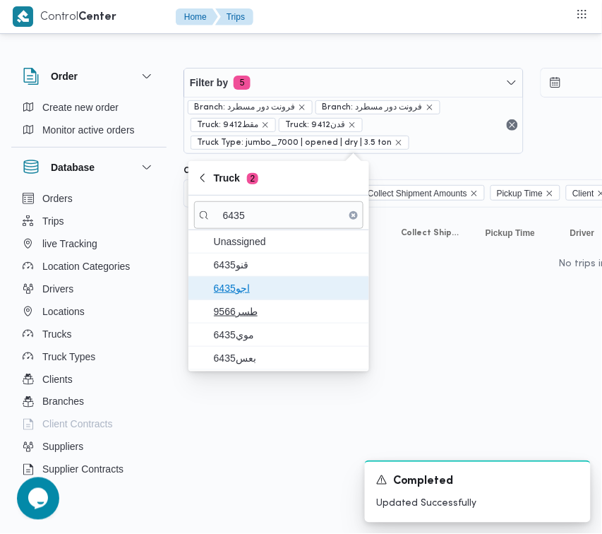
click at [244, 289] on span "اجو6435" at bounding box center [287, 288] width 147 height 17
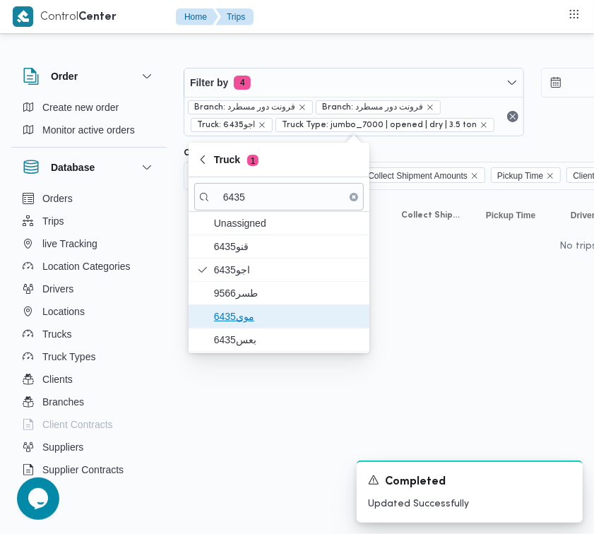
click at [237, 313] on span "موي6435" at bounding box center [287, 316] width 147 height 17
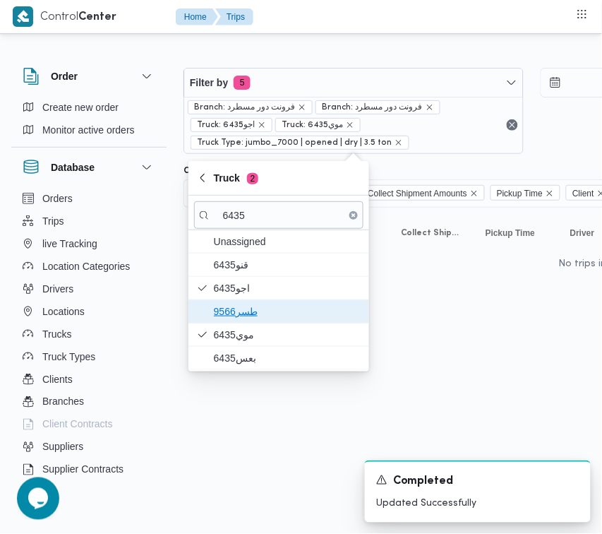
click at [242, 304] on span "طسر9566" at bounding box center [287, 311] width 147 height 17
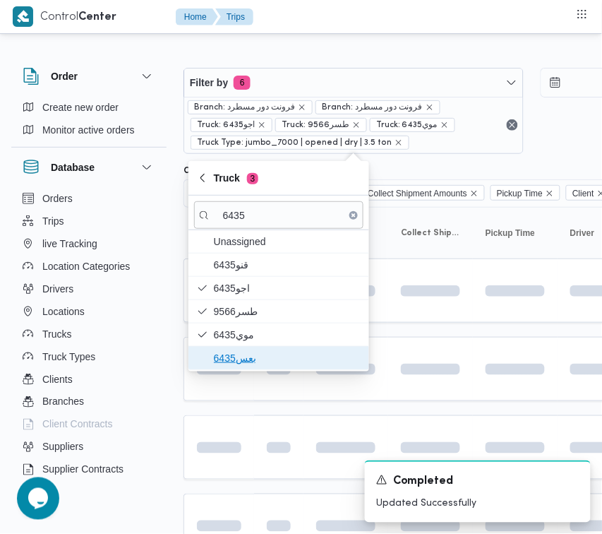
click at [251, 360] on span "بعس6435" at bounding box center [287, 357] width 147 height 17
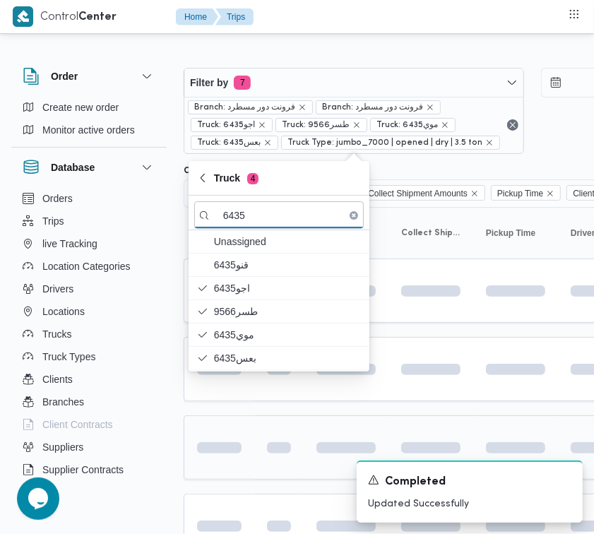
click at [245, 443] on div at bounding box center [219, 447] width 56 height 23
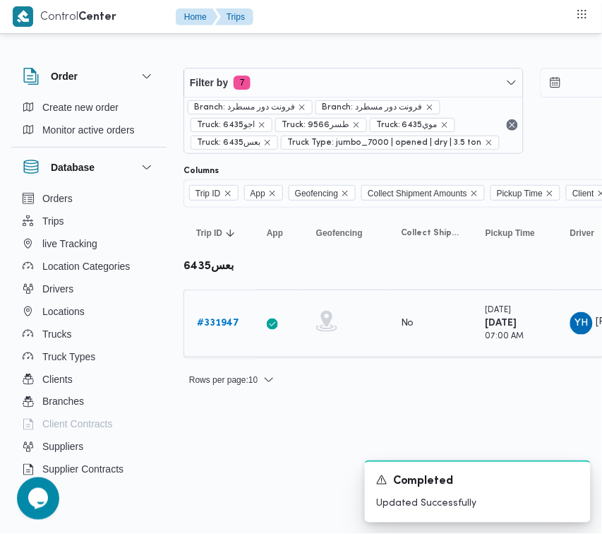
click at [219, 320] on b "# 331947" at bounding box center [218, 322] width 42 height 9
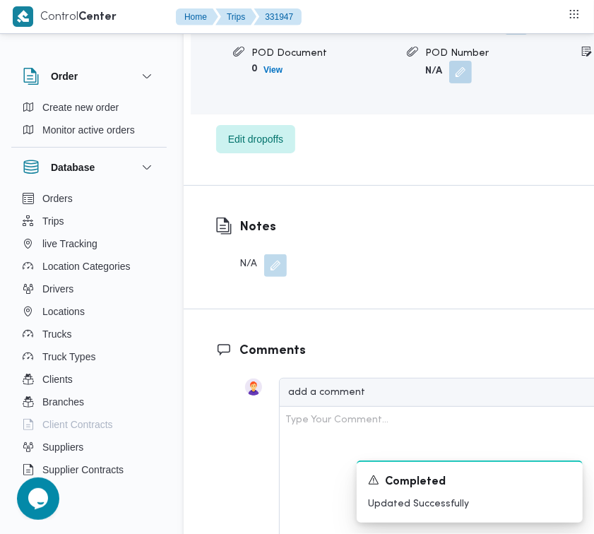
scroll to position [2547, 0]
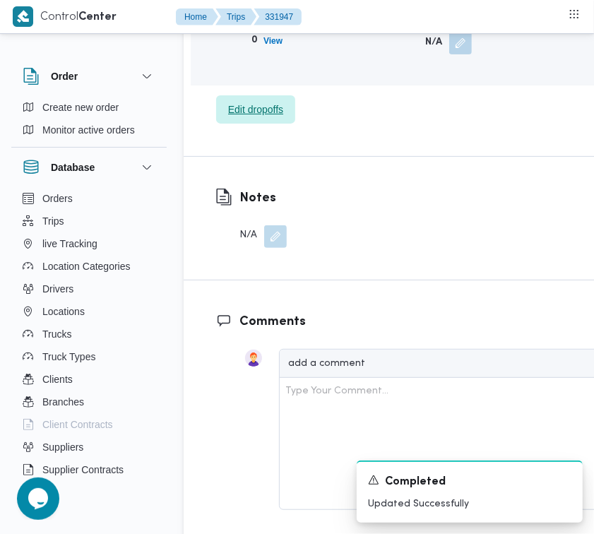
click at [263, 124] on span "Edit dropoffs" at bounding box center [255, 109] width 79 height 28
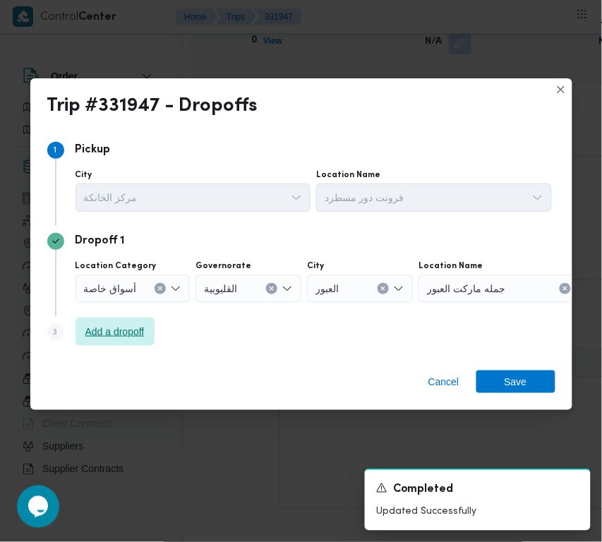
click at [126, 332] on span "Add a dropoff" at bounding box center [114, 331] width 59 height 17
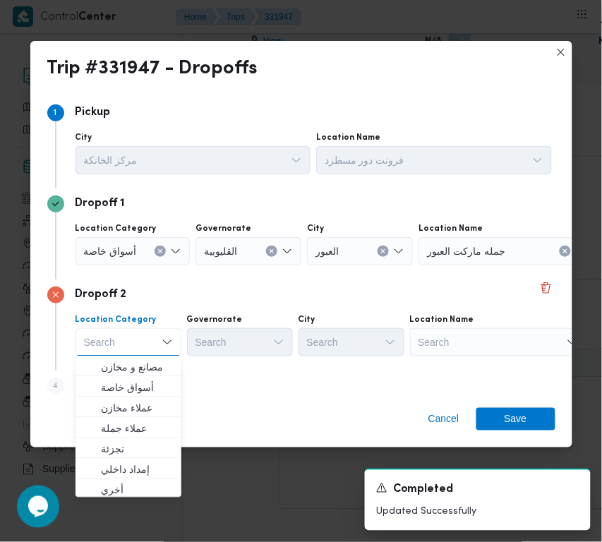
click at [473, 329] on div "Search" at bounding box center [498, 342] width 176 height 28
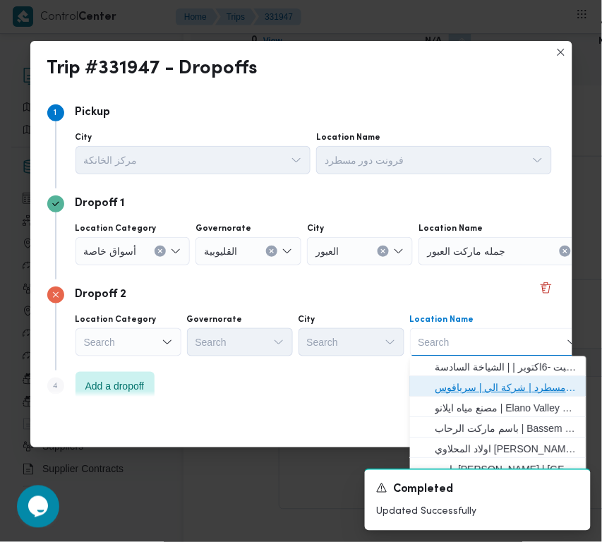
click at [487, 389] on span "فرونت دور مسطرد | شركة الي | سرياقوس" at bounding box center [507, 388] width 143 height 17
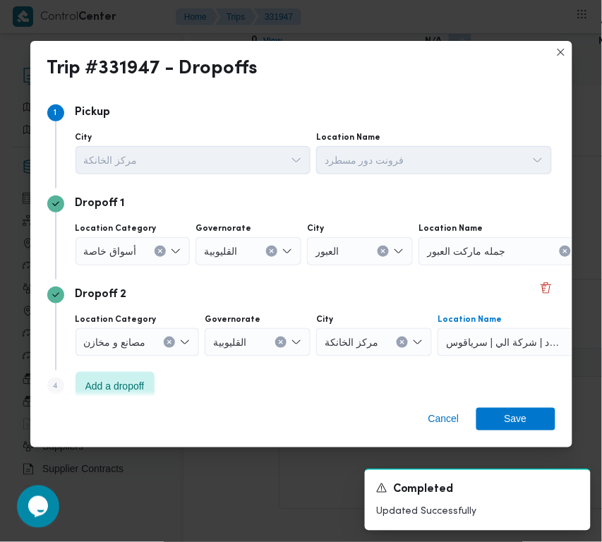
click at [116, 241] on div "أسواق خاصة" at bounding box center [133, 251] width 115 height 28
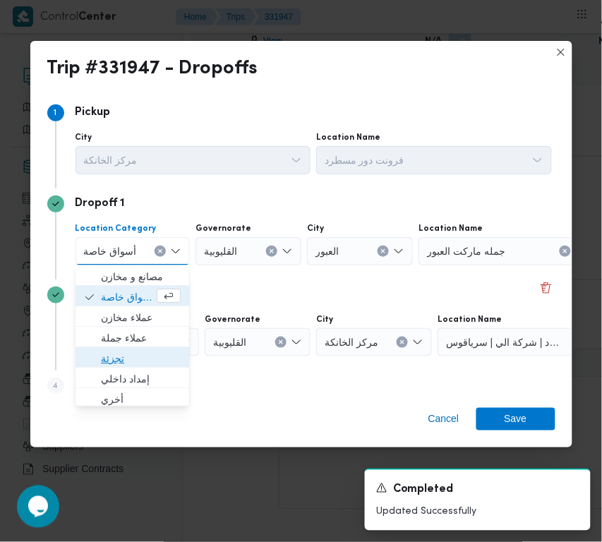
click at [122, 354] on span "تجزئة" at bounding box center [141, 358] width 80 height 17
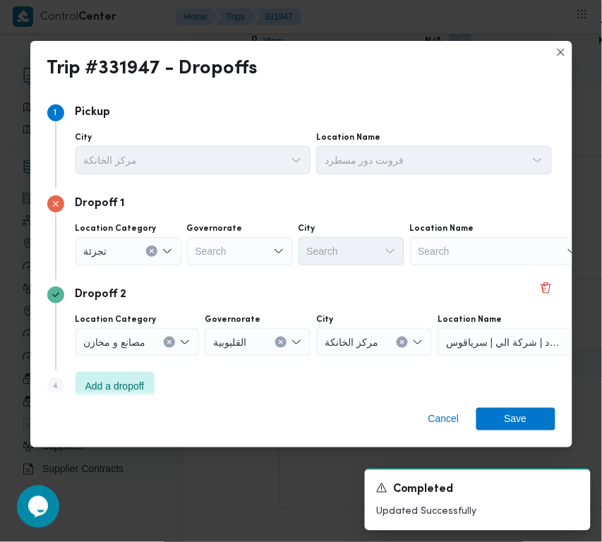
click at [237, 267] on div "Location Category تجزئة Governorate Search City Search Location Name Search" at bounding box center [314, 244] width 482 height 48
click at [237, 248] on div "Search" at bounding box center [240, 251] width 106 height 28
paste input "[GEOGRAPHIC_DATA]"
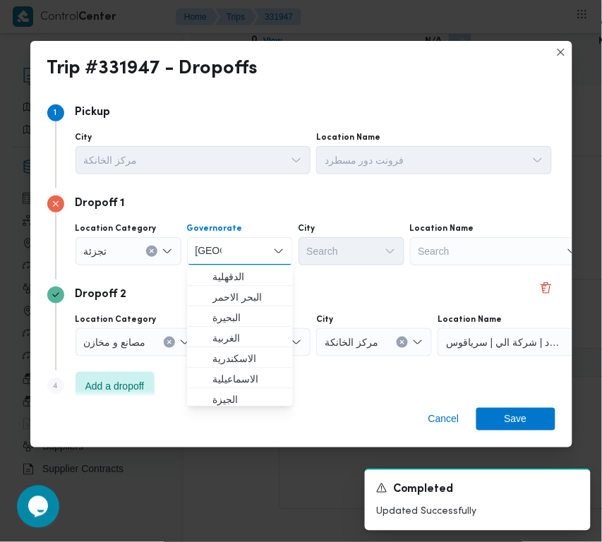
type input "[GEOGRAPHIC_DATA]"
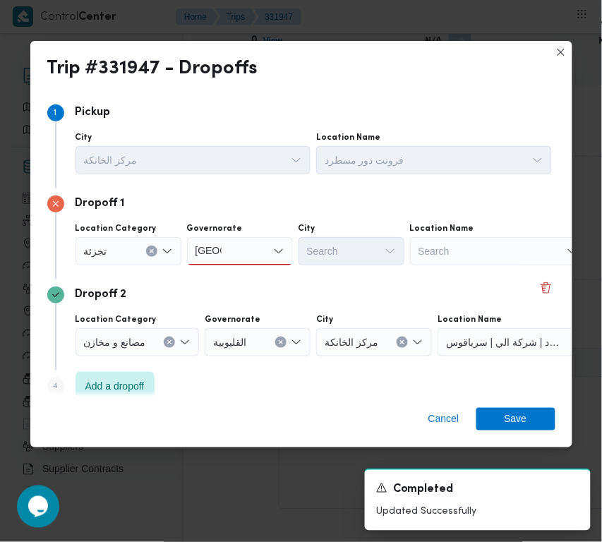
click at [269, 248] on div "[GEOGRAPHIC_DATA] [GEOGRAPHIC_DATA]" at bounding box center [240, 251] width 106 height 28
click at [258, 272] on span "[GEOGRAPHIC_DATA]" at bounding box center [248, 276] width 72 height 17
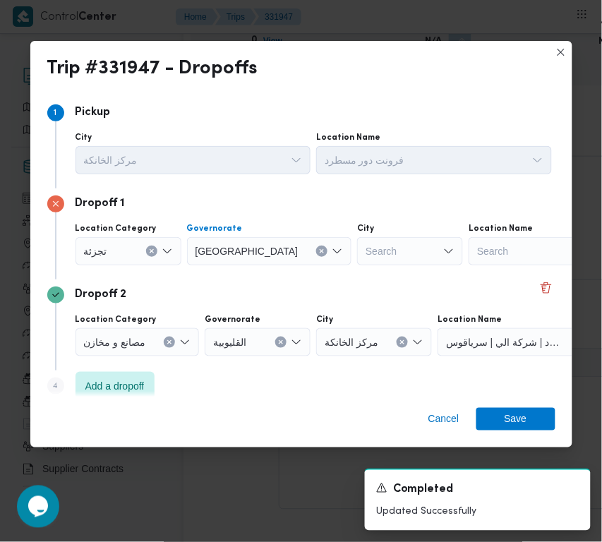
click at [357, 248] on div "Search" at bounding box center [410, 251] width 106 height 28
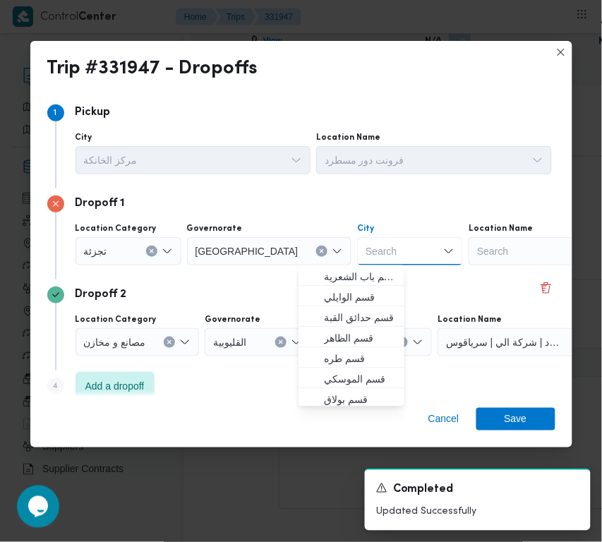
paste input "المعادي"
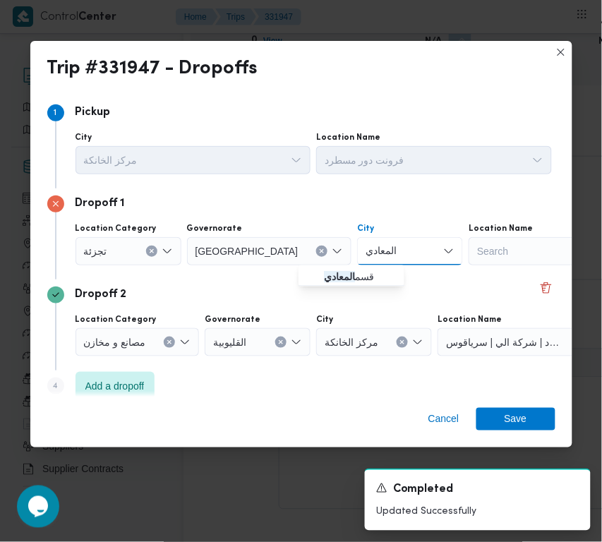
type input "المعادي"
click at [325, 281] on mark "المعادي" at bounding box center [339, 276] width 31 height 11
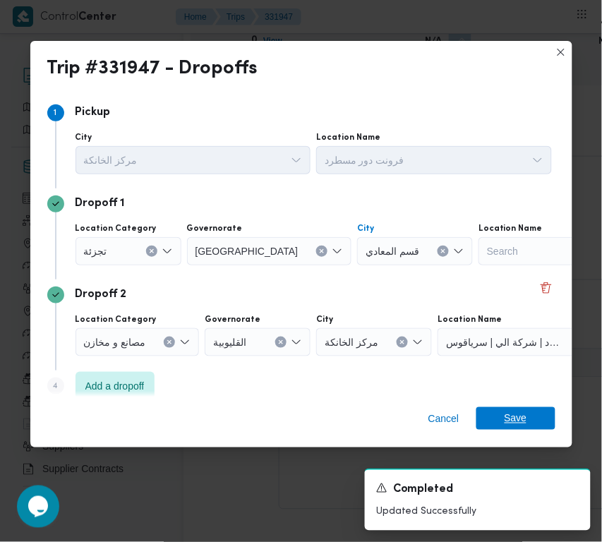
click at [513, 413] on span "Save" at bounding box center [516, 418] width 23 height 23
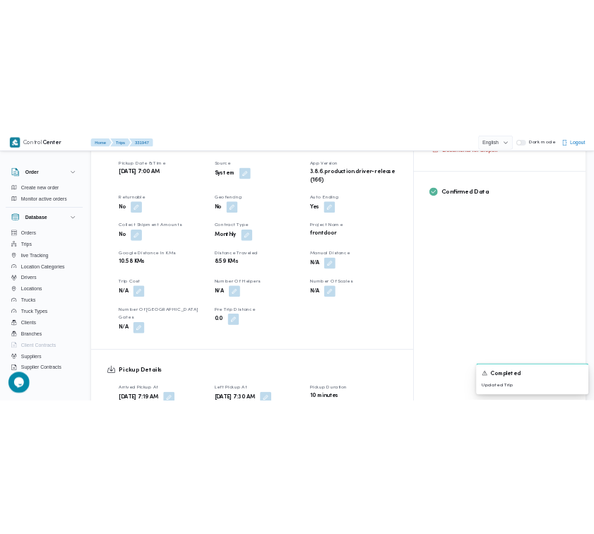
scroll to position [0, 0]
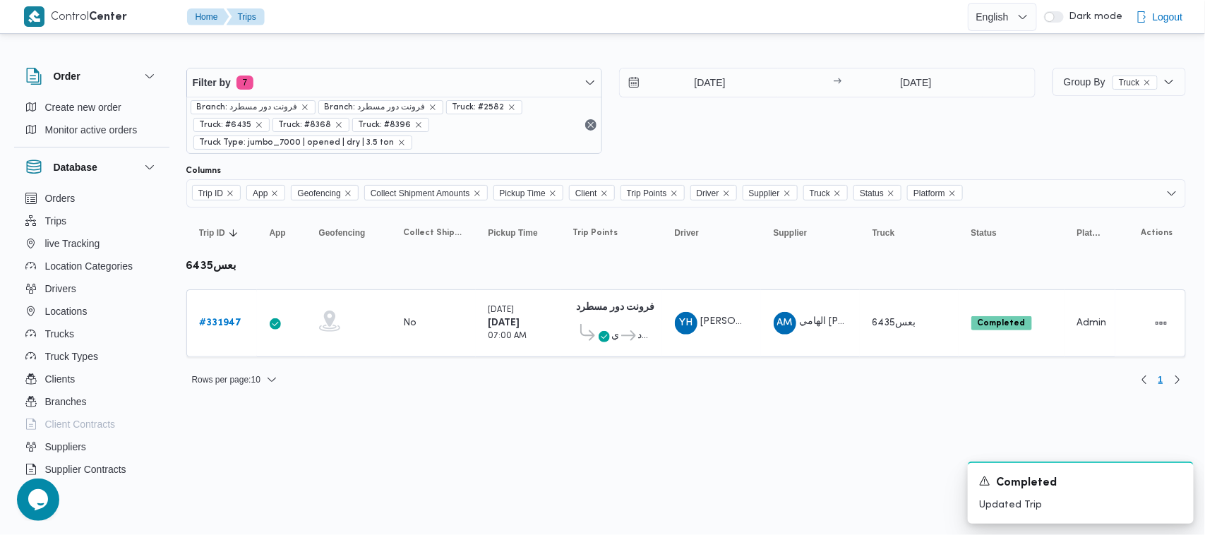
click at [601, 114] on div "24/8/2025 → 24/8/2025" at bounding box center [827, 111] width 416 height 86
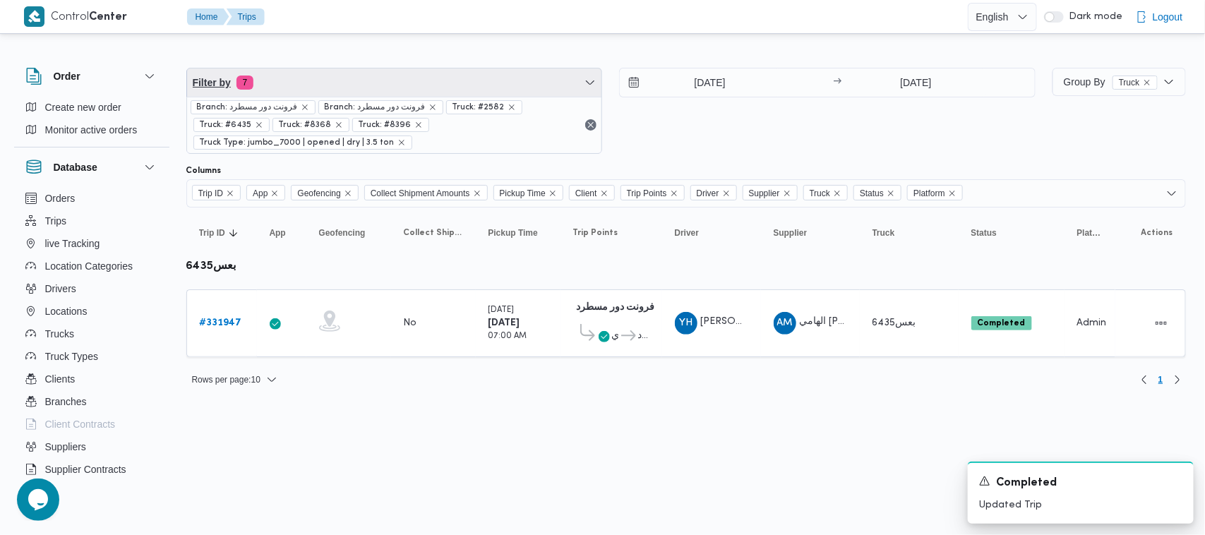
click at [433, 81] on span "Filter by 7" at bounding box center [394, 82] width 415 height 28
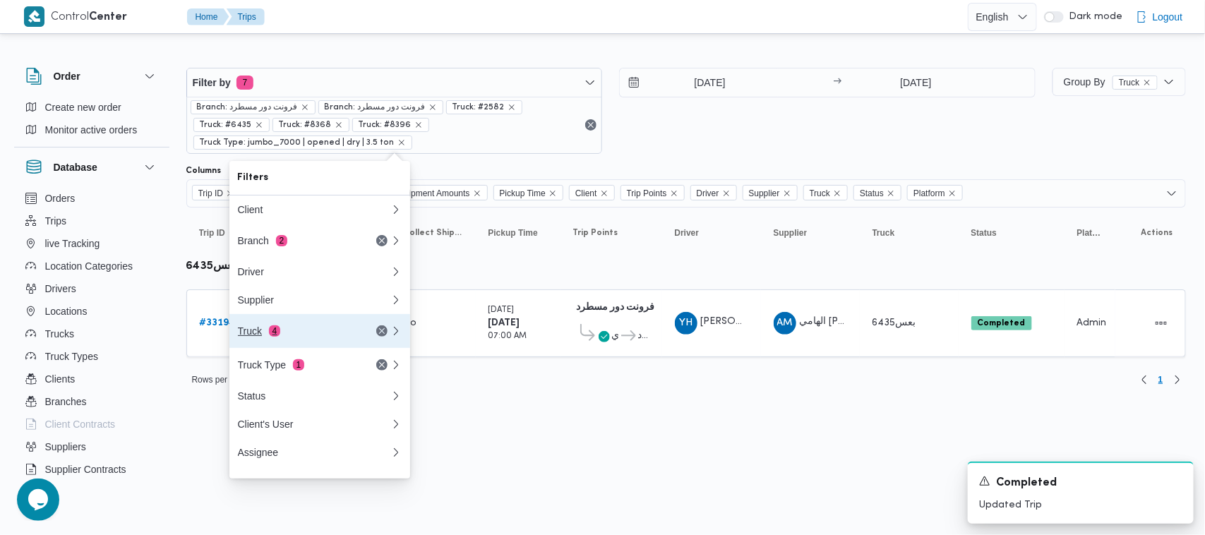
click at [335, 328] on div "Truck 4" at bounding box center [313, 331] width 169 height 34
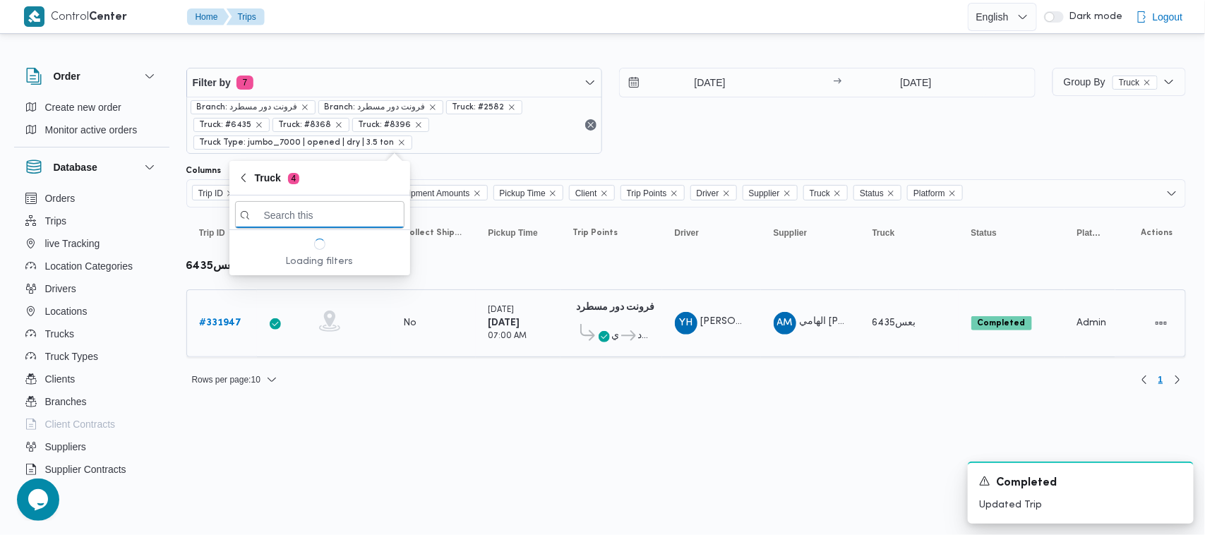
paste input "رنب163"
type input "رنب163"
click at [291, 268] on span "رنب163" at bounding box center [328, 264] width 147 height 17
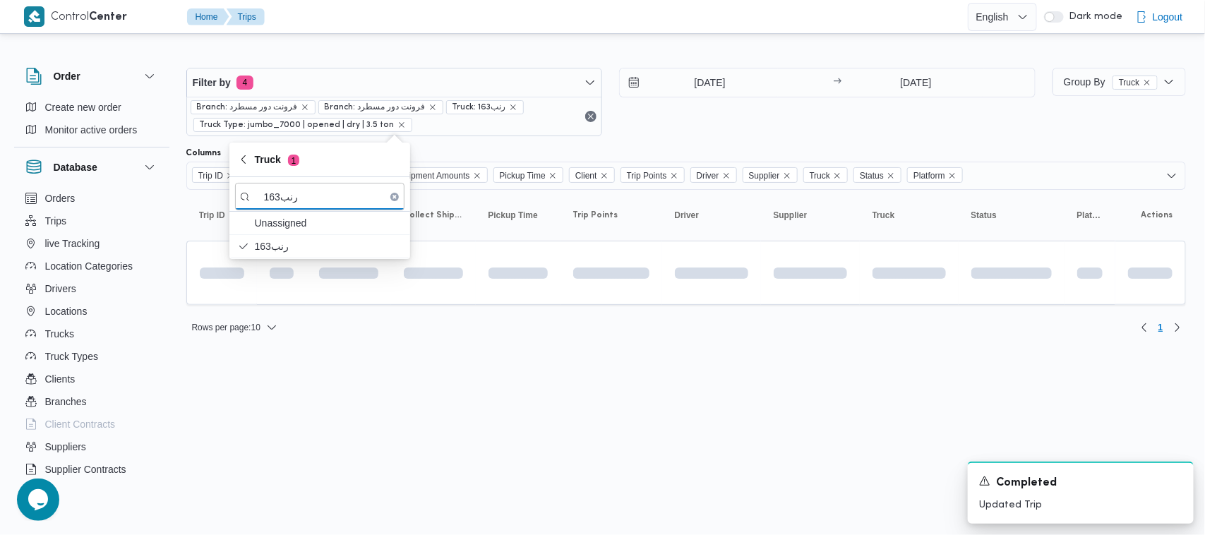
click at [601, 132] on div "24/8/2025 → 24/8/2025" at bounding box center [827, 102] width 416 height 68
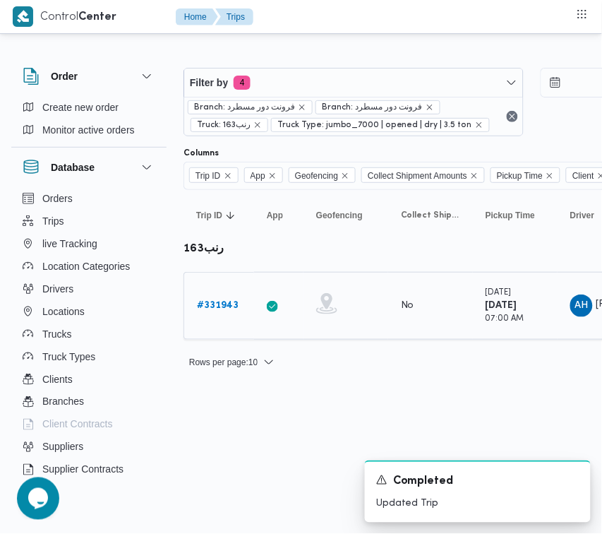
click at [217, 305] on b "# 331943" at bounding box center [218, 305] width 42 height 9
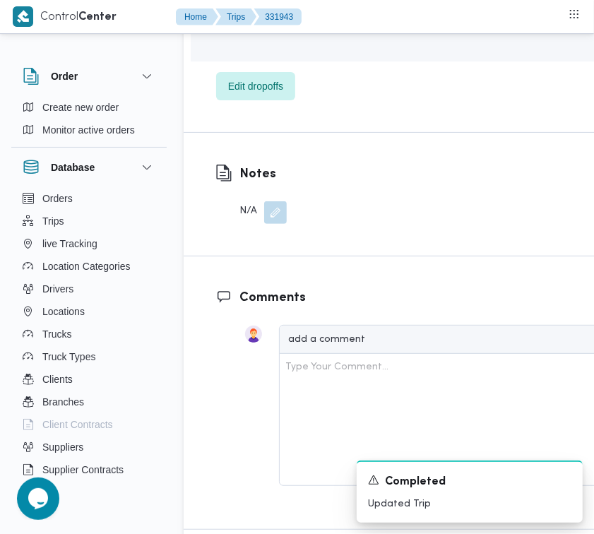
scroll to position [2483, 0]
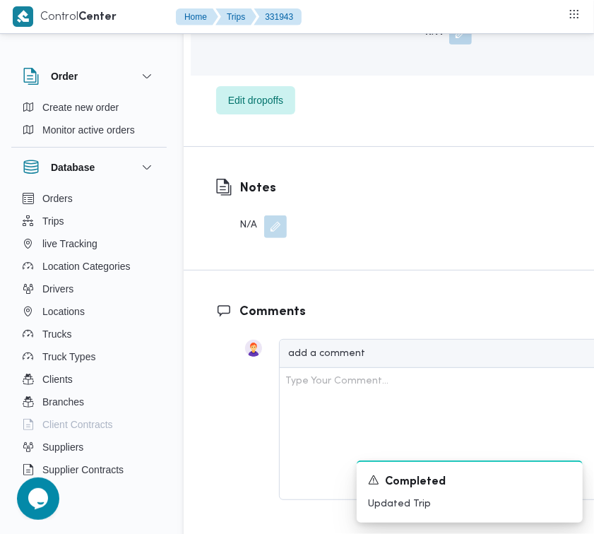
click at [252, 108] on span "Edit dropoffs" at bounding box center [255, 99] width 55 height 17
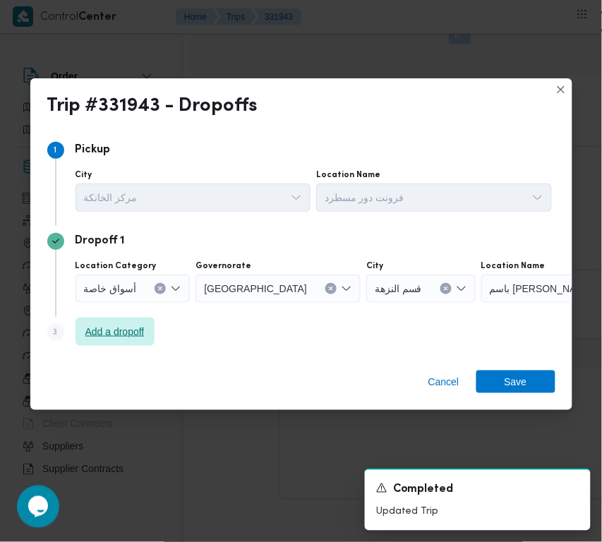
click at [99, 323] on span "Add a dropoff" at bounding box center [114, 331] width 59 height 17
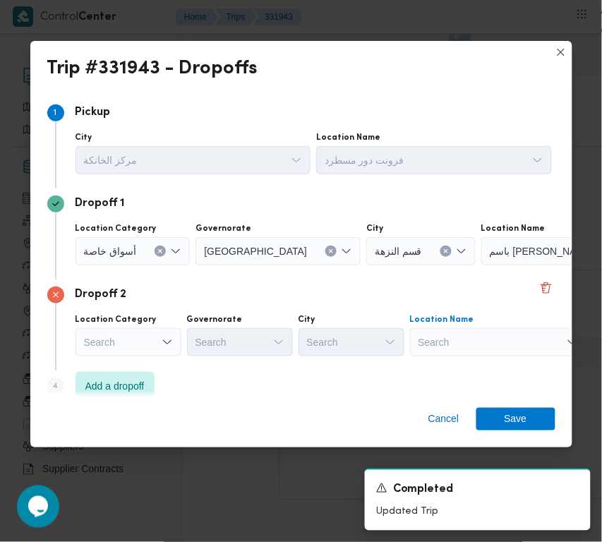
click at [485, 354] on div "Search" at bounding box center [498, 342] width 176 height 28
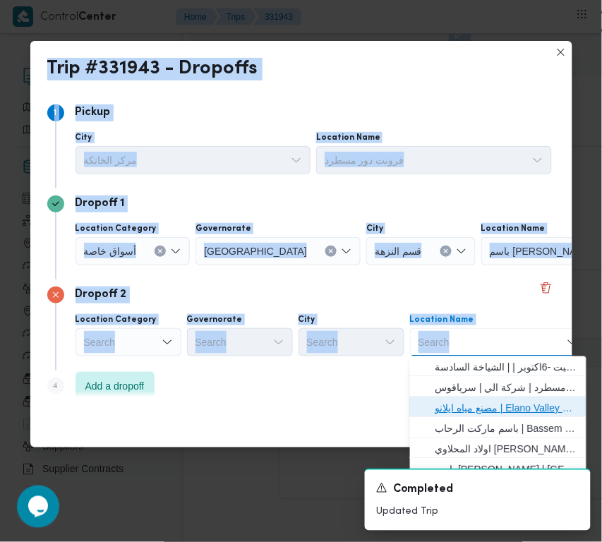
click at [481, 397] on span "مصنع مياه ايلانو | Elano Valley Water factory | بنى سلامة" at bounding box center [498, 408] width 165 height 23
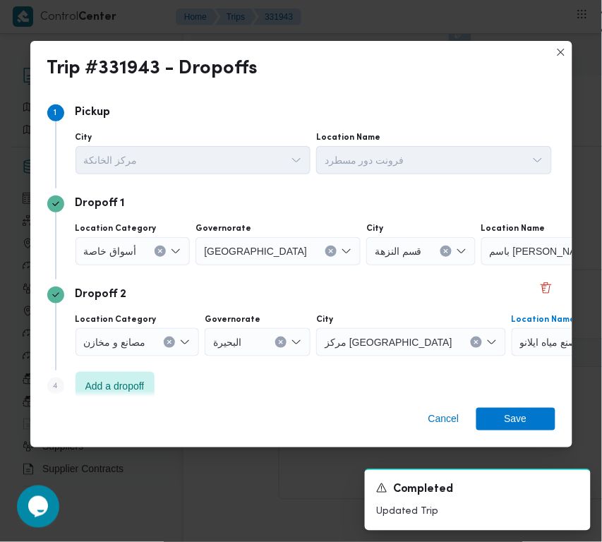
click at [170, 346] on button "Clear input" at bounding box center [169, 342] width 11 height 11
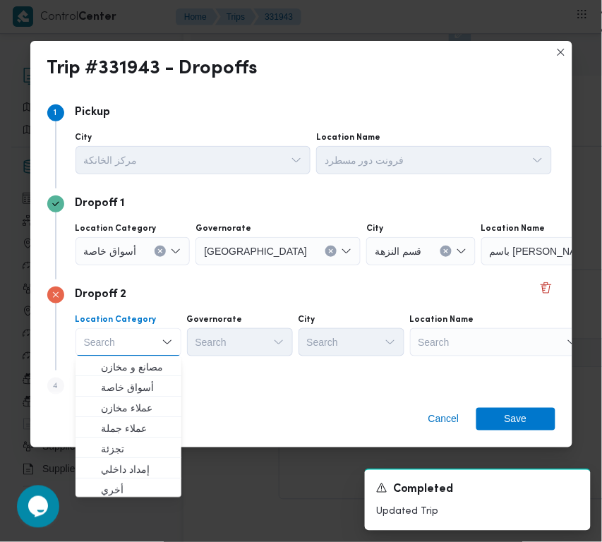
click at [478, 334] on div "Search" at bounding box center [498, 342] width 176 height 28
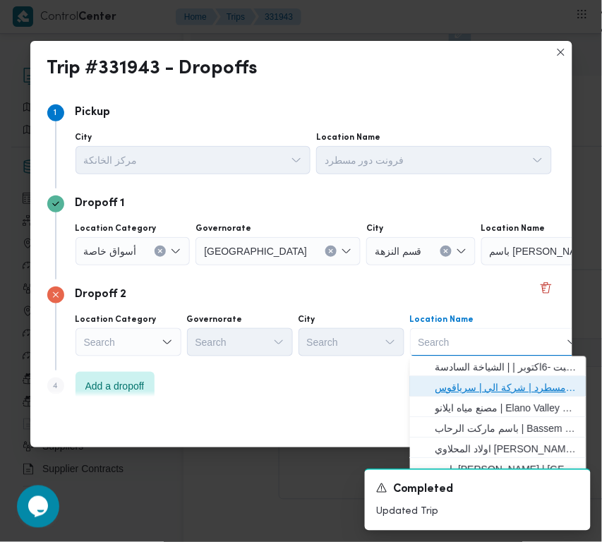
click at [484, 390] on span "فرونت دور مسطرد | شركة الي | سرياقوس" at bounding box center [507, 388] width 143 height 17
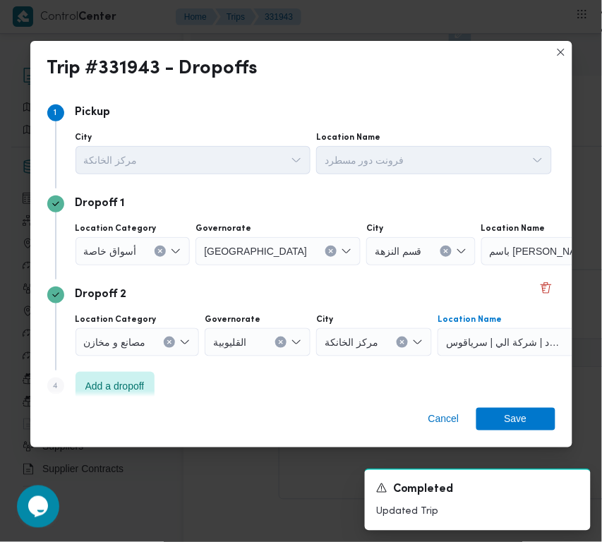
click at [124, 247] on span "أسواق خاصة" at bounding box center [110, 251] width 53 height 16
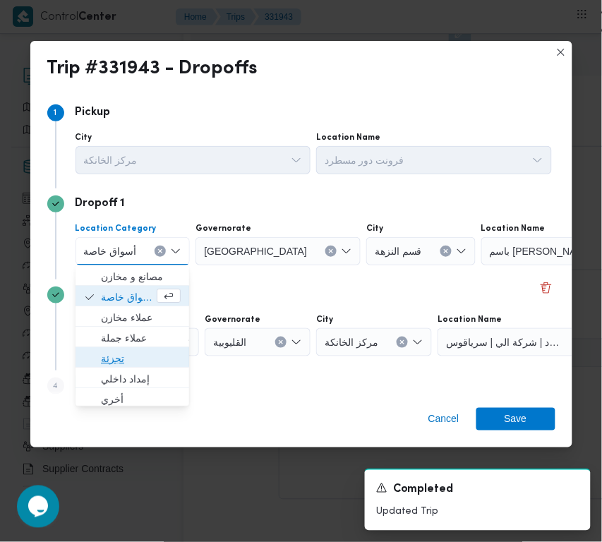
click at [113, 354] on span "تجزئة" at bounding box center [141, 358] width 80 height 17
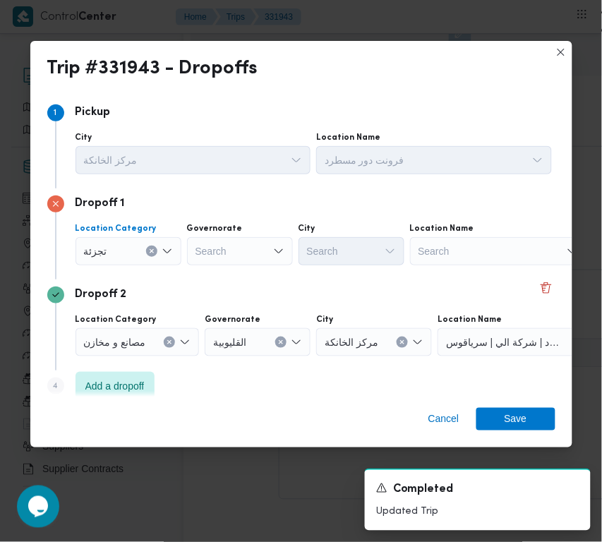
click at [198, 248] on div at bounding box center [196, 251] width 7 height 23
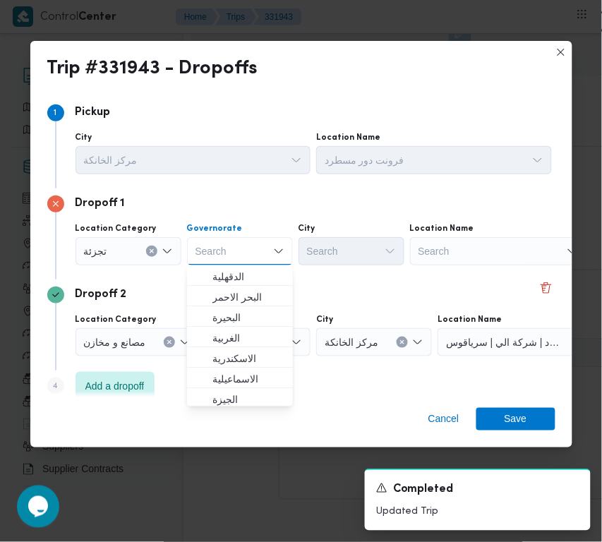
paste input "[GEOGRAPHIC_DATA]"
type input "[GEOGRAPHIC_DATA]"
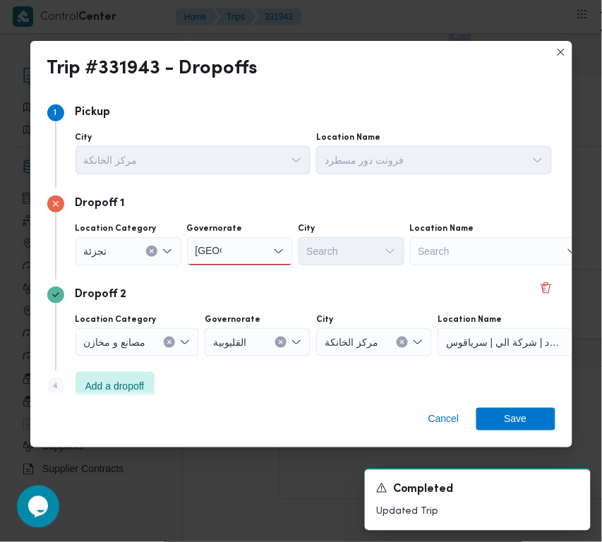
click at [188, 156] on div "مركز الخانكة" at bounding box center [194, 160] width 236 height 28
click at [228, 244] on div "[GEOGRAPHIC_DATA] [GEOGRAPHIC_DATA]" at bounding box center [240, 251] width 106 height 28
click at [227, 276] on span "[GEOGRAPHIC_DATA]" at bounding box center [248, 276] width 72 height 17
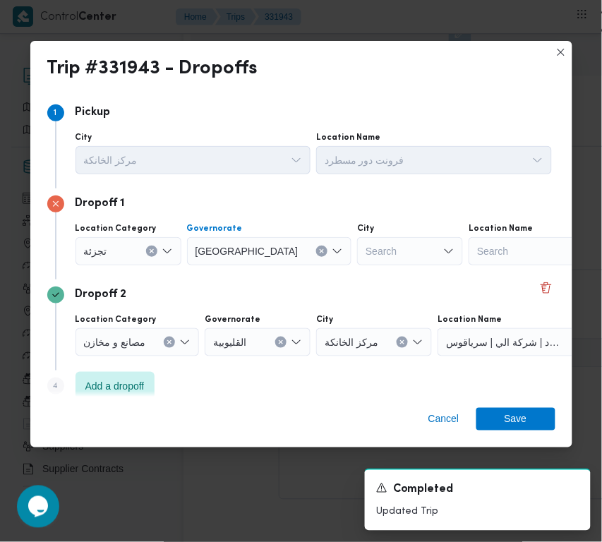
click at [256, 297] on div "Dropoff 2" at bounding box center [301, 295] width 508 height 17
click at [366, 248] on input "City" at bounding box center [366, 251] width 1 height 17
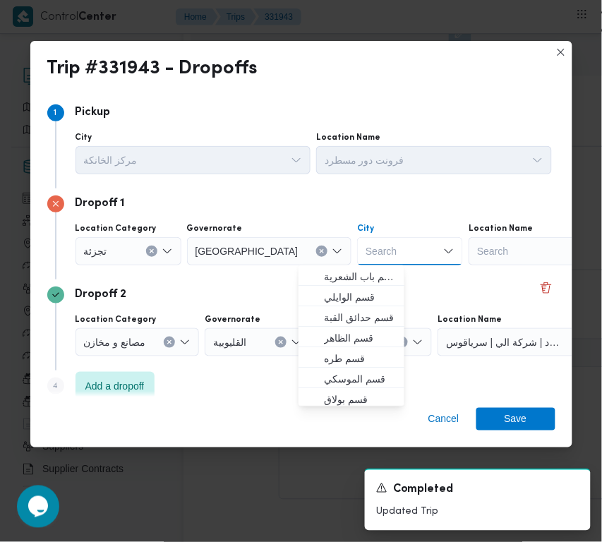
paste input "المقطم"
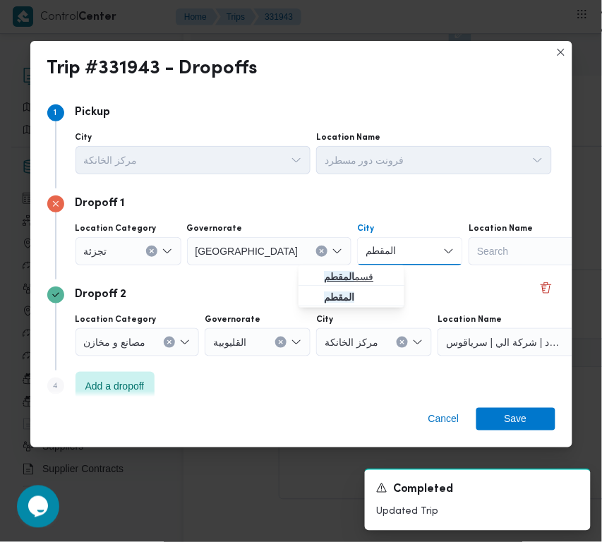
type input "المقطم"
click at [344, 277] on mark "المقطم" at bounding box center [339, 276] width 30 height 11
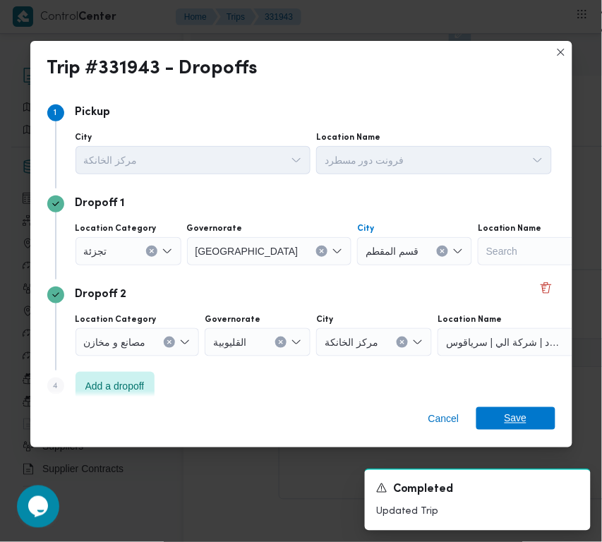
click at [533, 407] on div "Cancel Save" at bounding box center [301, 422] width 542 height 51
click at [534, 409] on span "Save" at bounding box center [515, 418] width 79 height 23
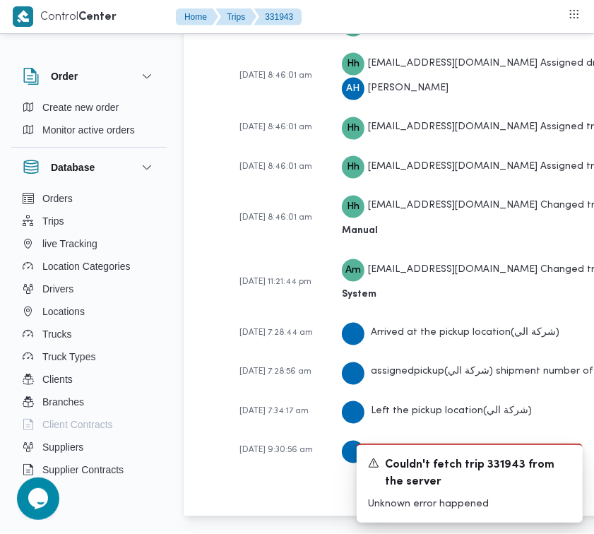
scroll to position [2886, 0]
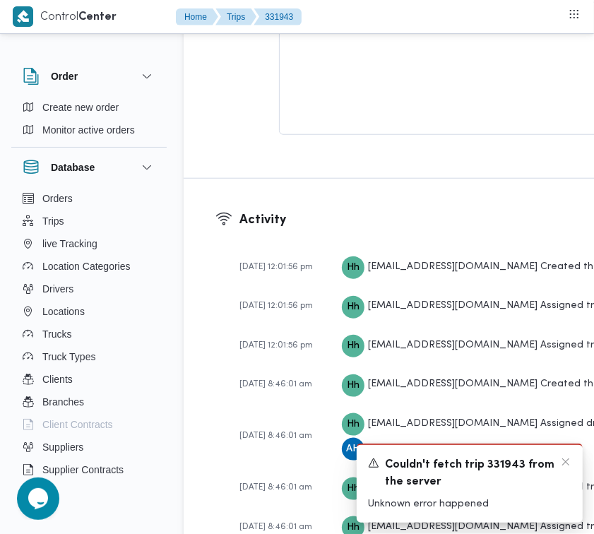
click at [572, 461] on div "A new notification appears Couldn't fetch trip 331943 from the server Unknown e…" at bounding box center [469, 482] width 226 height 79
click at [565, 466] on icon "Dismiss toast" at bounding box center [565, 461] width 11 height 11
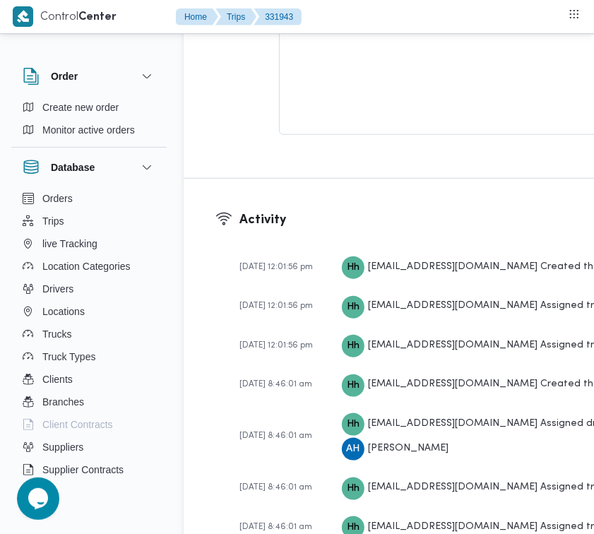
scroll to position [2419, 0]
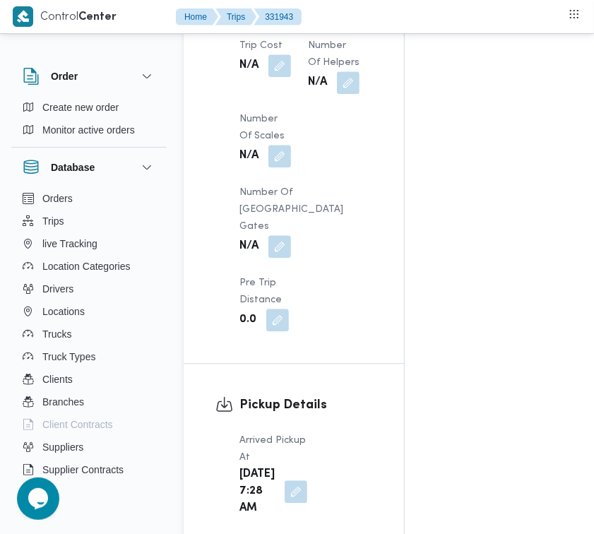
scroll to position [0, 0]
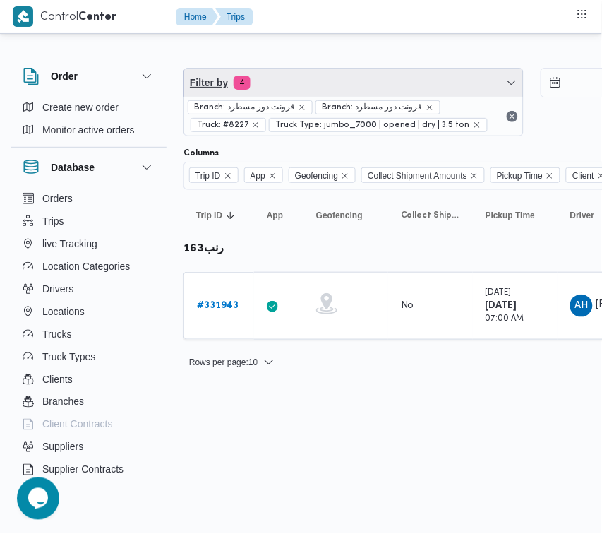
click at [308, 68] on span "Filter by 4" at bounding box center [353, 82] width 339 height 28
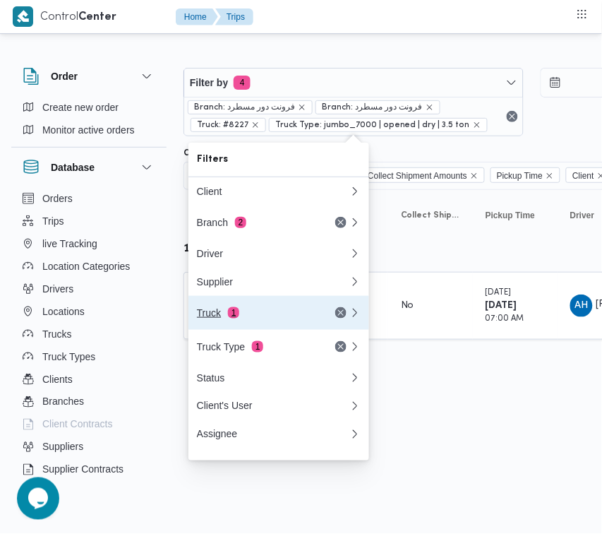
click at [296, 309] on div "Truck 1" at bounding box center [272, 313] width 169 height 34
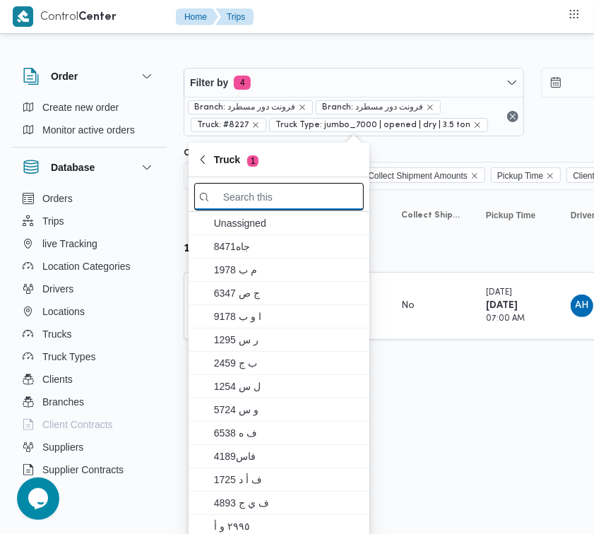
click at [268, 188] on input "search filters" at bounding box center [278, 197] width 169 height 28
paste input "الص174"
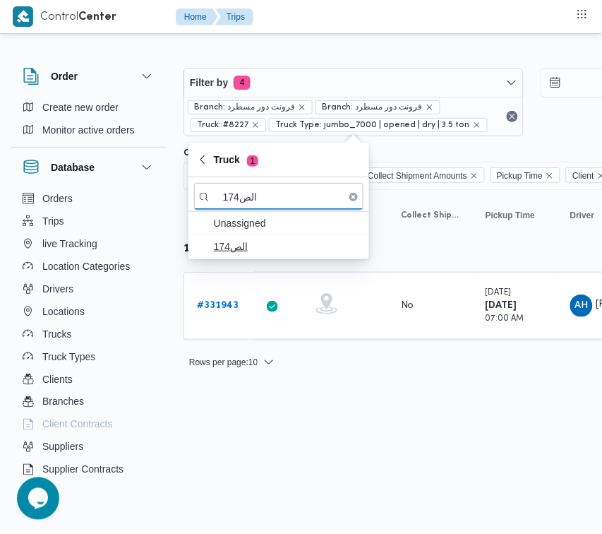
type input "الص174"
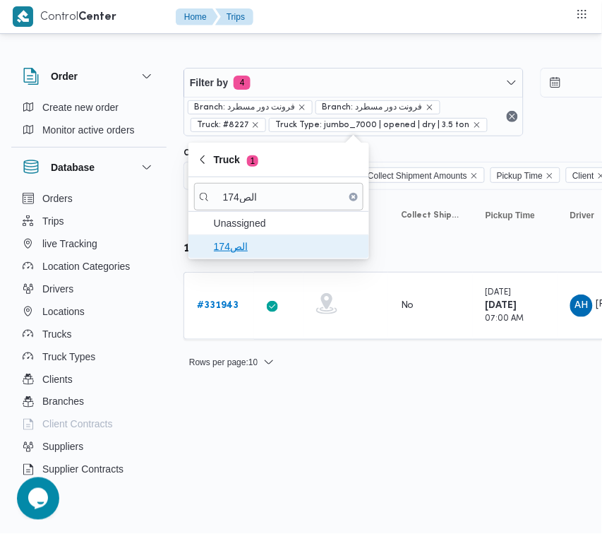
click at [247, 238] on span "الص174" at bounding box center [287, 246] width 147 height 17
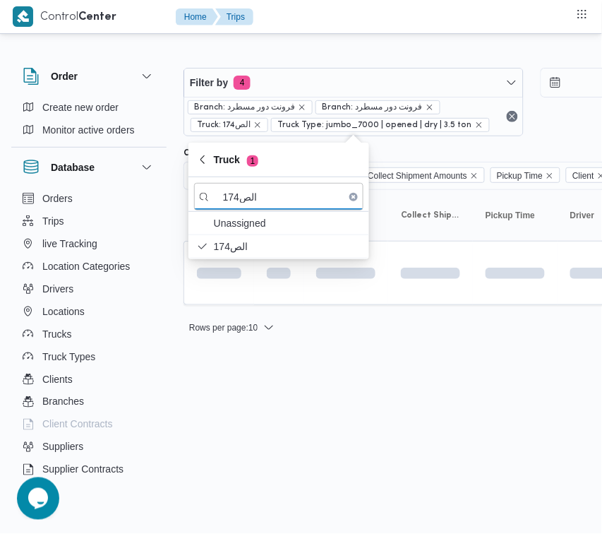
click at [255, 371] on html "Control Center Home Trips Order Create new order Monitor active orders Database…" at bounding box center [301, 267] width 602 height 534
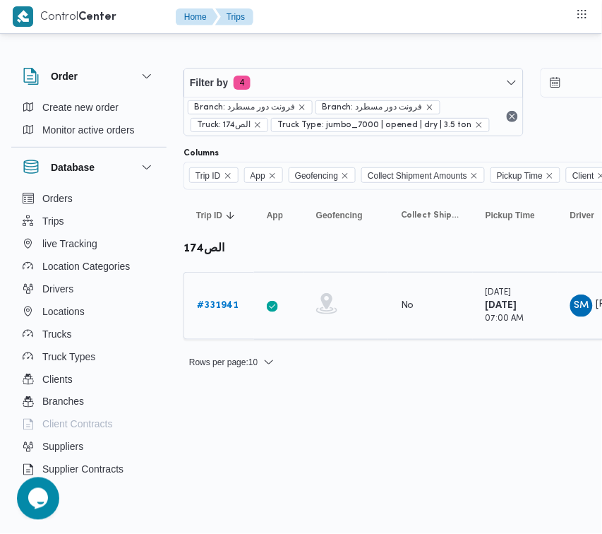
click at [222, 315] on div "# 331941" at bounding box center [219, 306] width 56 height 28
click at [220, 308] on b "# 331941" at bounding box center [218, 305] width 42 height 9
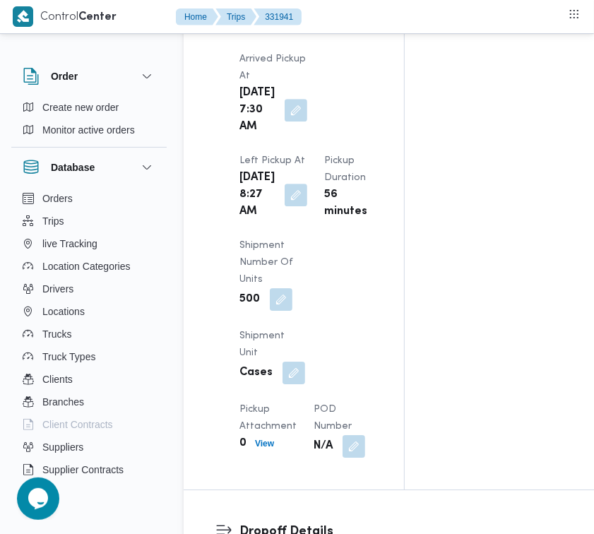
scroll to position [2334, 0]
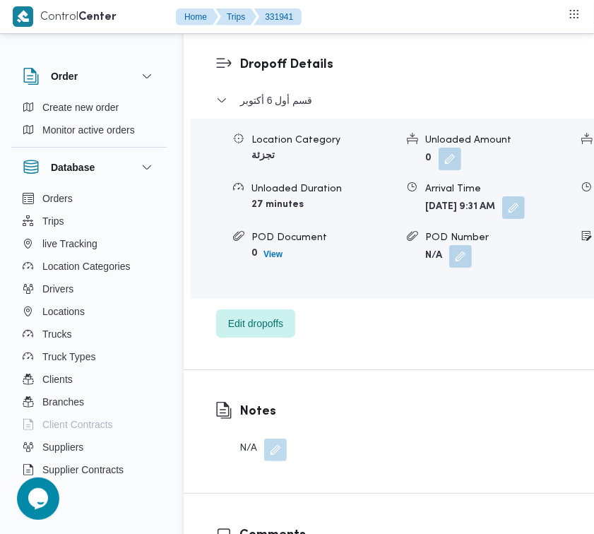
click at [229, 337] on div "قسم أول 6 أكتوبر Location Category تجزئة Unloaded Amount 0 Unloaded Unit Cases …" at bounding box center [467, 215] width 503 height 246
click at [248, 331] on span "Edit dropoffs" at bounding box center [255, 322] width 55 height 17
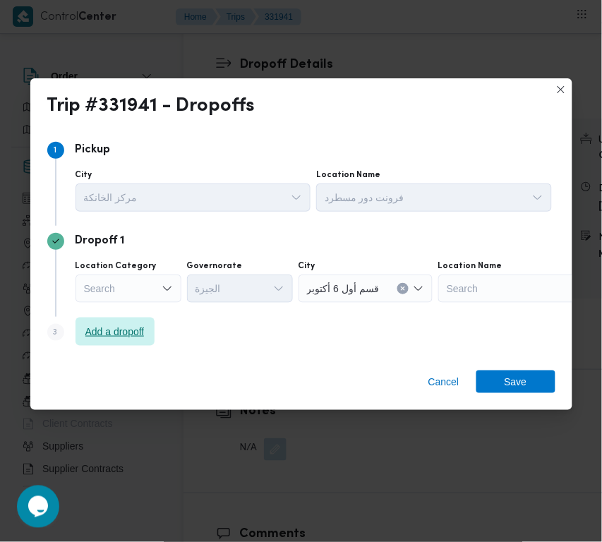
click at [115, 322] on span "Add a dropoff" at bounding box center [115, 332] width 79 height 28
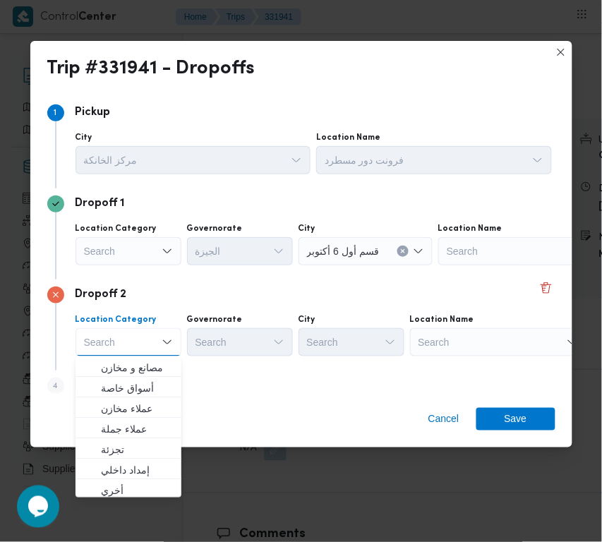
click at [467, 337] on div "Search" at bounding box center [498, 342] width 176 height 28
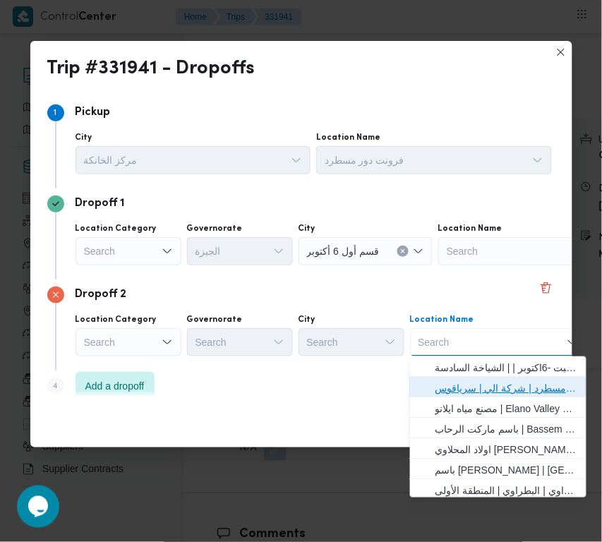
click at [496, 387] on span "فرونت دور مسطرد | شركة الي | سرياقوس" at bounding box center [507, 388] width 143 height 17
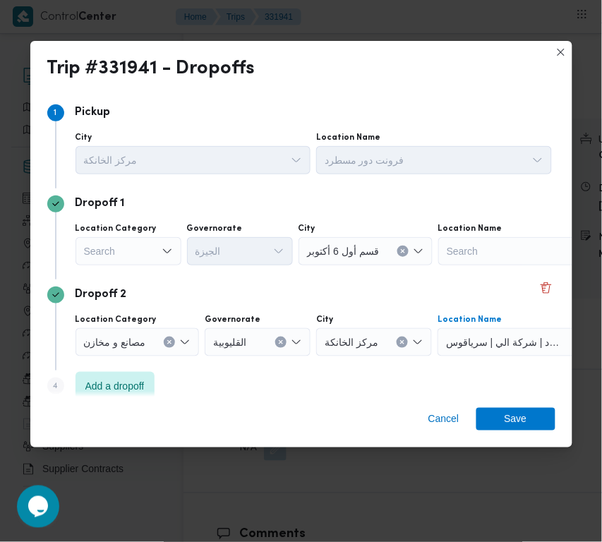
click at [134, 256] on div "Search" at bounding box center [129, 251] width 106 height 28
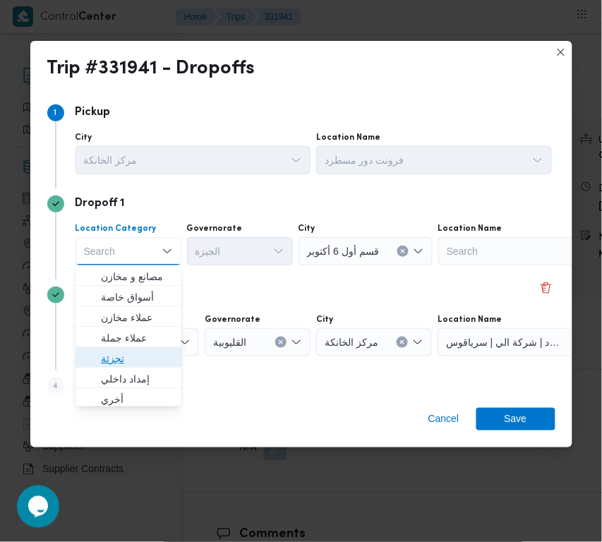
click at [134, 361] on span "تجزئة" at bounding box center [137, 358] width 72 height 17
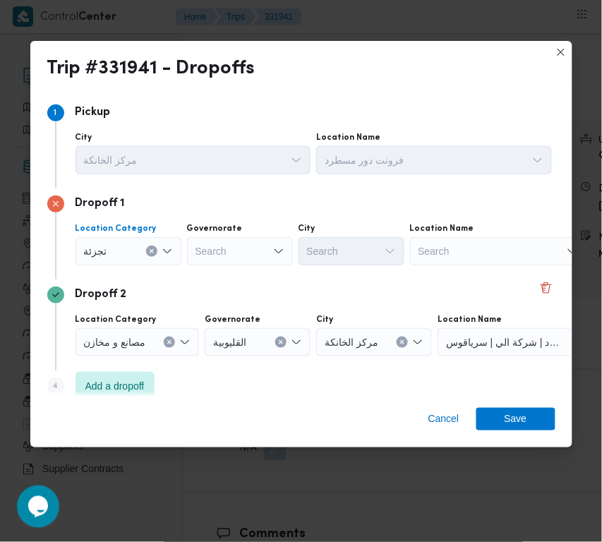
click at [214, 265] on div "Location Category تجزئة Combo box. Selected. تجزئة. Press Backspace to delete ت…" at bounding box center [314, 244] width 482 height 48
click at [215, 265] on div "Search" at bounding box center [240, 251] width 106 height 28
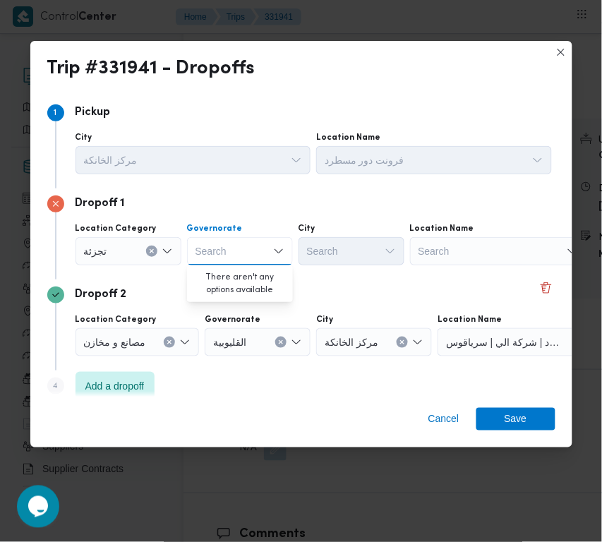
click at [215, 244] on div "Search Combo box. Selected. Combo box input. Search. Type some text or, to disp…" at bounding box center [240, 251] width 106 height 28
paste input "جيزة"
type input "جيزة"
click at [321, 244] on div "Search" at bounding box center [352, 251] width 106 height 28
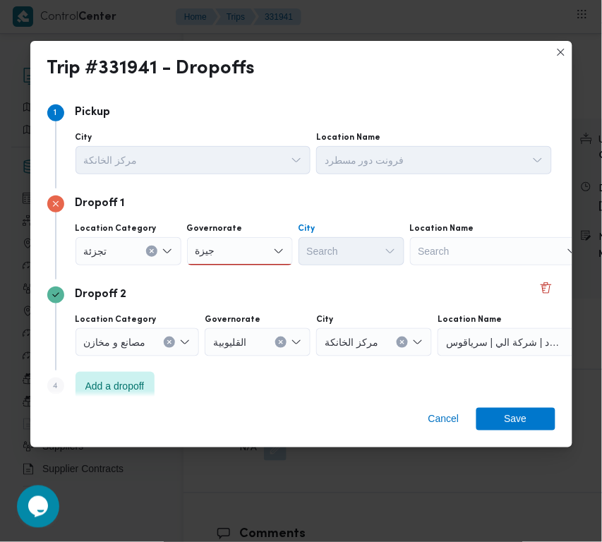
click at [222, 251] on div "جيزة جيزة" at bounding box center [240, 251] width 106 height 28
click at [247, 276] on span "ال جيزة" at bounding box center [248, 276] width 72 height 17
click at [341, 251] on div "Search" at bounding box center [352, 251] width 106 height 28
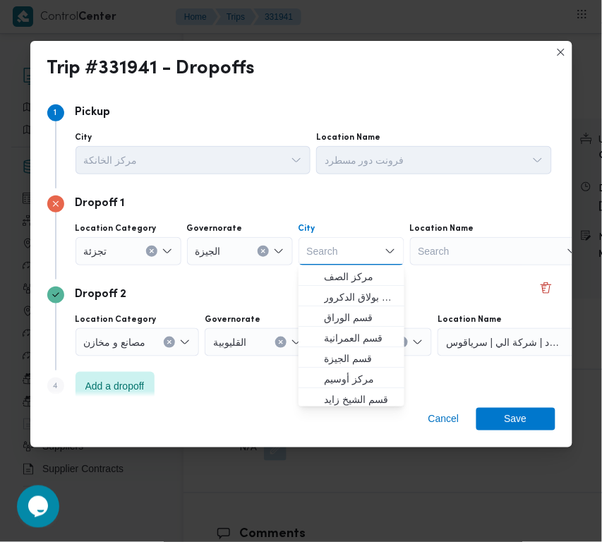
paste input "زايد"
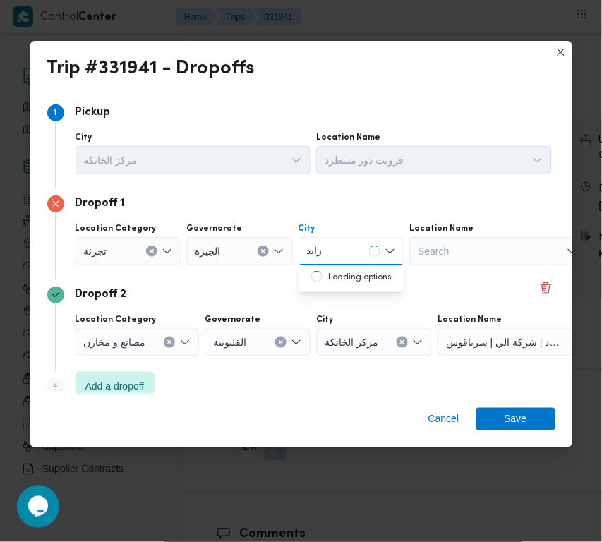
type input "زايد"
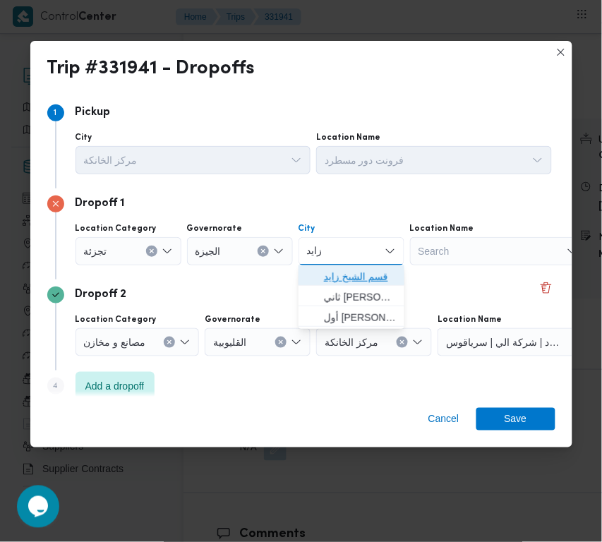
click at [318, 280] on icon "button" at bounding box center [312, 276] width 11 height 11
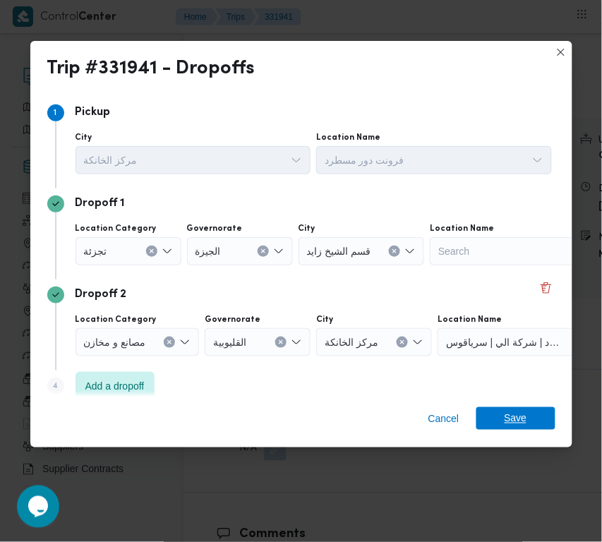
click at [514, 416] on span "Save" at bounding box center [516, 418] width 23 height 23
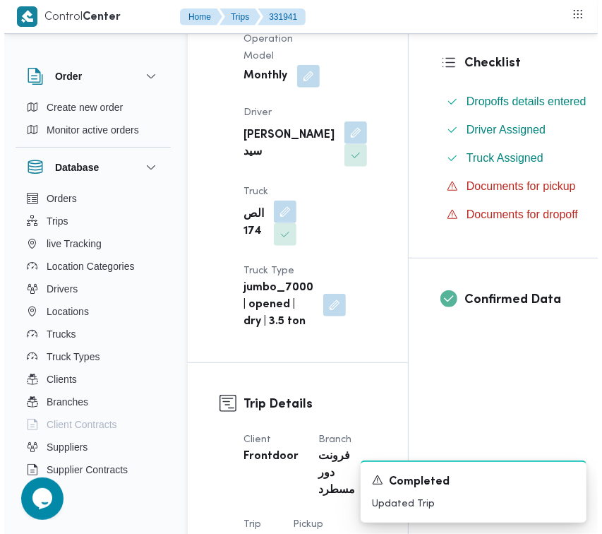
scroll to position [0, 0]
